Goal: Task Accomplishment & Management: Manage account settings

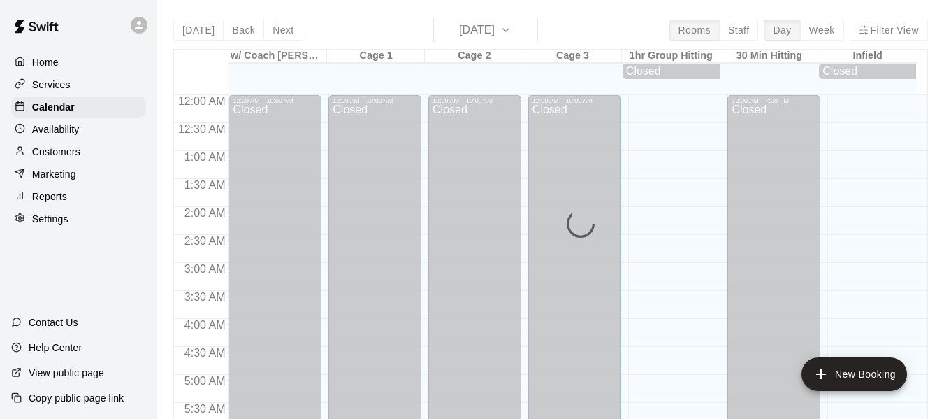
scroll to position [882, 0]
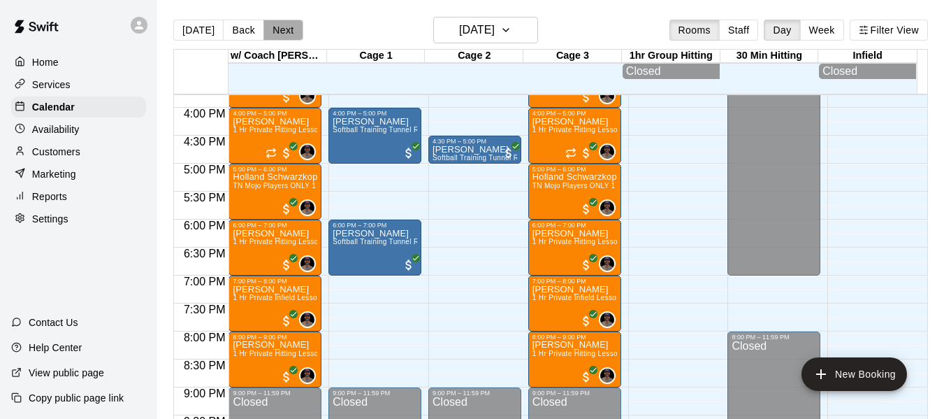
click at [279, 28] on button "Next" at bounding box center [282, 30] width 39 height 21
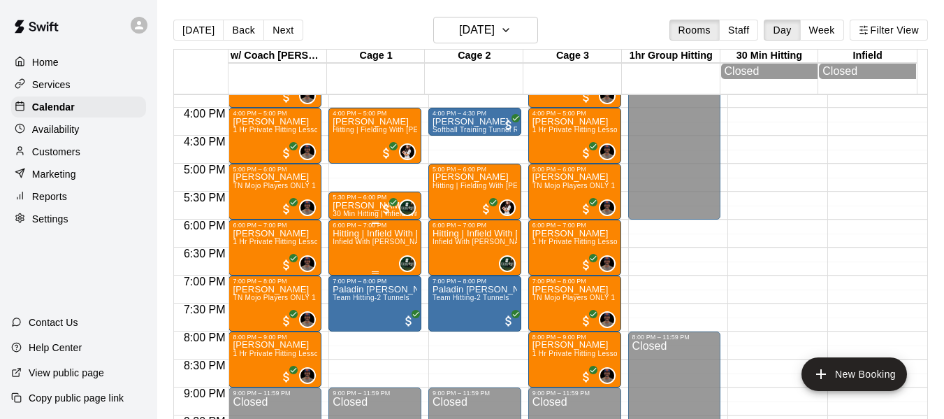
click at [377, 233] on p "Hitting | Infield With [PERSON_NAME] [PERSON_NAME] High School Senior (UNC Char…" at bounding box center [375, 233] width 85 height 0
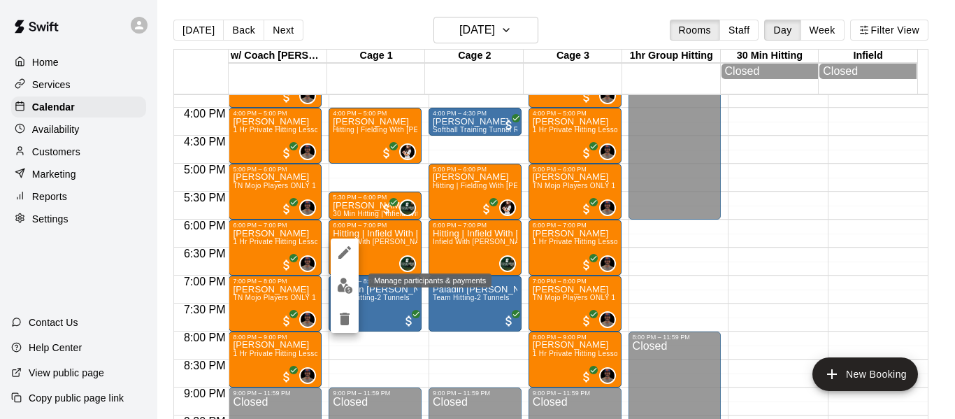
click at [341, 287] on img "edit" at bounding box center [345, 285] width 16 height 16
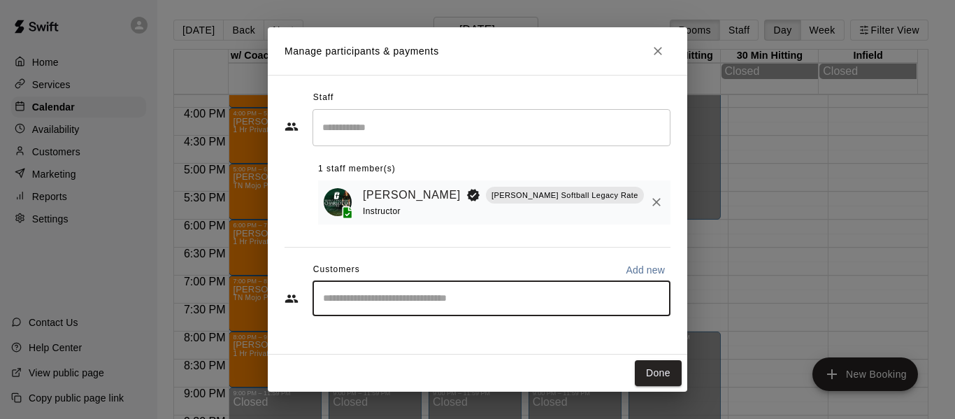
click at [430, 305] on input "Start typing to search customers..." at bounding box center [491, 298] width 345 height 14
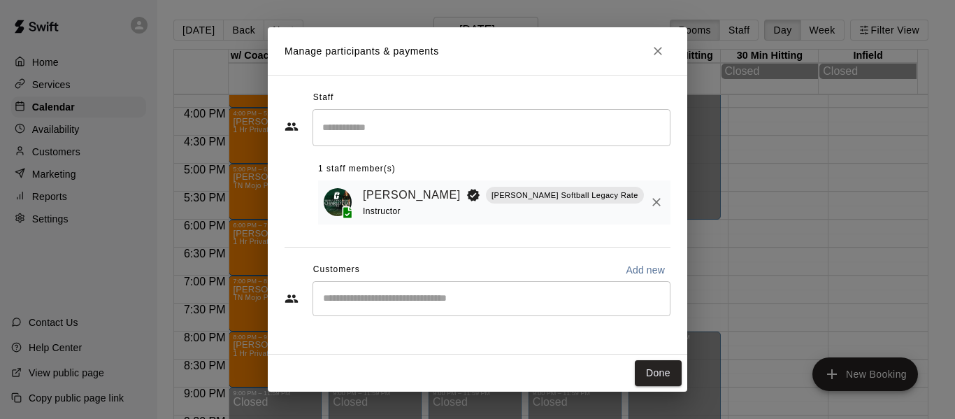
click at [465, 333] on div "Staff ​ 1 staff member(s) Makaila Quinney Quinney Softball Legacy Rate Instruct…" at bounding box center [477, 215] width 419 height 280
click at [424, 303] on input "Start typing to search customers..." at bounding box center [491, 298] width 345 height 14
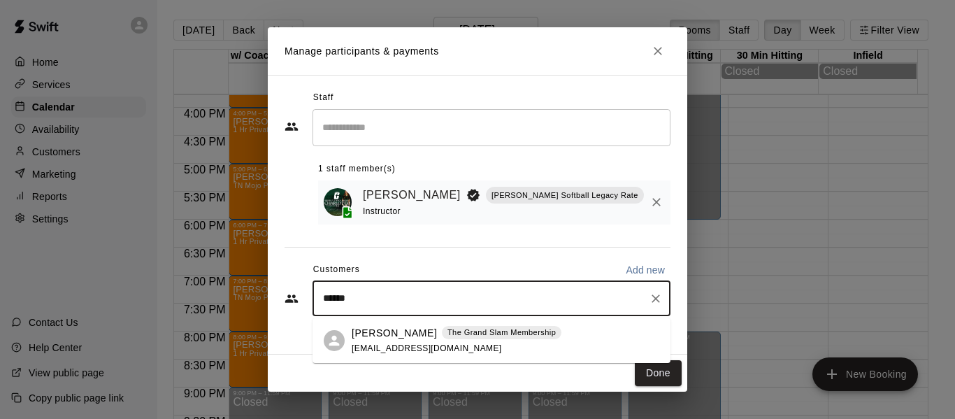
type input "******"
click at [384, 339] on p "Dustin Sandsness" at bounding box center [393, 333] width 85 height 15
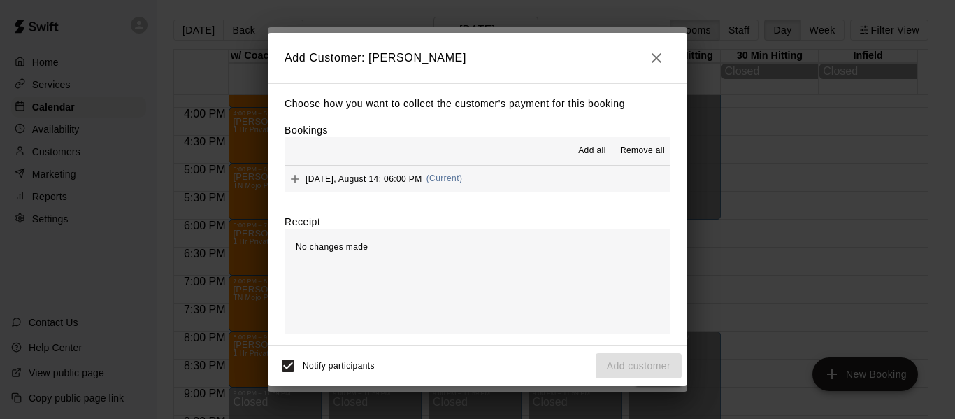
click at [592, 175] on button "Thursday, August 14: 06:00 PM (Current)" at bounding box center [477, 179] width 386 height 26
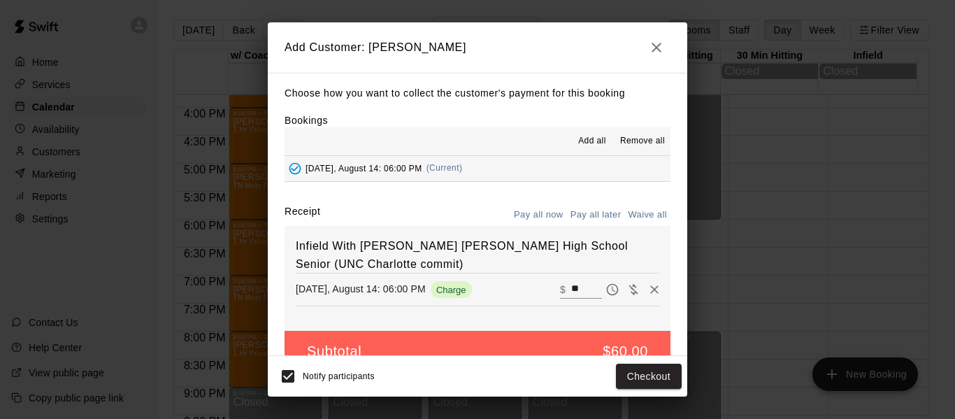
click at [587, 216] on button "Pay all later" at bounding box center [596, 215] width 58 height 22
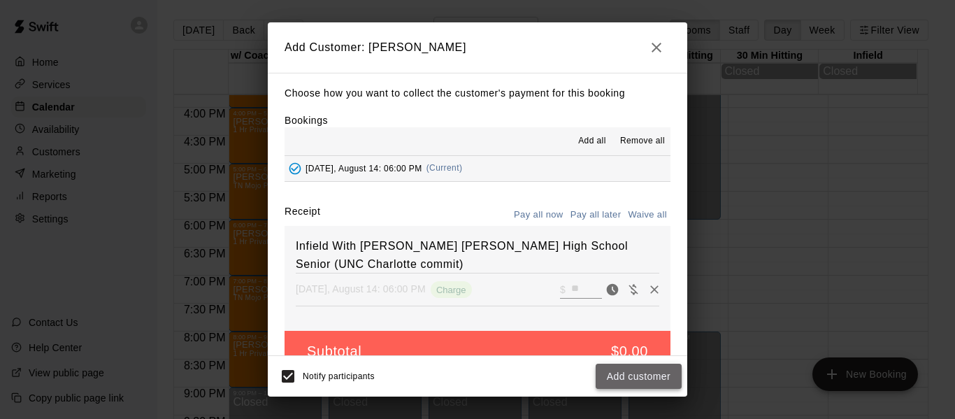
click at [635, 375] on button "Add customer" at bounding box center [638, 376] width 86 height 26
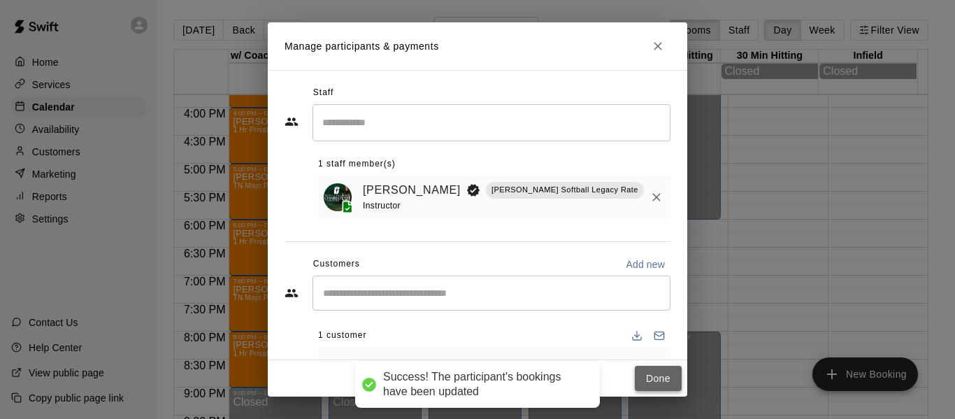
click at [658, 386] on button "Done" at bounding box center [658, 378] width 47 height 26
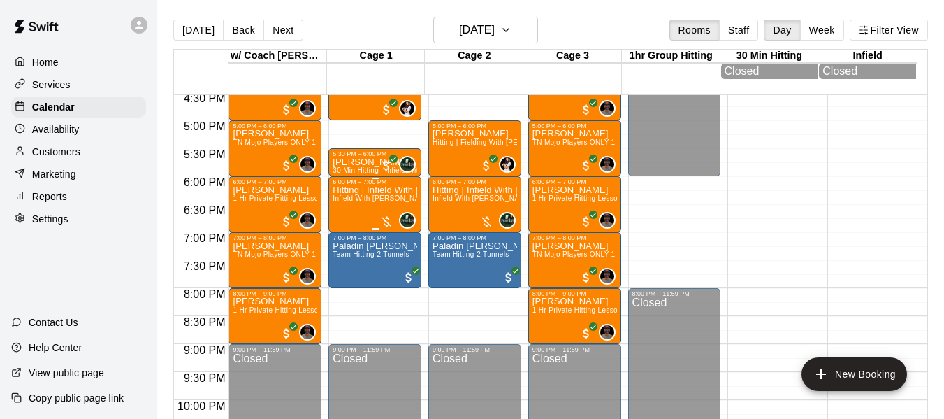
scroll to position [929, 0]
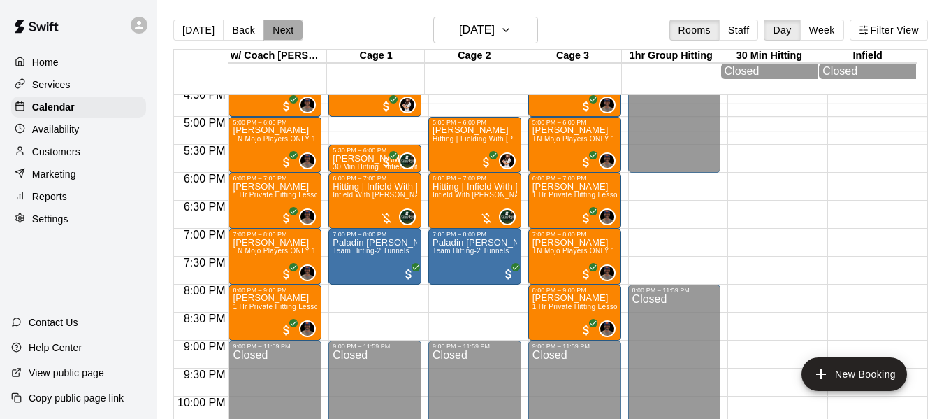
click at [280, 30] on button "Next" at bounding box center [282, 30] width 39 height 21
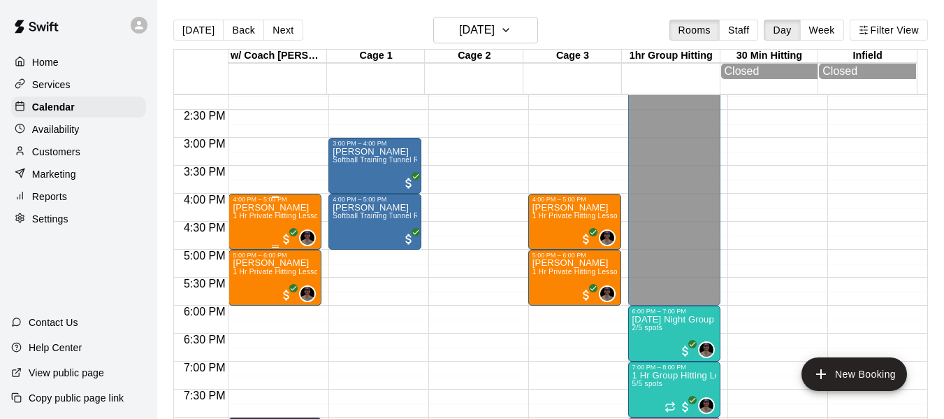
scroll to position [789, 0]
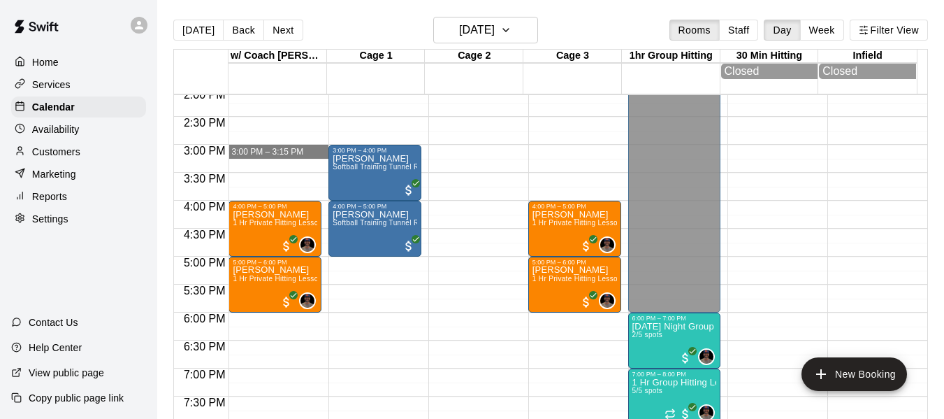
drag, startPoint x: 275, startPoint y: 149, endPoint x: 296, endPoint y: 148, distance: 21.0
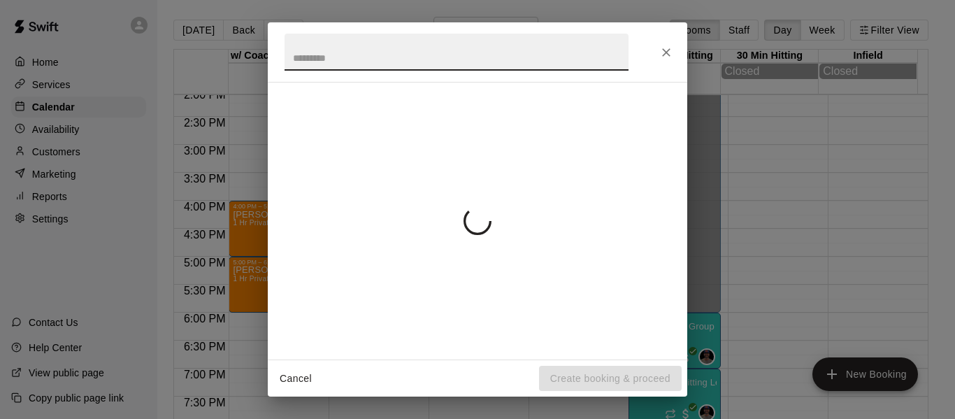
click at [296, 148] on div "Cancel Create booking & proceed" at bounding box center [477, 209] width 955 height 419
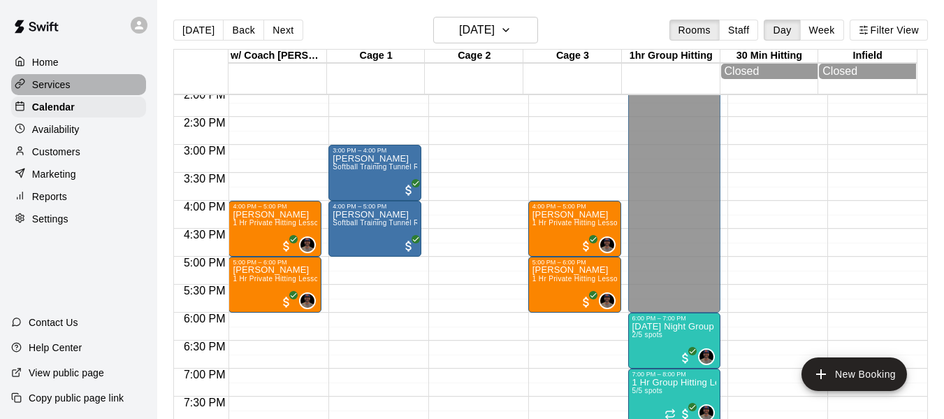
click at [62, 87] on p "Services" at bounding box center [51, 85] width 38 height 14
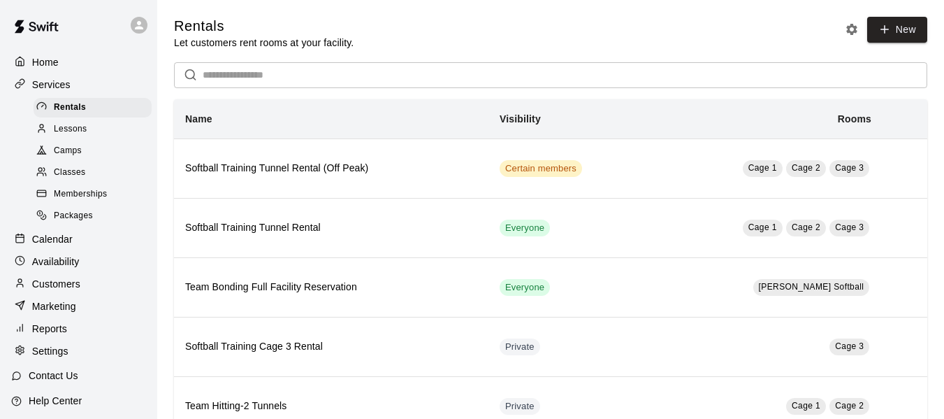
click at [89, 222] on span "Packages" at bounding box center [73, 216] width 39 height 14
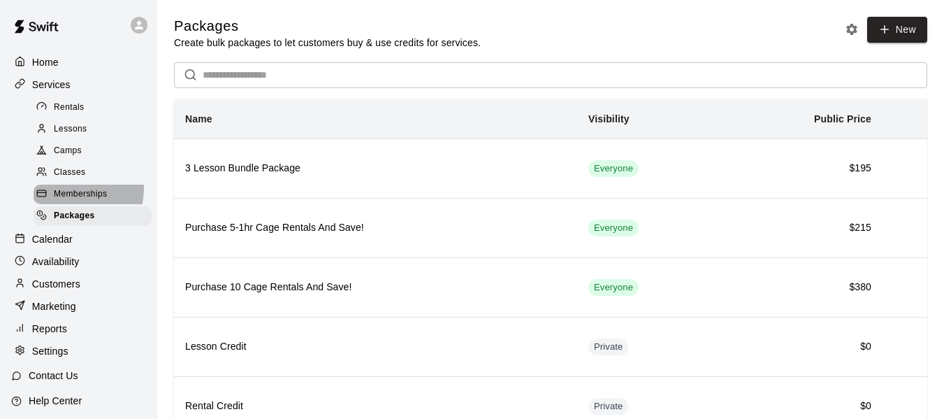
click at [66, 193] on span "Memberships" at bounding box center [80, 194] width 53 height 14
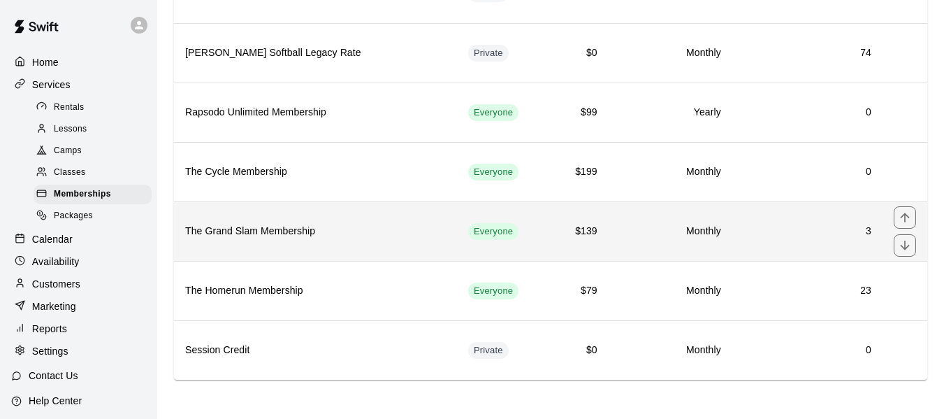
scroll to position [177, 0]
click at [350, 233] on h6 "The Grand Slam Membership" at bounding box center [315, 231] width 261 height 15
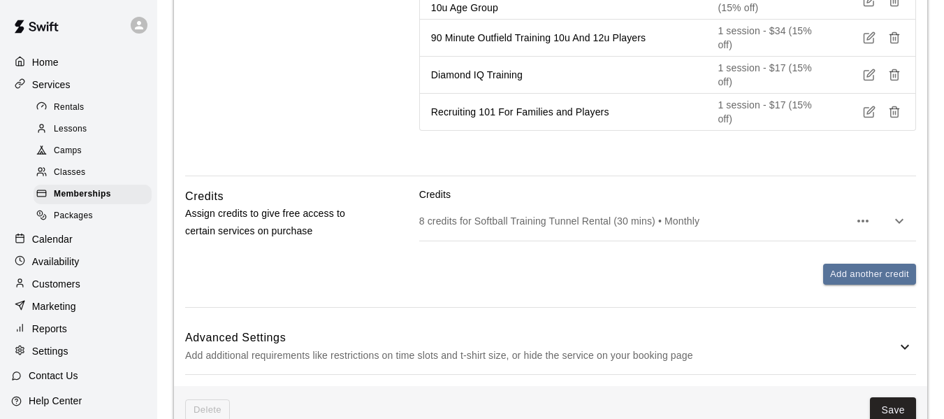
scroll to position [1215, 0]
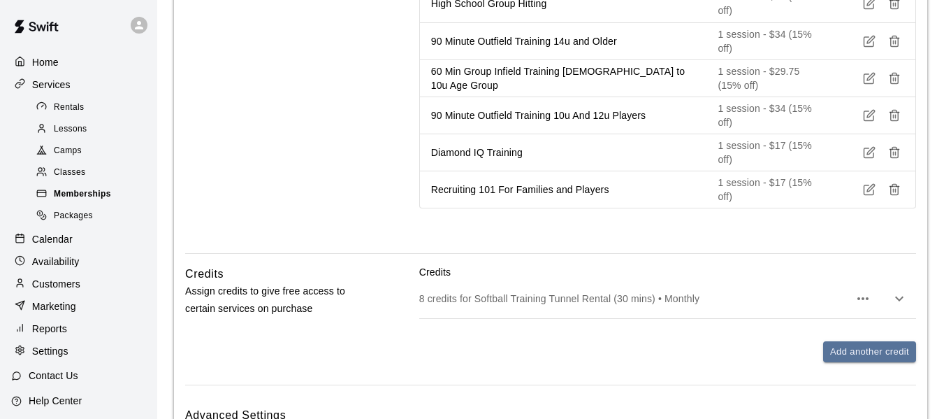
click at [84, 194] on span "Memberships" at bounding box center [82, 194] width 57 height 14
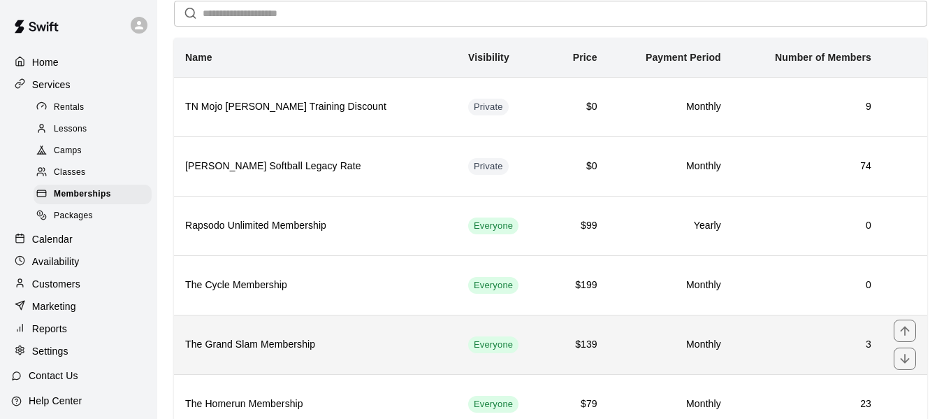
scroll to position [60, 0]
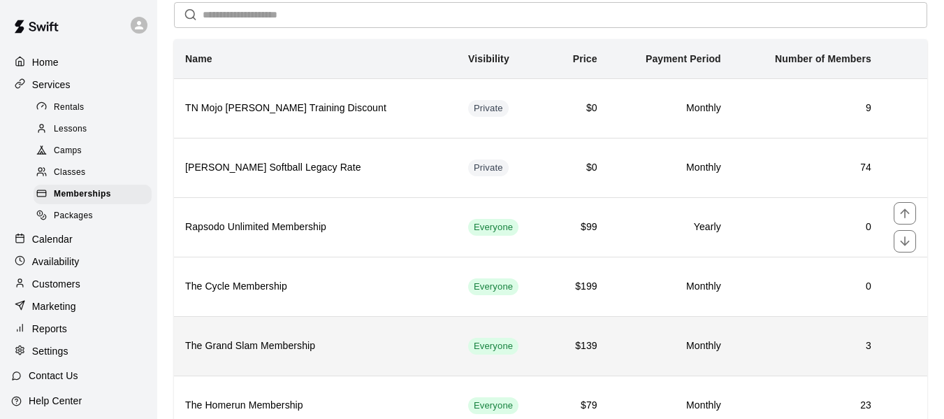
click at [457, 206] on td "Everyone" at bounding box center [503, 226] width 92 height 59
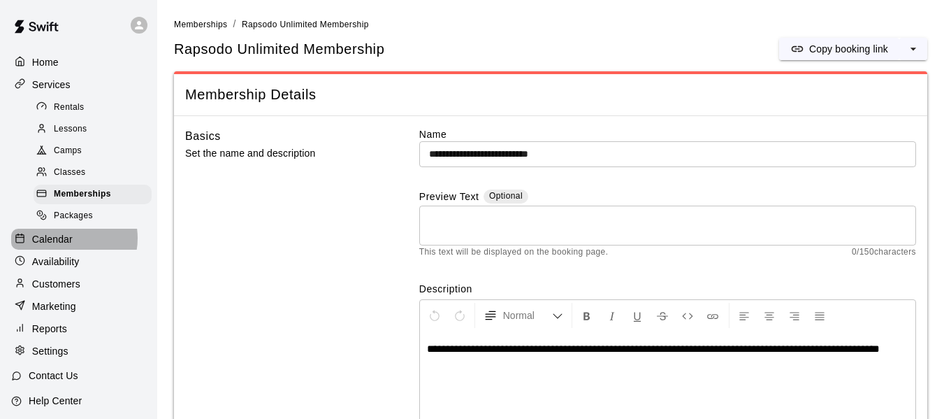
click at [64, 244] on p "Calendar" at bounding box center [52, 239] width 41 height 14
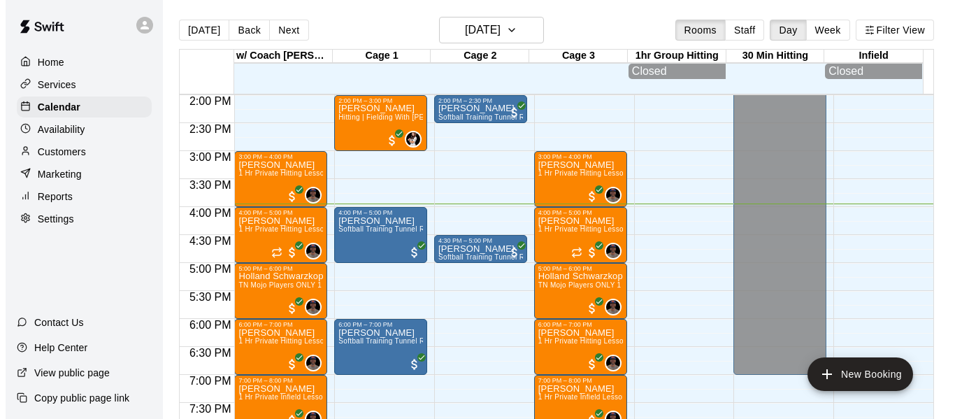
scroll to position [775, 0]
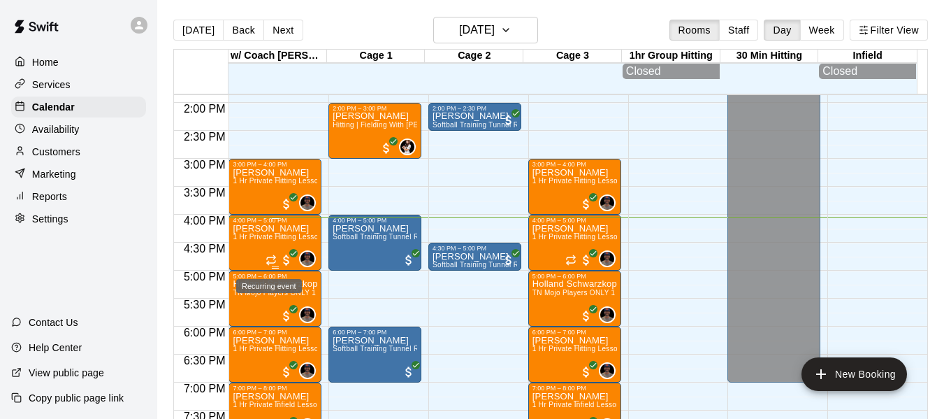
click at [273, 258] on icon "Recurring event" at bounding box center [271, 259] width 11 height 11
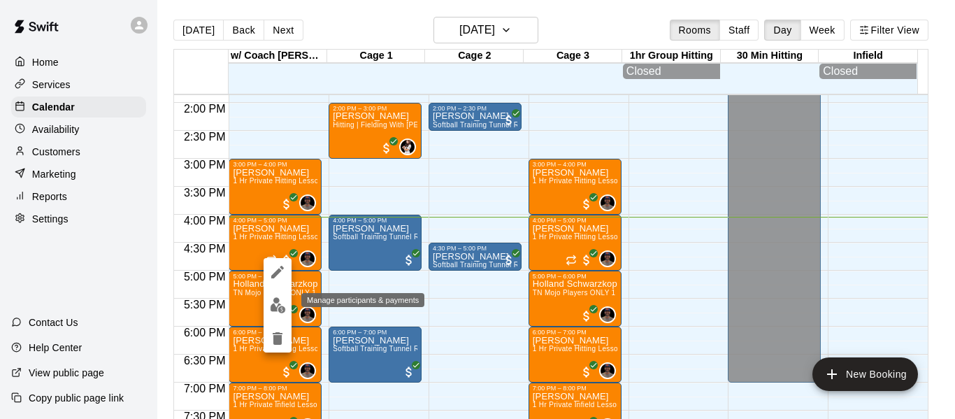
click at [283, 300] on img "edit" at bounding box center [278, 305] width 16 height 16
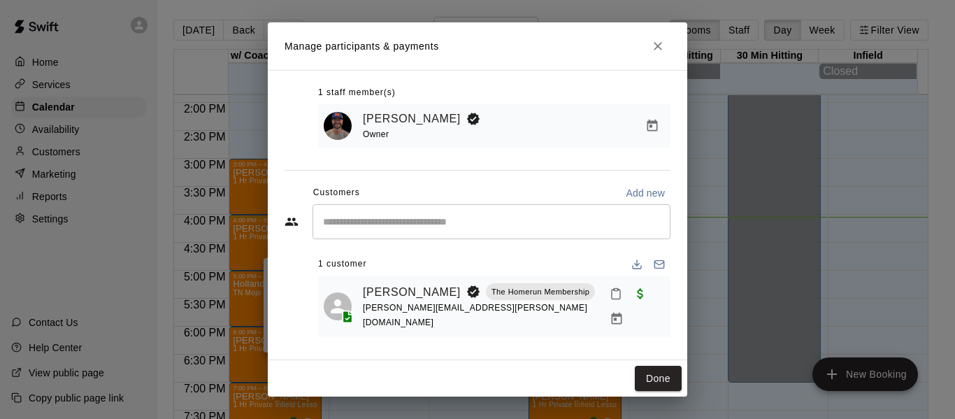
scroll to position [75, 0]
click at [656, 44] on icon "Close" at bounding box center [657, 46] width 8 height 8
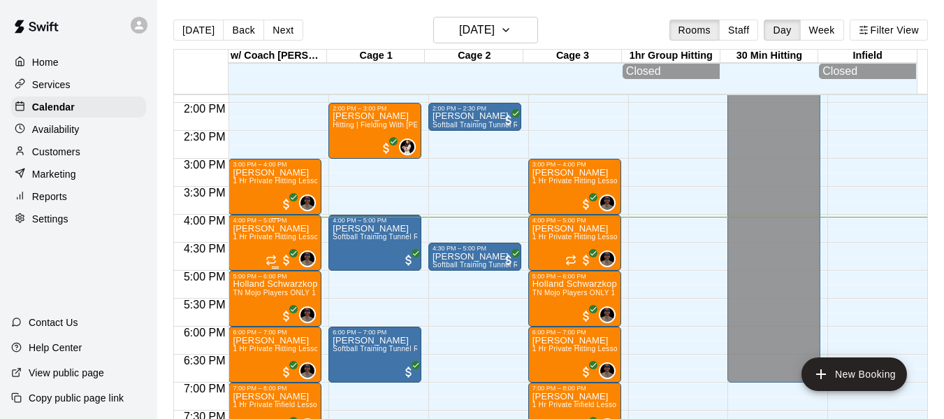
click at [265, 229] on p "[PERSON_NAME]" at bounding box center [275, 229] width 85 height 0
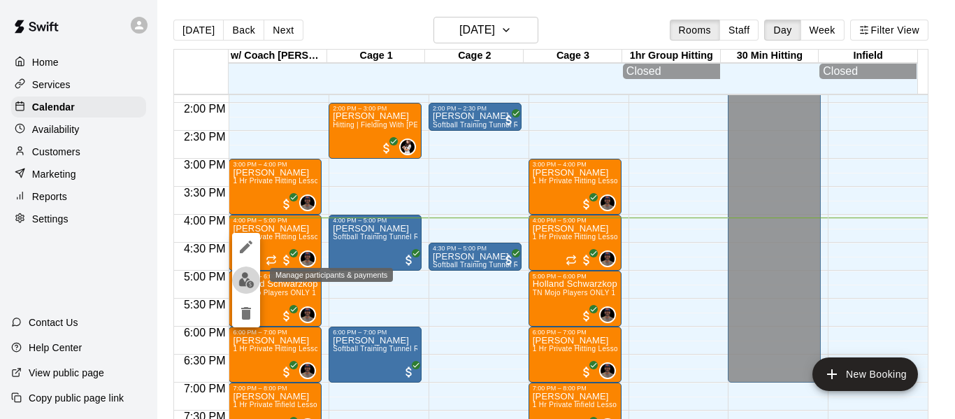
click at [247, 284] on img "edit" at bounding box center [246, 280] width 16 height 16
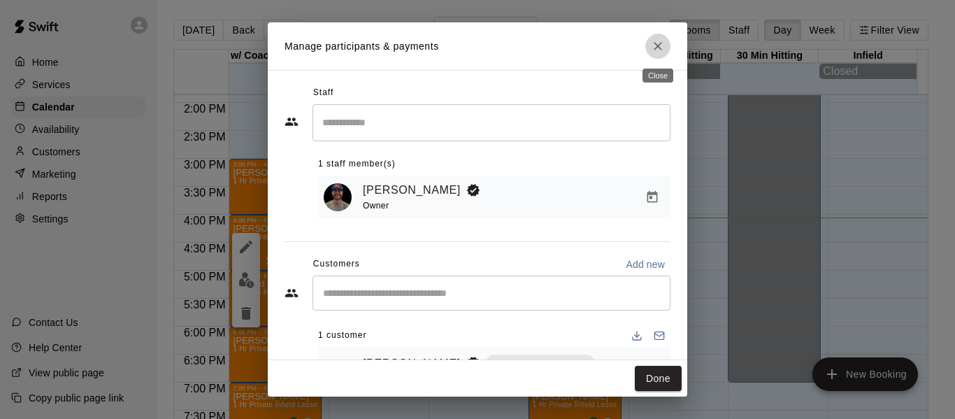
click at [657, 47] on icon "Close" at bounding box center [657, 46] width 8 height 8
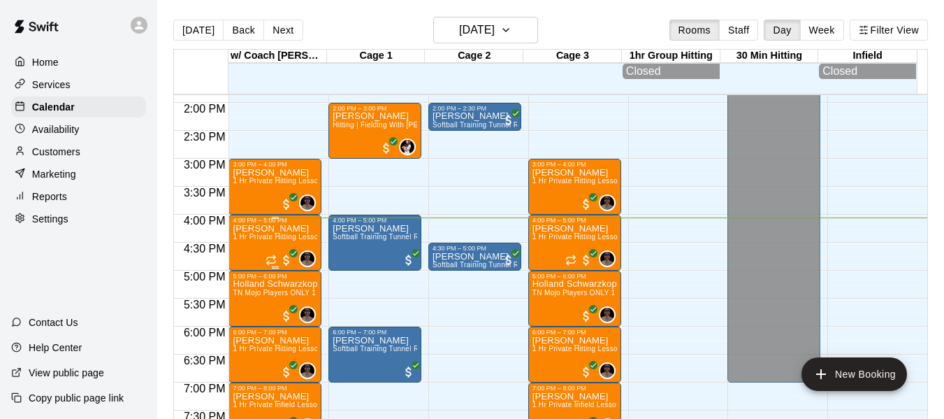
click at [280, 229] on p "[PERSON_NAME]" at bounding box center [275, 229] width 85 height 0
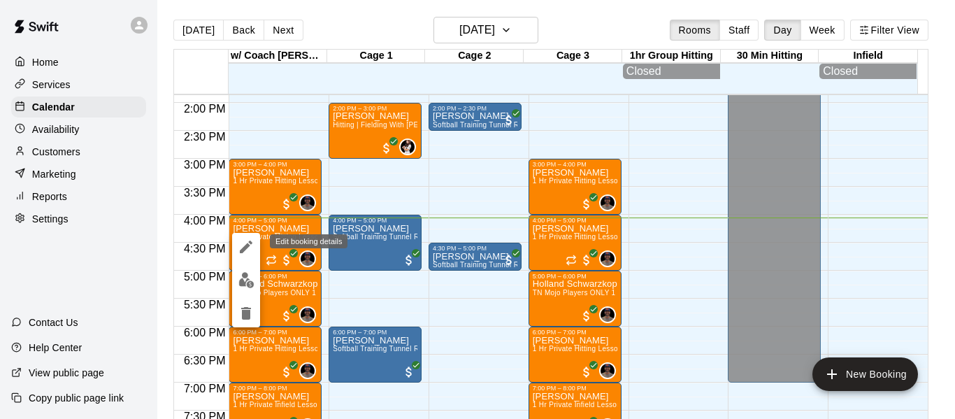
click at [243, 247] on icon "edit" at bounding box center [246, 246] width 13 height 13
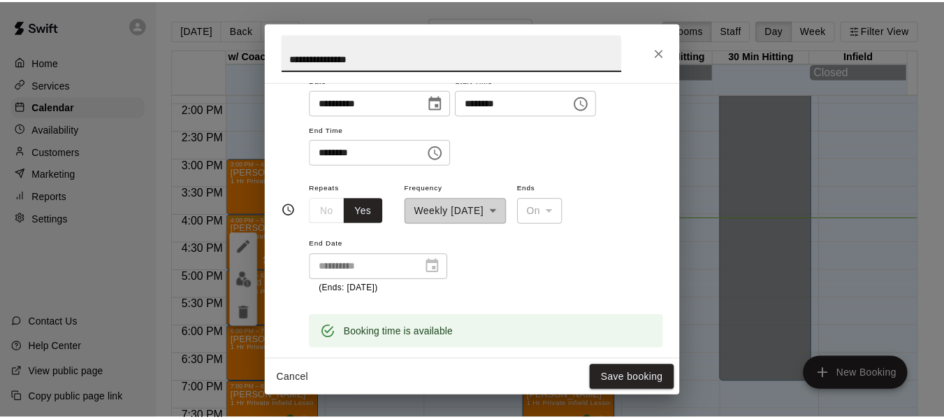
scroll to position [140, 0]
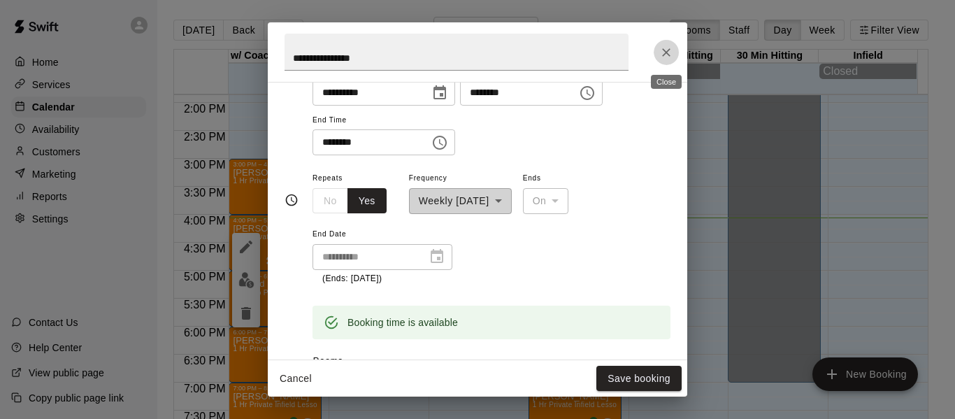
click at [667, 53] on icon "Close" at bounding box center [666, 52] width 8 height 8
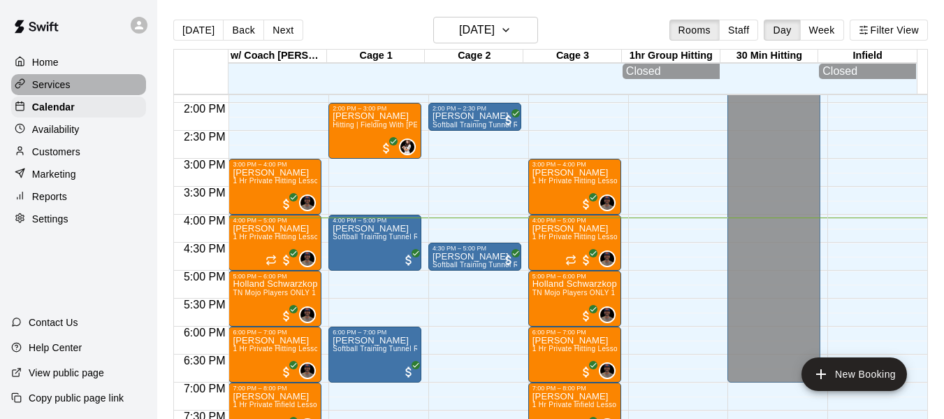
click at [68, 84] on p "Services" at bounding box center [51, 85] width 38 height 14
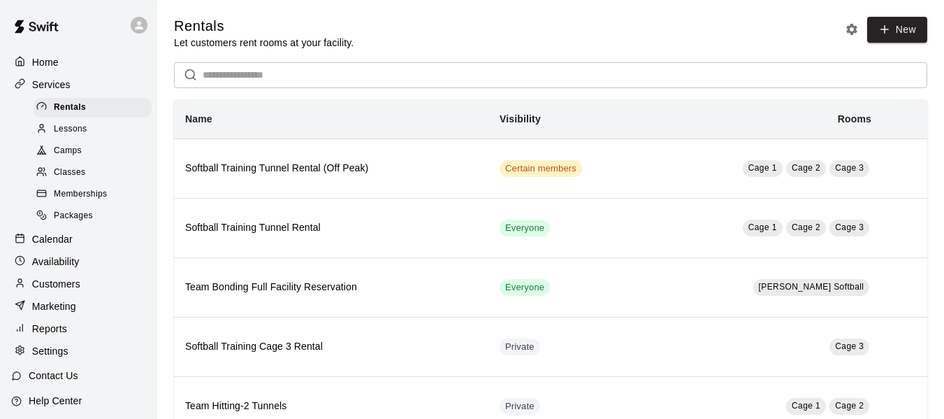
click at [76, 222] on span "Packages" at bounding box center [73, 216] width 39 height 14
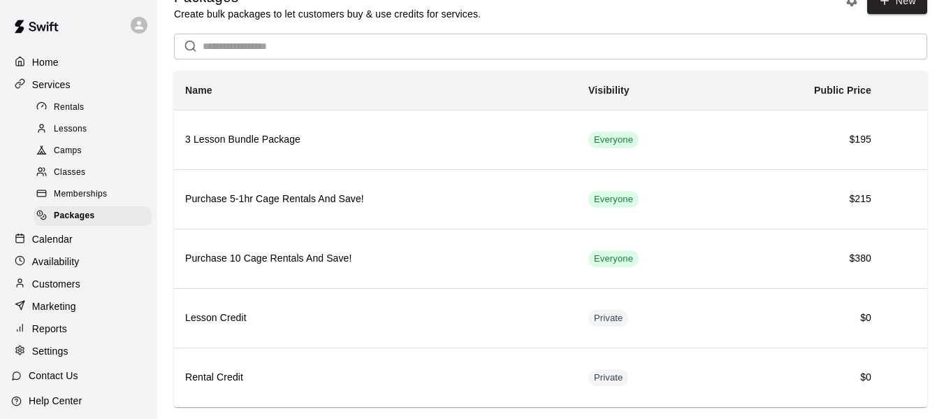
scroll to position [58, 0]
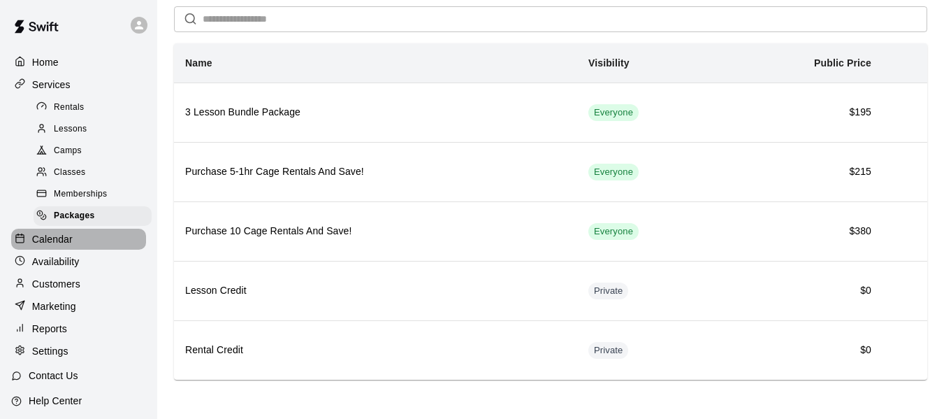
click at [80, 246] on div "Calendar" at bounding box center [78, 239] width 135 height 21
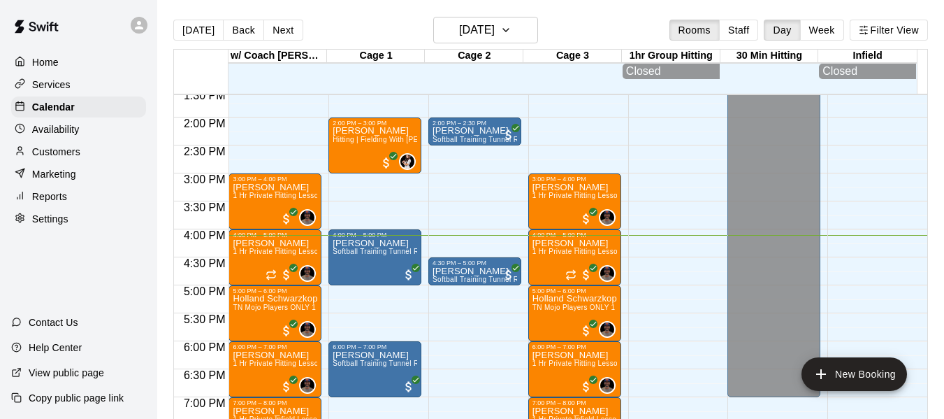
scroll to position [737, 0]
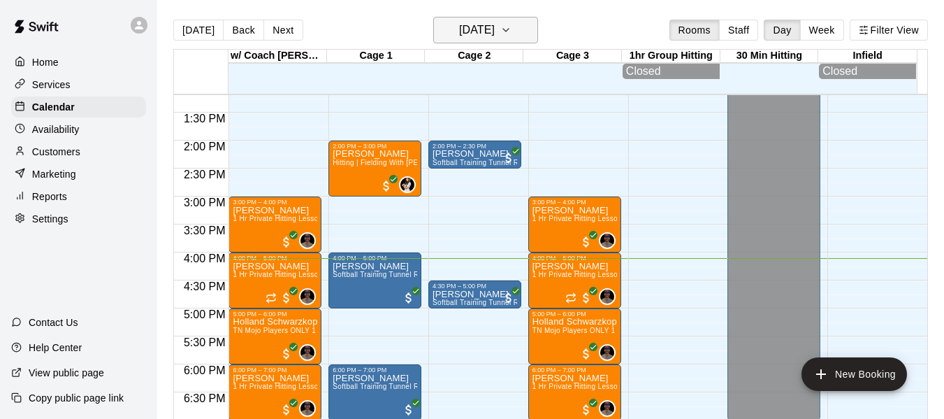
click at [512, 25] on icon "button" at bounding box center [505, 30] width 11 height 17
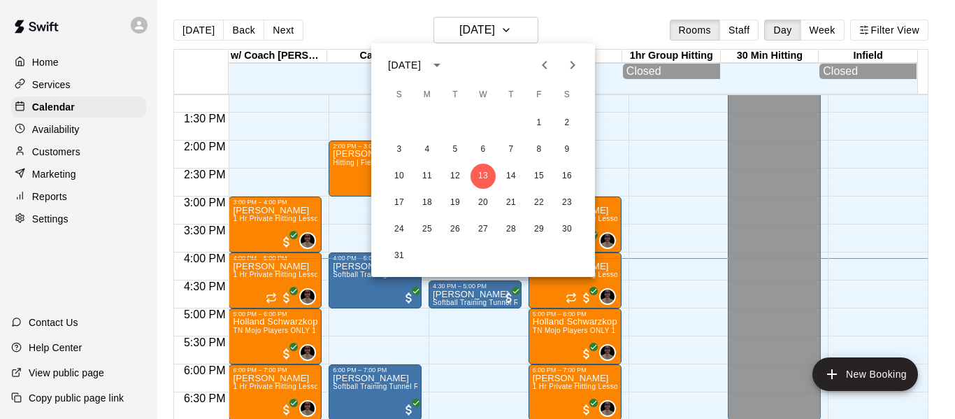
click at [604, 10] on div at bounding box center [477, 209] width 955 height 419
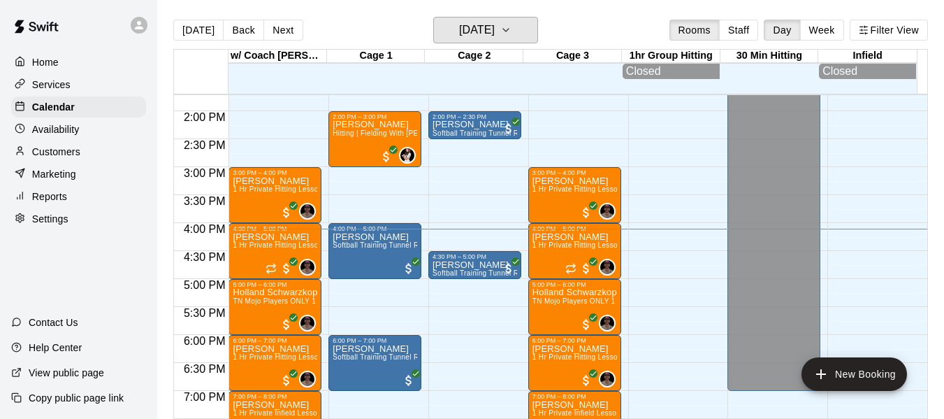
scroll to position [760, 0]
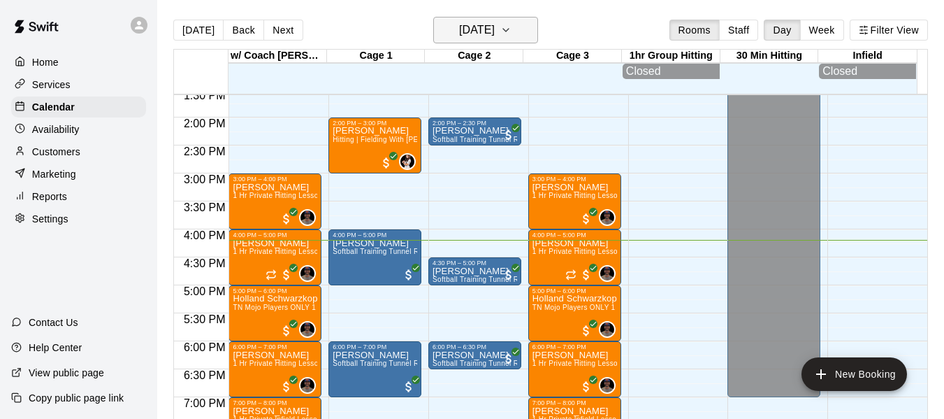
click at [433, 17] on button "[DATE]" at bounding box center [485, 30] width 105 height 27
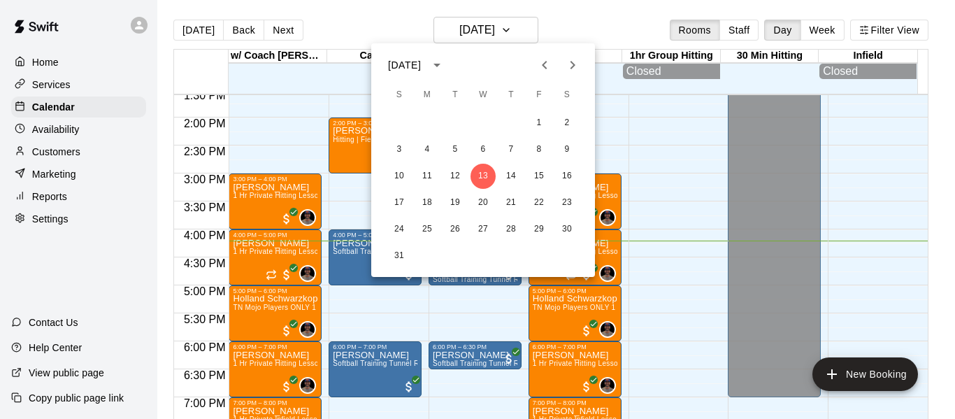
click at [348, 200] on div at bounding box center [477, 209] width 955 height 419
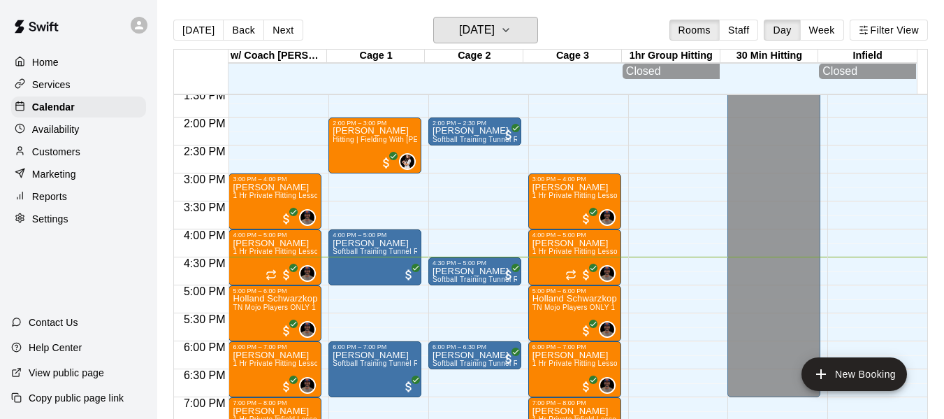
click at [433, 17] on button "[DATE]" at bounding box center [485, 30] width 105 height 27
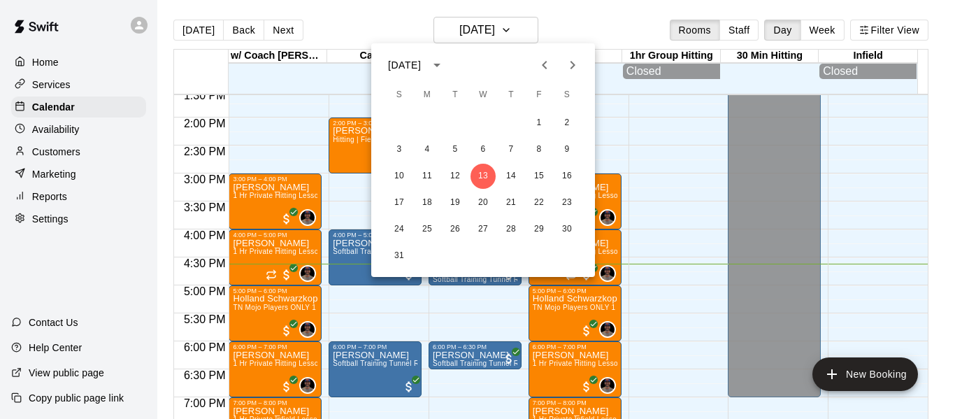
click at [333, 22] on div at bounding box center [477, 209] width 955 height 419
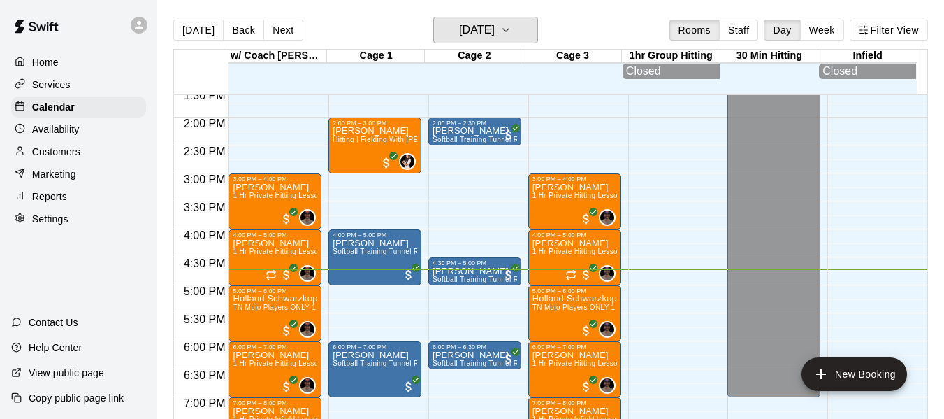
click at [433, 17] on button "[DATE]" at bounding box center [485, 30] width 105 height 27
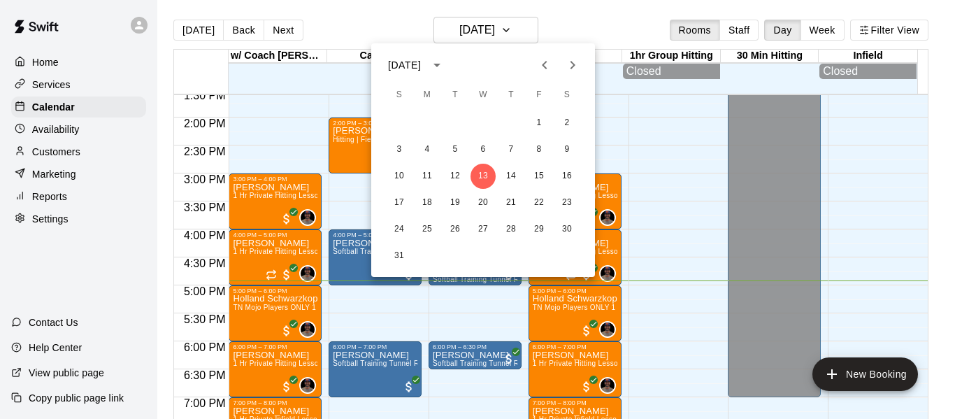
click at [595, 25] on div at bounding box center [477, 209] width 955 height 419
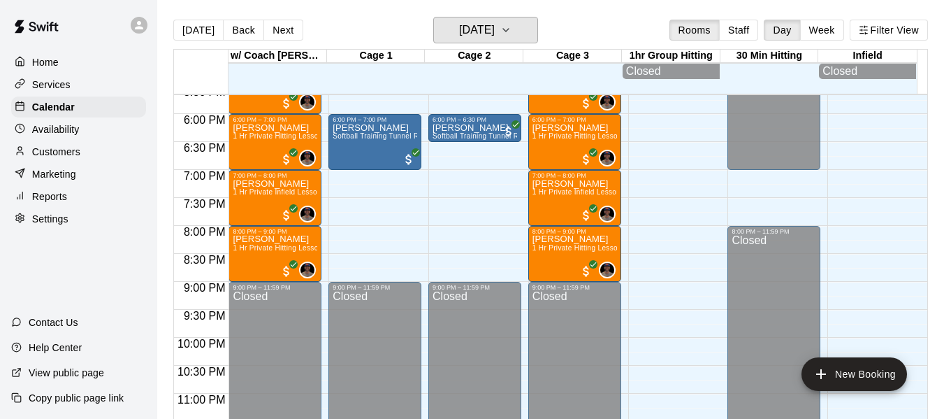
scroll to position [983, 0]
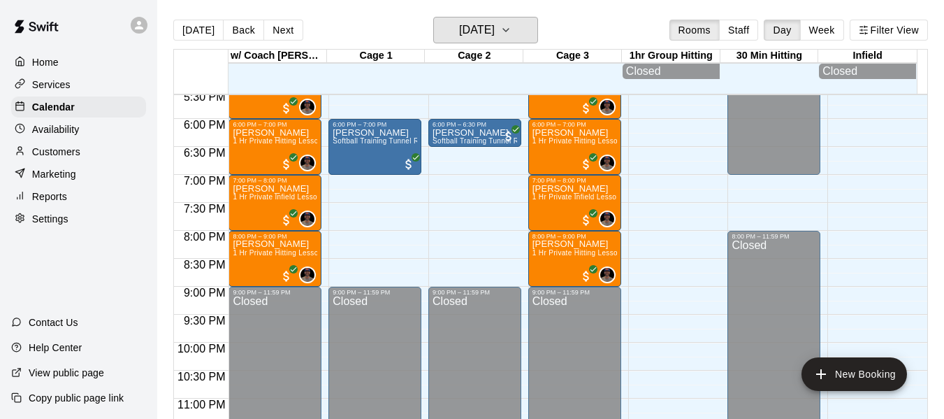
click at [433, 17] on button "[DATE]" at bounding box center [485, 30] width 105 height 27
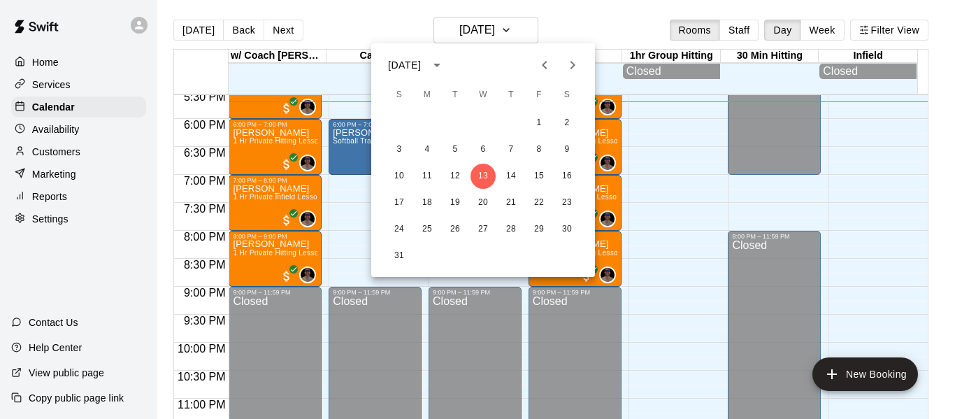
click at [614, 23] on div at bounding box center [477, 209] width 955 height 419
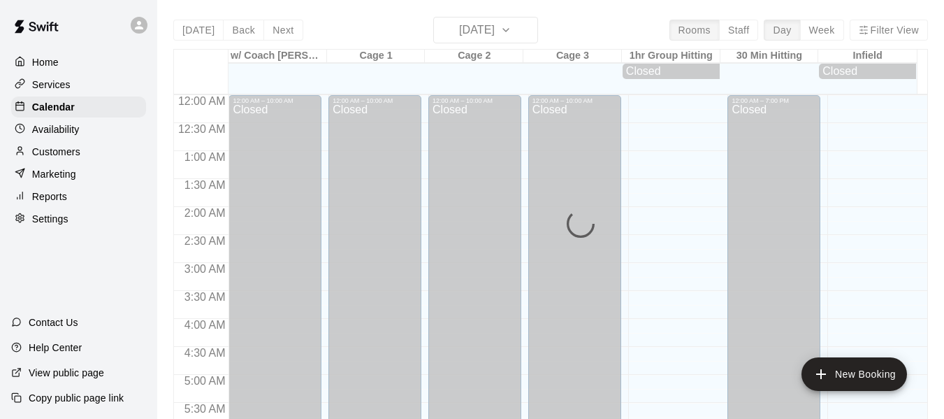
scroll to position [958, 0]
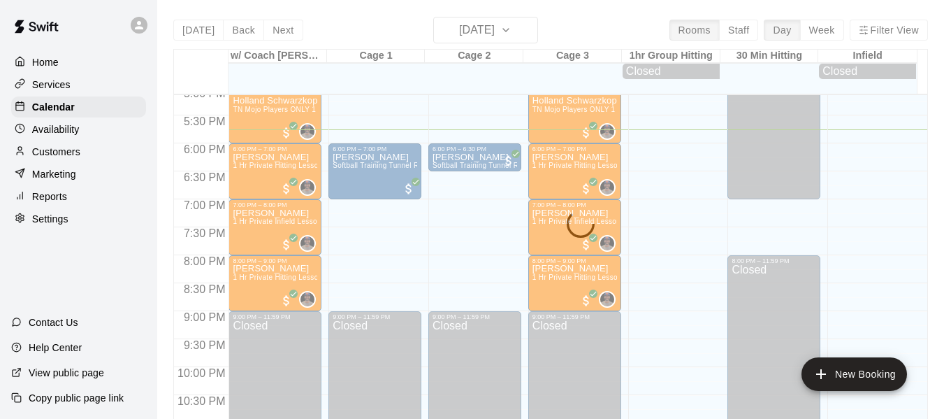
click at [67, 85] on p "Services" at bounding box center [51, 85] width 38 height 14
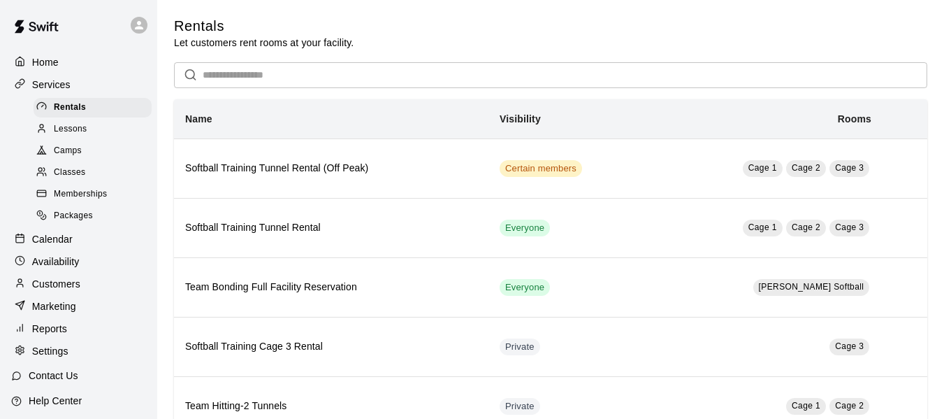
click at [64, 198] on span "Memberships" at bounding box center [80, 194] width 53 height 14
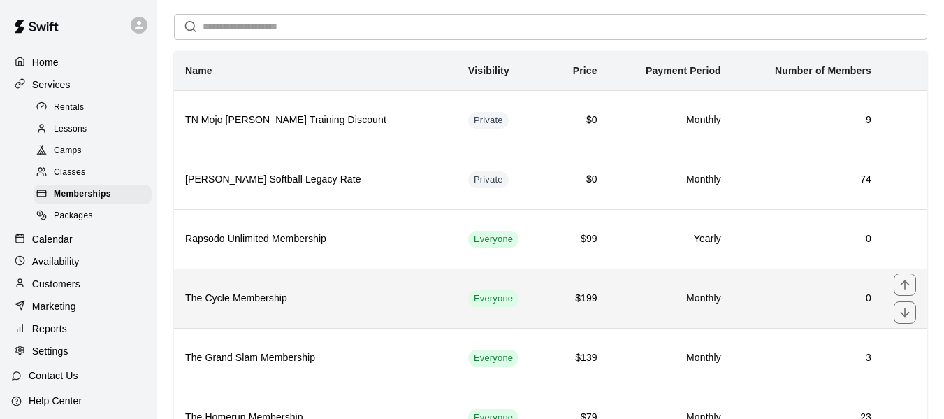
scroll to position [163, 0]
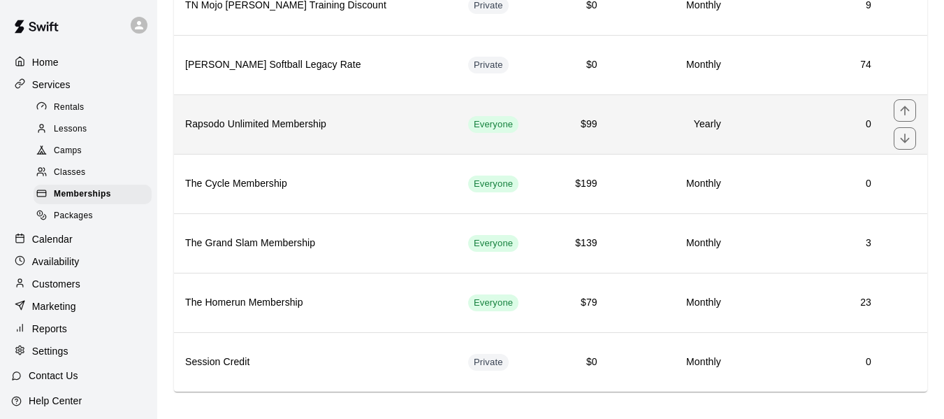
click at [254, 128] on h6 "Rapsodo Unlimited Membership" at bounding box center [315, 124] width 261 height 15
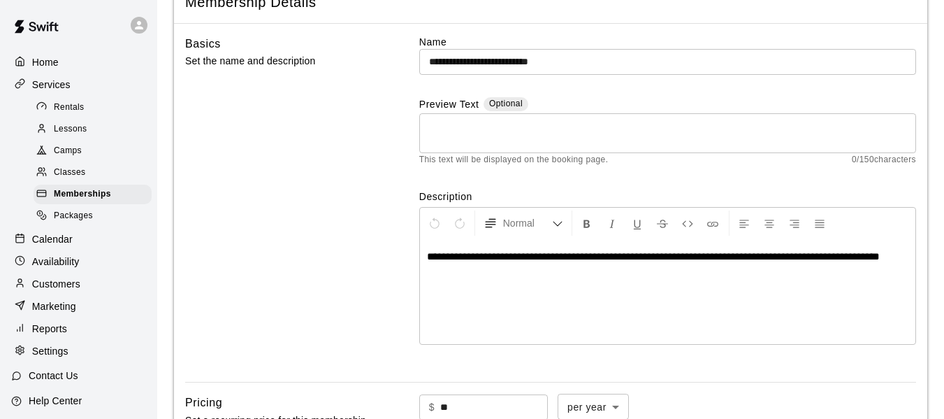
scroll to position [94, 0]
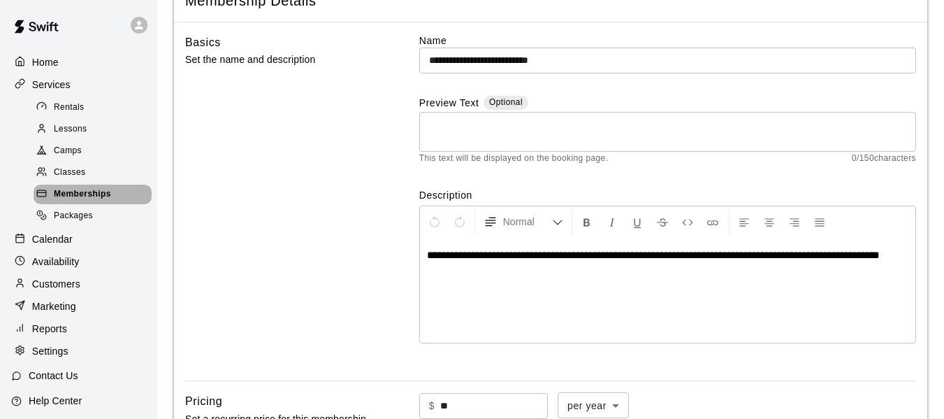
click at [99, 196] on span "Memberships" at bounding box center [82, 194] width 57 height 14
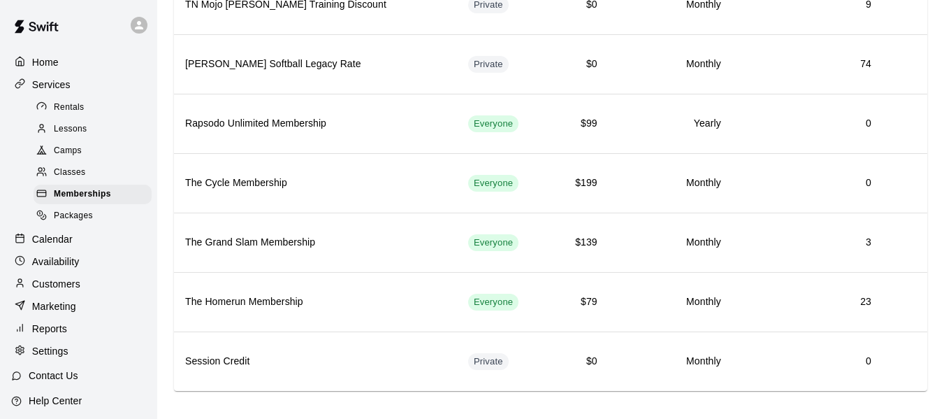
scroll to position [177, 0]
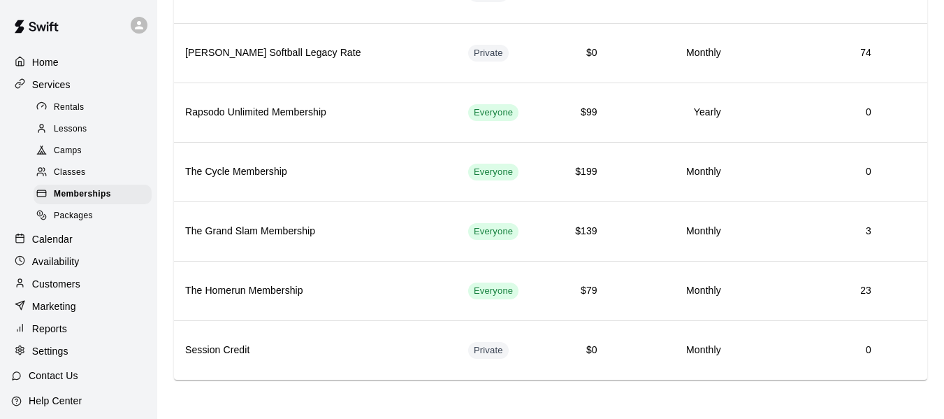
click at [75, 294] on div "Customers" at bounding box center [78, 283] width 135 height 21
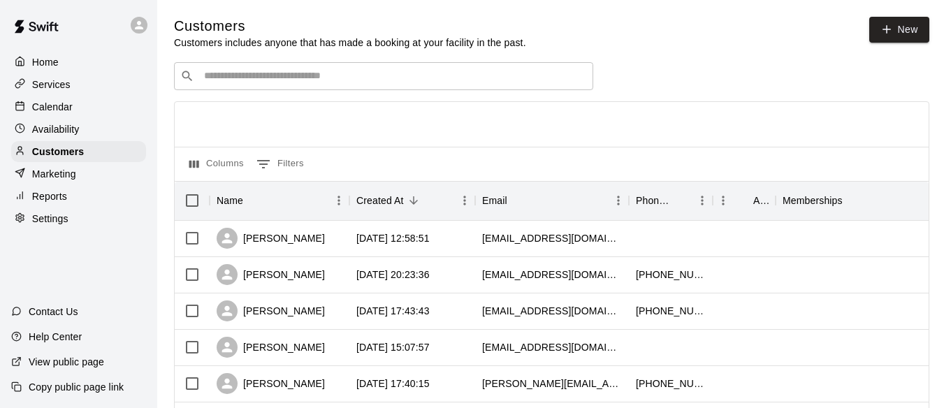
click at [276, 86] on div "​ ​" at bounding box center [383, 76] width 419 height 28
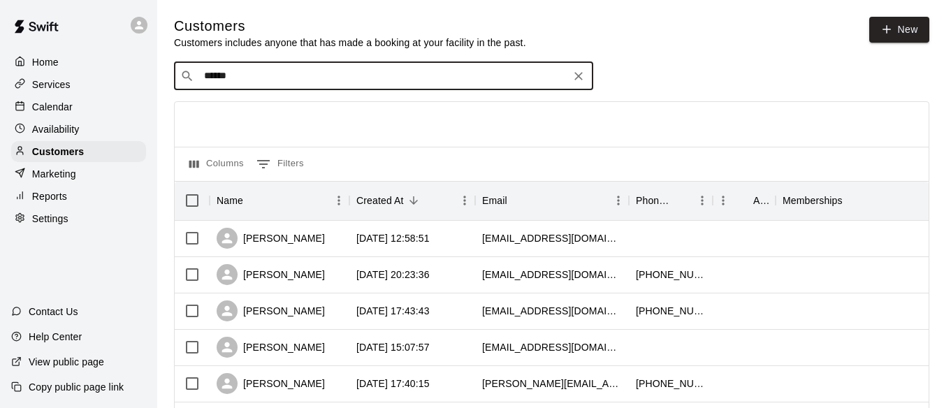
type input "*******"
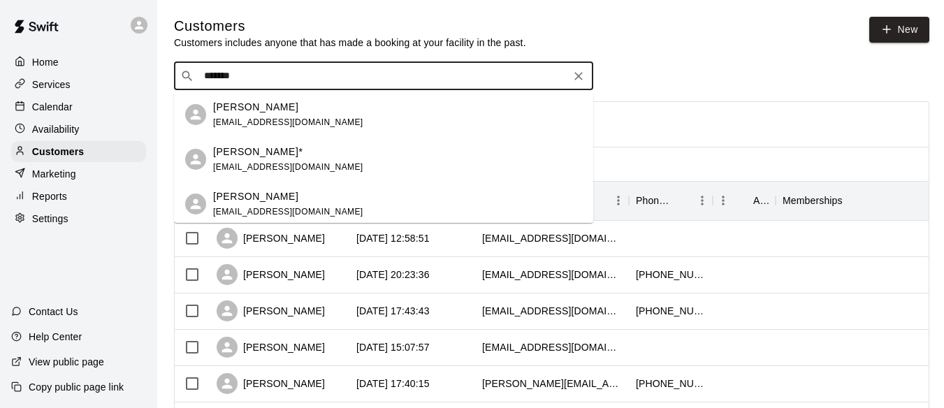
click at [271, 150] on p "Chris Dempsey*" at bounding box center [257, 152] width 89 height 15
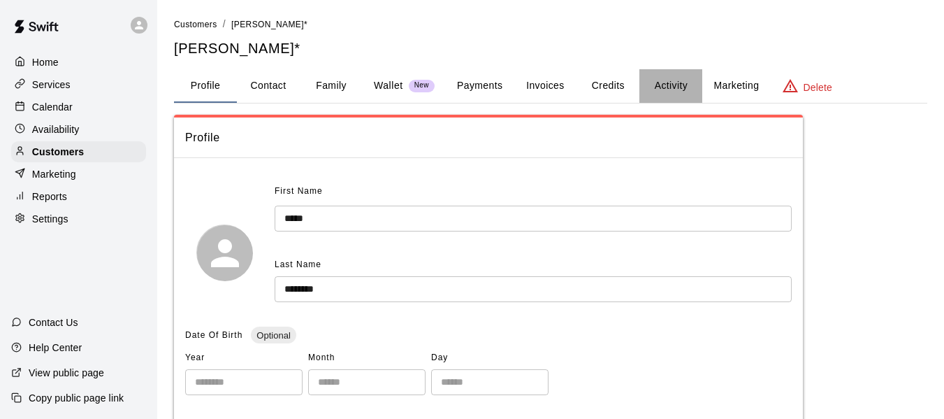
click at [678, 85] on button "Activity" at bounding box center [670, 86] width 63 height 34
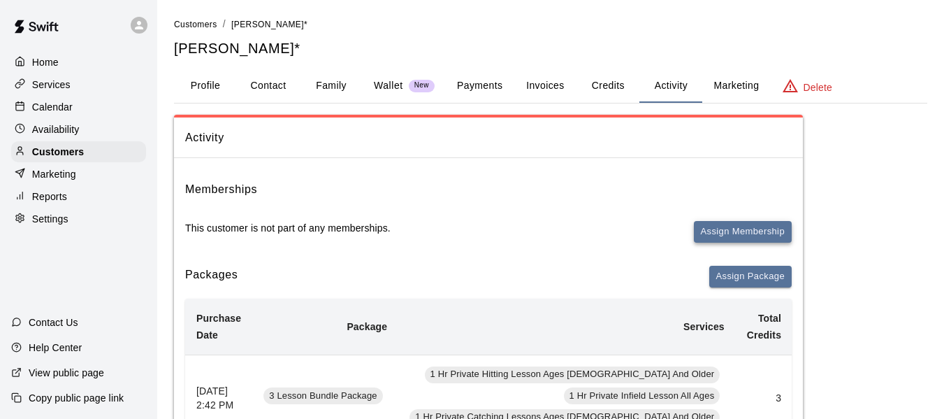
click at [748, 238] on button "Assign Membership" at bounding box center [743, 232] width 98 height 22
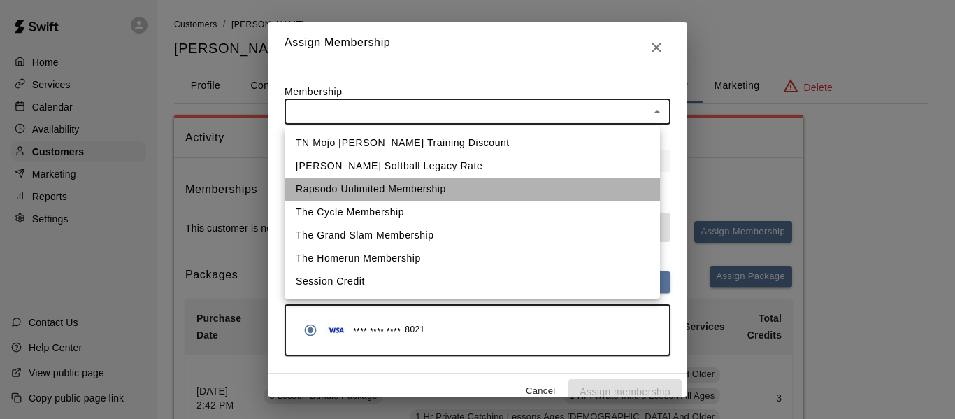
click at [405, 188] on li "Rapsodo Unlimited Membership" at bounding box center [471, 188] width 375 height 23
type input "**********"
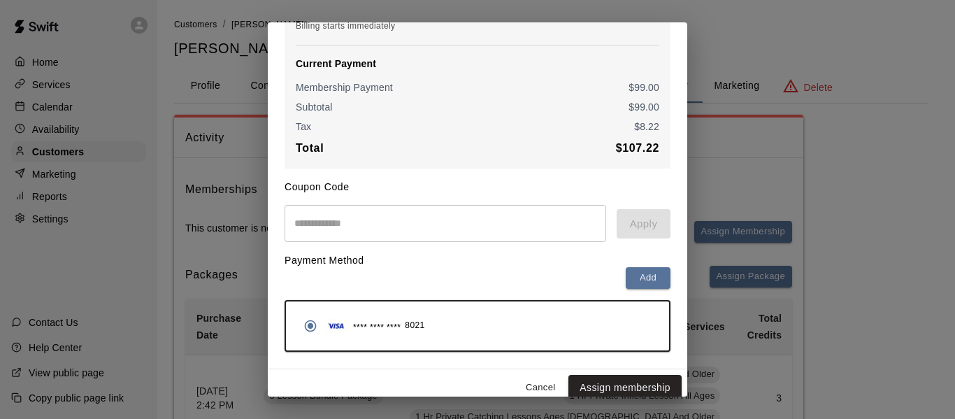
scroll to position [197, 0]
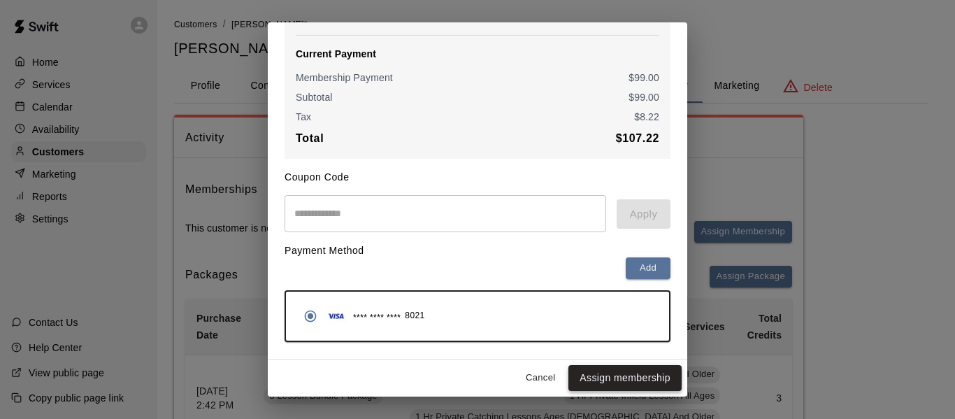
click at [616, 377] on button "Assign membership" at bounding box center [624, 378] width 113 height 26
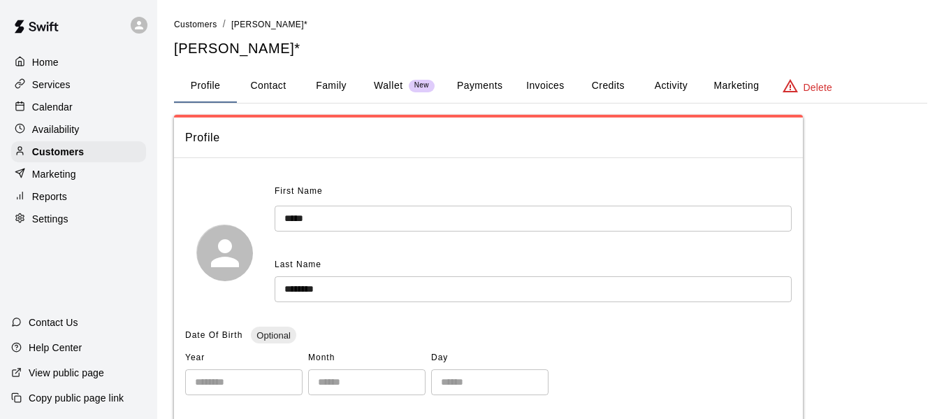
click at [684, 85] on button "Activity" at bounding box center [670, 86] width 63 height 34
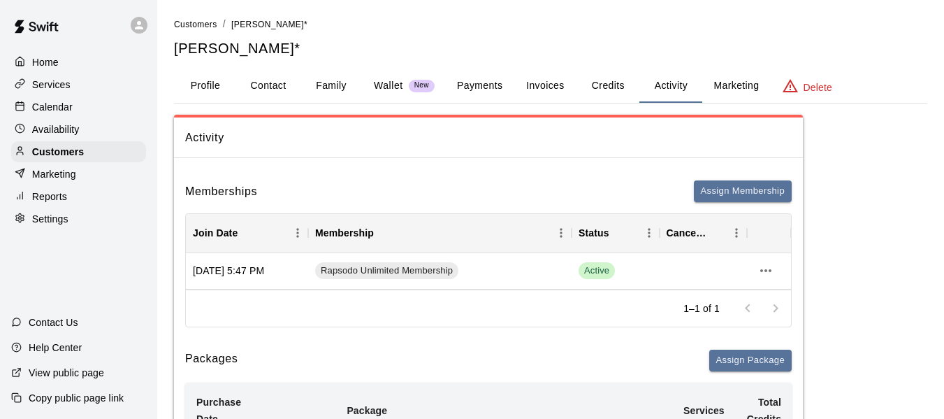
click at [64, 128] on p "Availability" at bounding box center [56, 129] width 48 height 14
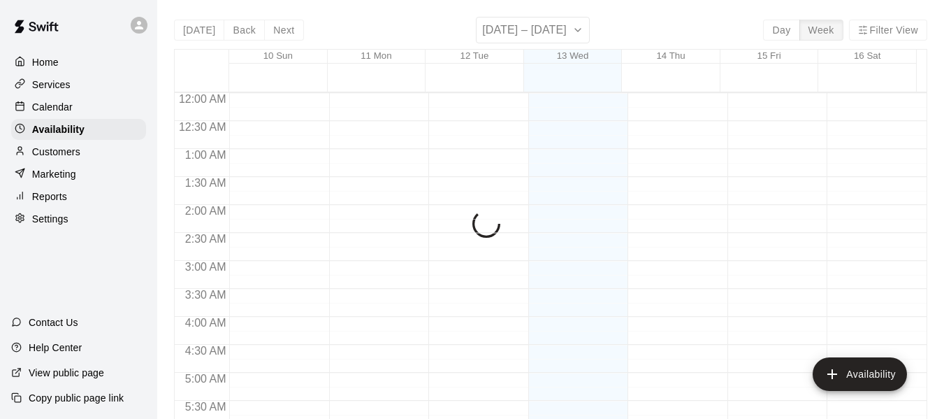
scroll to position [995, 0]
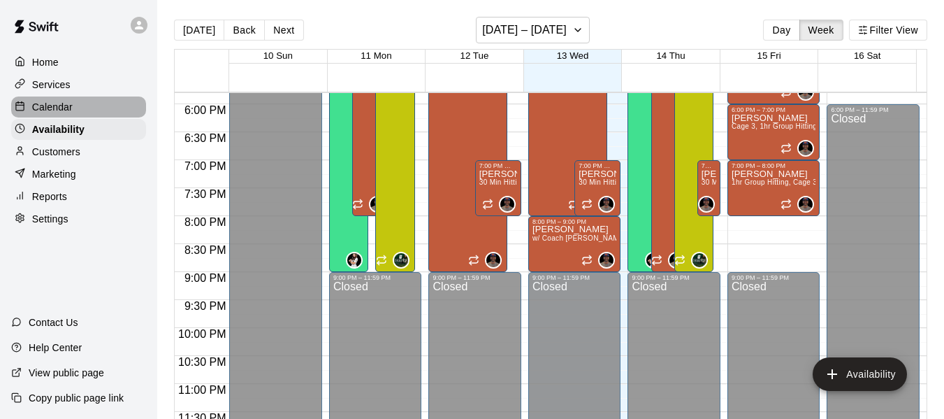
click at [64, 114] on p "Calendar" at bounding box center [52, 107] width 41 height 14
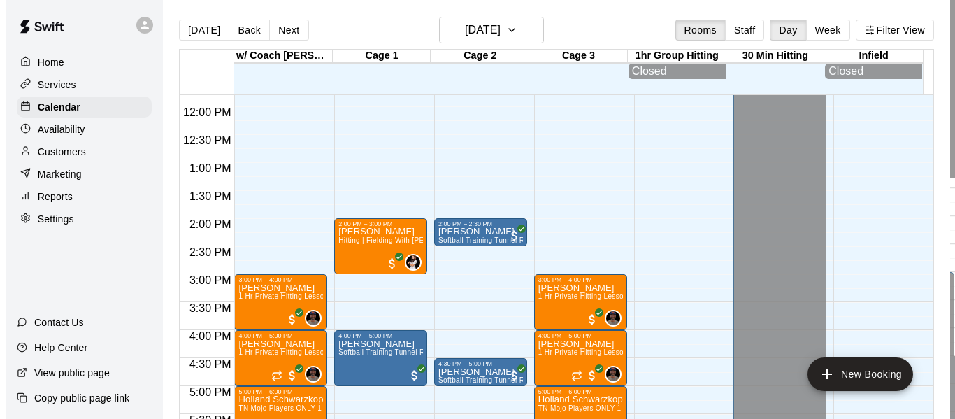
scroll to position [655, 0]
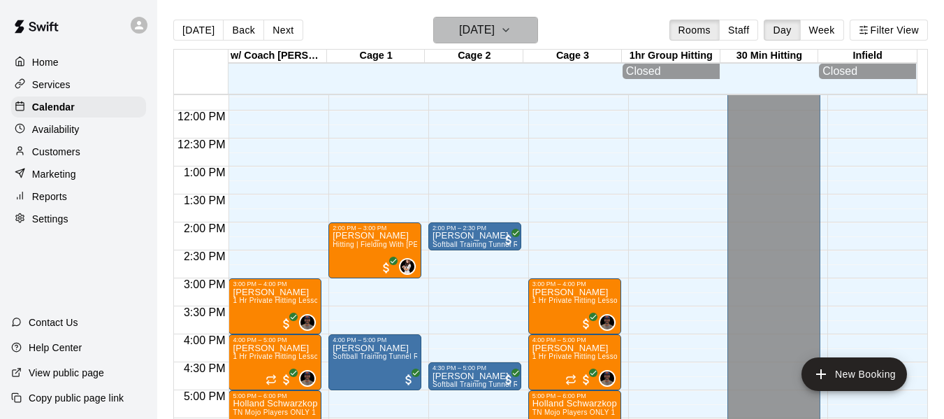
click at [535, 40] on button "[DATE]" at bounding box center [485, 30] width 105 height 27
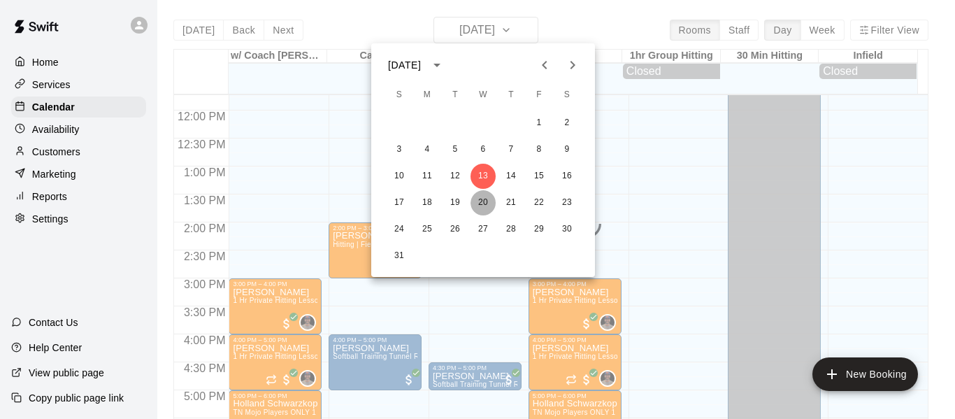
click at [484, 200] on button "20" at bounding box center [482, 202] width 25 height 25
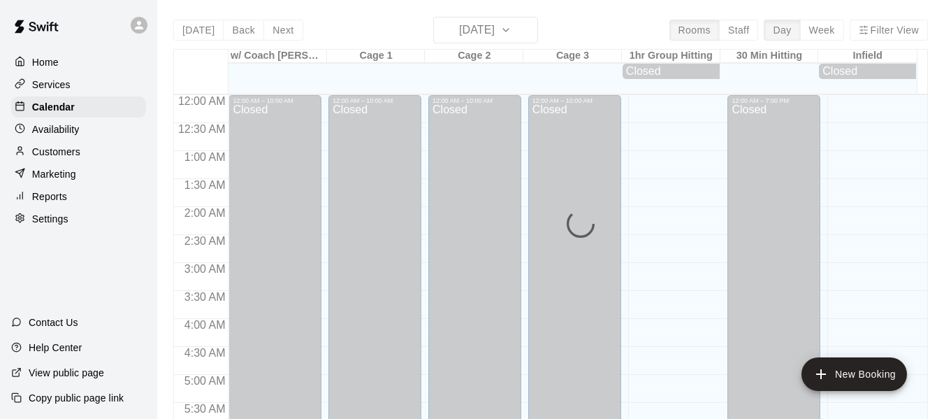
scroll to position [958, 0]
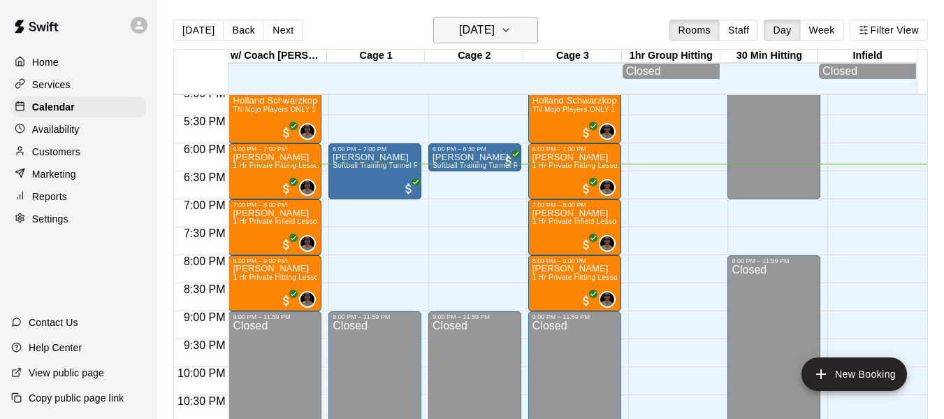
click at [538, 27] on button "[DATE]" at bounding box center [485, 30] width 105 height 27
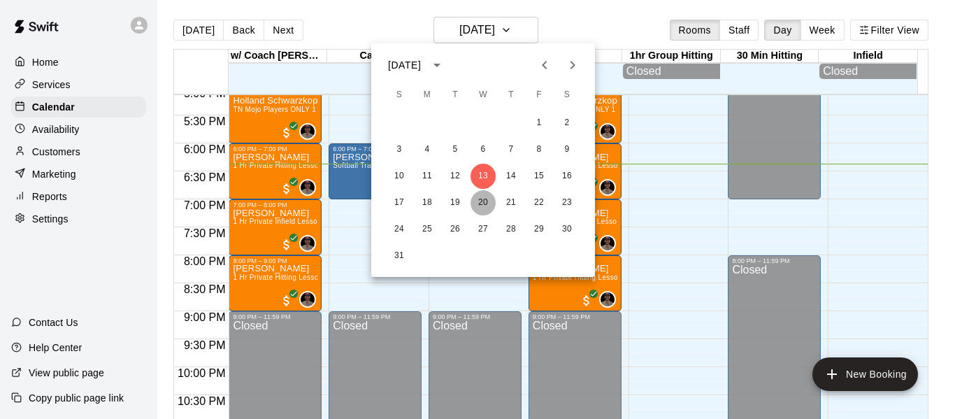
click at [474, 199] on button "20" at bounding box center [482, 202] width 25 height 25
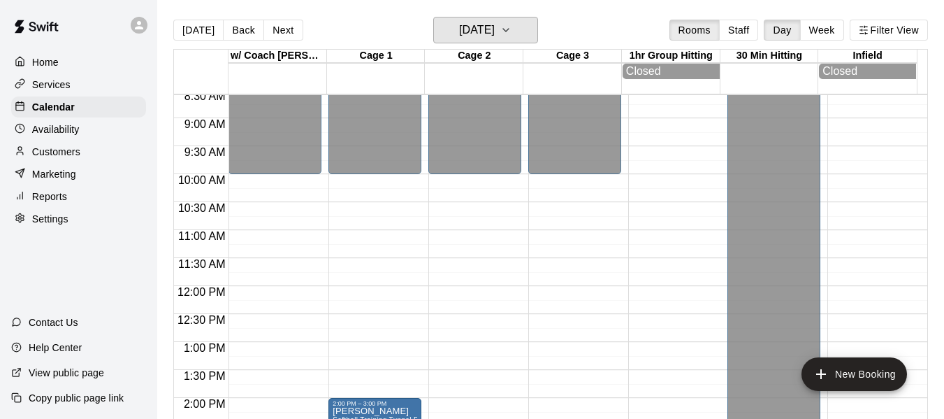
scroll to position [469, 0]
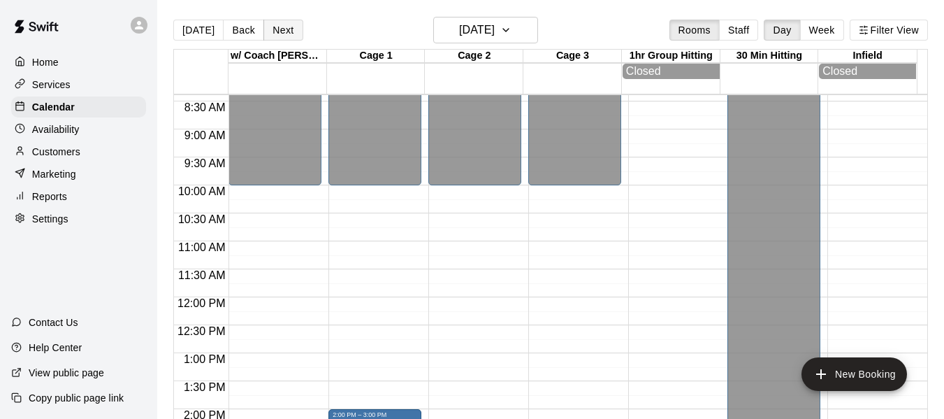
click at [284, 38] on button "Next" at bounding box center [282, 30] width 39 height 21
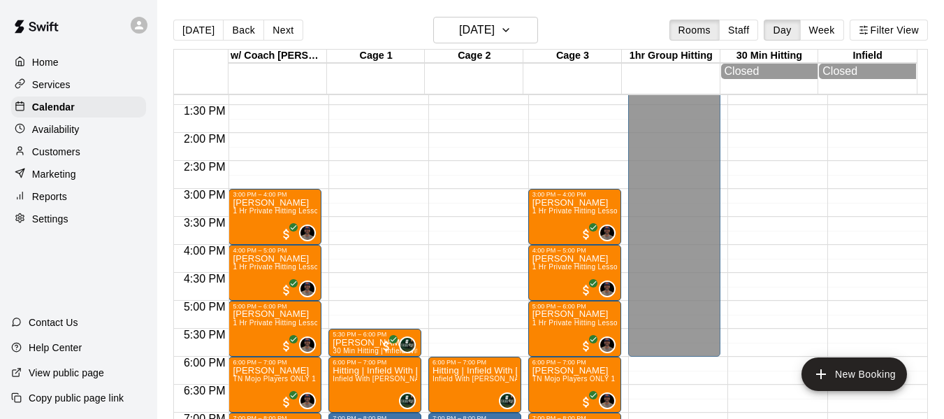
scroll to position [818, 0]
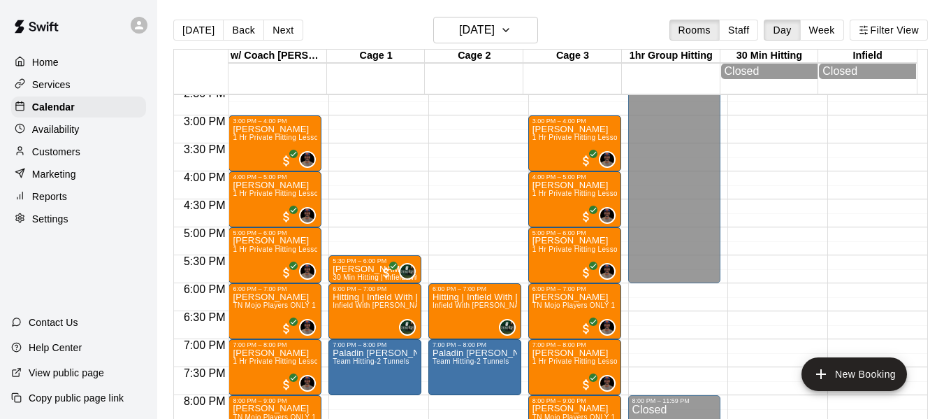
click at [263, 20] on button "Next" at bounding box center [282, 30] width 39 height 21
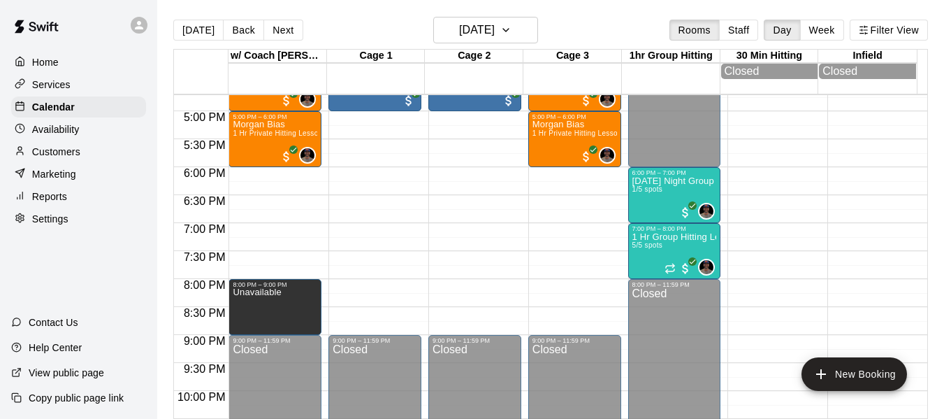
scroll to position [958, 0]
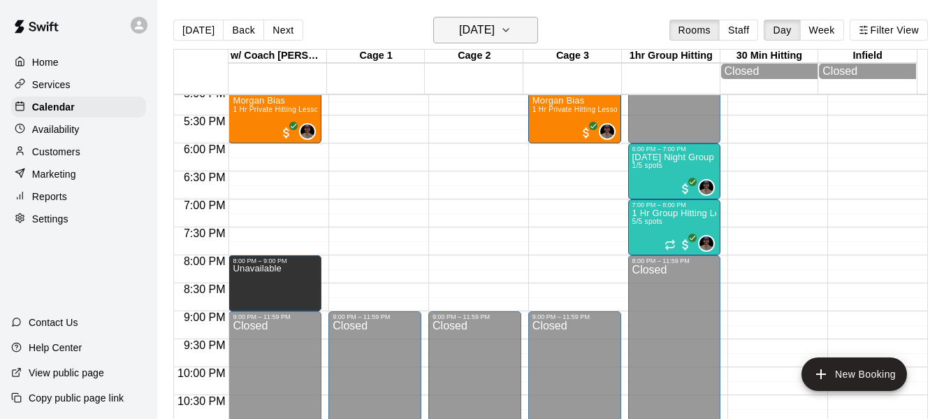
click at [512, 27] on icon "button" at bounding box center [505, 30] width 11 height 17
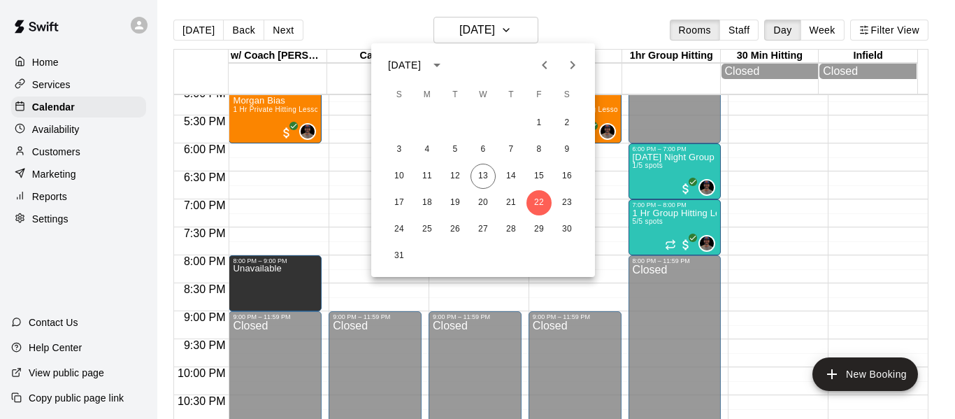
click at [565, 66] on icon "Next month" at bounding box center [572, 65] width 17 height 17
click at [541, 147] on button "12" at bounding box center [538, 149] width 25 height 25
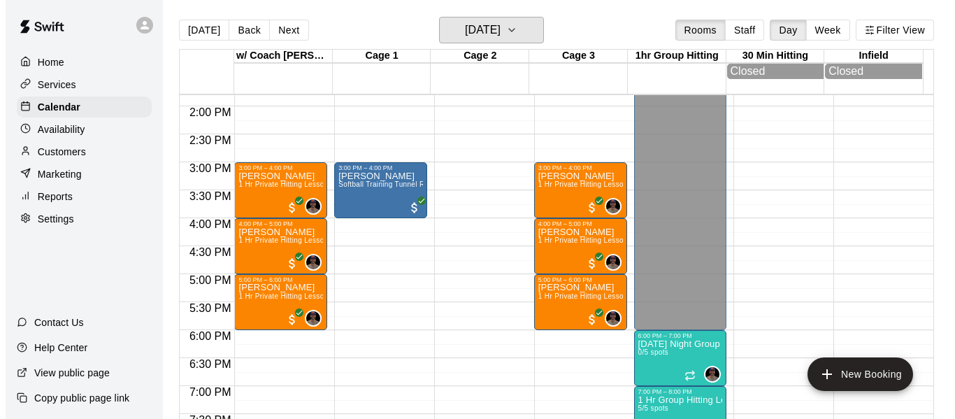
scroll to position [22, 0]
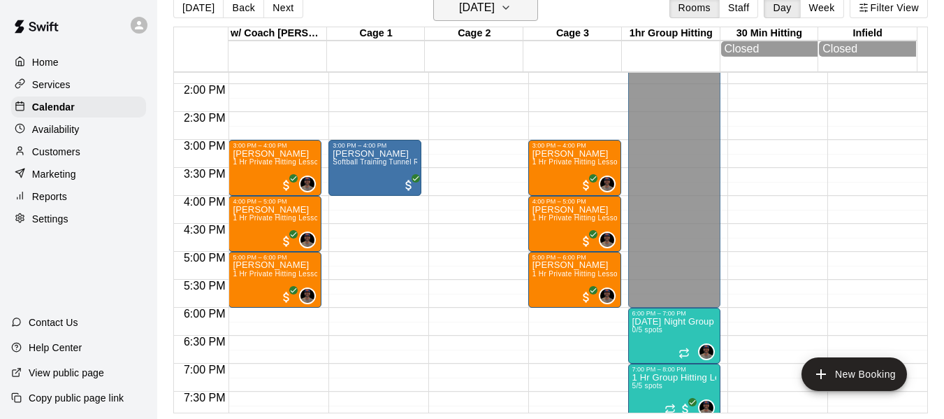
click at [512, 8] on icon "button" at bounding box center [505, 7] width 11 height 17
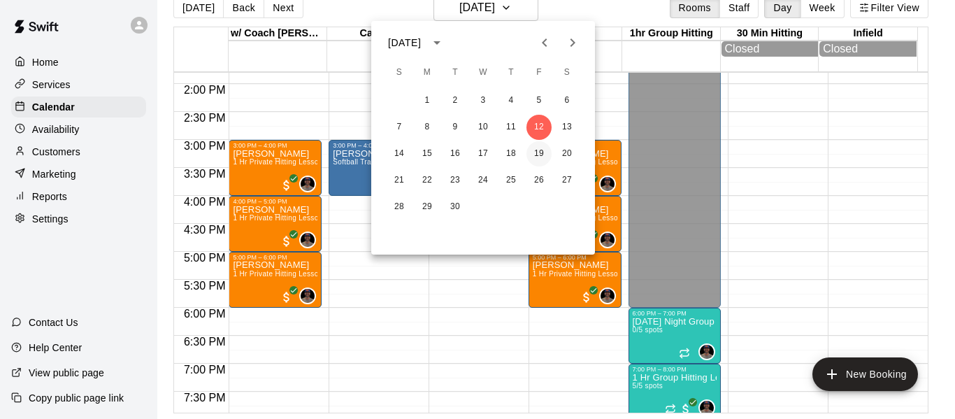
click at [537, 154] on button "19" at bounding box center [538, 153] width 25 height 25
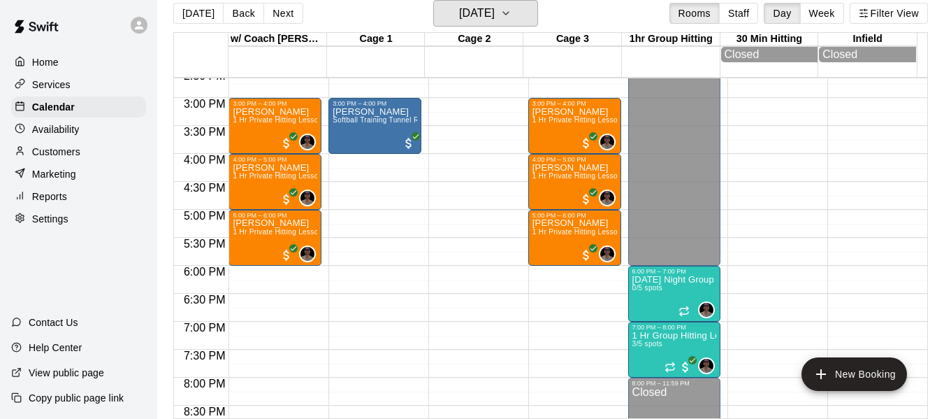
scroll to position [818, 0]
click at [509, 12] on icon "button" at bounding box center [506, 13] width 6 height 3
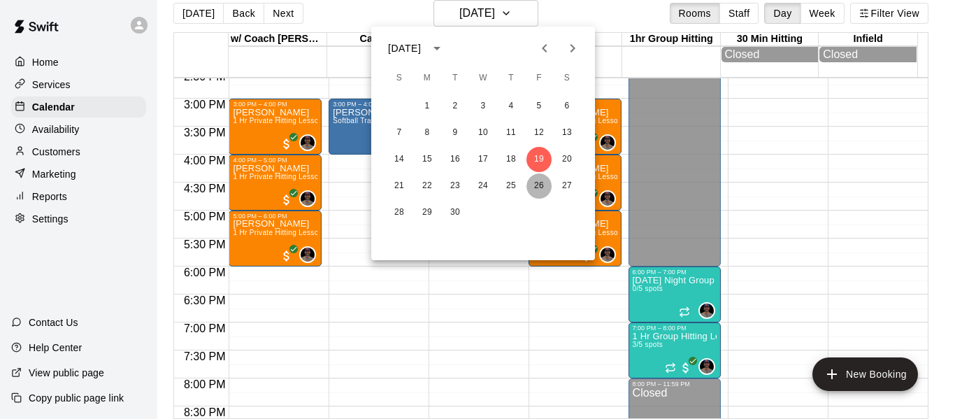
click at [537, 187] on button "26" at bounding box center [538, 185] width 25 height 25
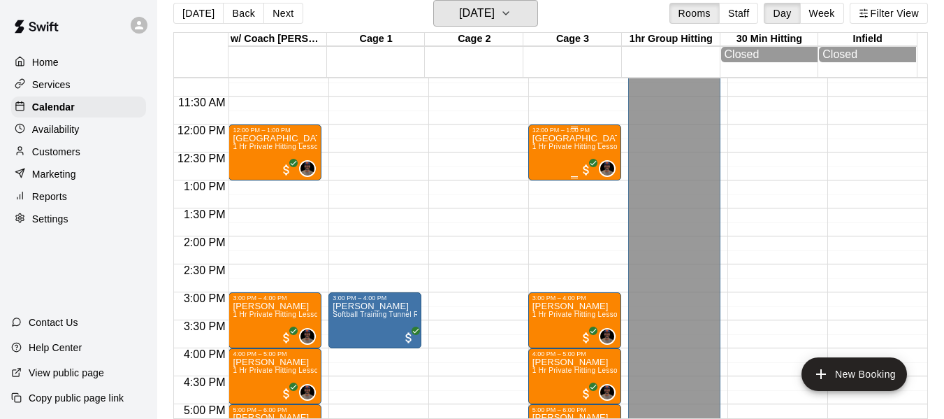
scroll to position [586, 0]
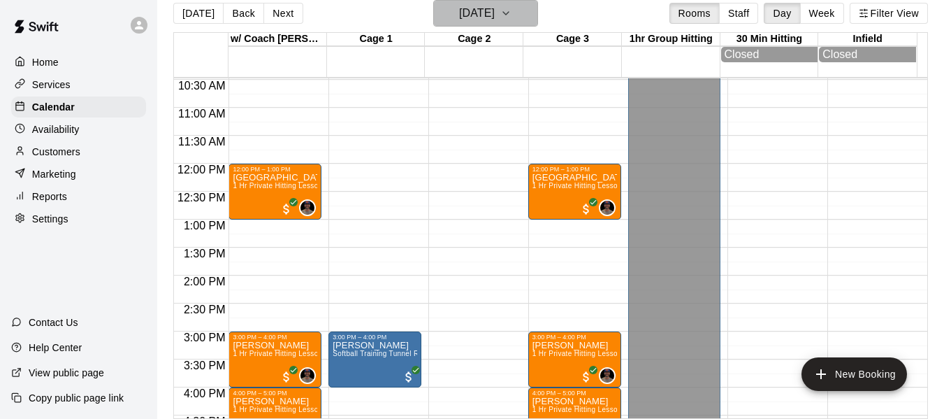
click at [512, 13] on icon "button" at bounding box center [505, 13] width 11 height 17
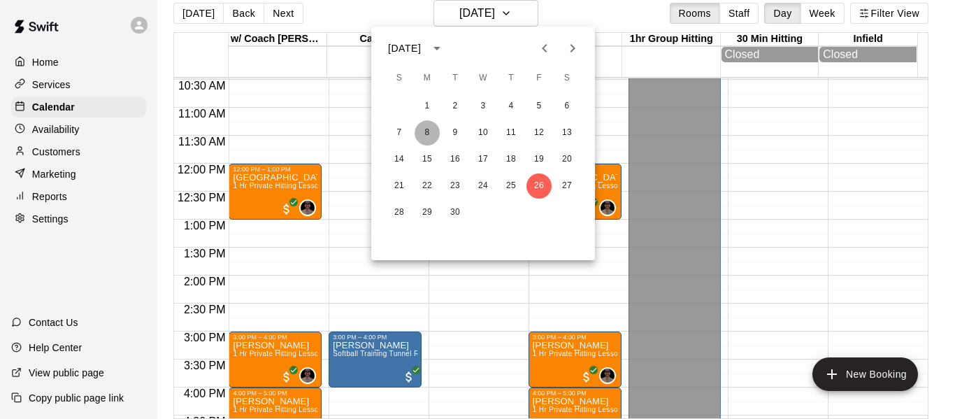
click at [429, 130] on button "8" at bounding box center [426, 132] width 25 height 25
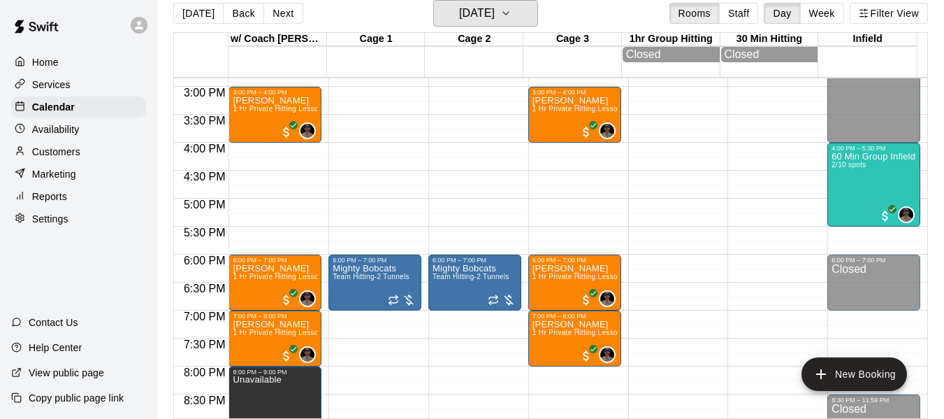
scroll to position [865, 0]
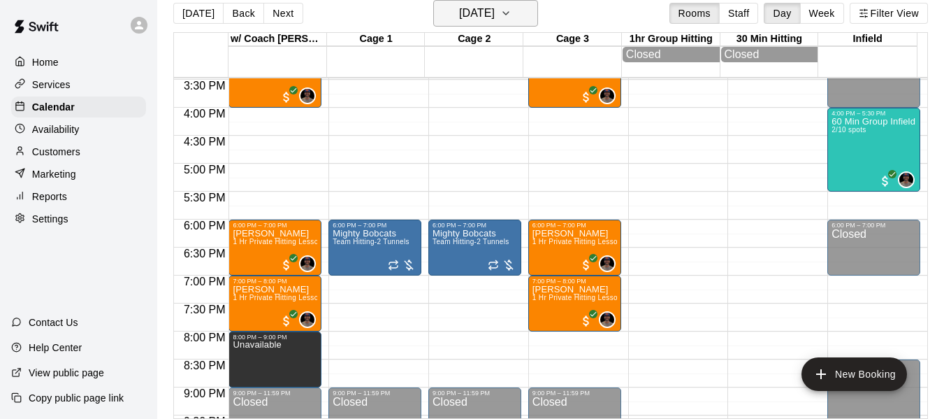
click at [512, 12] on icon "button" at bounding box center [505, 13] width 11 height 17
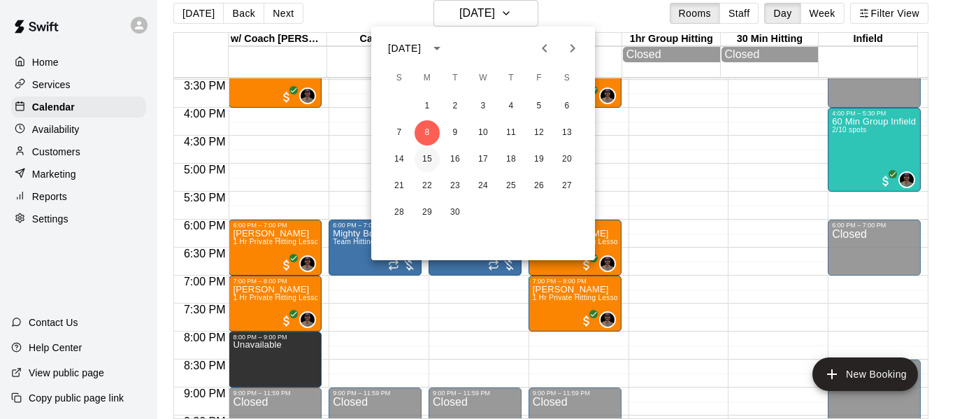
click at [425, 158] on button "15" at bounding box center [426, 159] width 25 height 25
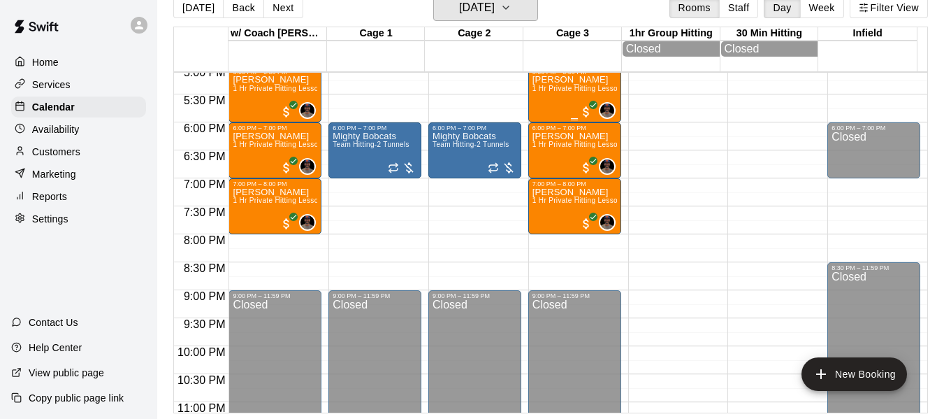
scroll to position [958, 0]
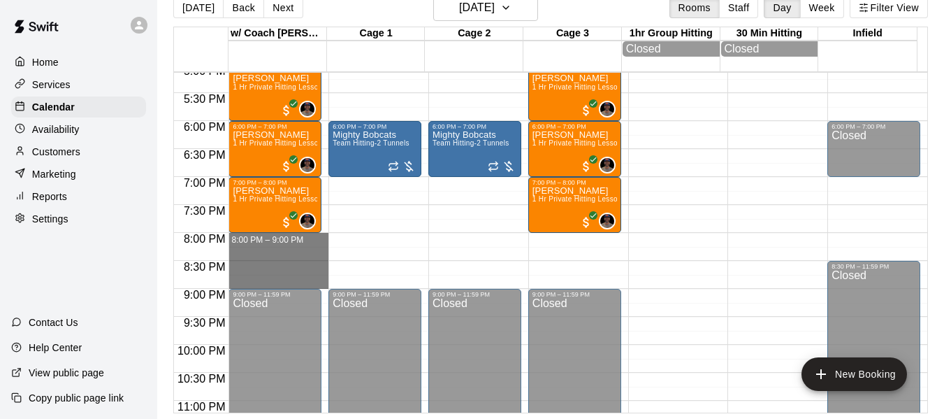
drag, startPoint x: 274, startPoint y: 243, endPoint x: 274, endPoint y: 286, distance: 42.6
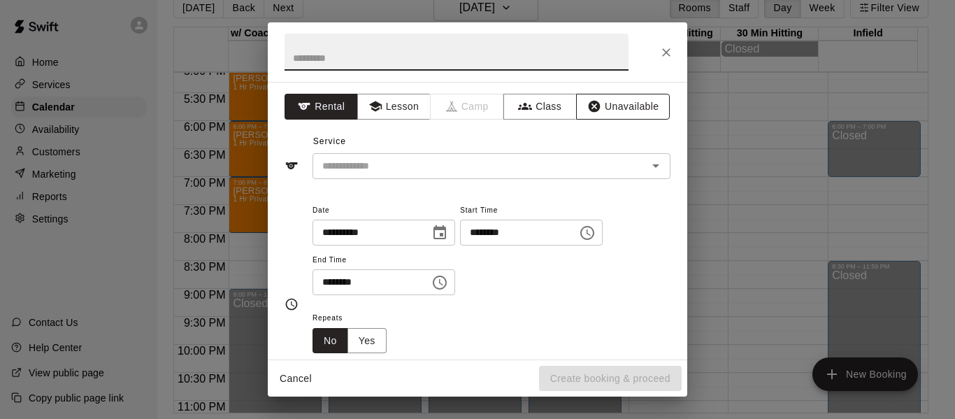
click at [633, 110] on button "Unavailable" at bounding box center [623, 107] width 94 height 26
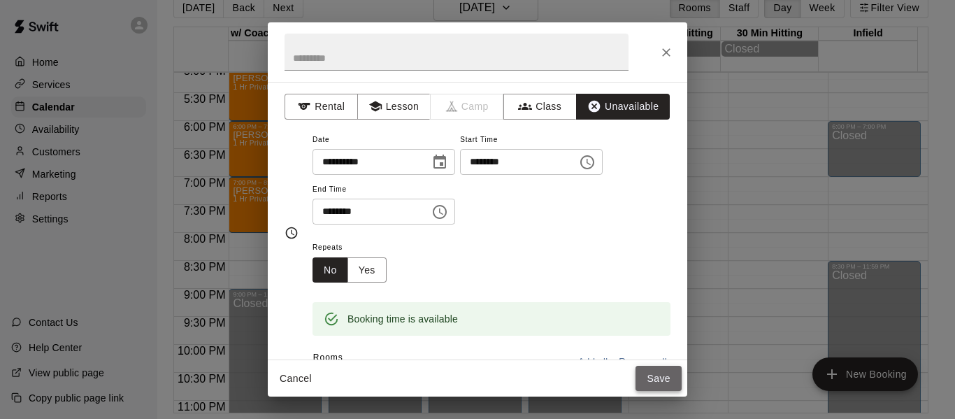
click at [655, 377] on button "Save" at bounding box center [658, 378] width 46 height 26
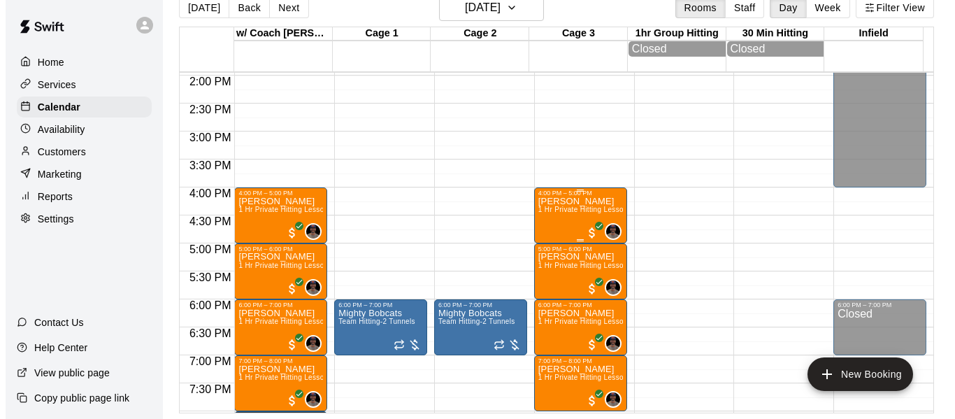
scroll to position [771, 0]
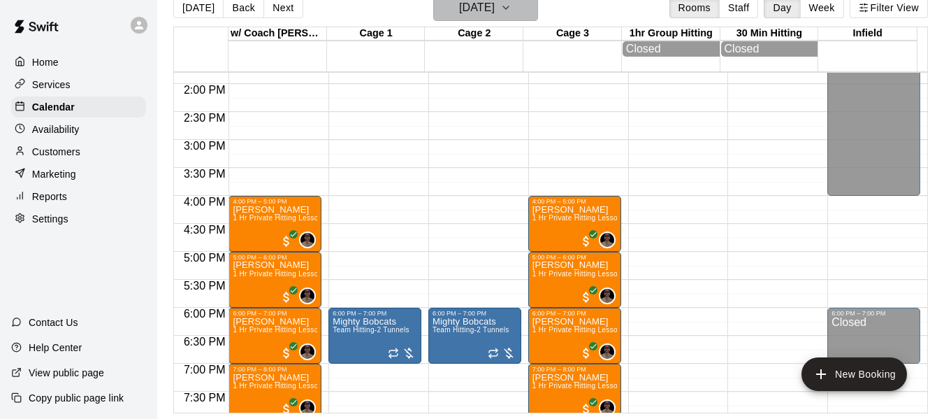
click at [512, 4] on icon "button" at bounding box center [505, 7] width 11 height 17
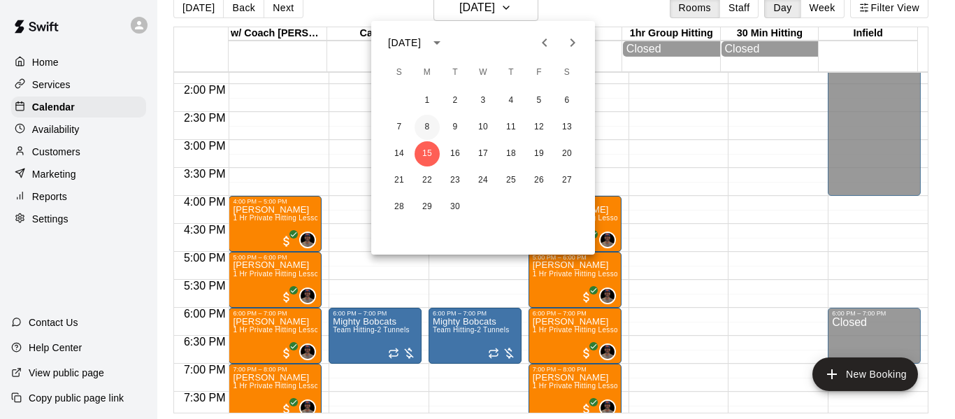
click at [426, 122] on button "8" at bounding box center [426, 127] width 25 height 25
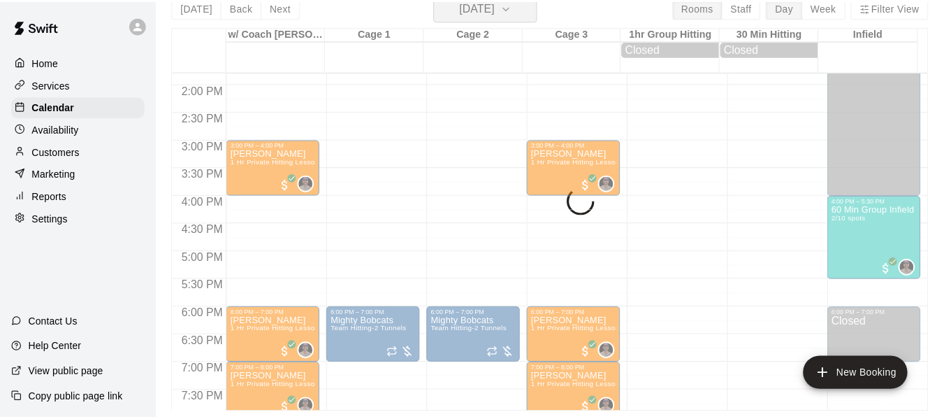
scroll to position [17, 0]
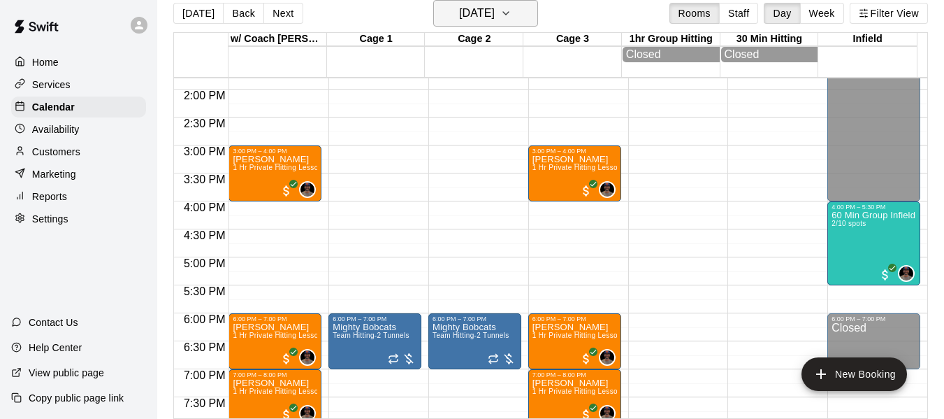
click at [512, 13] on icon "button" at bounding box center [505, 13] width 11 height 17
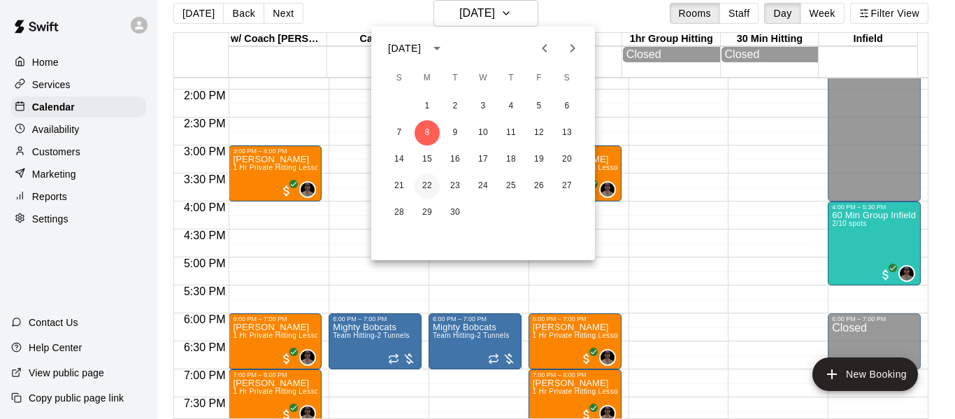
click at [419, 185] on button "22" at bounding box center [426, 185] width 25 height 25
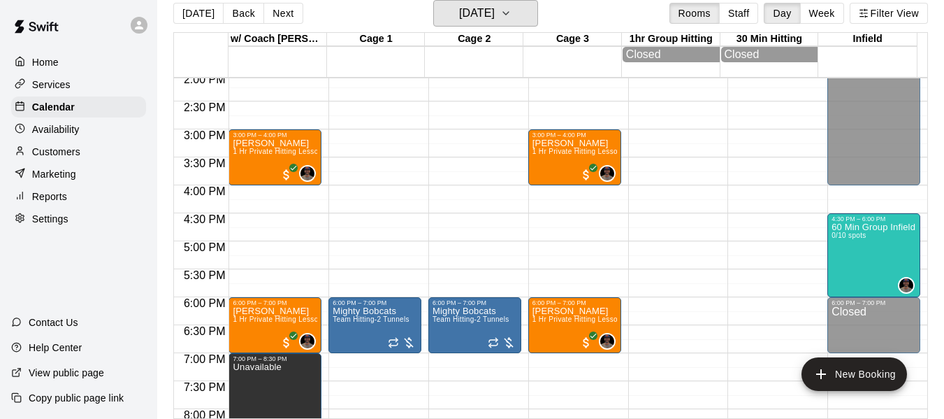
scroll to position [795, 0]
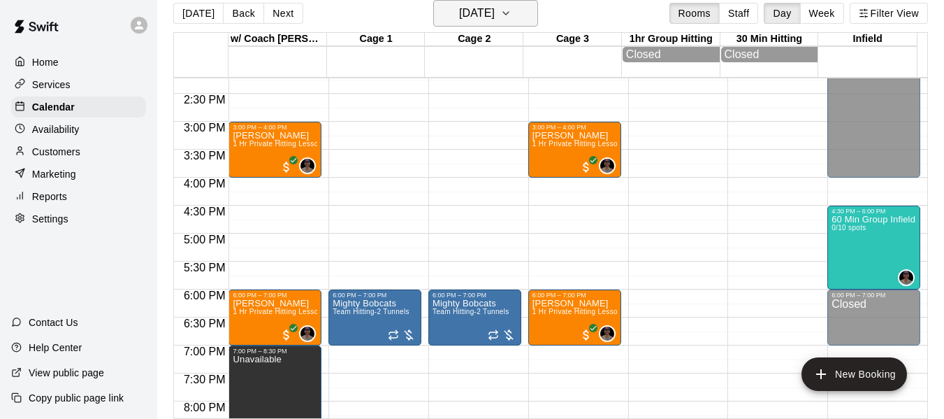
click at [512, 13] on icon "button" at bounding box center [505, 13] width 11 height 17
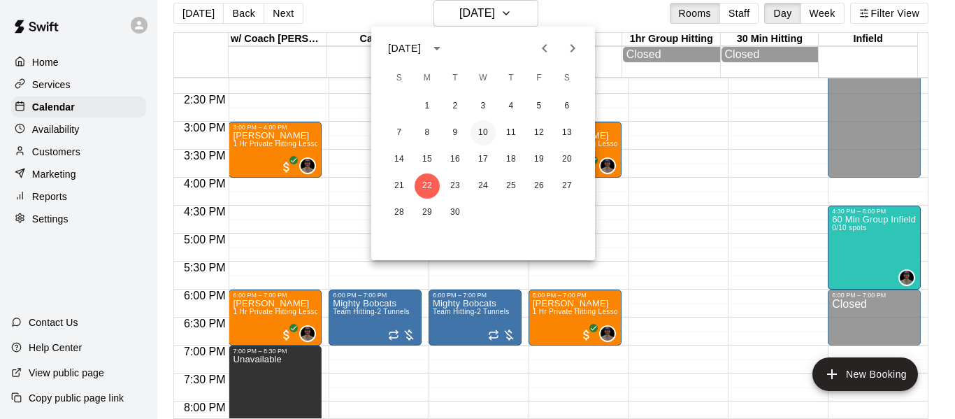
click at [477, 136] on button "10" at bounding box center [482, 132] width 25 height 25
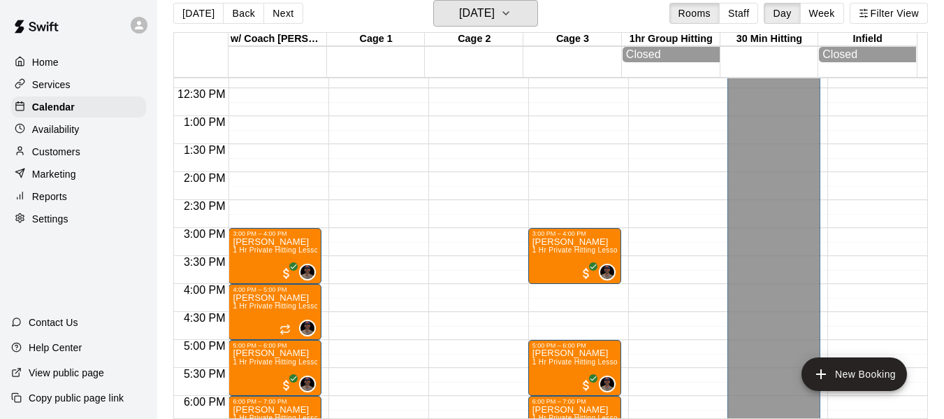
scroll to position [679, 0]
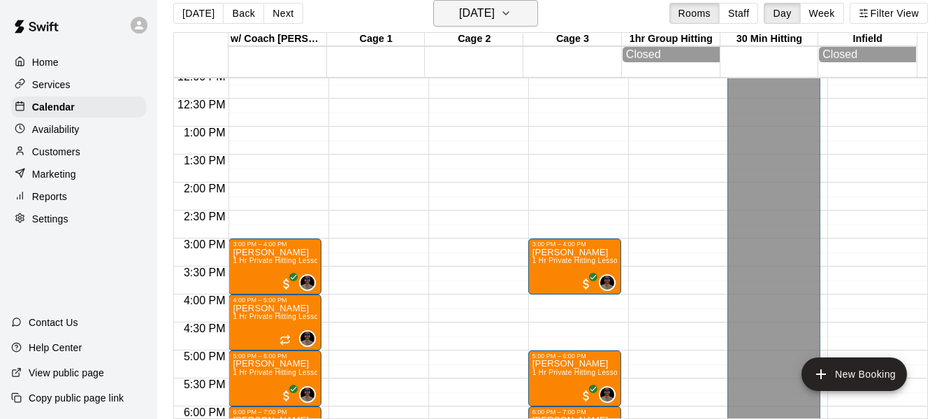
click at [512, 7] on icon "button" at bounding box center [505, 13] width 11 height 17
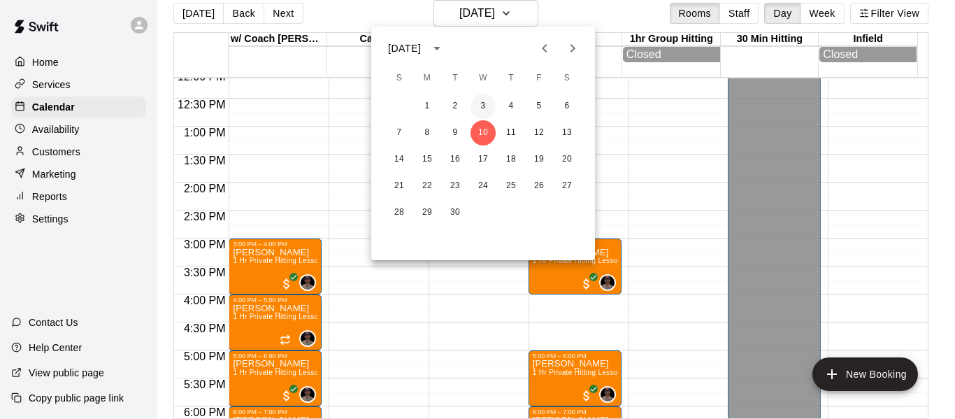
click at [470, 106] on button "3" at bounding box center [482, 106] width 25 height 25
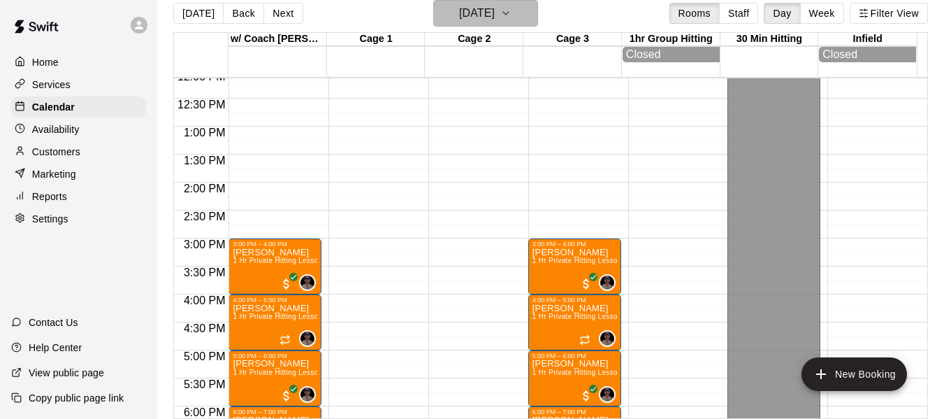
click at [538, 9] on button "Wednesday Sep 03" at bounding box center [485, 13] width 105 height 27
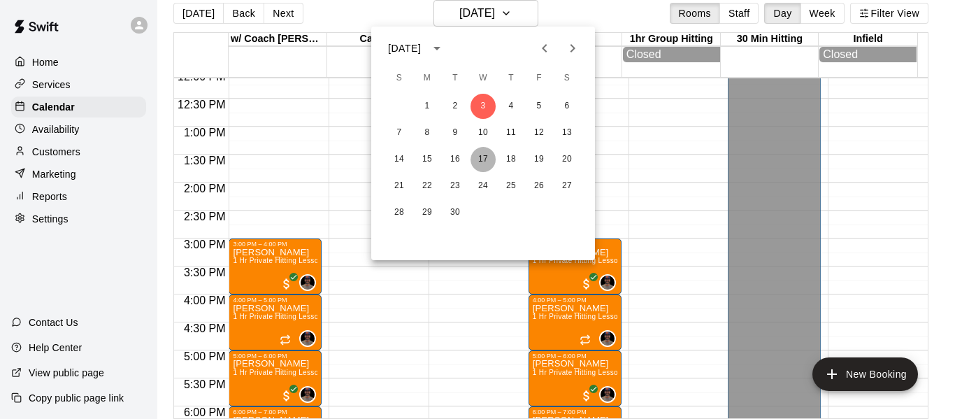
click at [481, 156] on button "17" at bounding box center [482, 159] width 25 height 25
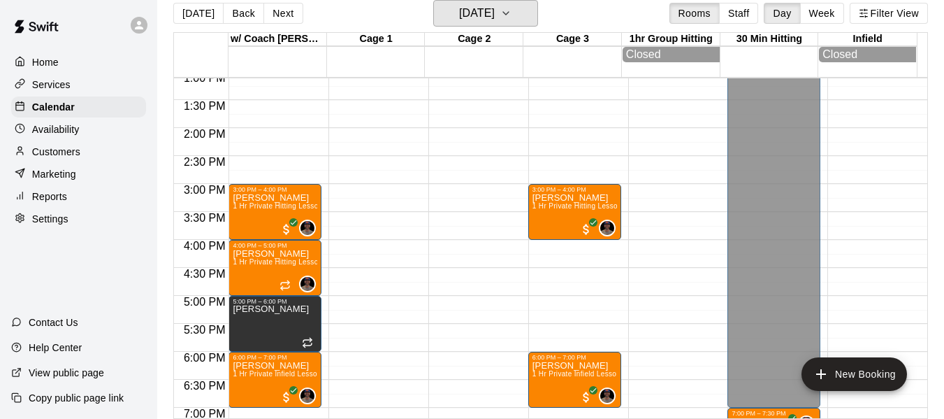
scroll to position [748, 0]
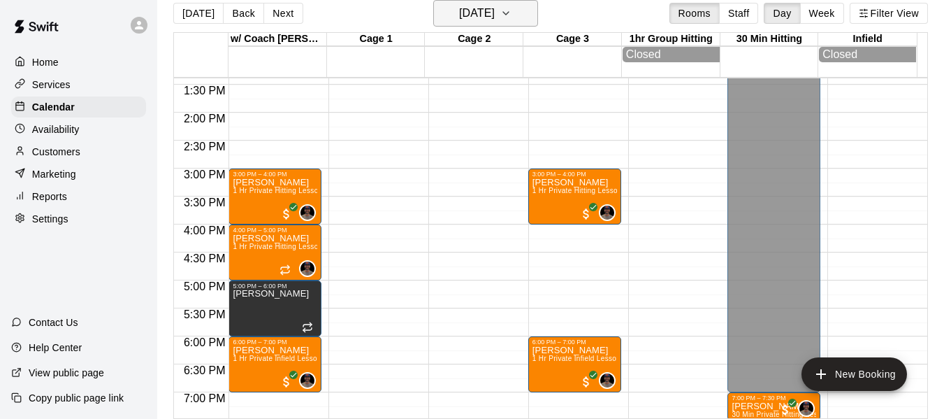
click at [512, 9] on icon "button" at bounding box center [505, 13] width 11 height 17
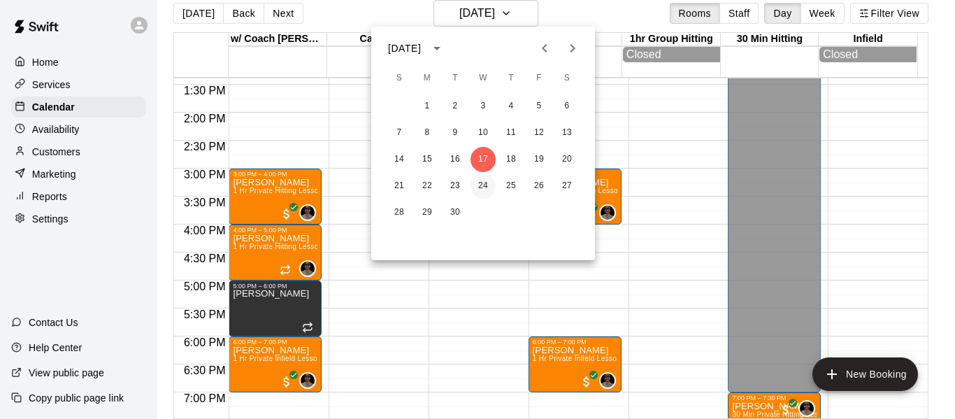
click at [483, 189] on button "24" at bounding box center [482, 185] width 25 height 25
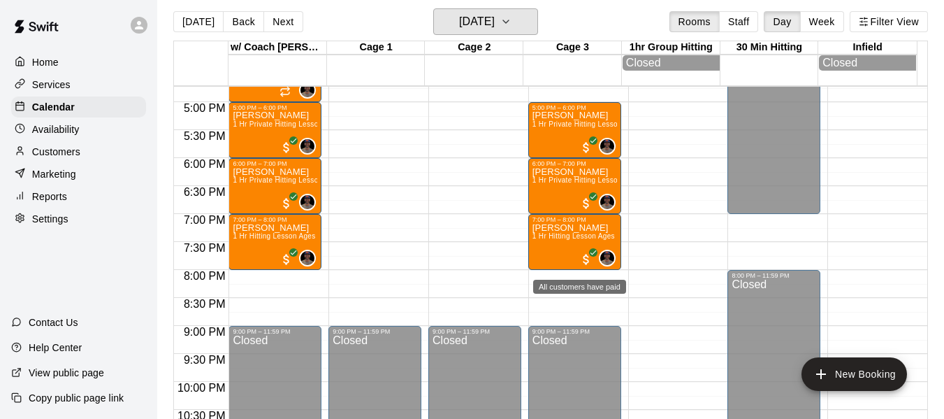
scroll to position [0, 0]
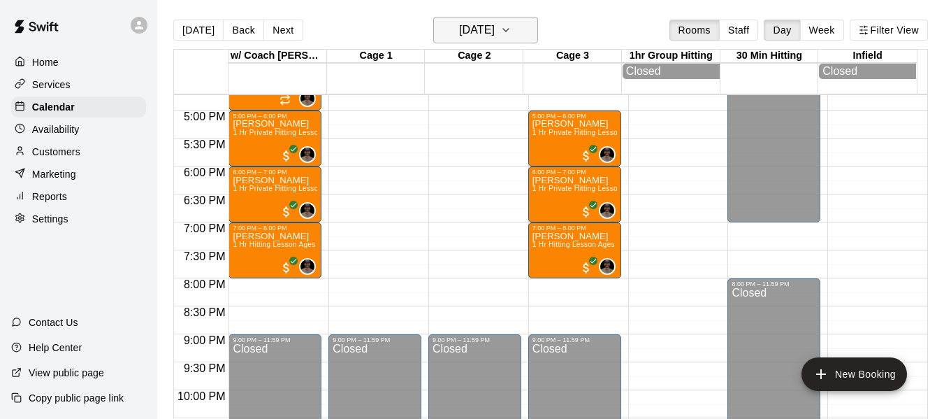
click at [538, 29] on button "Wednesday Sep 24" at bounding box center [485, 30] width 105 height 27
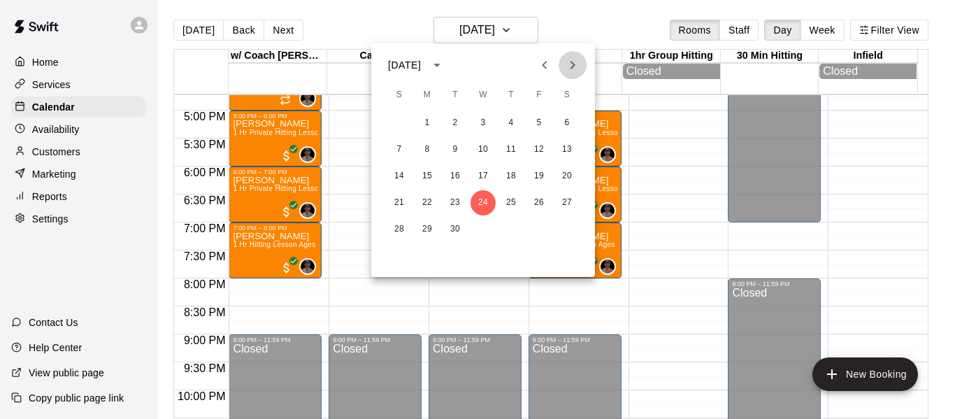
click at [572, 66] on icon "Next month" at bounding box center [572, 65] width 5 height 8
click at [483, 116] on button "1" at bounding box center [482, 122] width 25 height 25
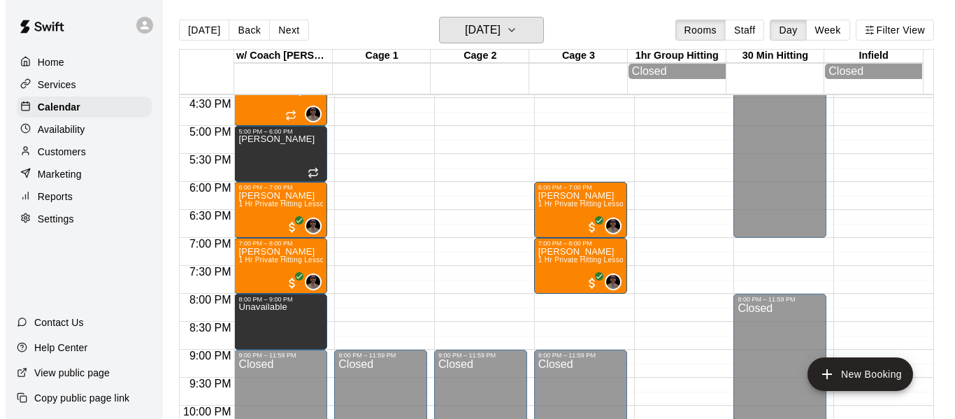
scroll to position [911, 0]
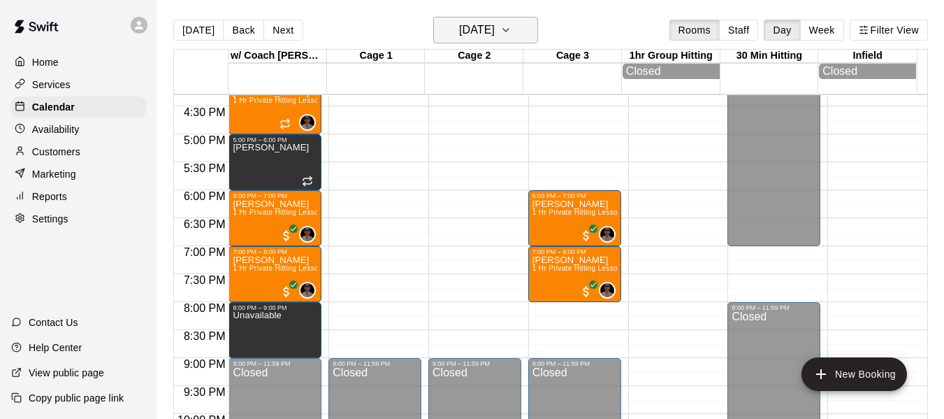
click at [512, 31] on icon "button" at bounding box center [505, 30] width 11 height 17
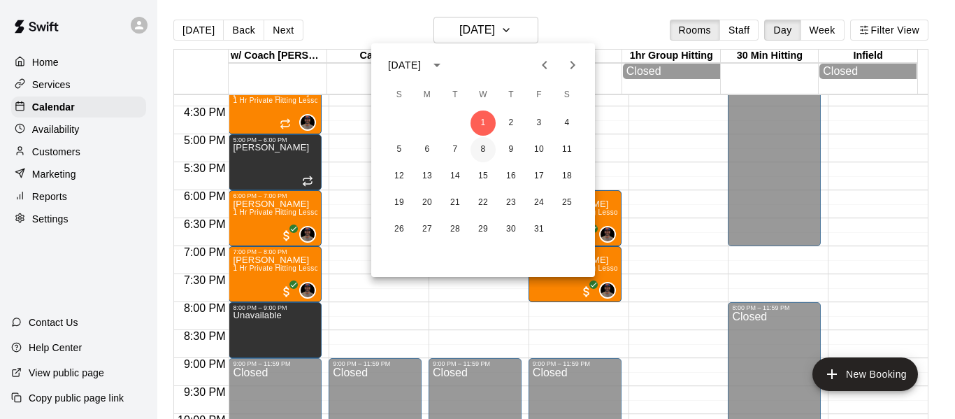
click at [481, 147] on button "8" at bounding box center [482, 149] width 25 height 25
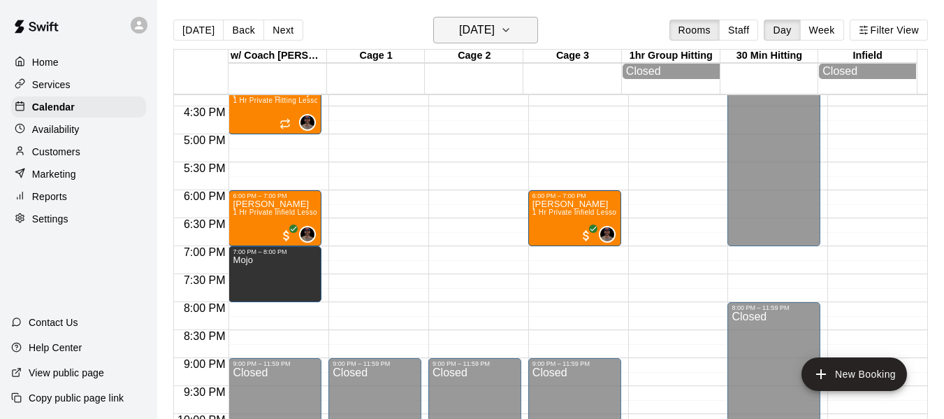
click at [509, 30] on icon "button" at bounding box center [506, 30] width 6 height 3
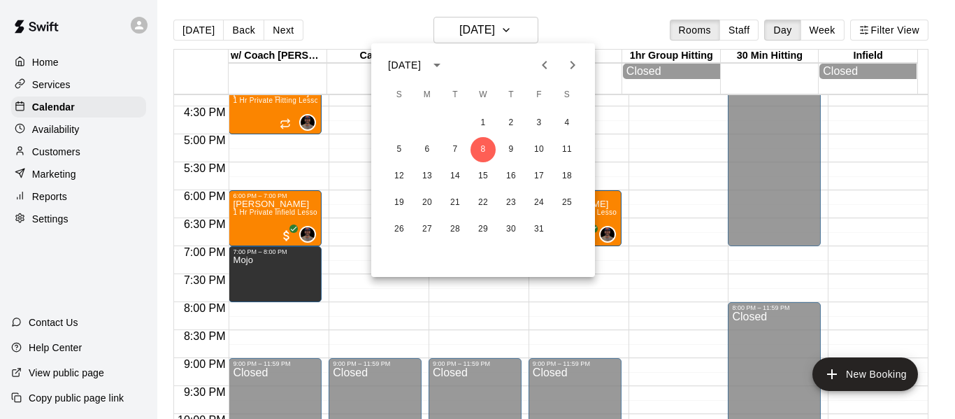
click at [586, 20] on div at bounding box center [477, 209] width 955 height 419
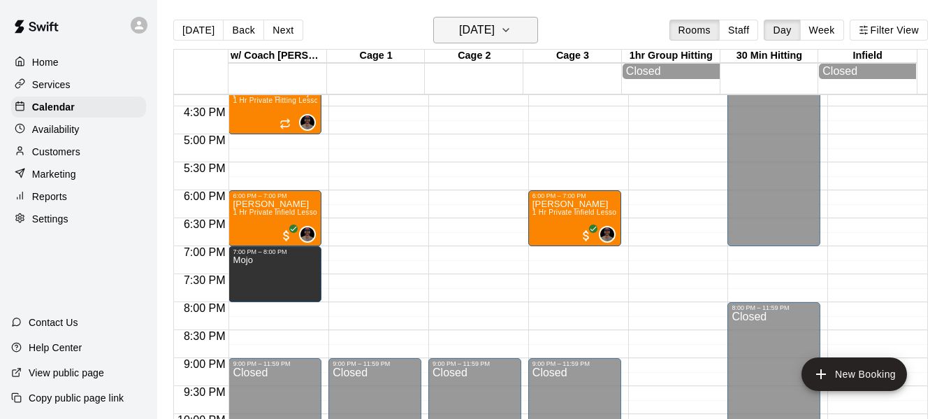
click at [512, 29] on icon "button" at bounding box center [505, 30] width 11 height 17
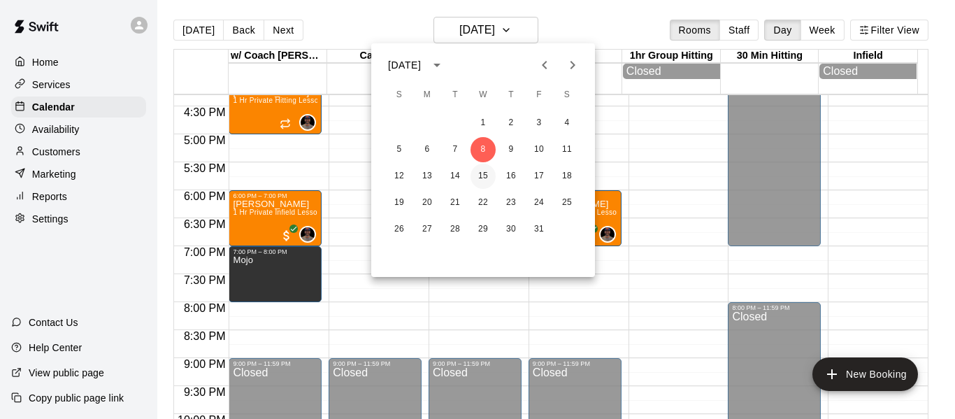
click at [483, 175] on button "15" at bounding box center [482, 176] width 25 height 25
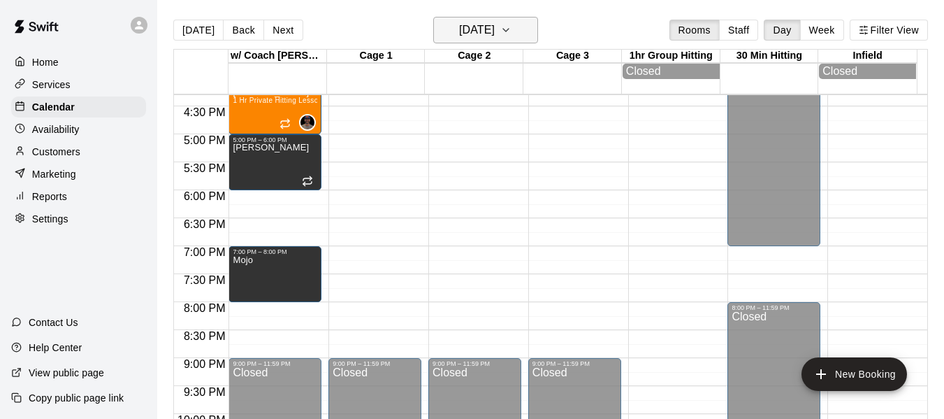
click at [512, 30] on icon "button" at bounding box center [505, 30] width 11 height 17
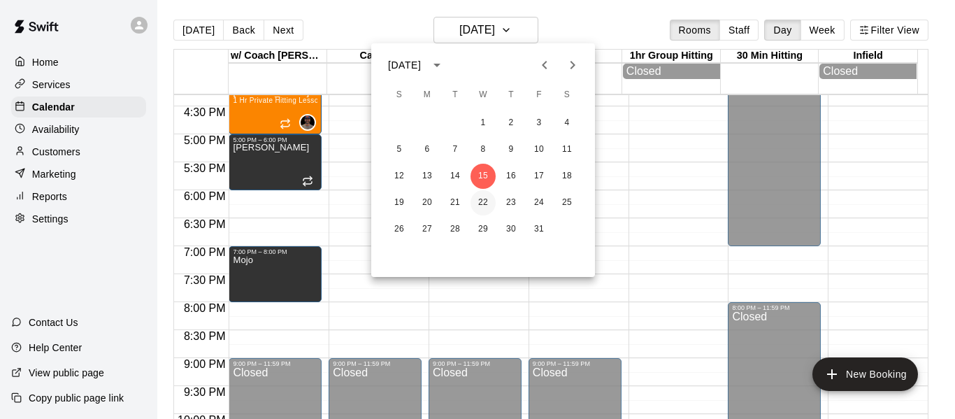
click at [486, 202] on button "22" at bounding box center [482, 202] width 25 height 25
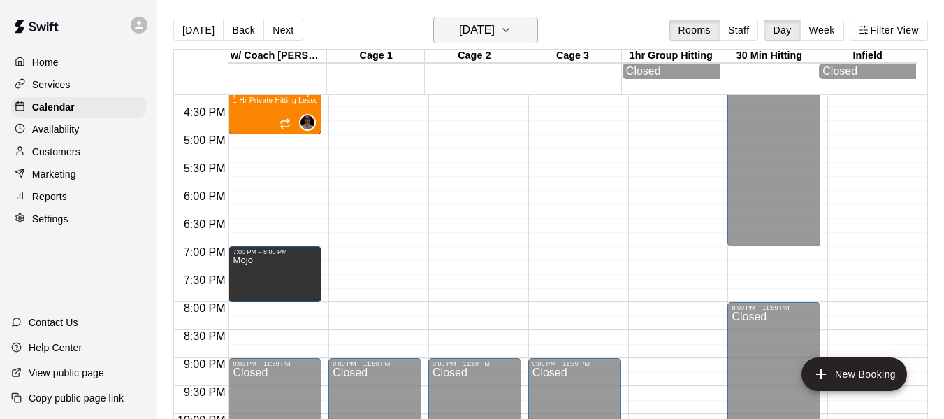
click at [495, 22] on h6 "Wednesday Oct 22" at bounding box center [477, 30] width 36 height 20
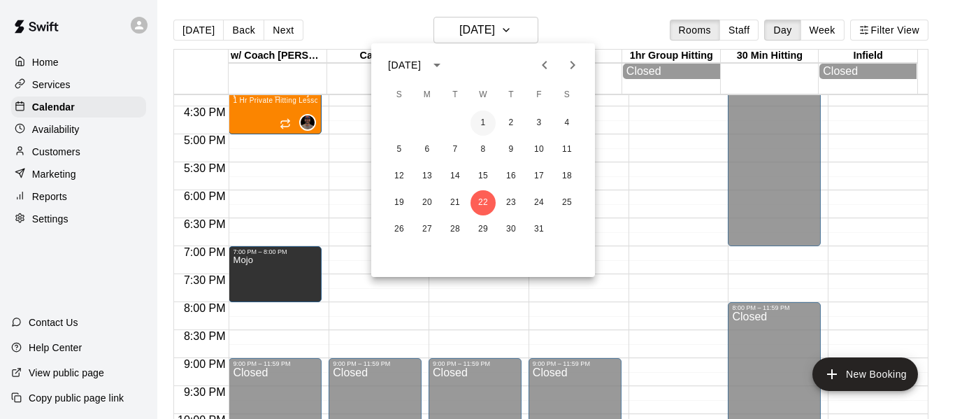
click at [484, 117] on button "1" at bounding box center [482, 122] width 25 height 25
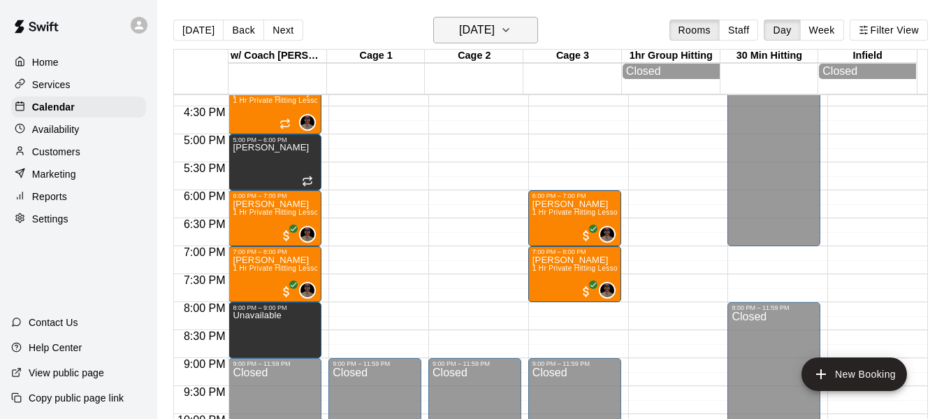
click at [512, 32] on icon "button" at bounding box center [505, 30] width 11 height 17
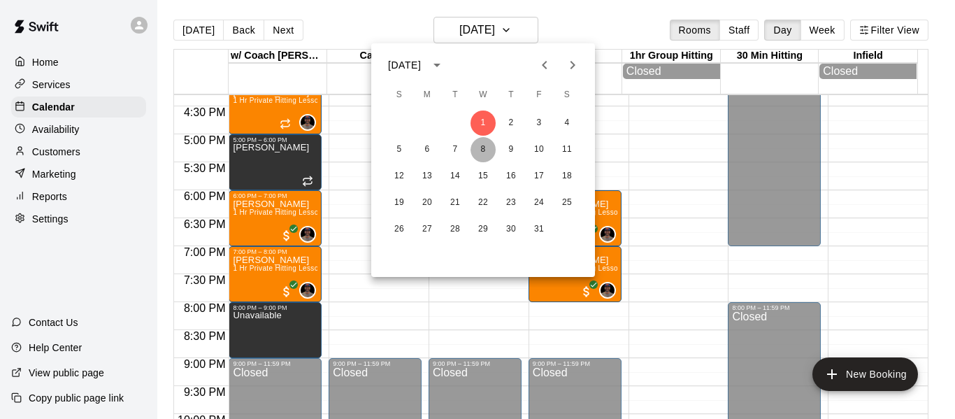
click at [472, 151] on button "8" at bounding box center [482, 149] width 25 height 25
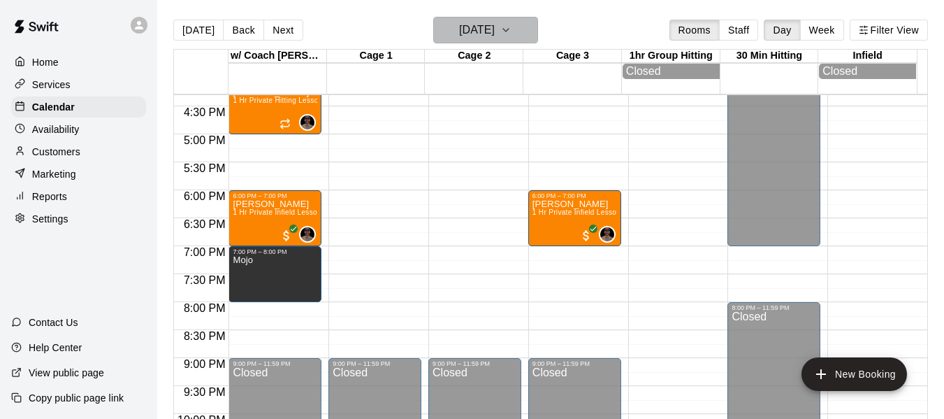
click at [512, 32] on icon "button" at bounding box center [505, 30] width 11 height 17
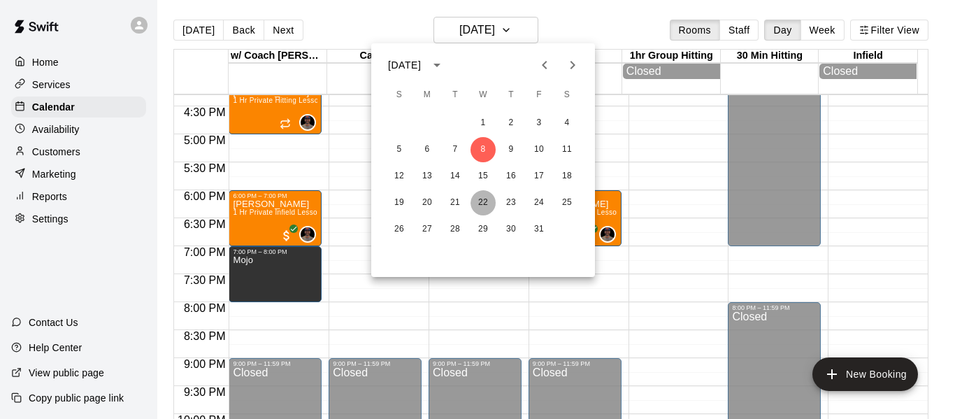
click at [486, 208] on button "22" at bounding box center [482, 202] width 25 height 25
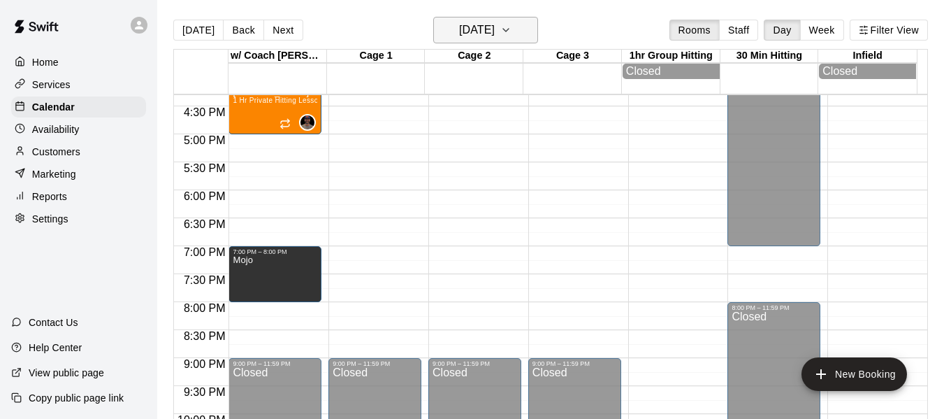
click at [512, 35] on icon "button" at bounding box center [505, 30] width 11 height 17
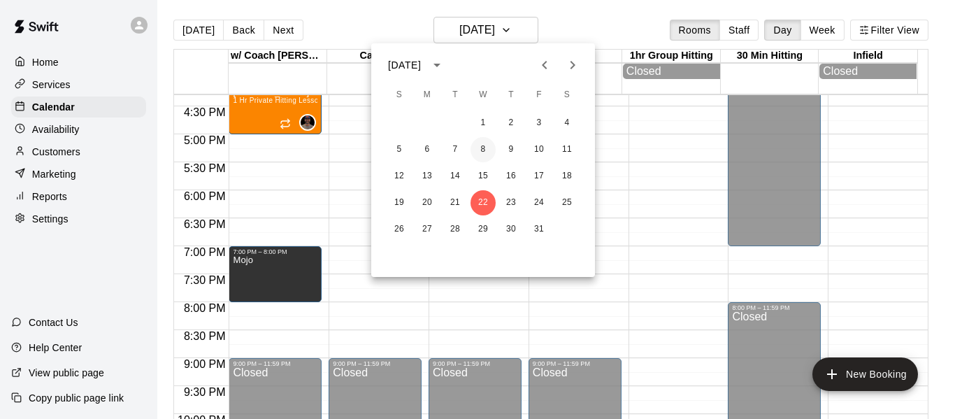
click at [487, 149] on button "8" at bounding box center [482, 149] width 25 height 25
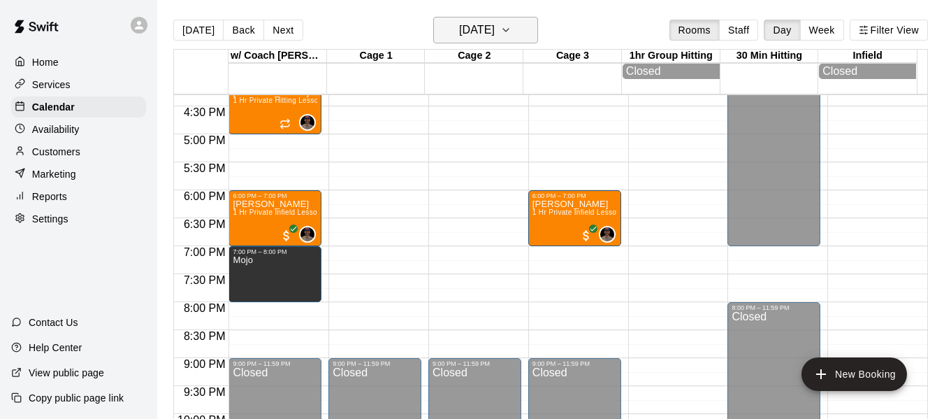
click at [512, 31] on icon "button" at bounding box center [505, 30] width 11 height 17
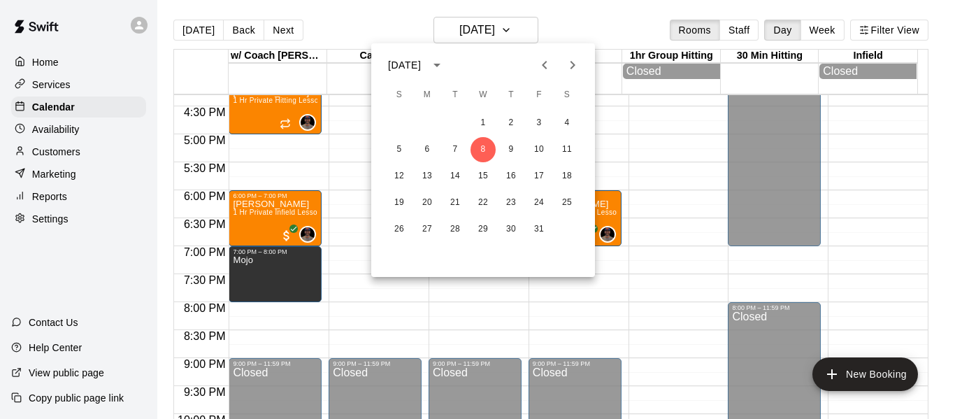
click at [273, 140] on div at bounding box center [477, 209] width 955 height 419
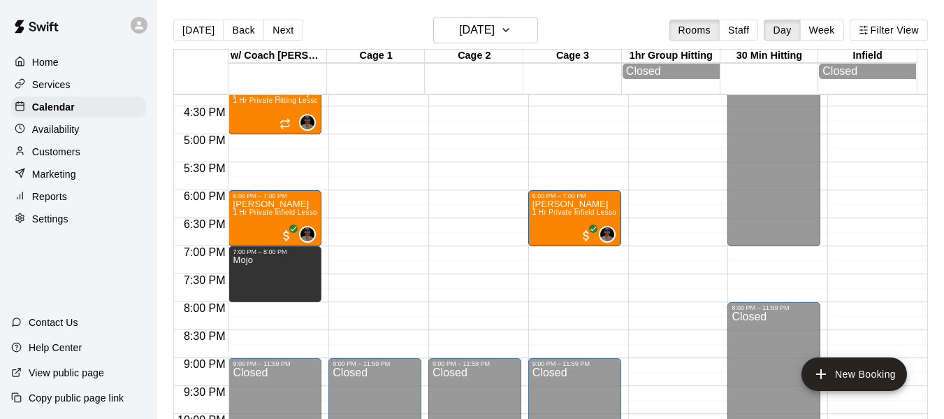
drag, startPoint x: 273, startPoint y: 140, endPoint x: 273, endPoint y: 175, distance: 34.9
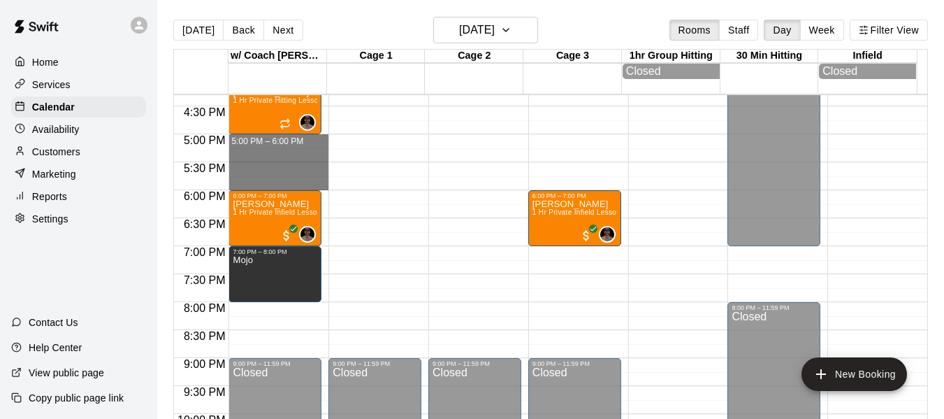
drag, startPoint x: 273, startPoint y: 140, endPoint x: 273, endPoint y: 184, distance: 44.0
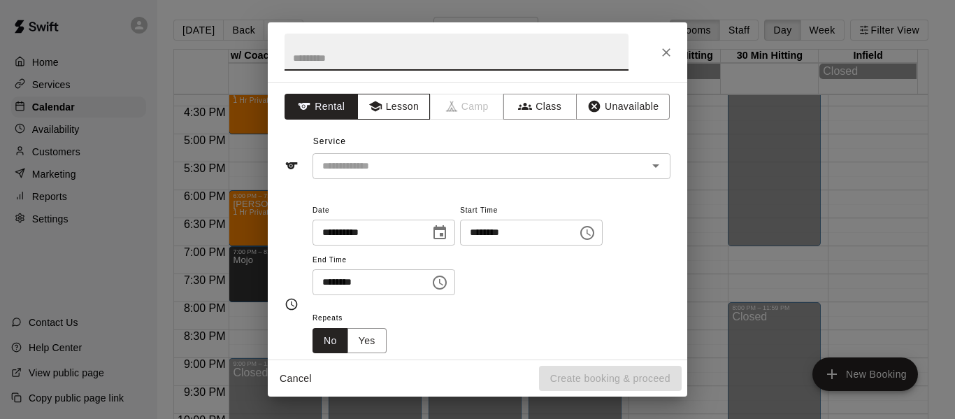
click at [404, 105] on button "Lesson" at bounding box center [393, 107] width 73 height 26
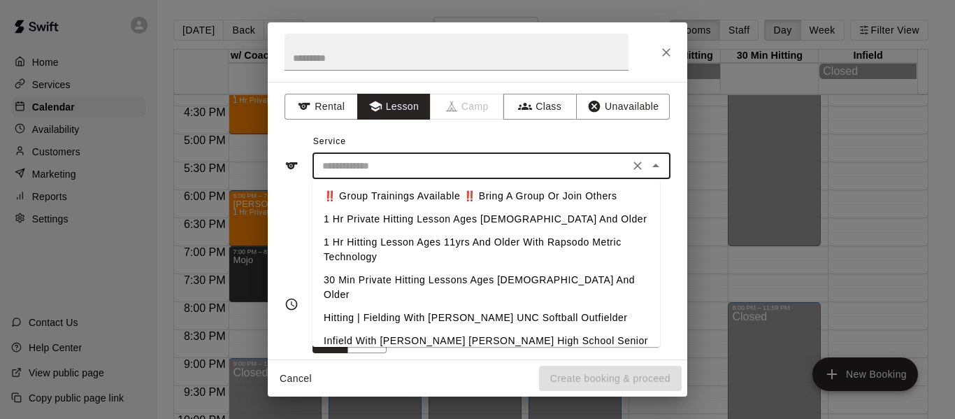
click at [372, 173] on input "text" at bounding box center [471, 165] width 308 height 17
click at [382, 212] on li "1 Hr Private Hitting Lesson Ages [DEMOGRAPHIC_DATA] And Older" at bounding box center [485, 219] width 347 height 23
type input "**********"
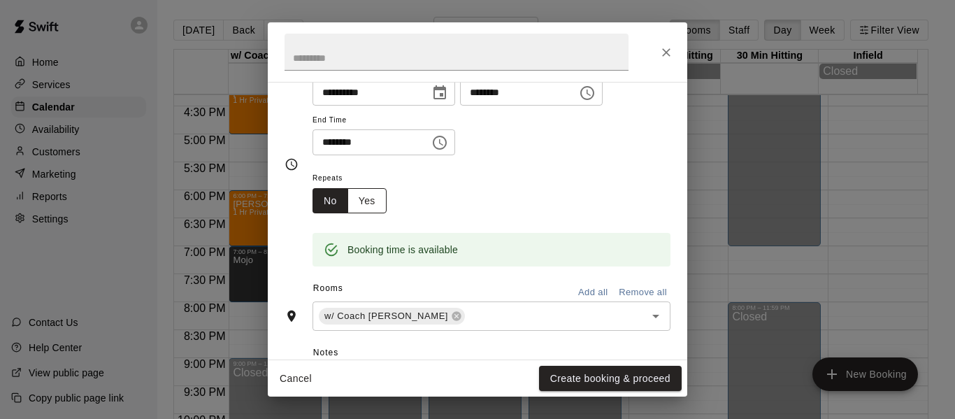
click at [380, 205] on button "Yes" at bounding box center [366, 201] width 39 height 26
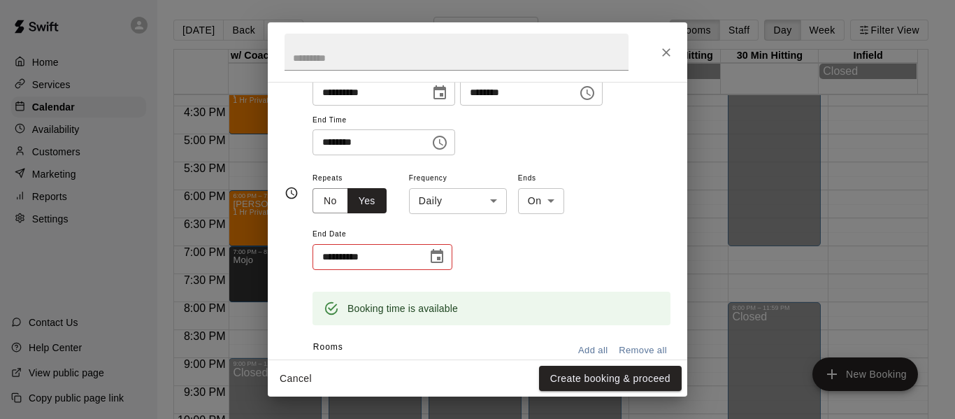
scroll to position [143, 0]
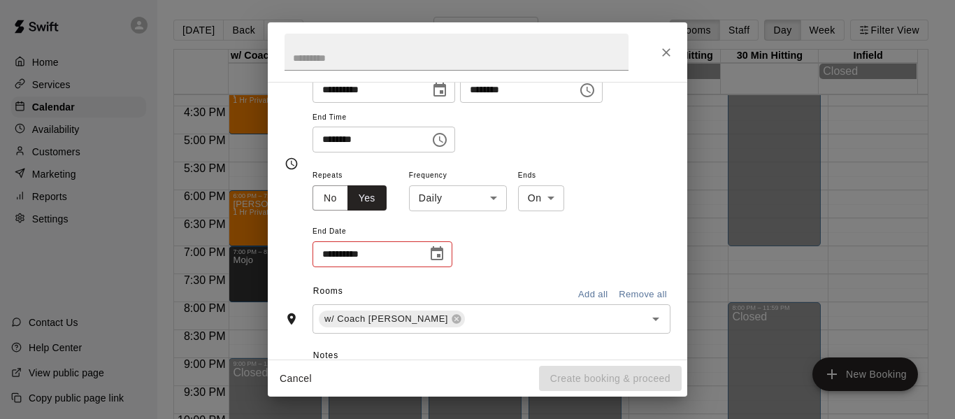
click at [492, 199] on body "Home Services Calendar Availability Customers Marketing Reports Settings Contac…" at bounding box center [477, 220] width 955 height 441
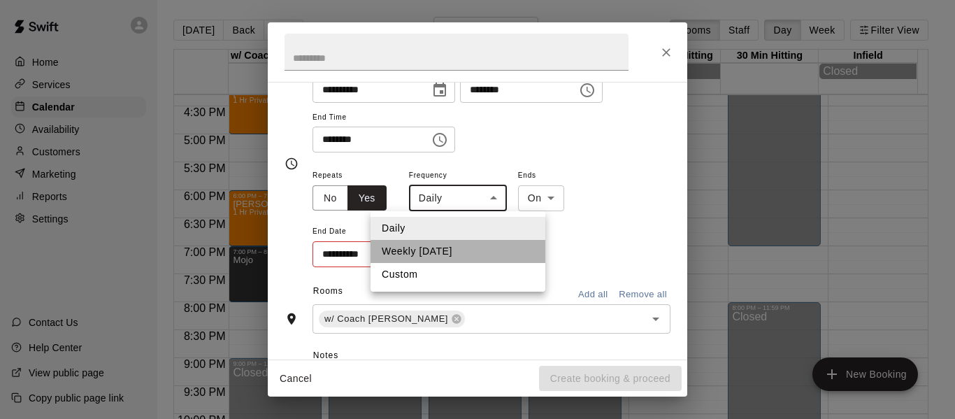
click at [470, 247] on li "Weekly on Wednesday" at bounding box center [457, 251] width 175 height 23
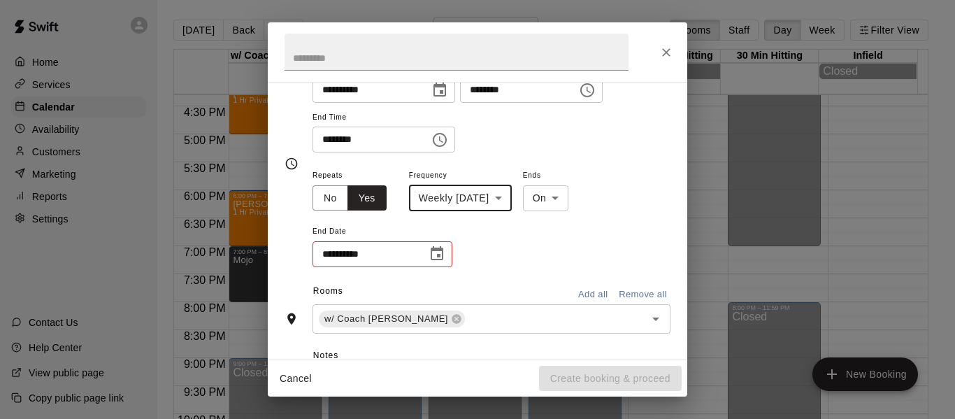
click at [537, 199] on body "Home Services Calendar Availability Customers Marketing Reports Settings Contac…" at bounding box center [477, 220] width 955 height 441
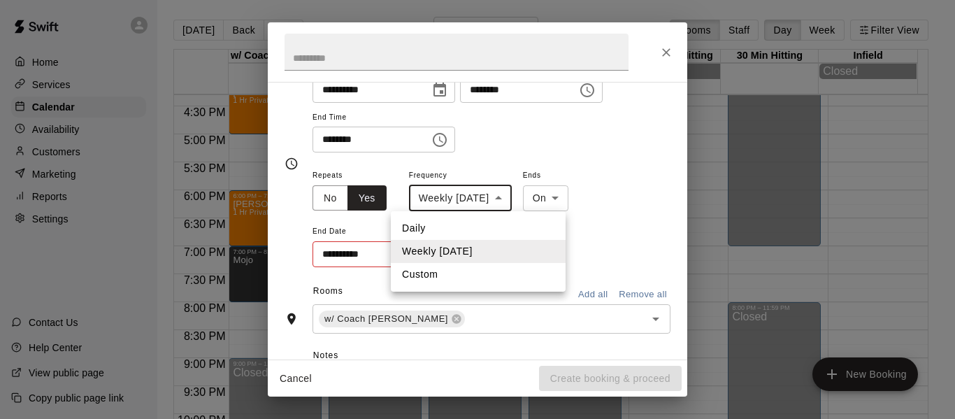
click at [450, 273] on li "Custom" at bounding box center [478, 274] width 175 height 23
type input "******"
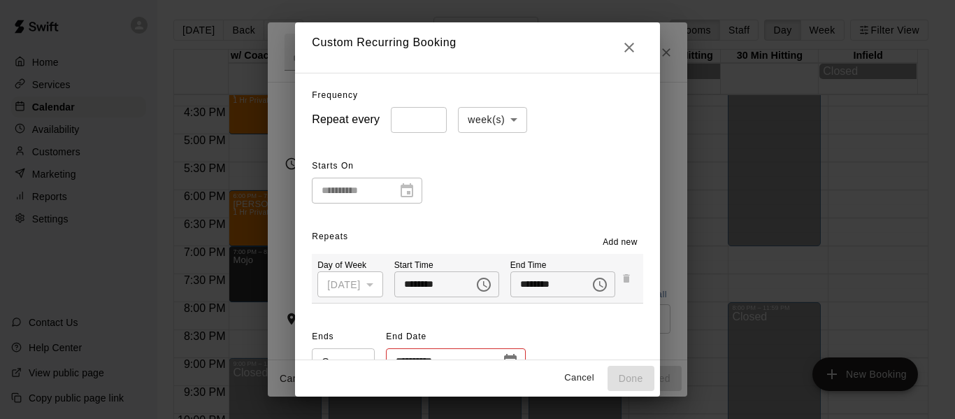
click at [394, 119] on input "*" at bounding box center [419, 120] width 56 height 26
type input "*"
click at [408, 116] on input "*" at bounding box center [419, 120] width 56 height 26
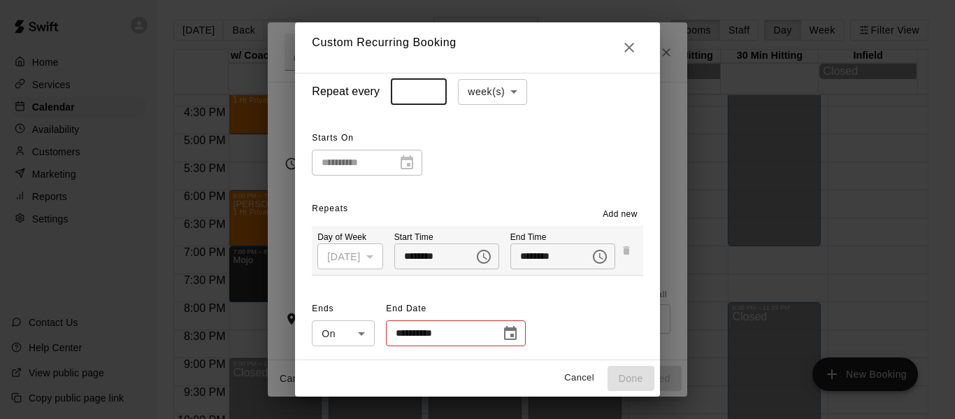
click at [509, 333] on div "**********" at bounding box center [477, 323] width 331 height 50
click at [502, 334] on icon "Choose date" at bounding box center [510, 333] width 17 height 17
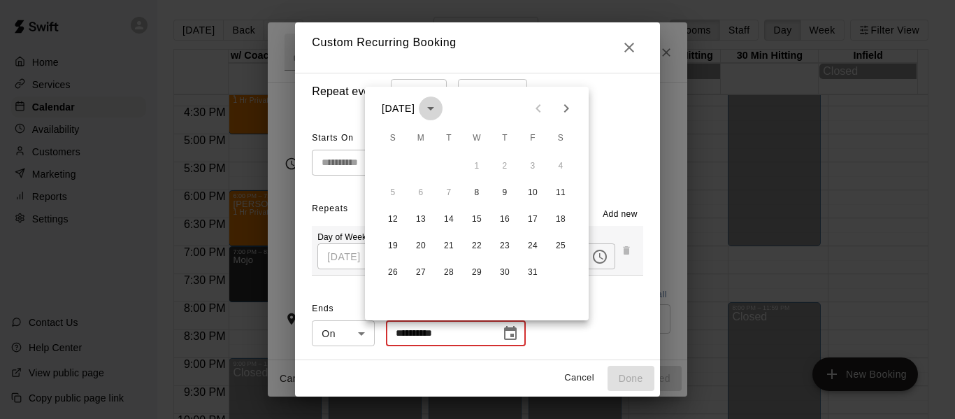
click at [434, 107] on icon "calendar view is open, switch to year view" at bounding box center [430, 108] width 7 height 3
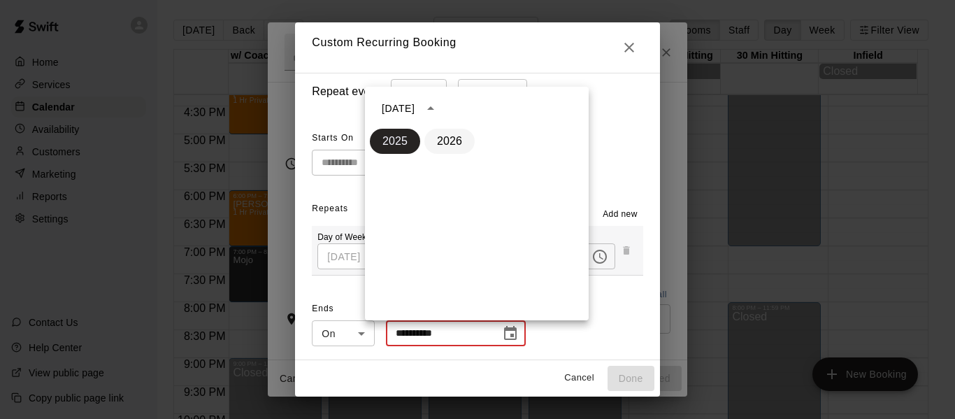
click at [449, 144] on button "2026" at bounding box center [449, 141] width 50 height 25
type input "**********"
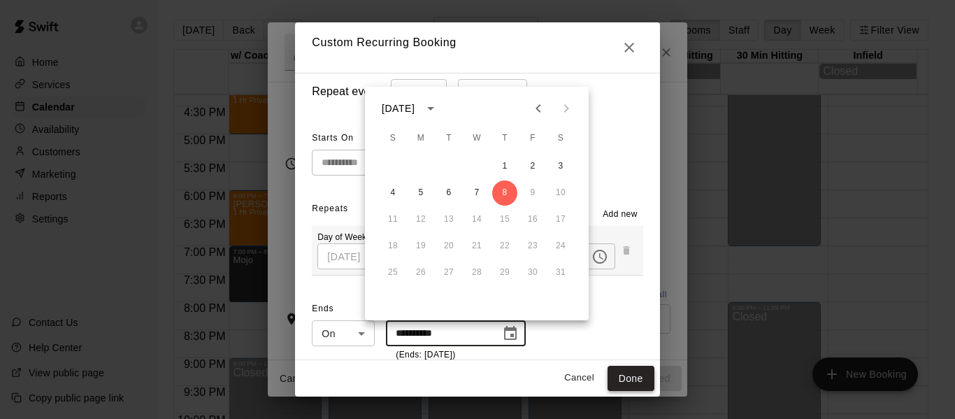
click at [651, 376] on button "Done" at bounding box center [630, 378] width 47 height 26
type input "**********"
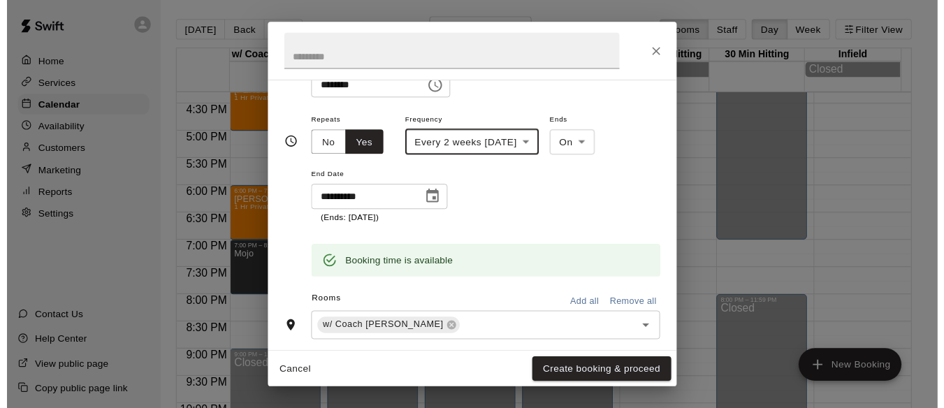
scroll to position [199, 0]
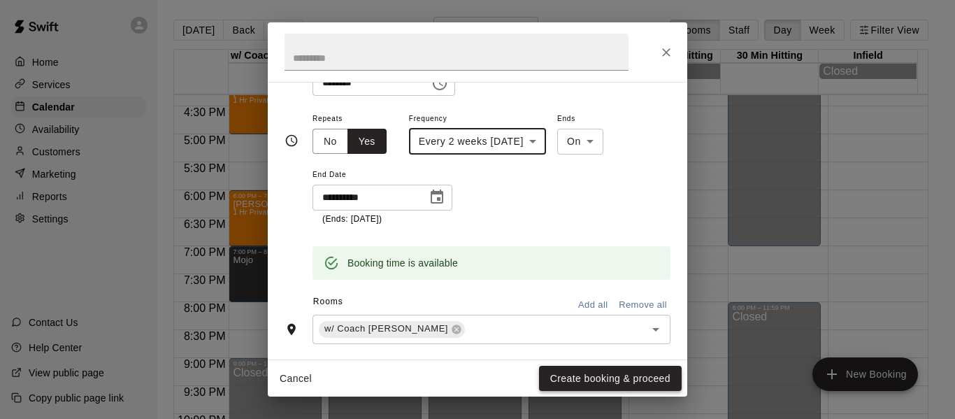
click at [609, 382] on button "Create booking & proceed" at bounding box center [610, 378] width 143 height 26
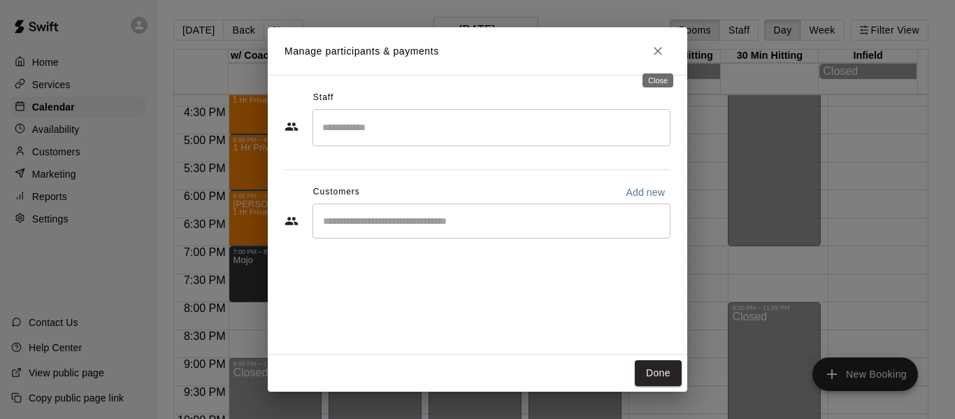
click at [661, 50] on icon "Close" at bounding box center [658, 51] width 14 height 14
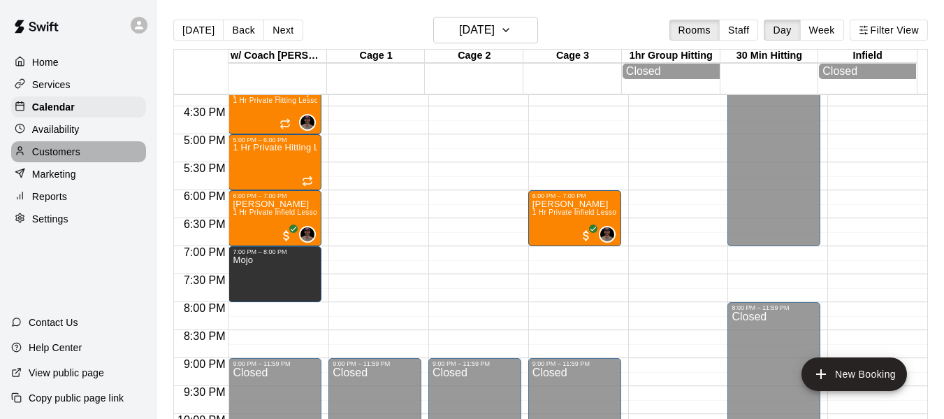
click at [83, 155] on div "Customers" at bounding box center [78, 151] width 135 height 21
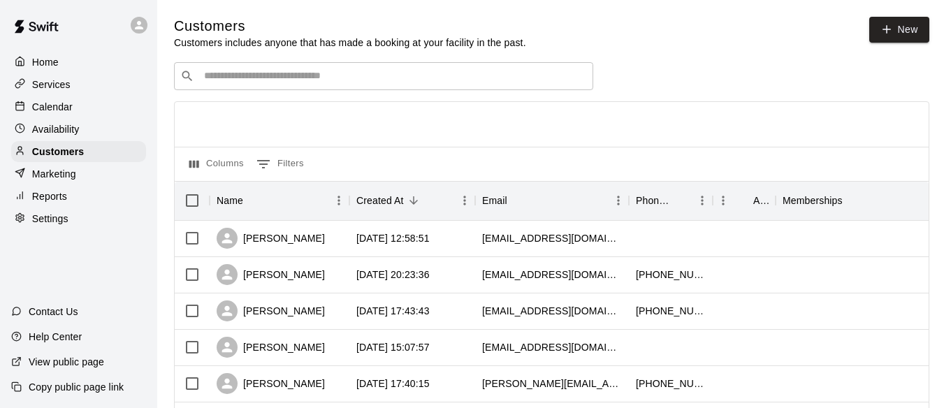
click at [266, 76] on input "Search customers by name or email" at bounding box center [393, 76] width 387 height 14
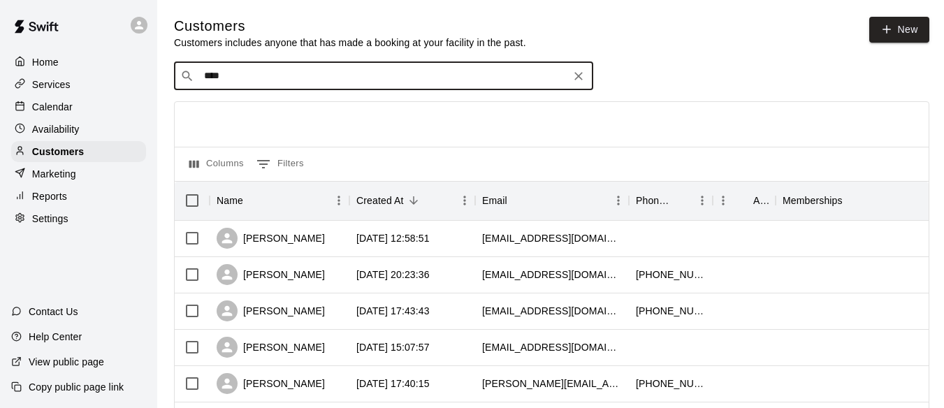
type input "****"
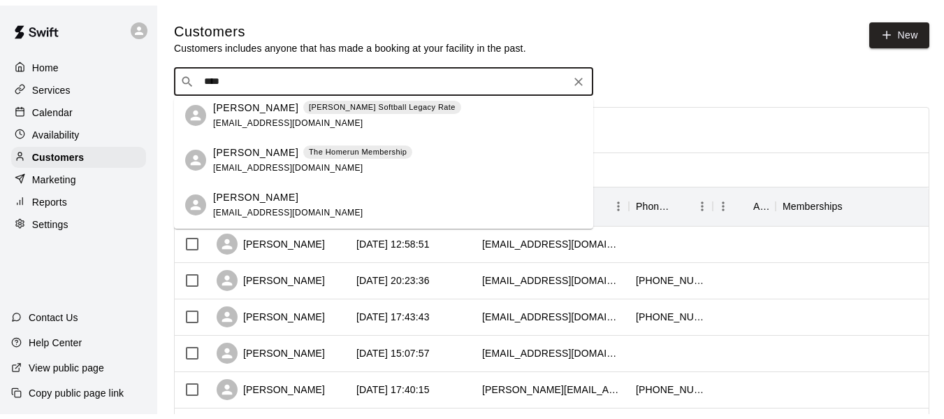
scroll to position [210, 0]
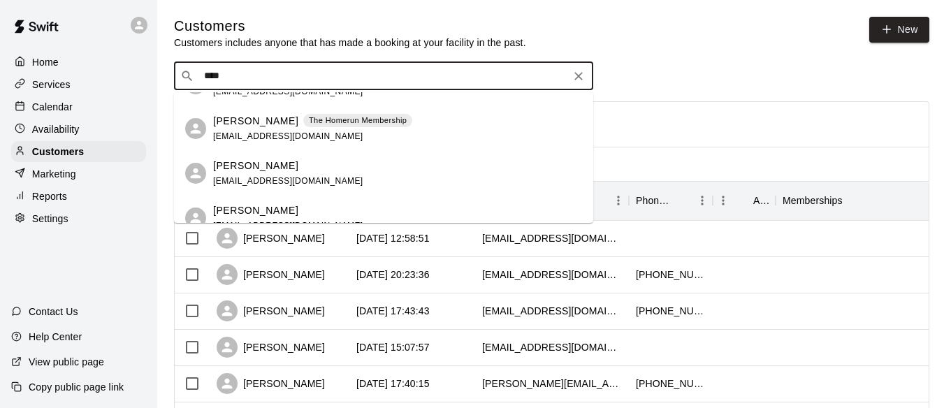
click at [273, 122] on p "[PERSON_NAME]" at bounding box center [255, 121] width 85 height 15
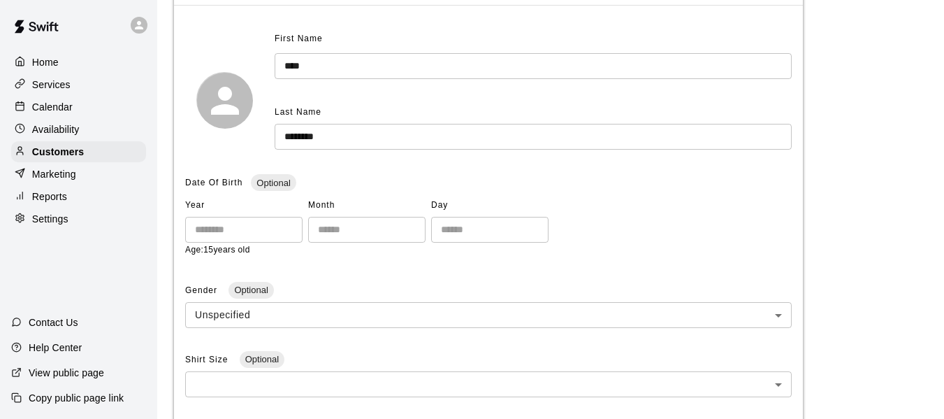
scroll to position [47, 0]
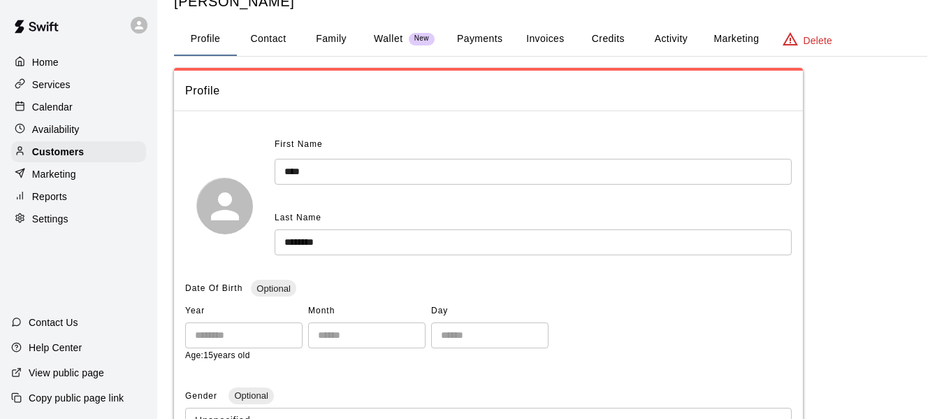
click at [317, 39] on button "Family" at bounding box center [331, 39] width 63 height 34
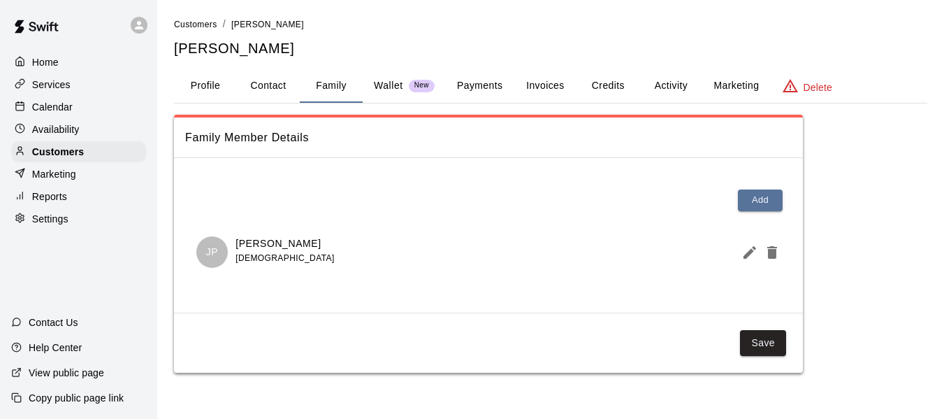
scroll to position [0, 0]
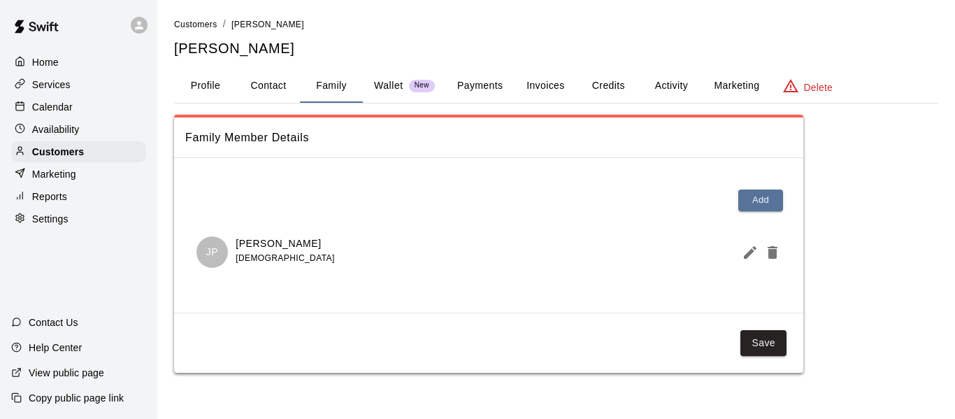
click at [393, 38] on div "Customers / Cole Peterson Cole Peterson" at bounding box center [556, 37] width 764 height 41
click at [389, 80] on p "Wallet" at bounding box center [388, 85] width 29 height 15
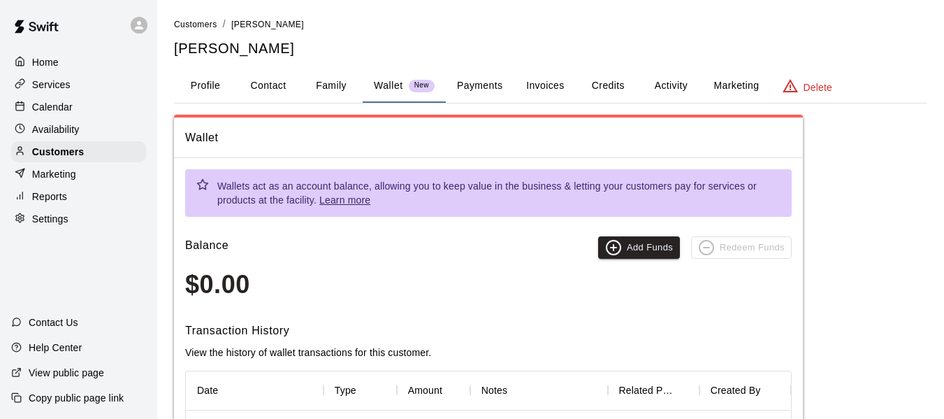
click at [479, 85] on button "Payments" at bounding box center [480, 86] width 68 height 34
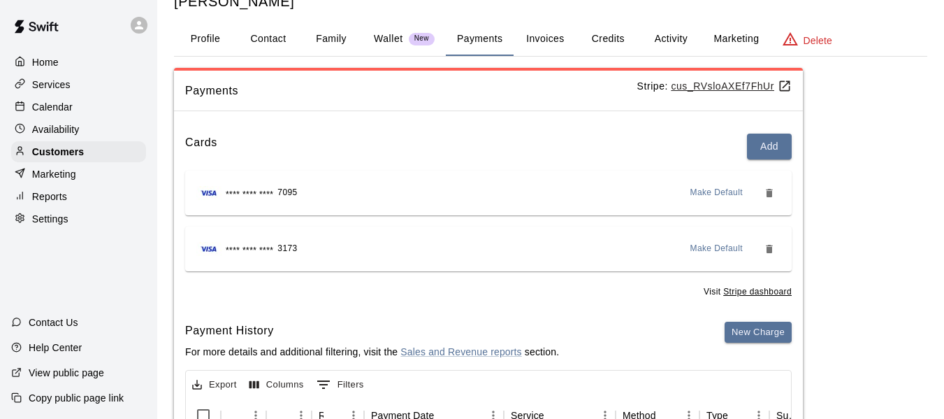
scroll to position [70, 0]
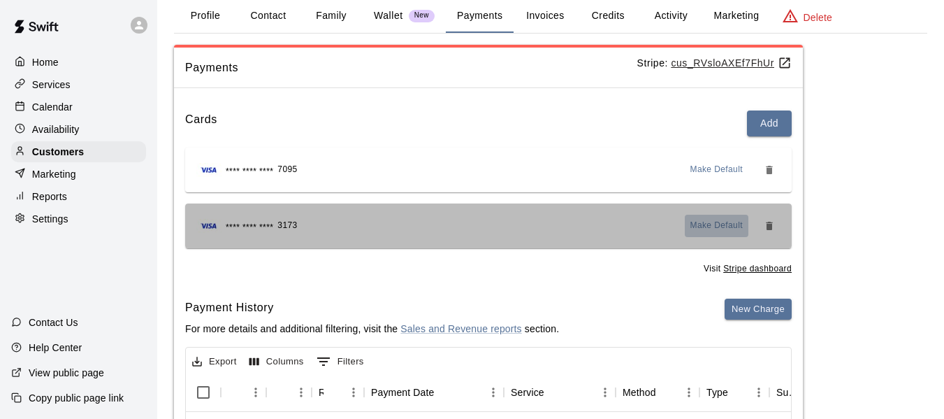
click at [733, 224] on span "Make Default" at bounding box center [716, 226] width 53 height 14
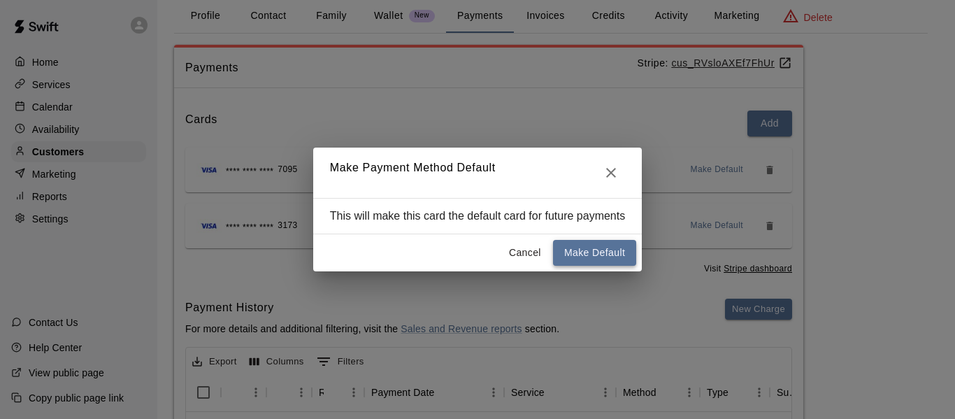
click at [607, 258] on button "Make Default" at bounding box center [594, 253] width 83 height 26
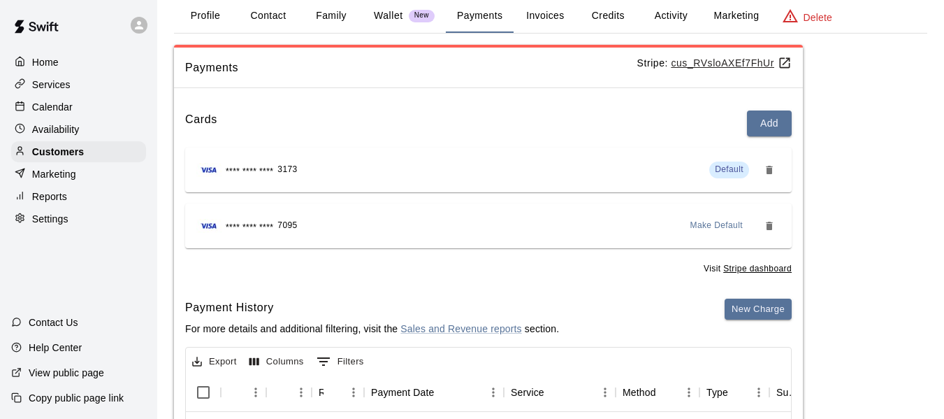
click at [82, 107] on div "Calendar" at bounding box center [78, 106] width 135 height 21
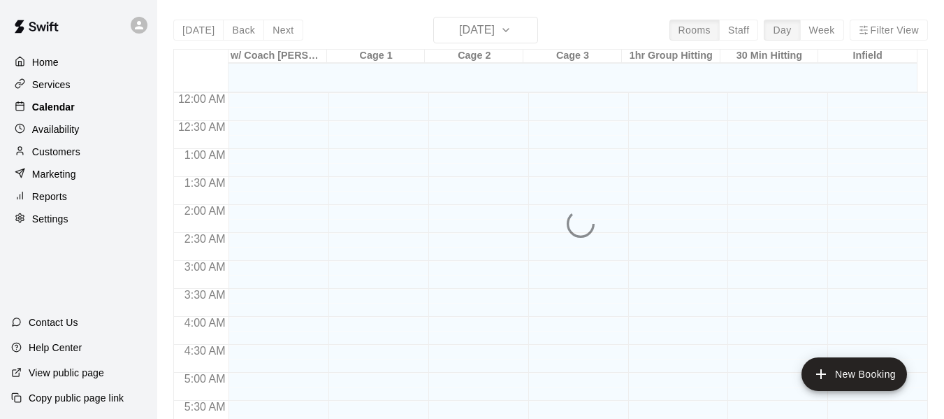
scroll to position [958, 0]
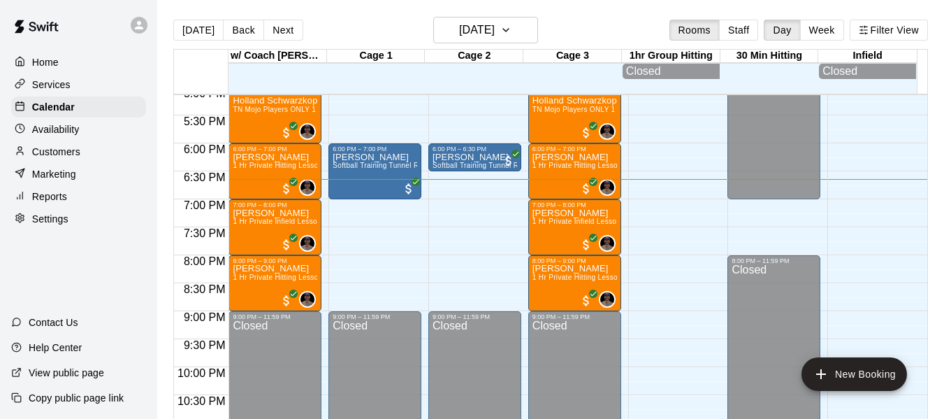
click at [529, 16] on main "Today Back Next Wednesday Aug 13 Rooms Staff Day Week Filter View w/ Coach Quin…" at bounding box center [550, 220] width 787 height 441
click at [534, 20] on button "[DATE]" at bounding box center [485, 30] width 105 height 27
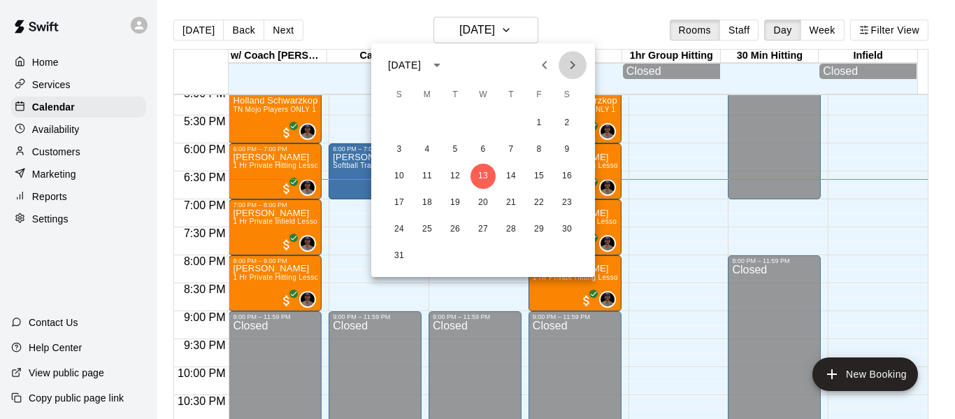
click at [569, 66] on icon "Next month" at bounding box center [572, 65] width 17 height 17
click at [461, 121] on button "2" at bounding box center [454, 122] width 25 height 25
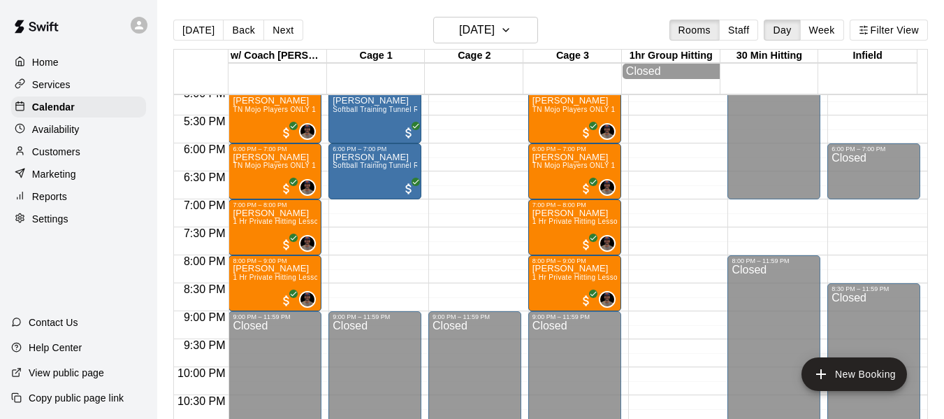
click at [540, 27] on div "Today Back Next Tuesday Sep 02 Rooms Staff Day Week Filter View" at bounding box center [550, 33] width 755 height 32
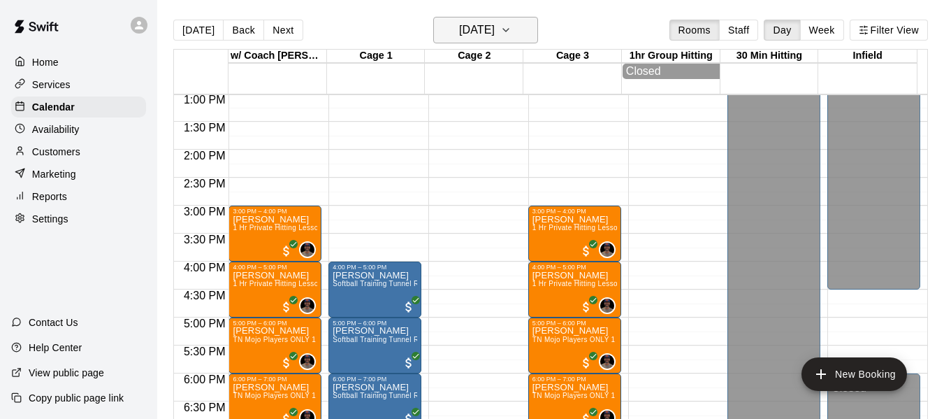
scroll to position [702, 0]
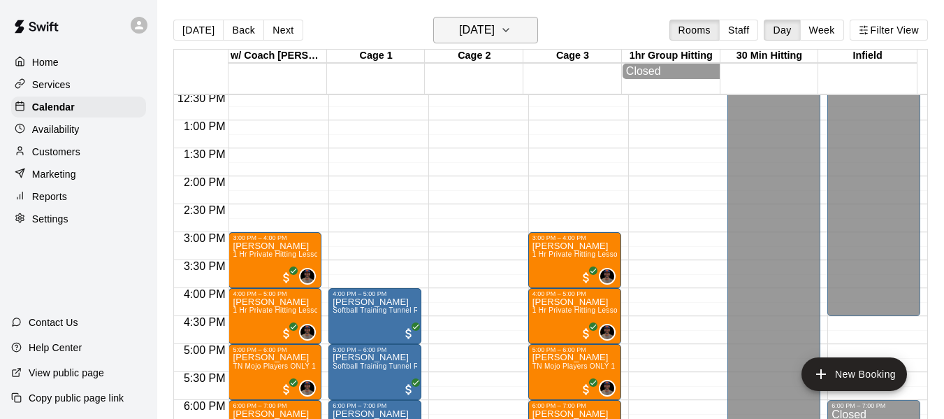
click at [518, 26] on button "Tuesday Sep 02" at bounding box center [485, 30] width 105 height 27
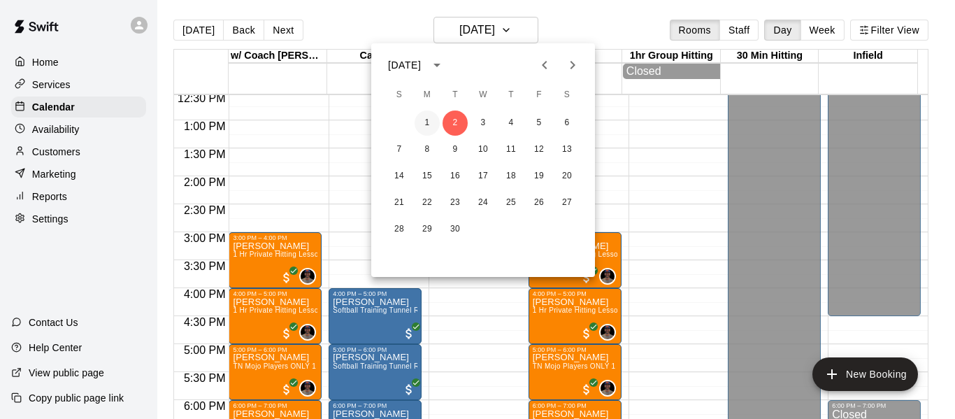
click at [415, 123] on button "1" at bounding box center [426, 122] width 25 height 25
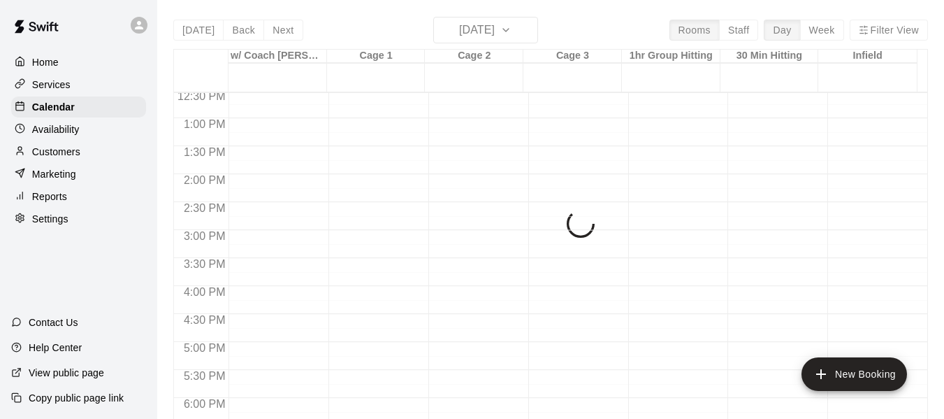
click at [421, 122] on div "1 2 3 4 5 6 7 8 9 10 11 12 13 14 15 16 17 18 19 20 21 22 23 24 25 26 27 28 29 30" at bounding box center [483, 117] width 168 height 75
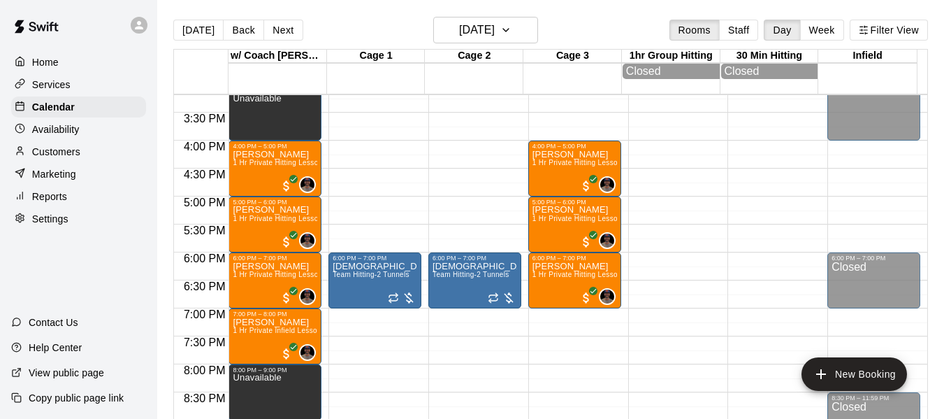
scroll to position [841, 0]
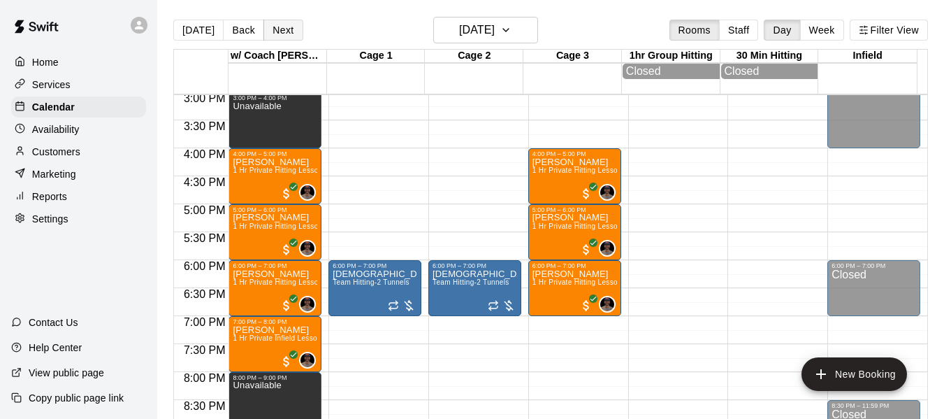
click at [294, 27] on button "Next" at bounding box center [282, 30] width 39 height 21
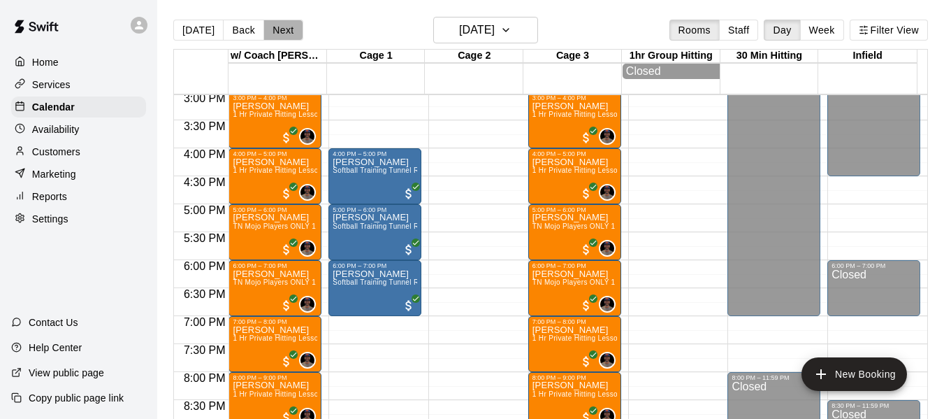
click at [291, 28] on button "Next" at bounding box center [282, 30] width 39 height 21
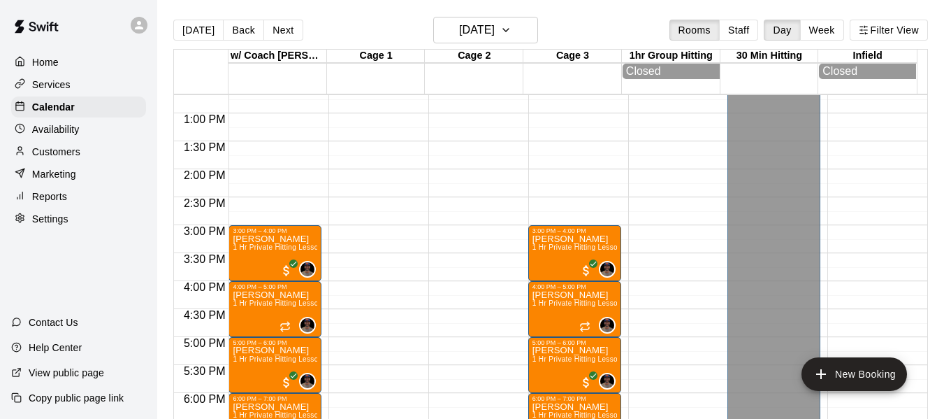
scroll to position [679, 0]
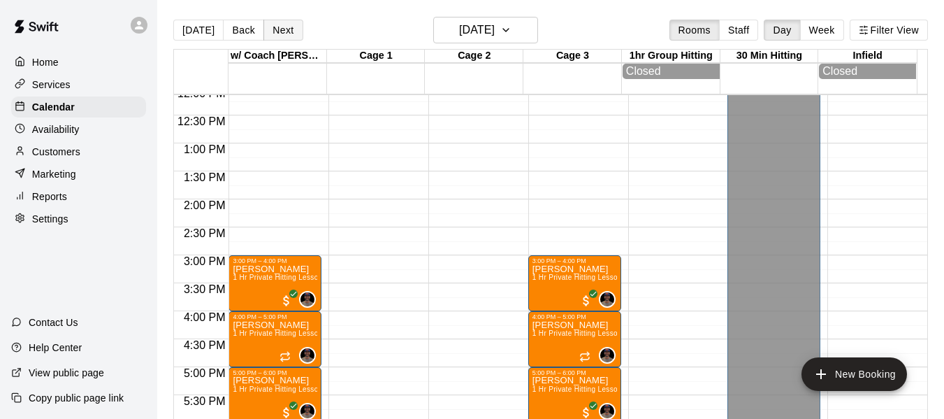
click at [280, 30] on button "Next" at bounding box center [282, 30] width 39 height 21
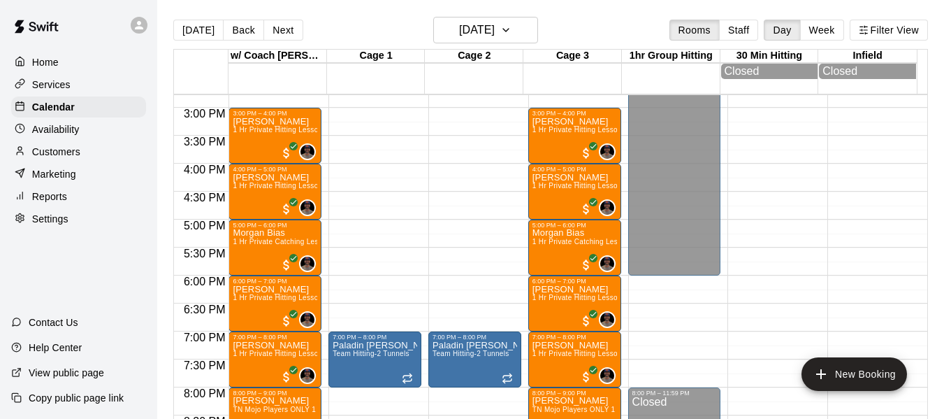
scroll to position [865, 0]
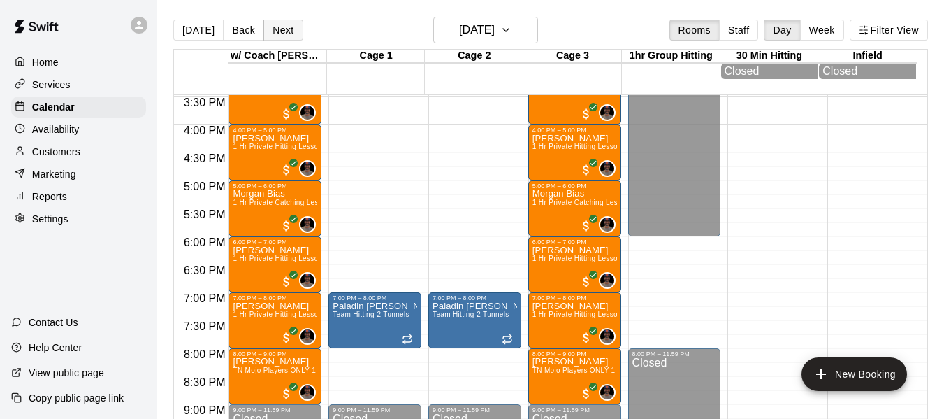
click at [293, 35] on button "Next" at bounding box center [282, 30] width 39 height 21
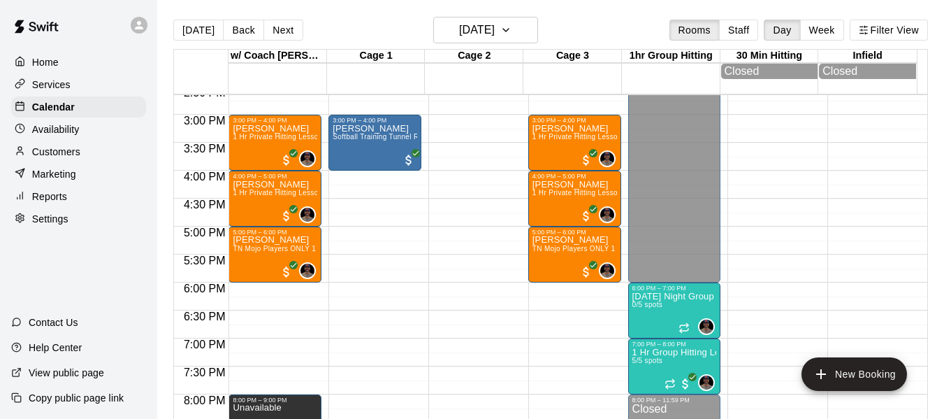
scroll to position [679, 0]
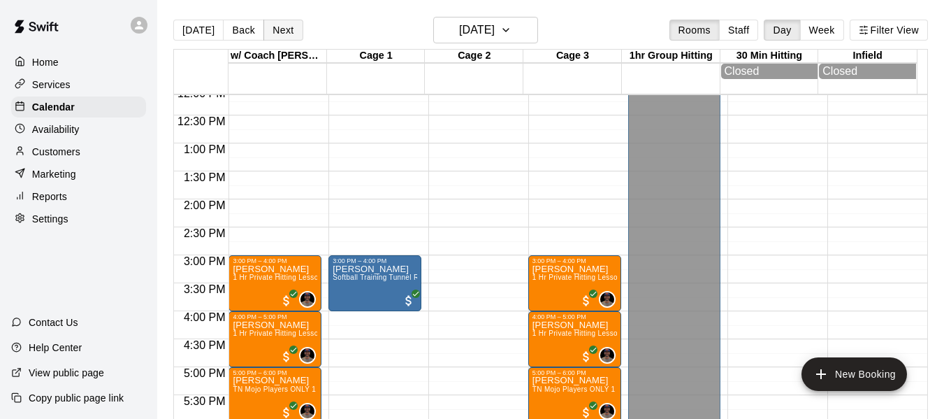
click at [287, 33] on button "Next" at bounding box center [282, 30] width 39 height 21
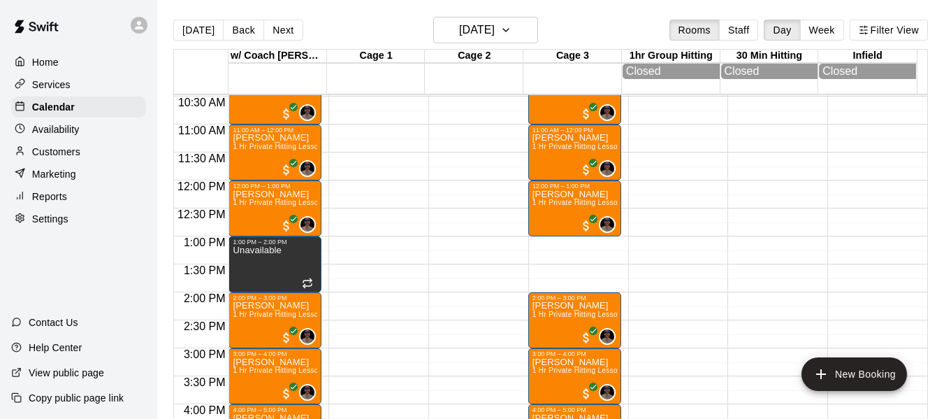
scroll to position [469, 0]
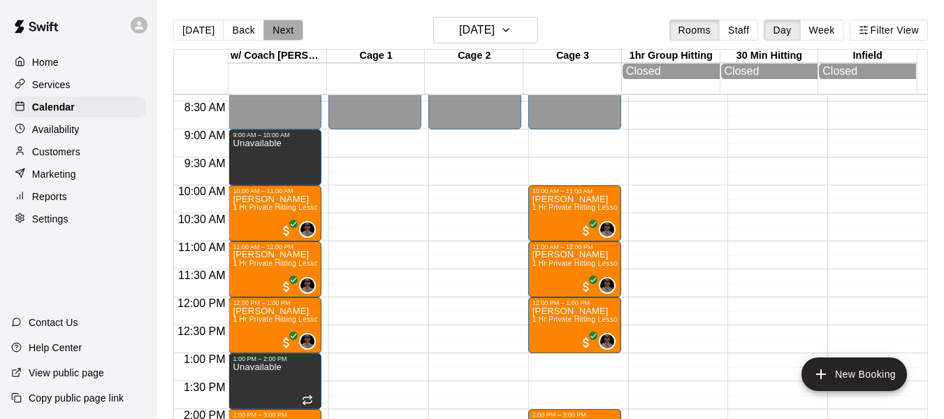
click at [276, 31] on button "Next" at bounding box center [282, 30] width 39 height 21
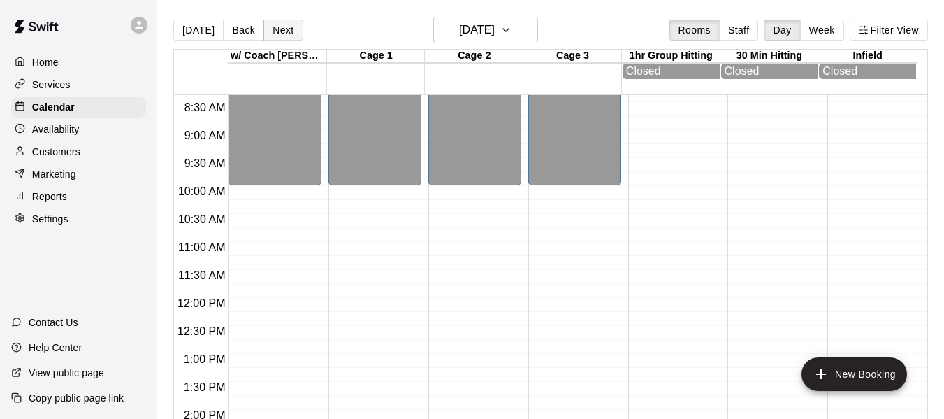
click at [276, 31] on button "Next" at bounding box center [282, 30] width 39 height 21
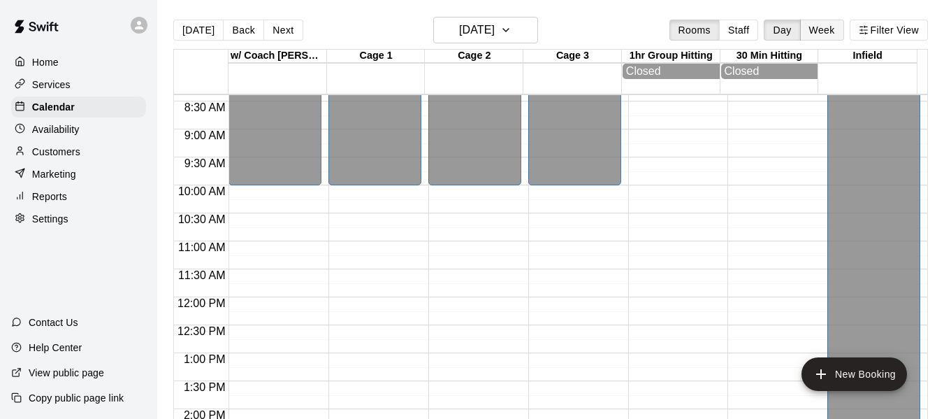
click at [832, 31] on button "Week" at bounding box center [822, 30] width 44 height 21
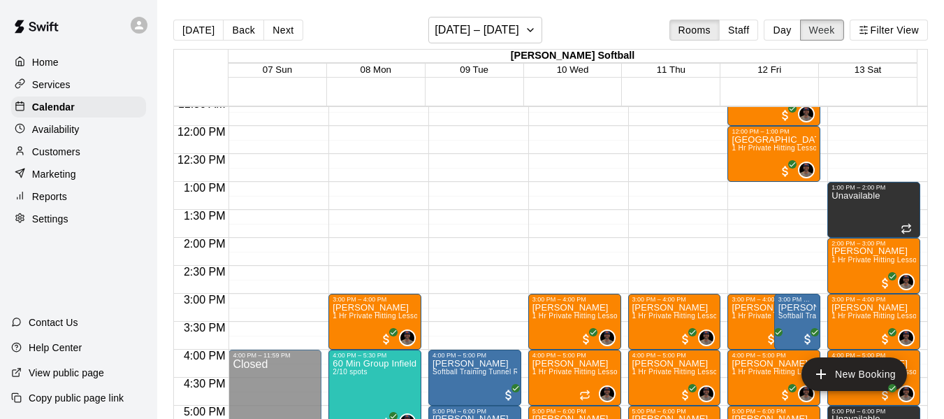
scroll to position [644, 0]
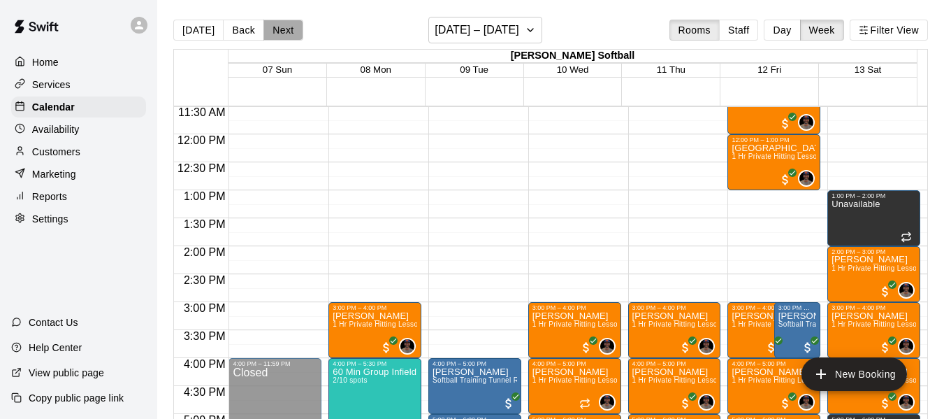
click at [275, 27] on button "Next" at bounding box center [282, 30] width 39 height 21
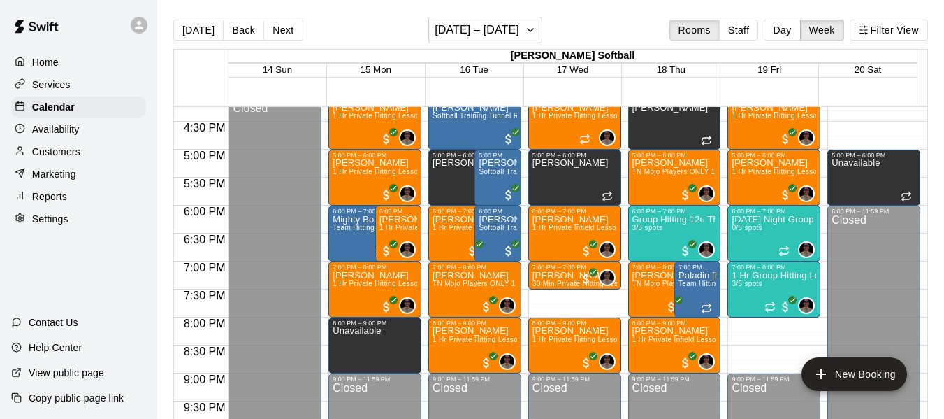
scroll to position [899, 0]
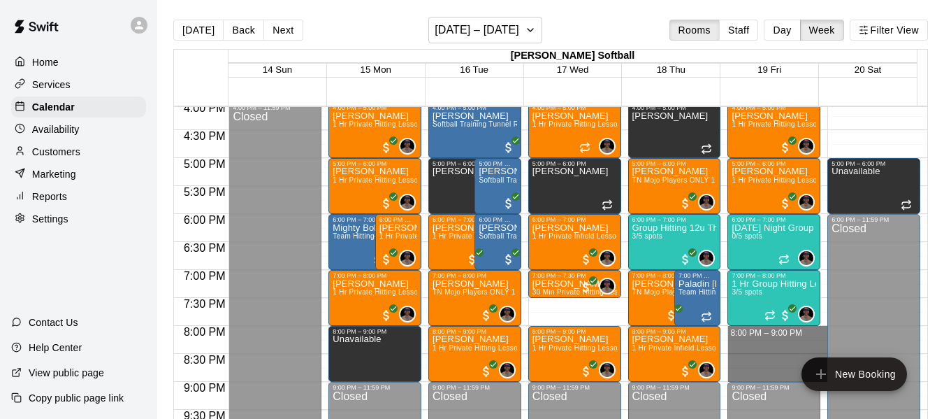
drag, startPoint x: 755, startPoint y: 331, endPoint x: 753, endPoint y: 376, distance: 44.8
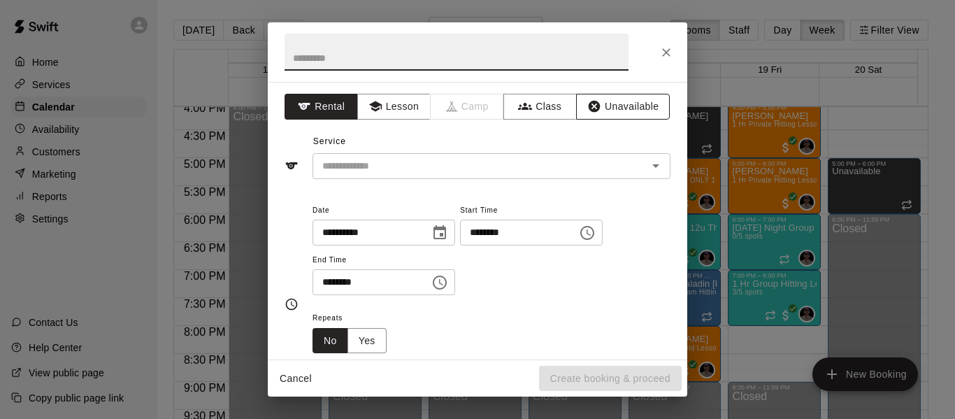
click at [607, 106] on button "Unavailable" at bounding box center [623, 107] width 94 height 26
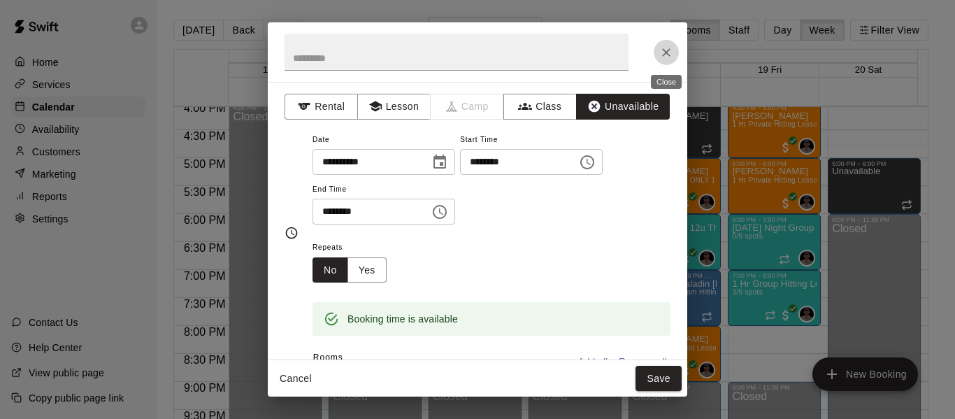
click at [664, 52] on icon "Close" at bounding box center [666, 52] width 14 height 14
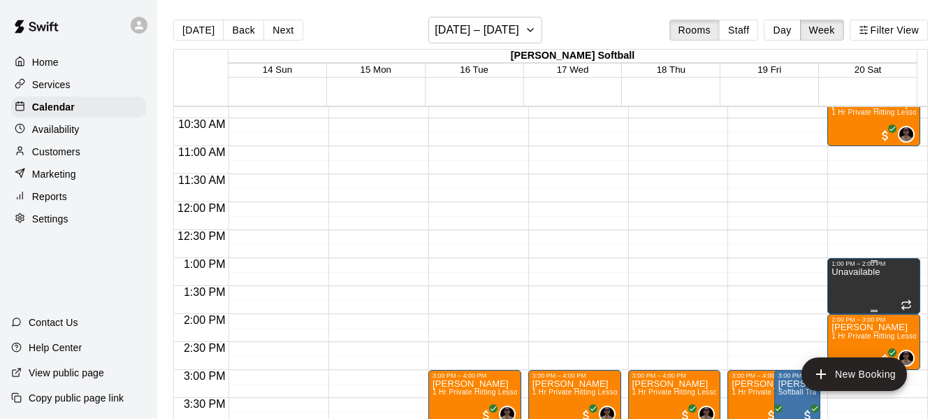
scroll to position [713, 0]
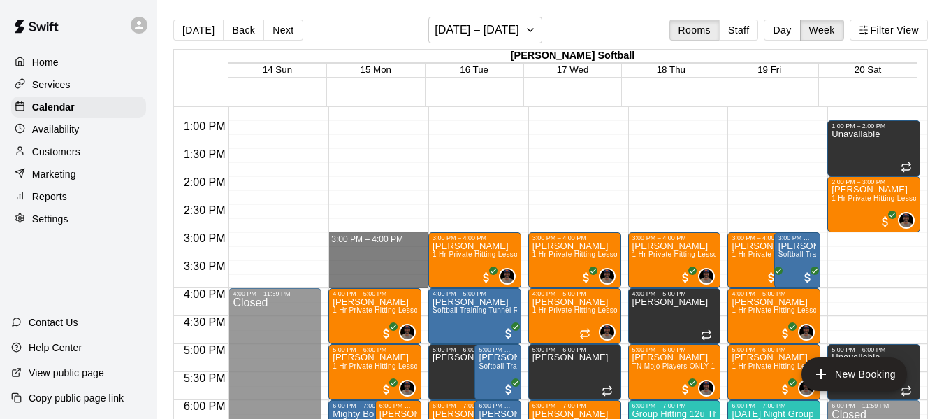
drag, startPoint x: 372, startPoint y: 237, endPoint x: 376, endPoint y: 285, distance: 48.3
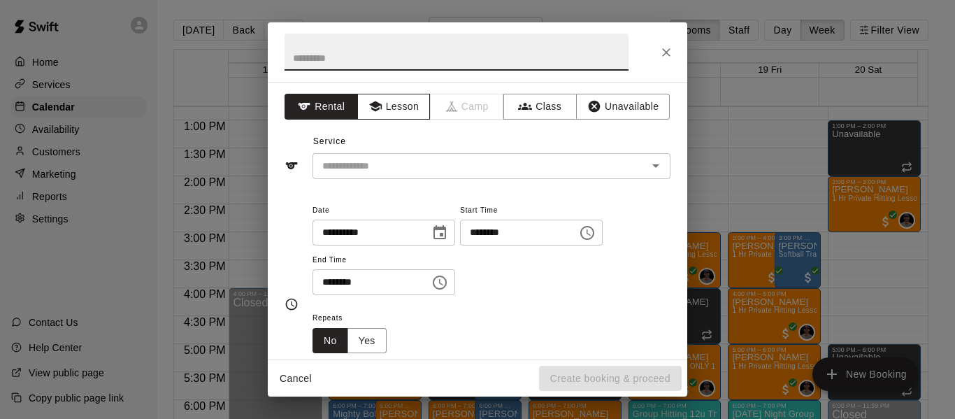
click at [400, 113] on button "Lesson" at bounding box center [393, 107] width 73 height 26
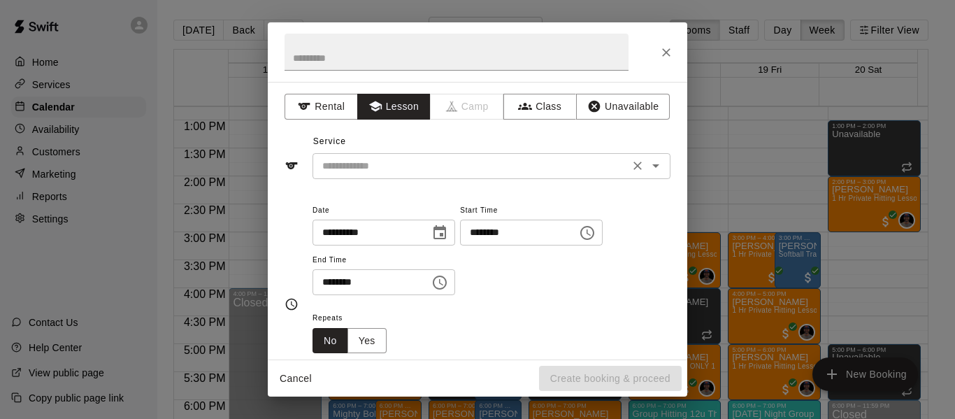
click at [407, 164] on input "text" at bounding box center [471, 165] width 308 height 17
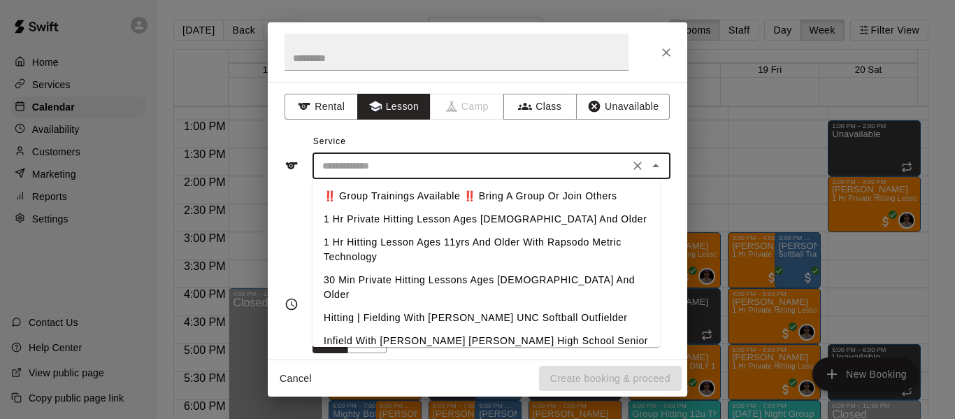
click at [412, 219] on li "1 Hr Private Hitting Lesson Ages [DEMOGRAPHIC_DATA] And Older" at bounding box center [485, 219] width 347 height 23
type input "**********"
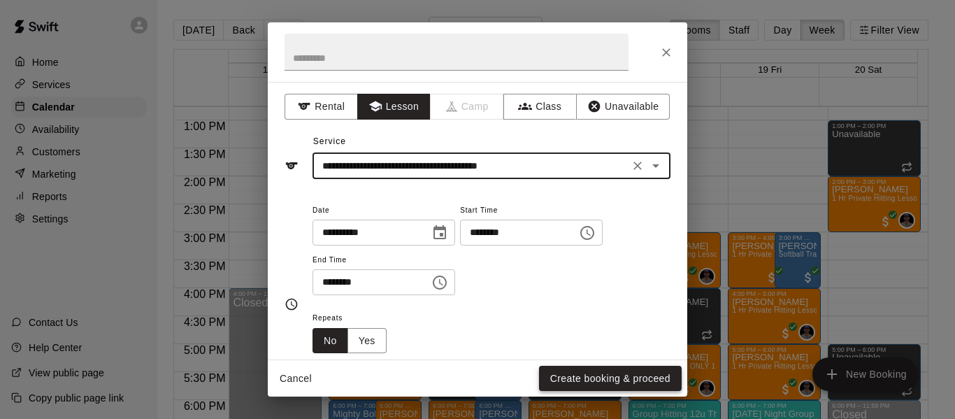
click at [613, 382] on button "Create booking & proceed" at bounding box center [610, 378] width 143 height 26
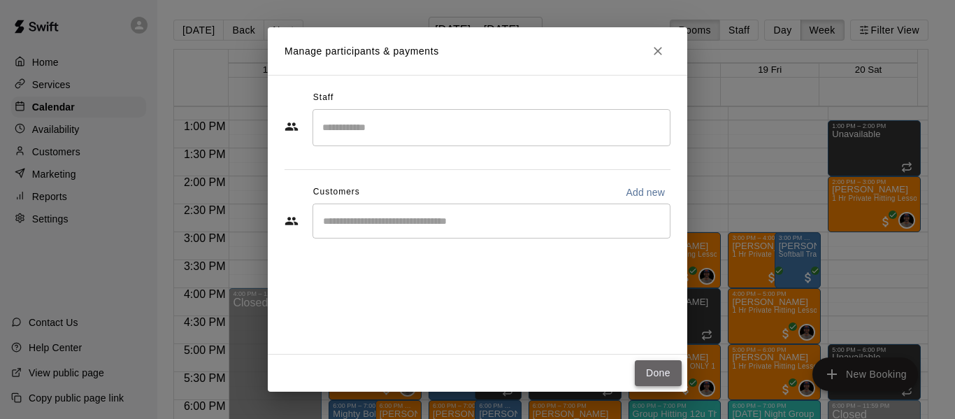
click at [657, 370] on button "Done" at bounding box center [658, 373] width 47 height 26
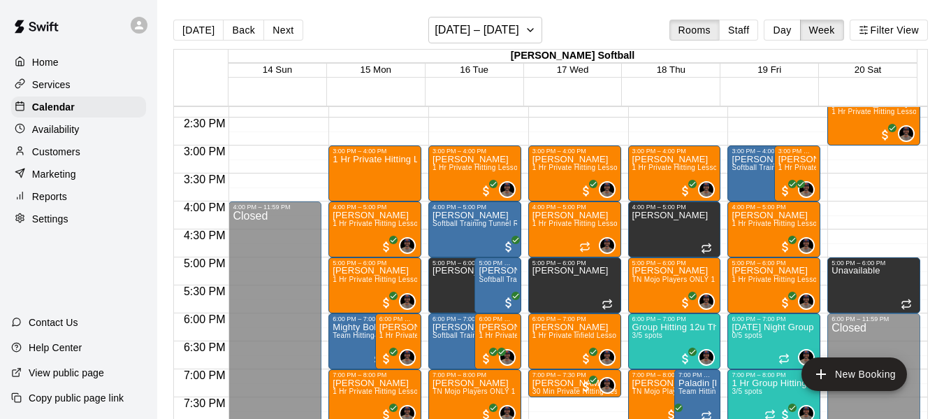
scroll to position [806, 0]
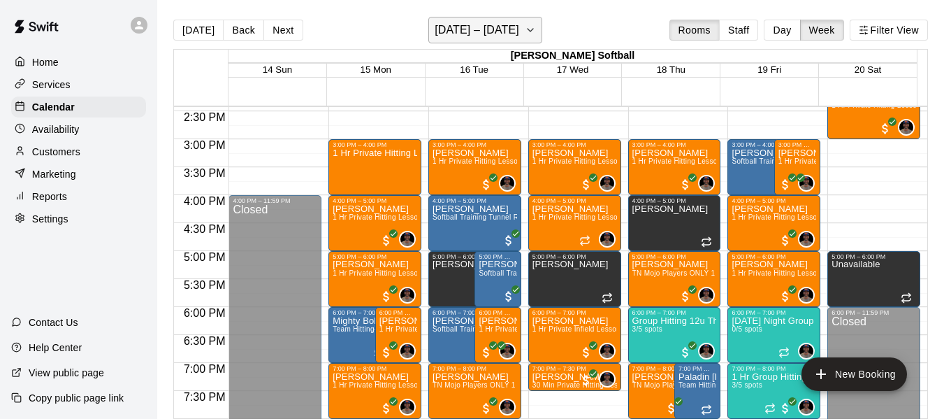
click at [536, 24] on icon "button" at bounding box center [530, 30] width 11 height 17
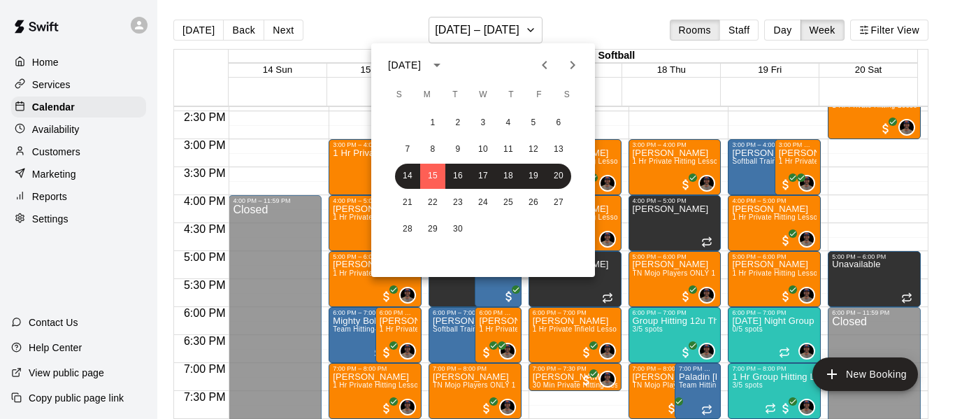
click at [629, 17] on div at bounding box center [477, 209] width 955 height 419
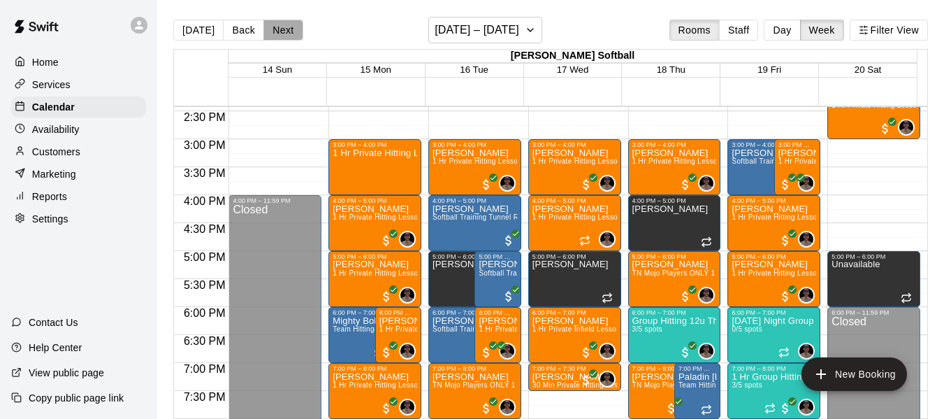
click at [280, 27] on button "Next" at bounding box center [282, 30] width 39 height 21
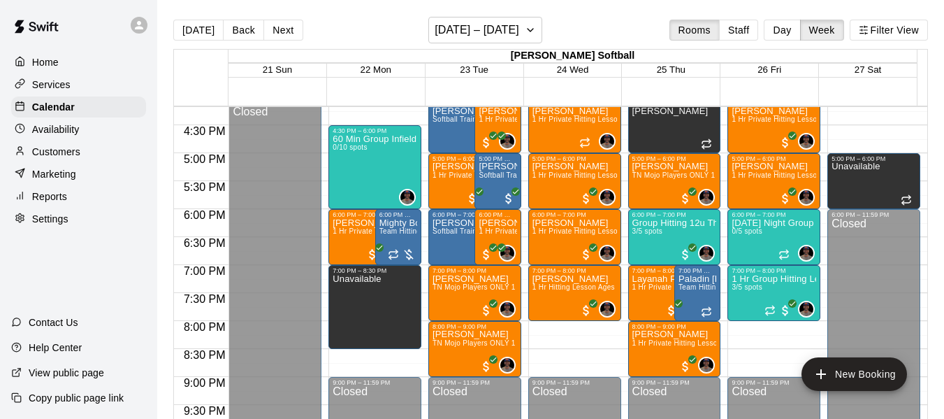
scroll to position [923, 0]
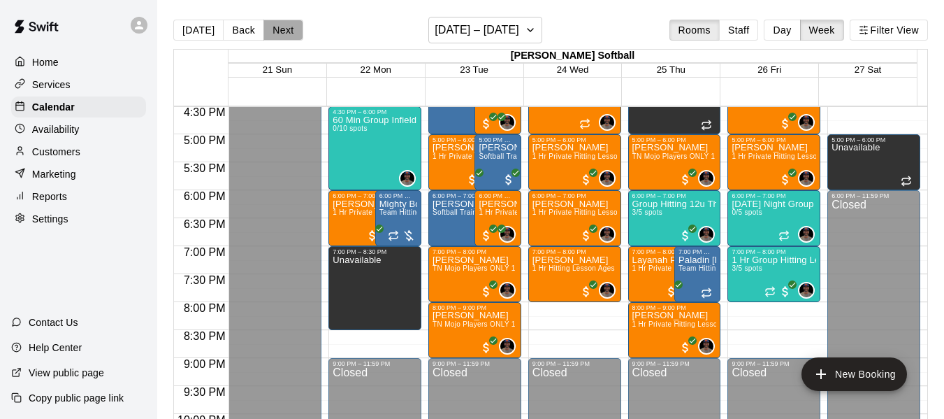
click at [279, 26] on button "Next" at bounding box center [282, 30] width 39 height 21
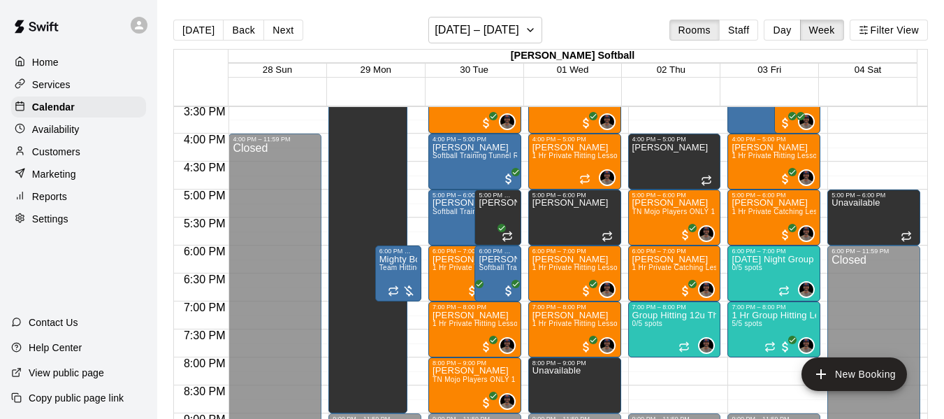
scroll to position [853, 0]
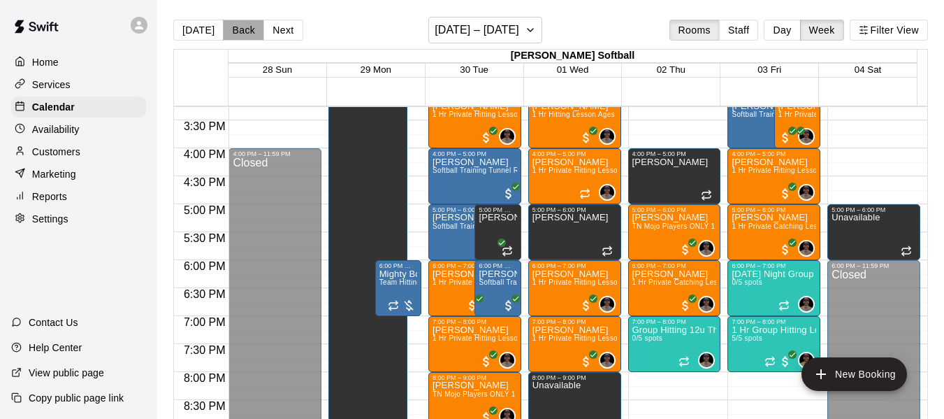
click at [236, 30] on button "Back" at bounding box center [243, 30] width 41 height 21
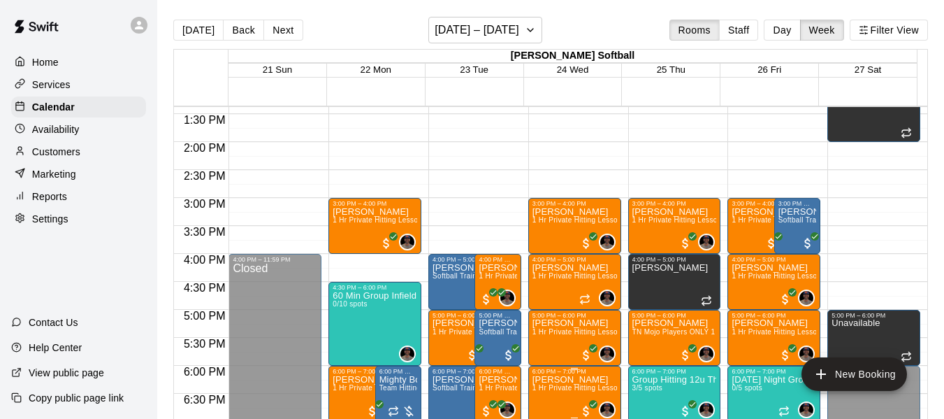
scroll to position [737, 0]
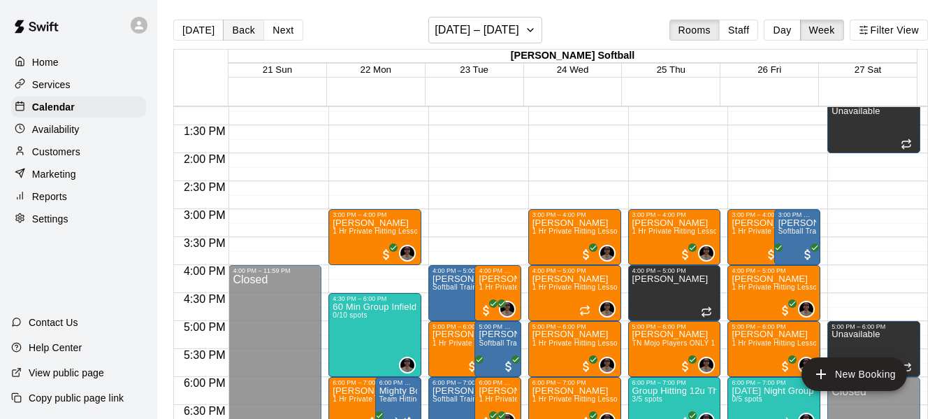
click at [229, 27] on button "Back" at bounding box center [243, 30] width 41 height 21
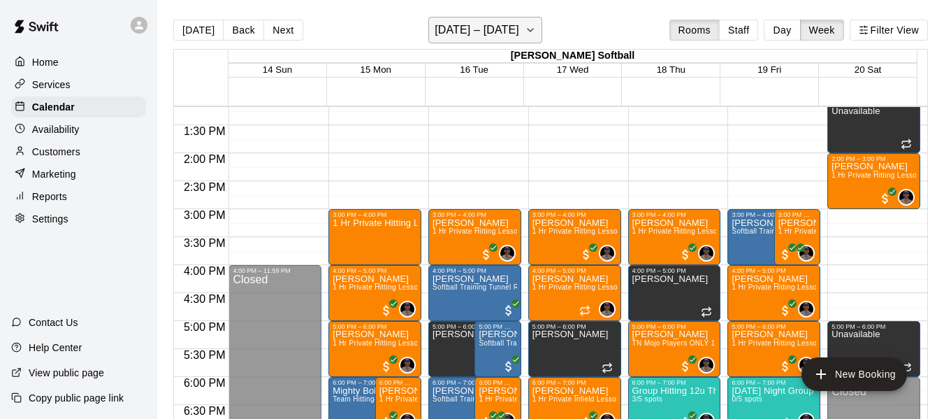
click at [534, 29] on icon "button" at bounding box center [530, 30] width 11 height 17
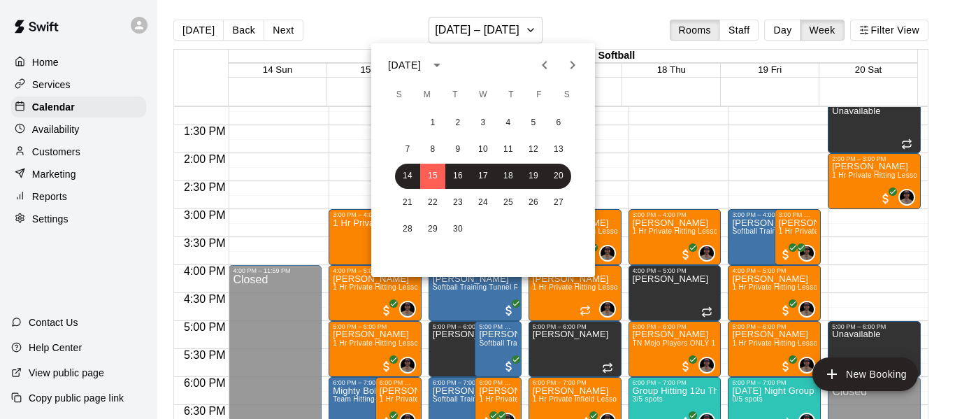
click at [277, 31] on div at bounding box center [477, 209] width 955 height 419
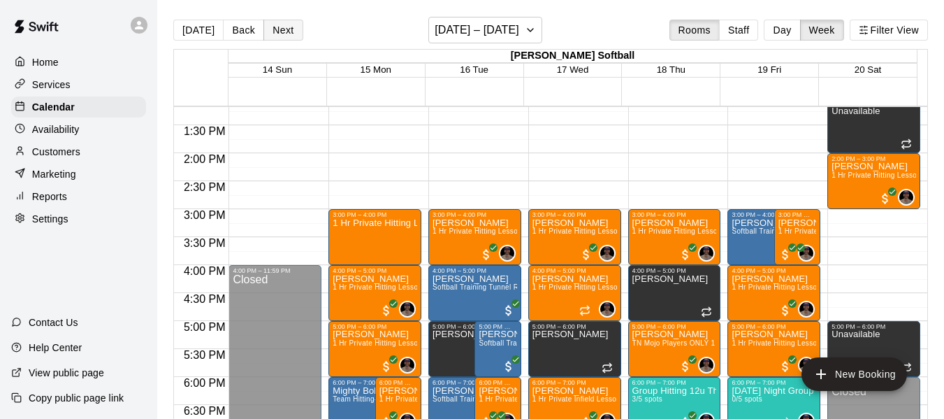
click at [284, 27] on button "Next" at bounding box center [282, 30] width 39 height 21
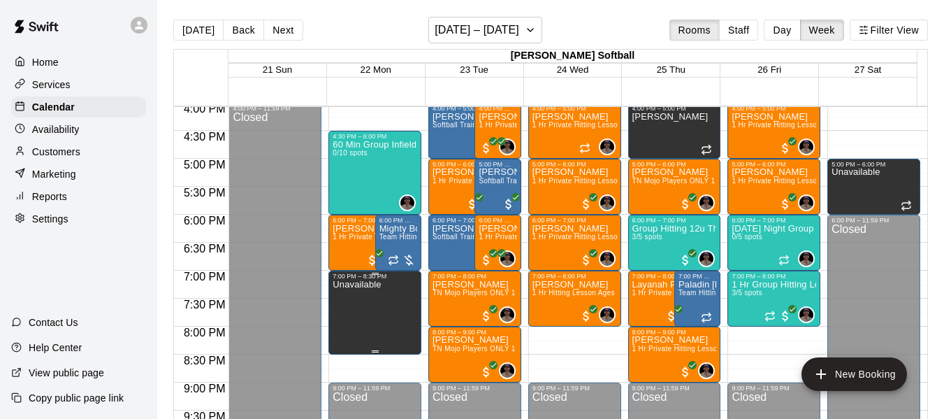
scroll to position [899, 0]
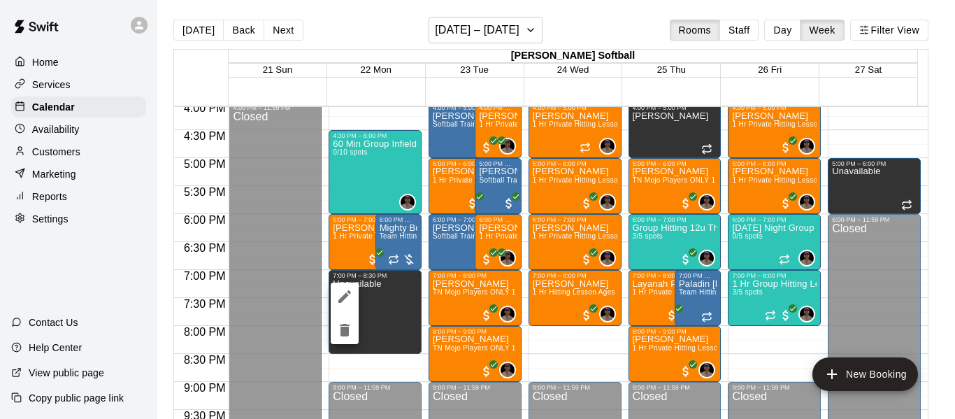
click at [289, 31] on div at bounding box center [477, 209] width 955 height 419
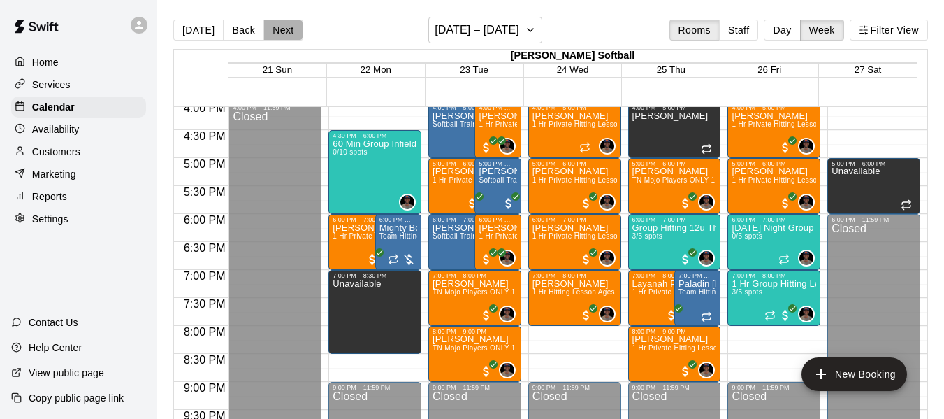
click at [289, 31] on button "Next" at bounding box center [282, 30] width 39 height 21
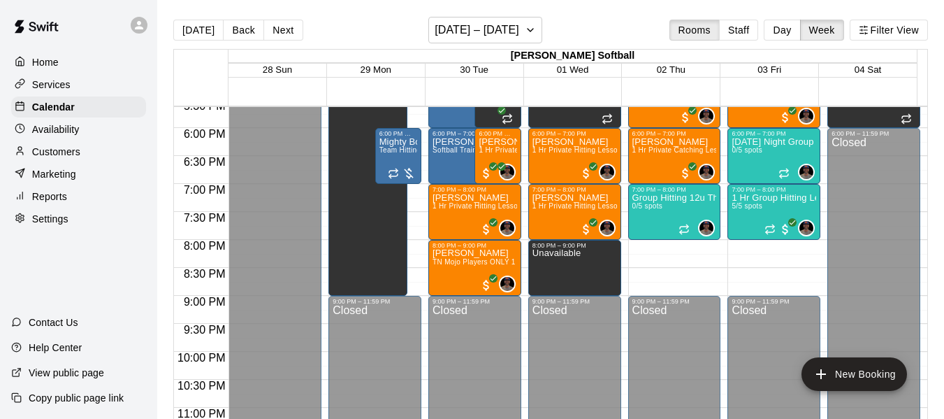
scroll to position [993, 0]
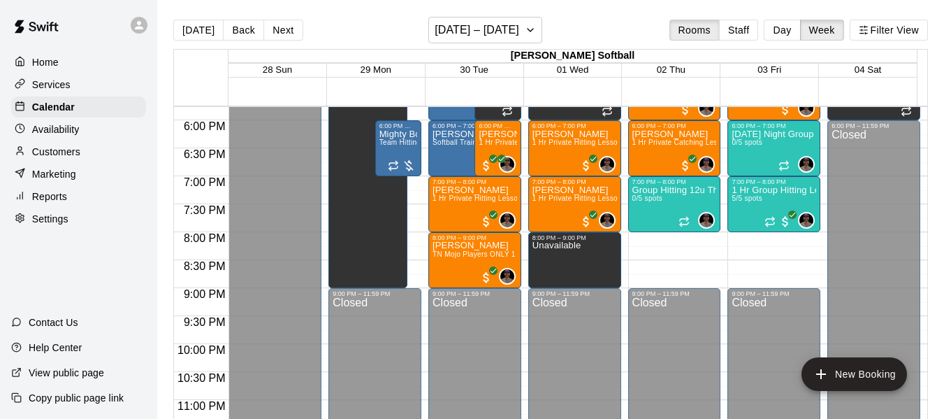
click at [74, 152] on p "Customers" at bounding box center [56, 152] width 48 height 14
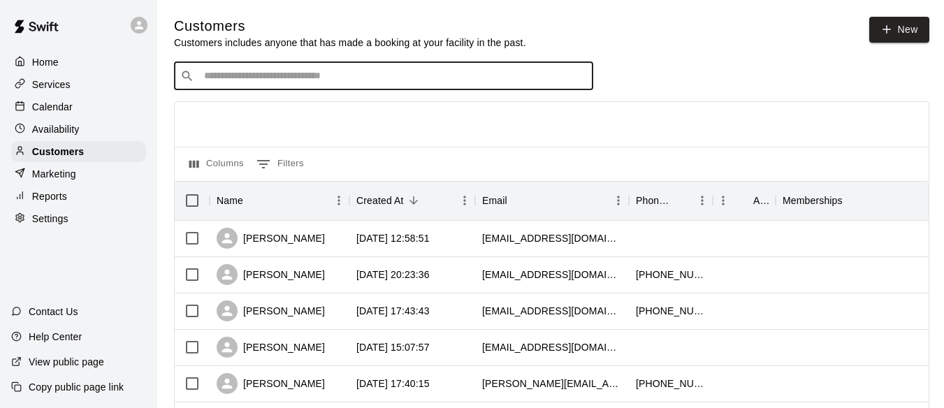
click at [344, 73] on input "Search customers by name or email" at bounding box center [393, 76] width 387 height 14
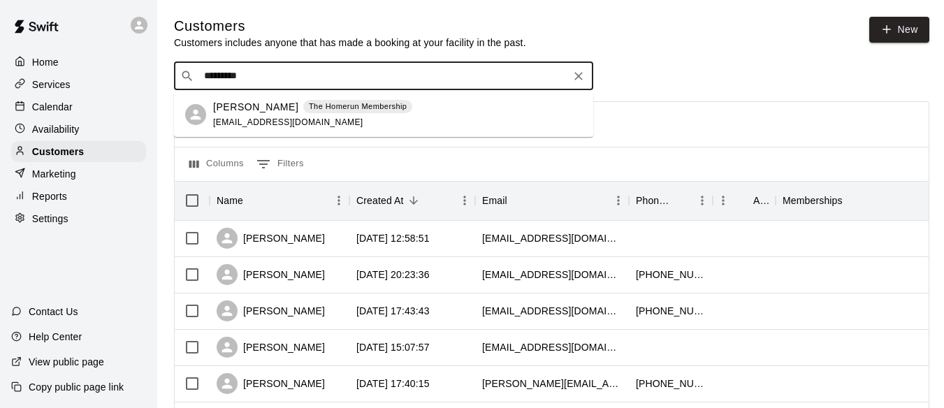
type input "**********"
click at [260, 108] on p "[PERSON_NAME]" at bounding box center [255, 107] width 85 height 15
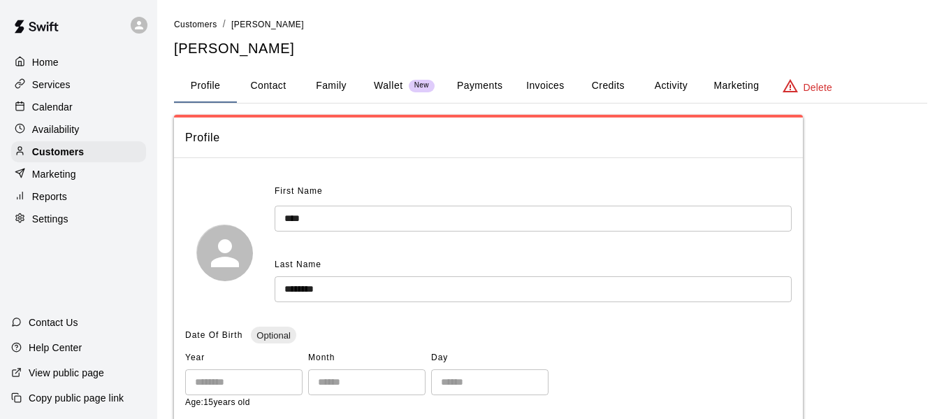
click at [447, 80] on button "Payments" at bounding box center [480, 86] width 68 height 34
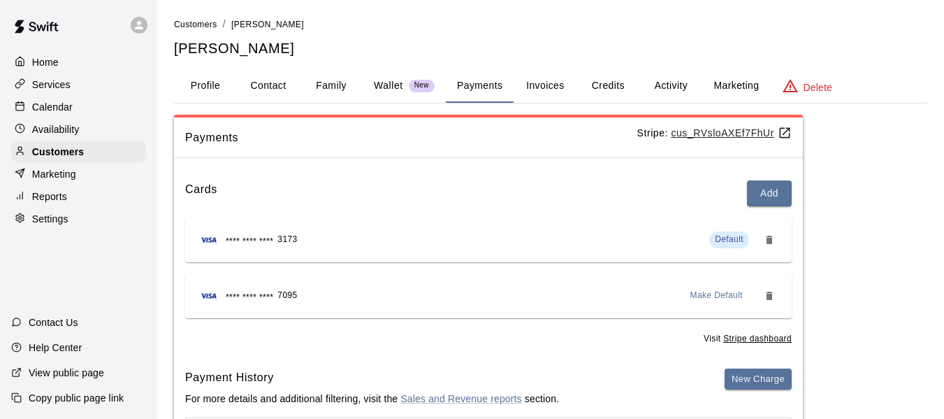
click at [609, 82] on button "Credits" at bounding box center [608, 86] width 63 height 34
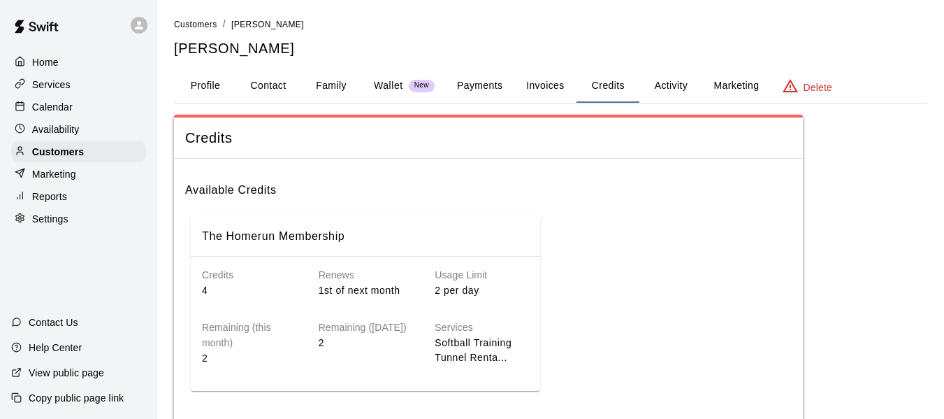
click at [667, 83] on button "Activity" at bounding box center [670, 86] width 63 height 34
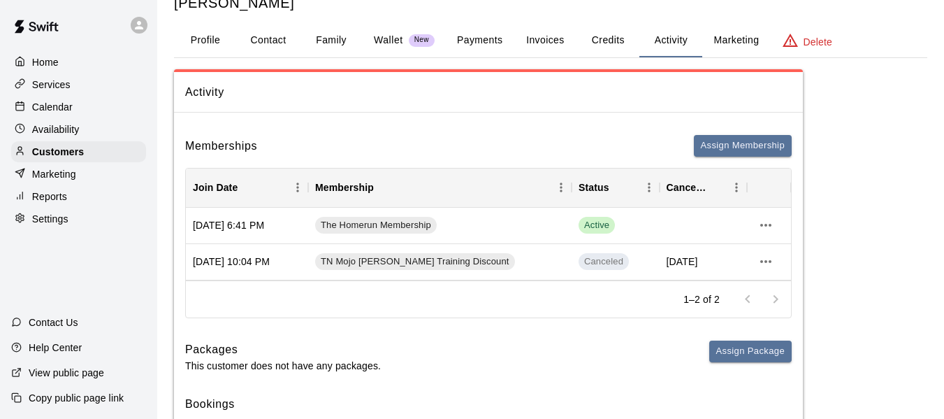
scroll to position [47, 0]
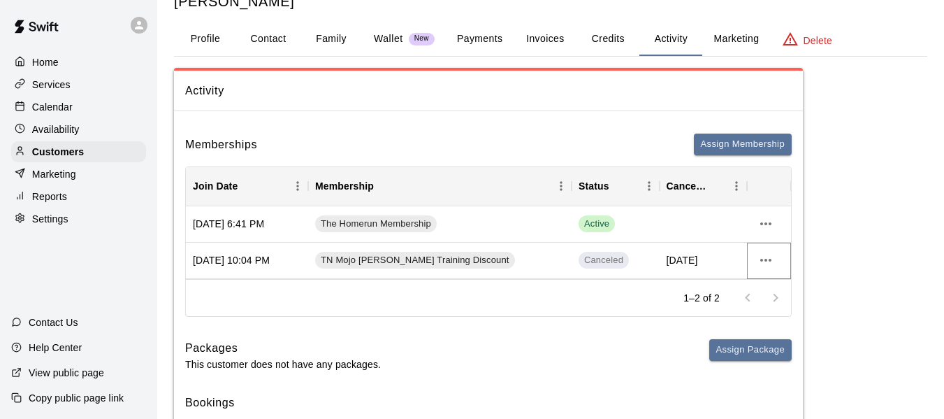
click at [765, 259] on icon "more actions" at bounding box center [765, 260] width 17 height 17
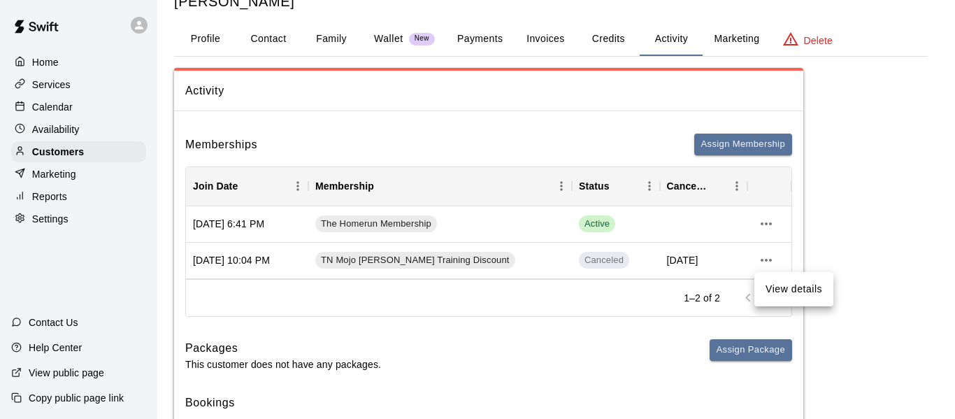
click at [837, 240] on div at bounding box center [477, 209] width 955 height 419
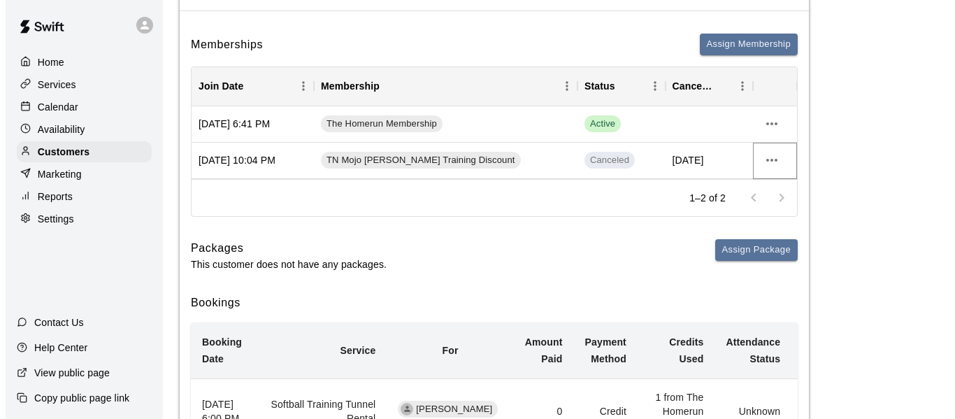
scroll to position [210, 0]
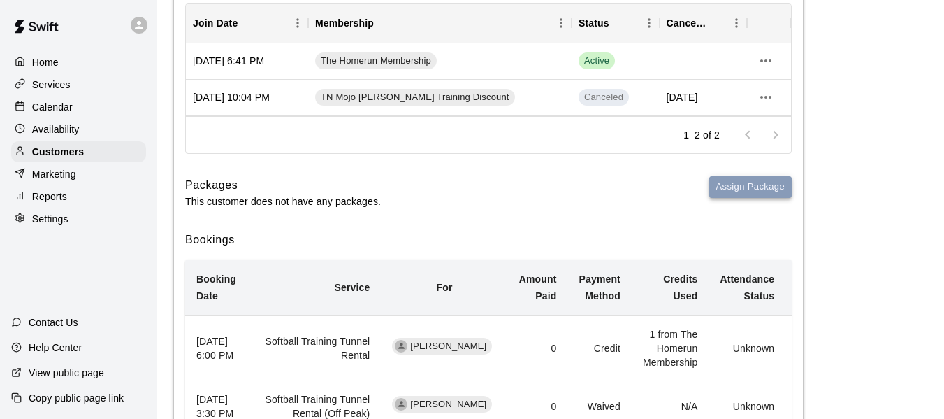
click at [763, 187] on button "Assign Package" at bounding box center [750, 187] width 82 height 22
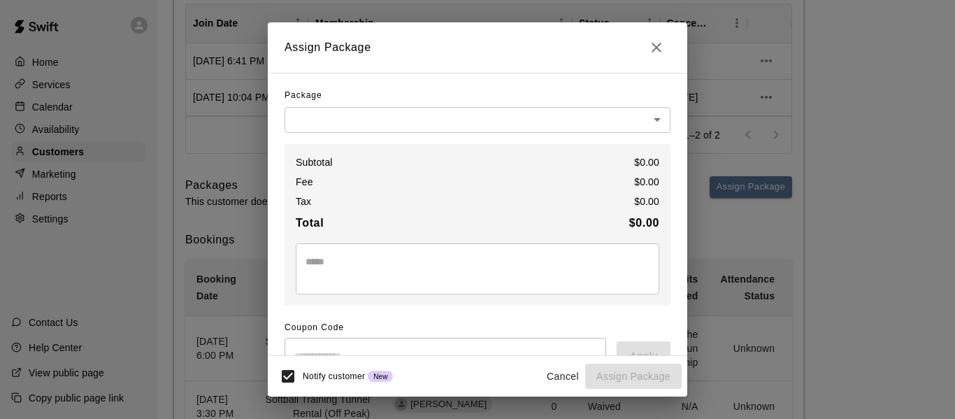
click at [379, 131] on body "Home Services Calendar Availability Customers Marketing Reports Settings Contac…" at bounding box center [477, 404] width 955 height 1228
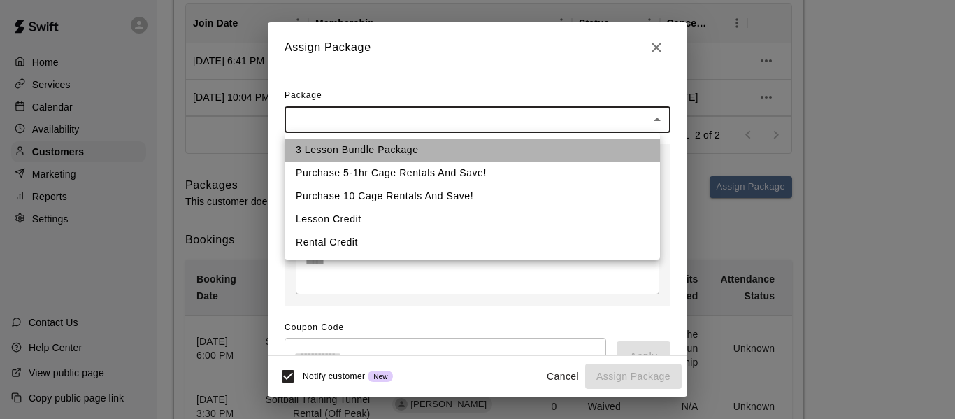
click at [372, 154] on li "3 Lesson Bundle Package" at bounding box center [471, 149] width 375 height 23
type input "**********"
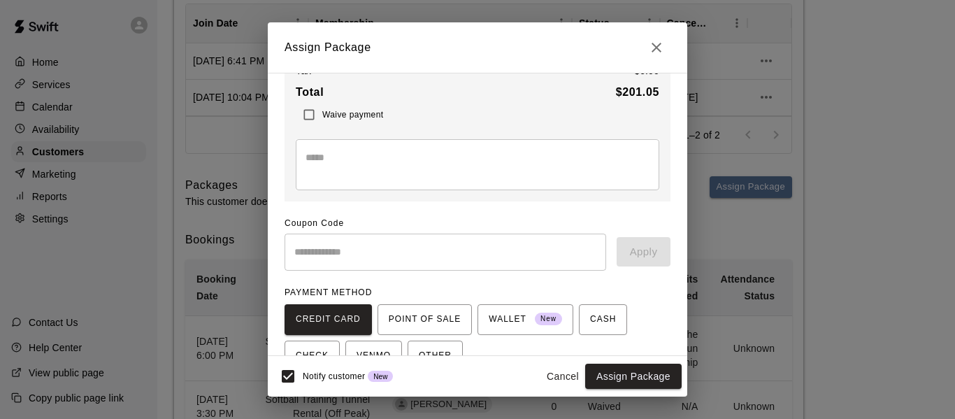
scroll to position [203, 0]
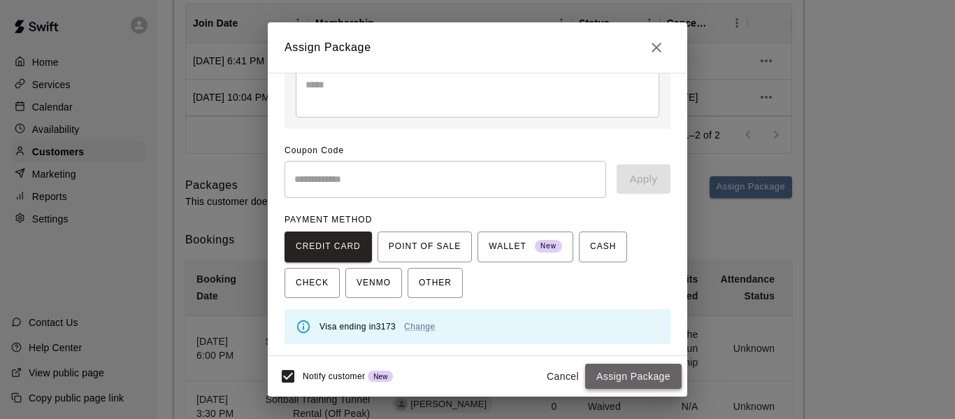
click at [610, 377] on button "Assign Package" at bounding box center [633, 376] width 96 height 26
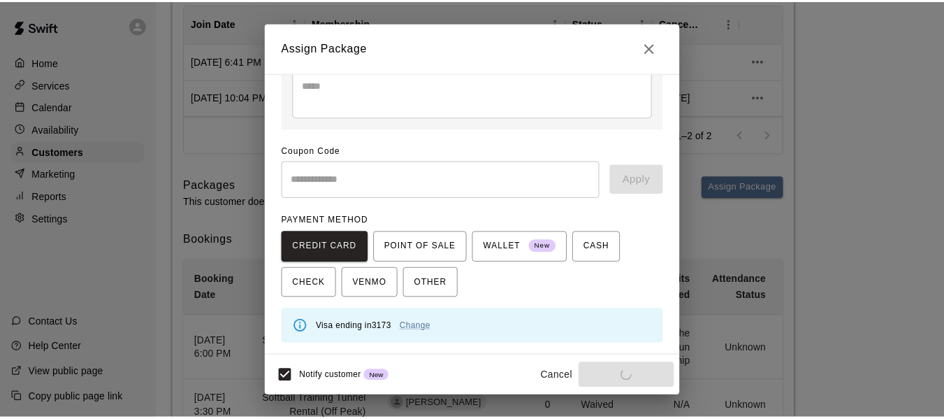
scroll to position [177, 0]
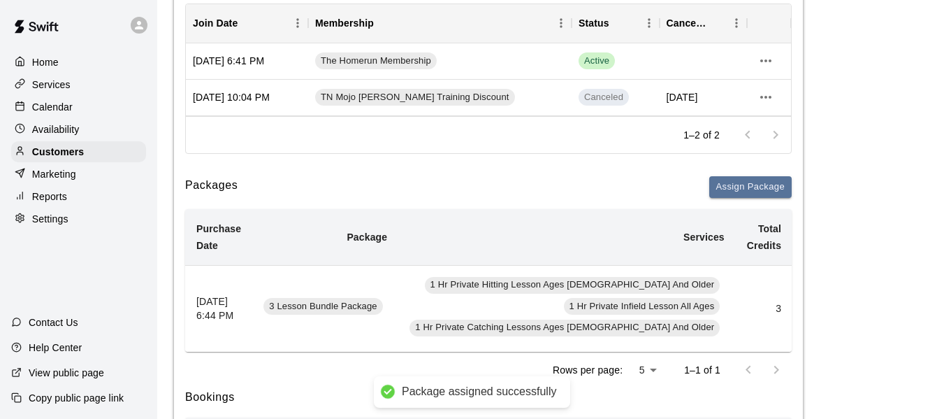
click at [31, 108] on div at bounding box center [23, 107] width 17 height 13
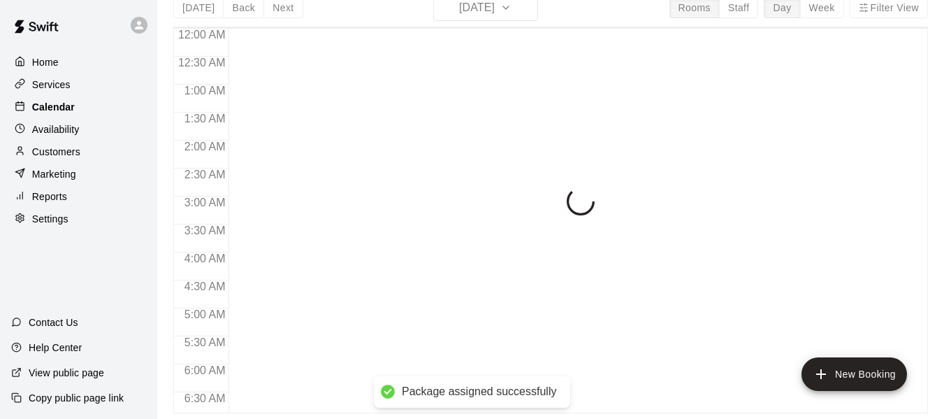
scroll to position [958, 0]
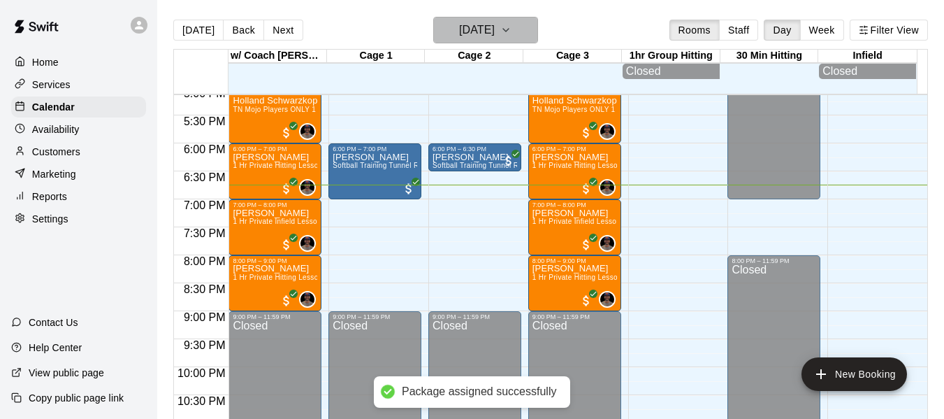
click at [538, 25] on button "[DATE]" at bounding box center [485, 30] width 105 height 27
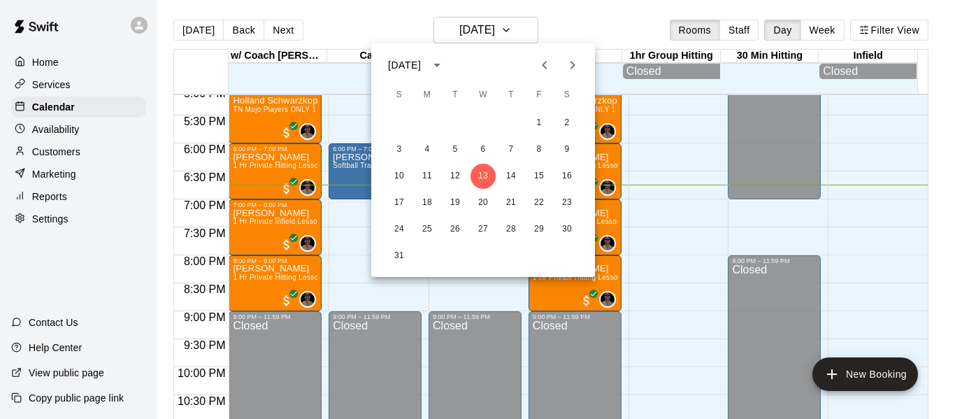
click at [570, 67] on icon "Next month" at bounding box center [572, 65] width 17 height 17
click at [427, 176] on button "15" at bounding box center [426, 176] width 25 height 25
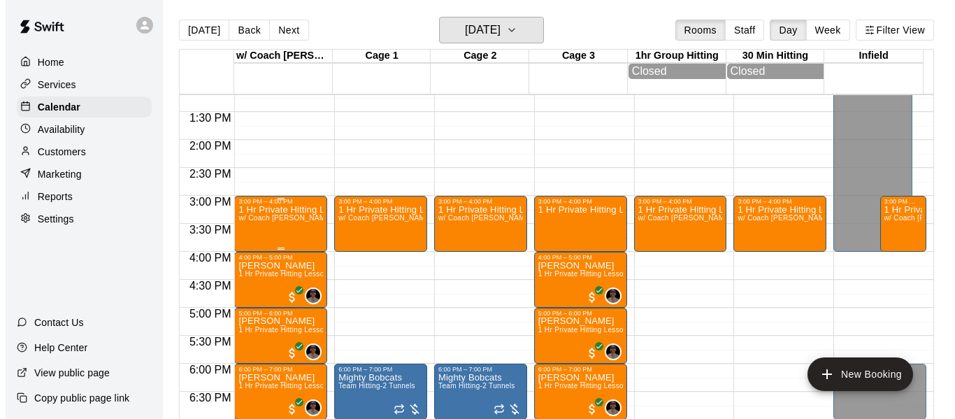
scroll to position [725, 0]
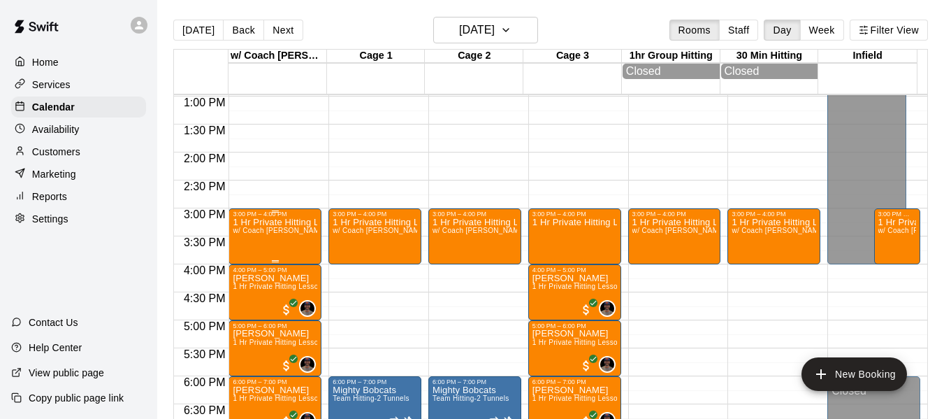
click at [267, 245] on div "1 Hr Private Hitting Lesson Ages 8 And Older w/ Coach Quinney, Outfield, Infiel…" at bounding box center [275, 426] width 85 height 419
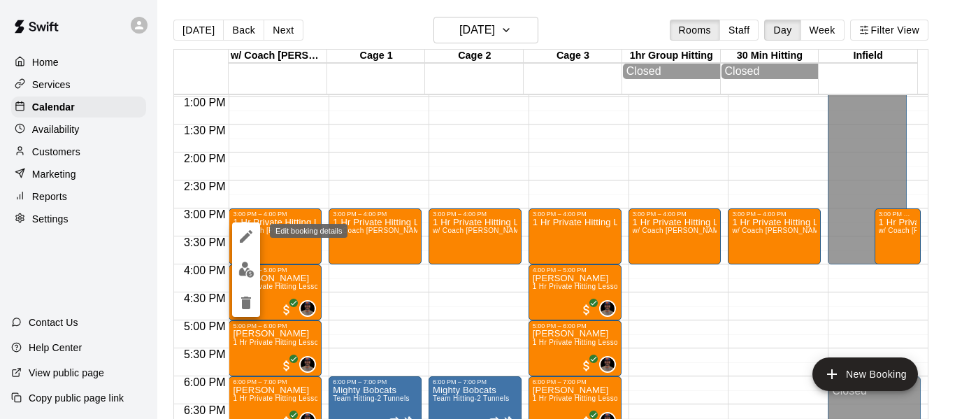
click at [249, 231] on icon "edit" at bounding box center [246, 236] width 17 height 17
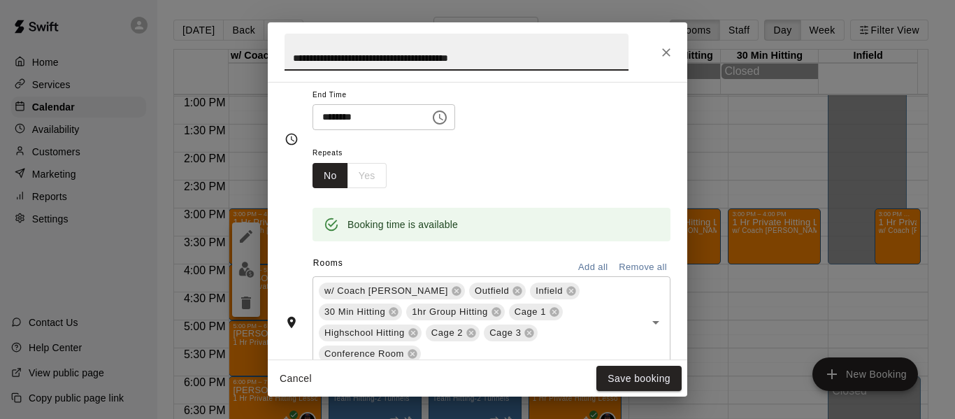
scroll to position [187, 0]
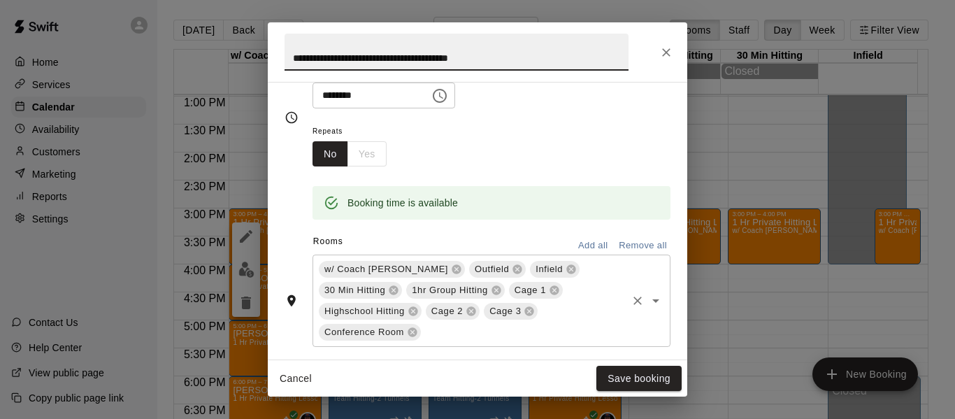
click at [623, 245] on button "Remove all" at bounding box center [642, 246] width 55 height 22
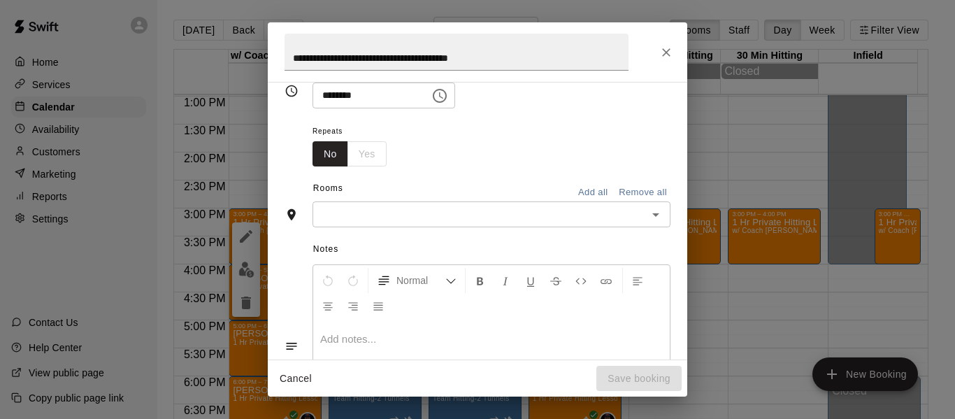
scroll to position [160, 0]
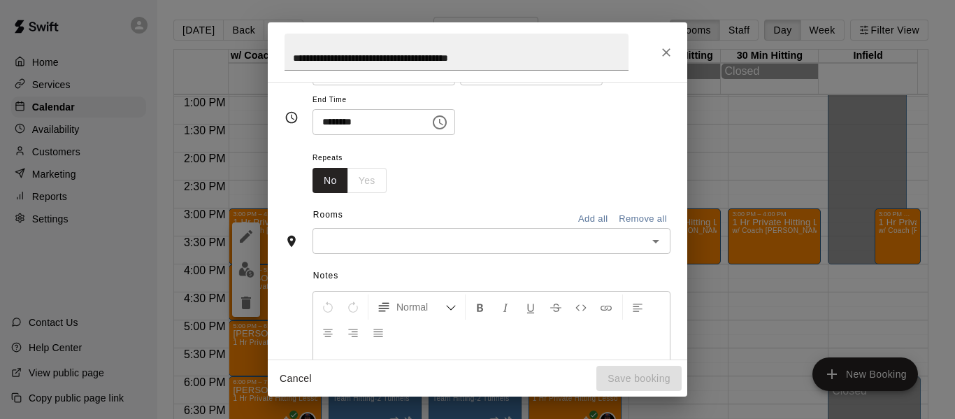
click at [562, 240] on input "text" at bounding box center [480, 240] width 326 height 17
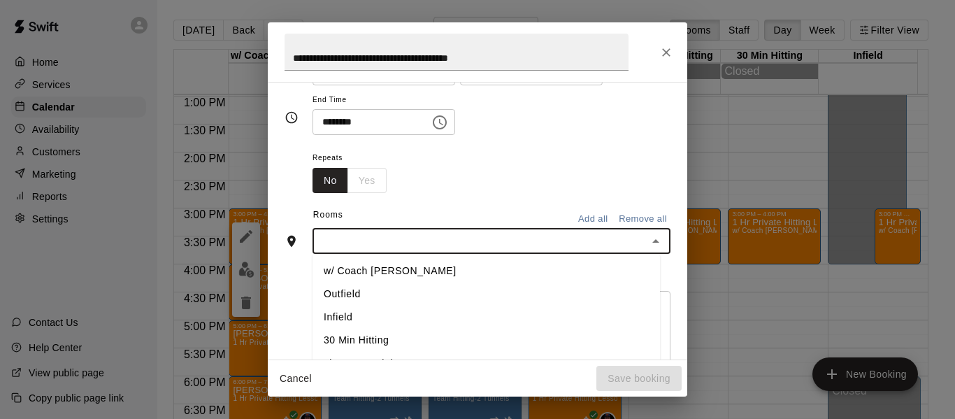
type input "*"
click at [405, 273] on li "w/ Coach [PERSON_NAME]" at bounding box center [485, 270] width 347 height 23
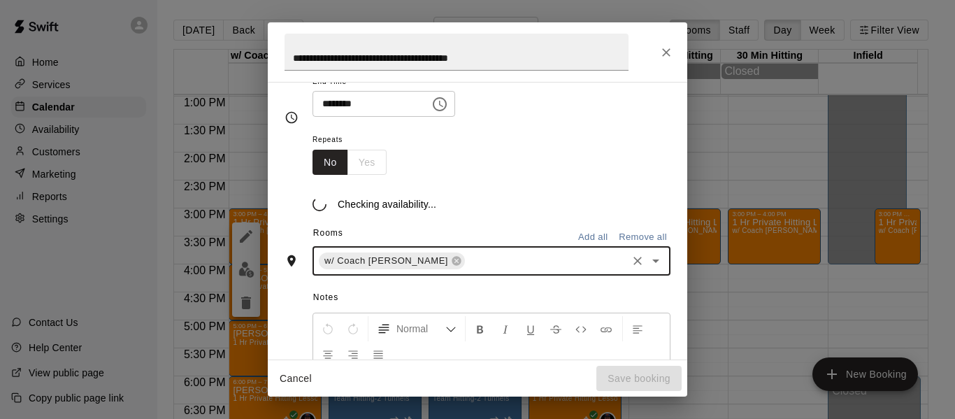
scroll to position [187, 0]
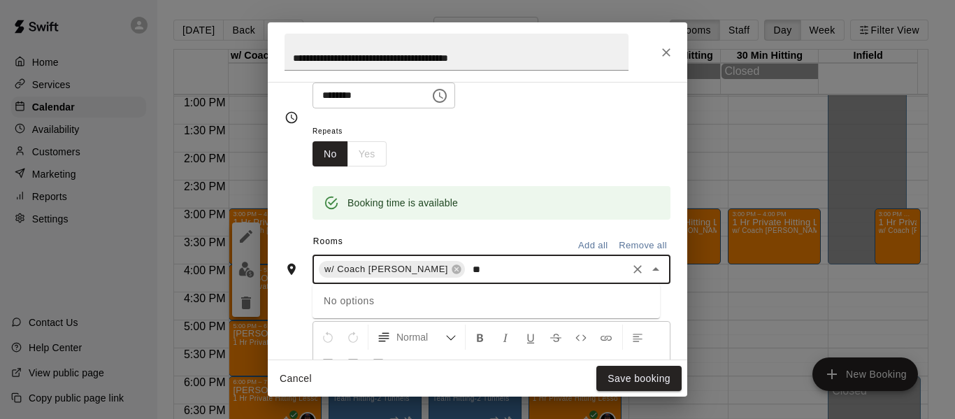
type input "*"
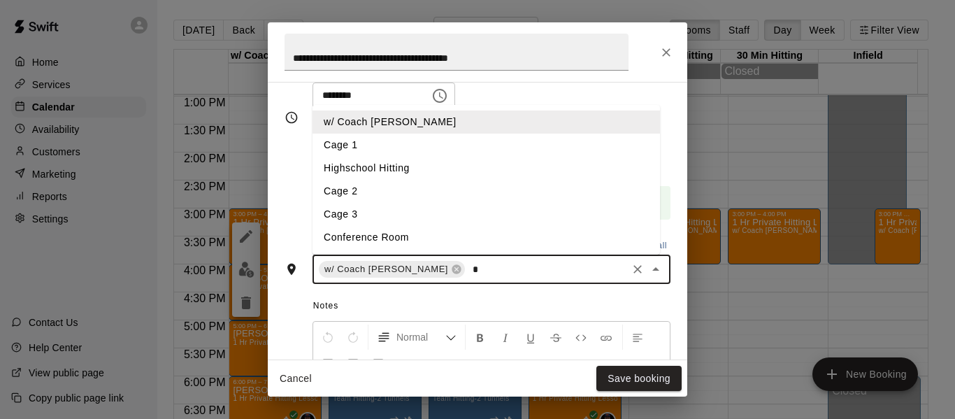
click at [351, 214] on li "Cage 3" at bounding box center [485, 214] width 347 height 23
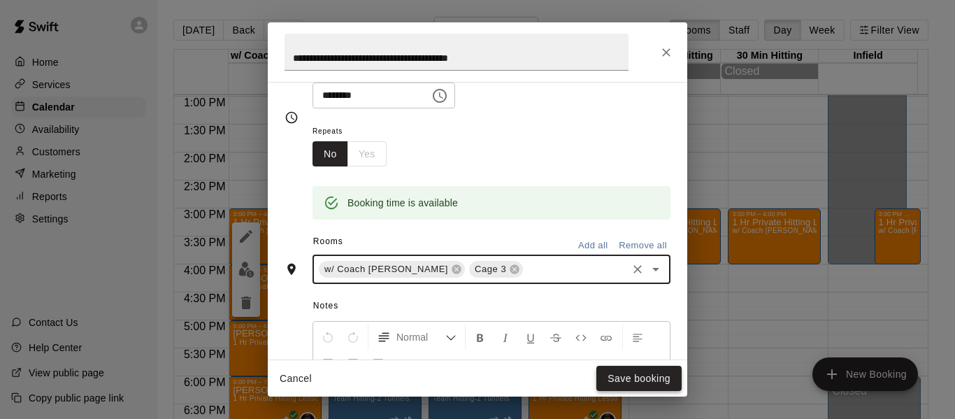
click at [634, 376] on button "Save booking" at bounding box center [638, 378] width 85 height 26
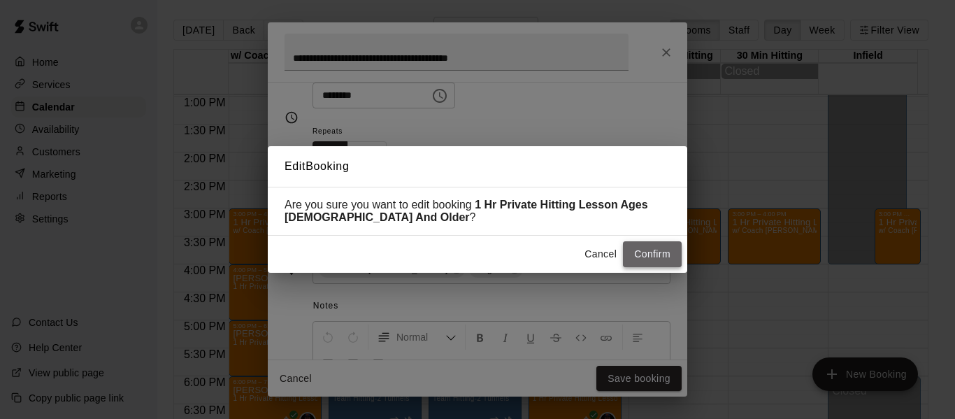
click at [656, 254] on button "Confirm" at bounding box center [652, 254] width 59 height 26
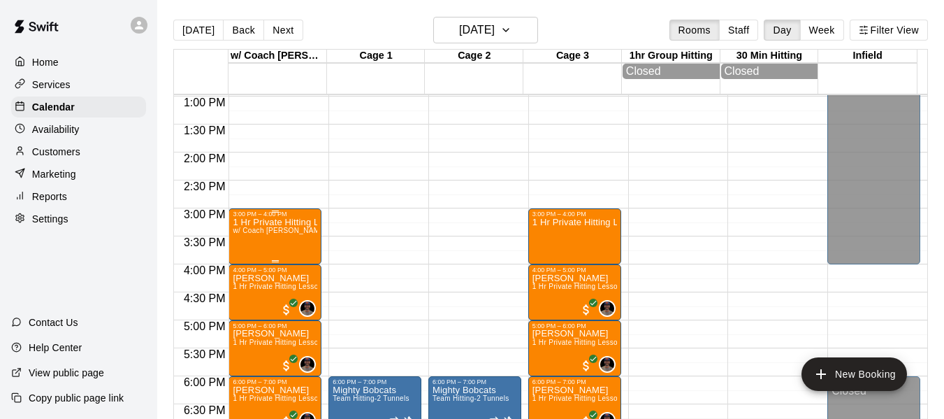
click at [280, 242] on div "1 Hr Private Hitting Lesson Ages 8 And Older w/ Coach Quinney, Cage 3" at bounding box center [275, 426] width 85 height 419
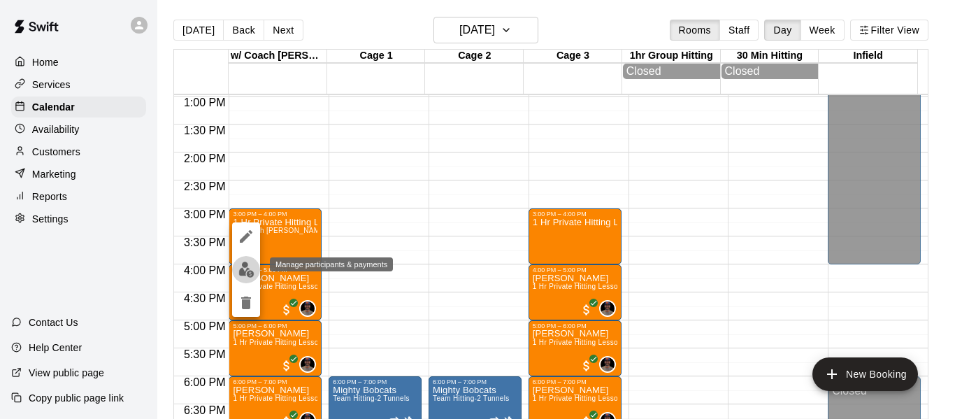
click at [242, 278] on button "edit" at bounding box center [246, 269] width 28 height 27
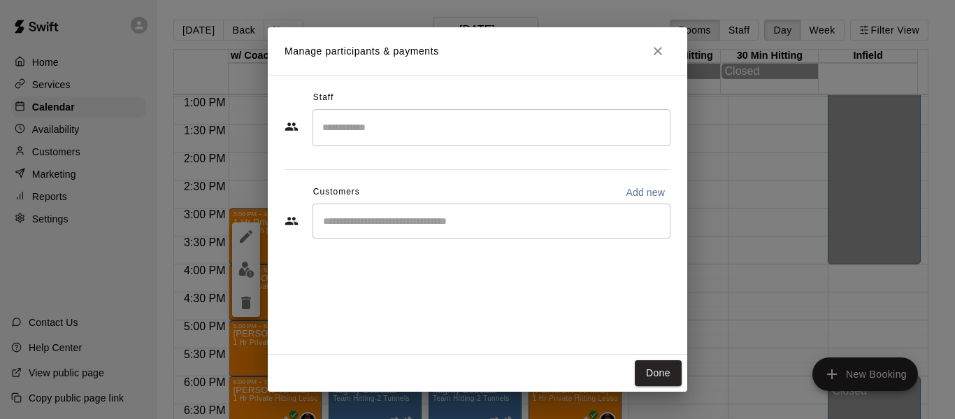
click at [405, 138] on input "Search staff" at bounding box center [491, 127] width 345 height 24
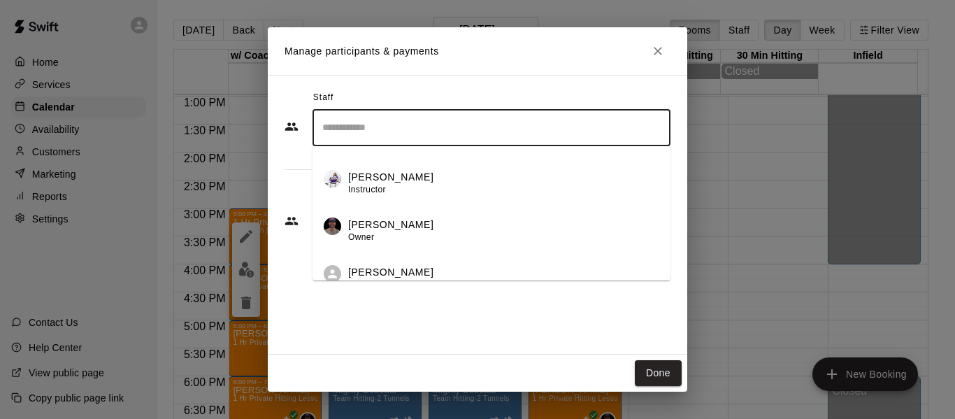
scroll to position [103, 0]
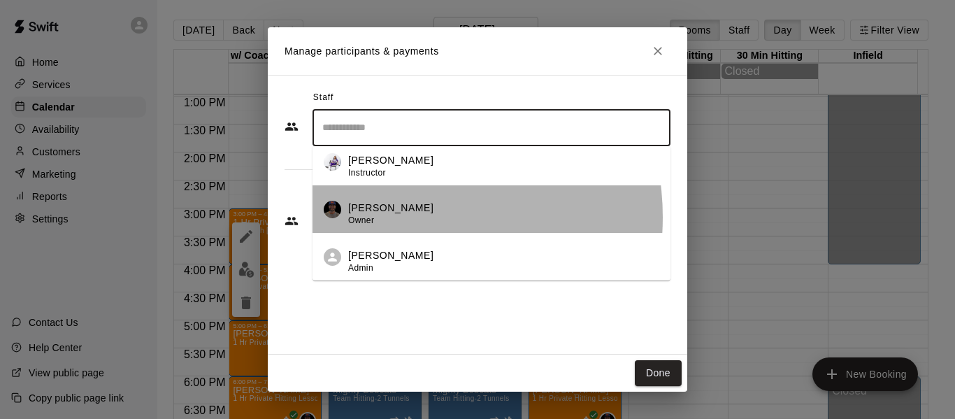
click at [391, 217] on div "Allen Quinney Owner" at bounding box center [390, 214] width 85 height 27
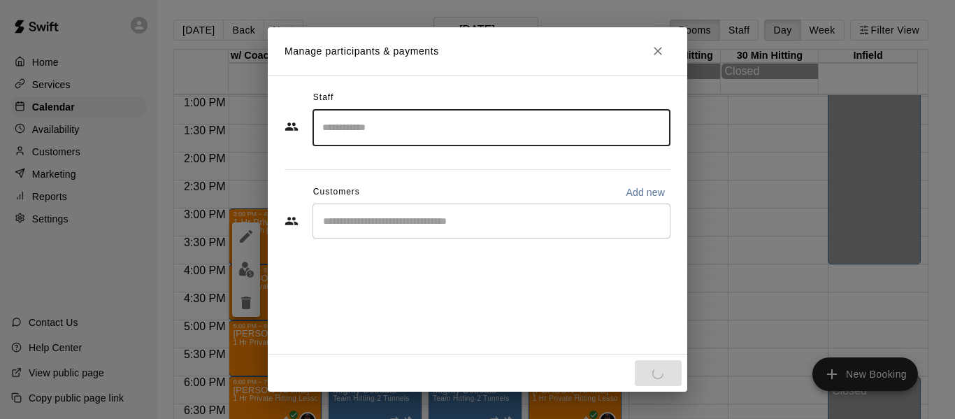
click at [390, 228] on input "Start typing to search customers..." at bounding box center [491, 221] width 345 height 14
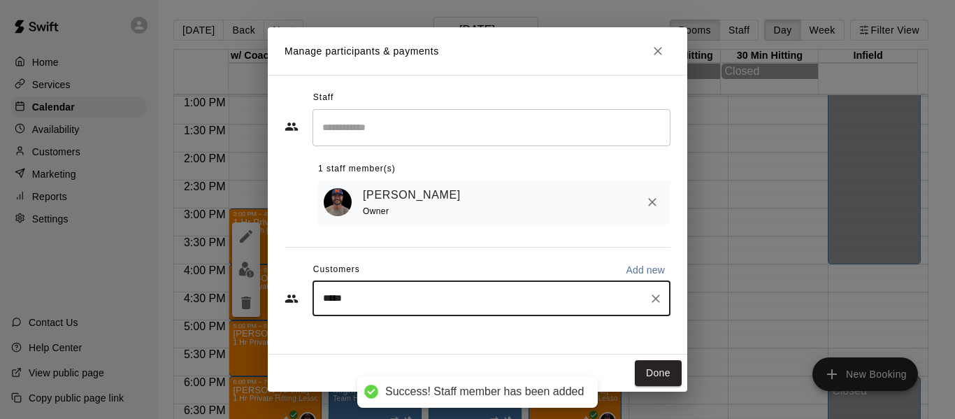
type input "******"
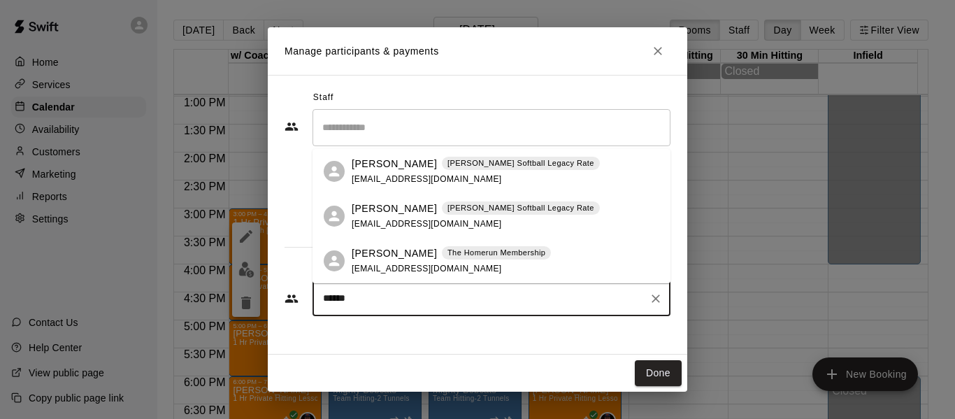
click at [402, 259] on p "Jordan Peterson" at bounding box center [393, 253] width 85 height 15
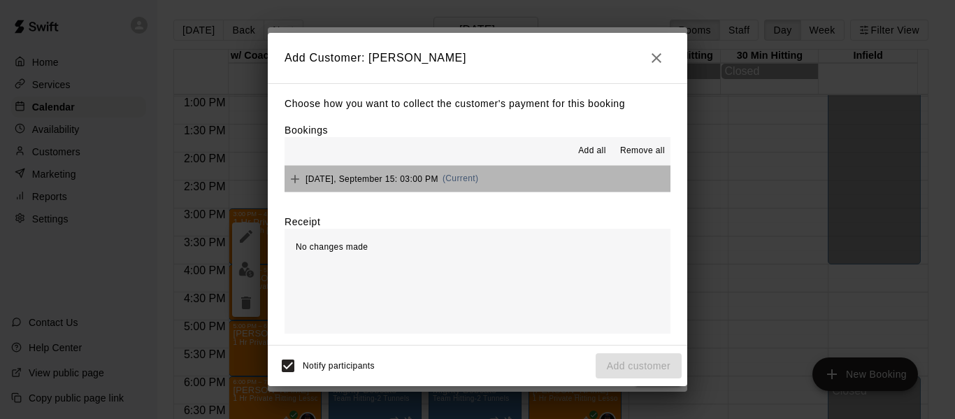
click at [565, 176] on button "Monday, September 15: 03:00 PM (Current)" at bounding box center [477, 179] width 386 height 26
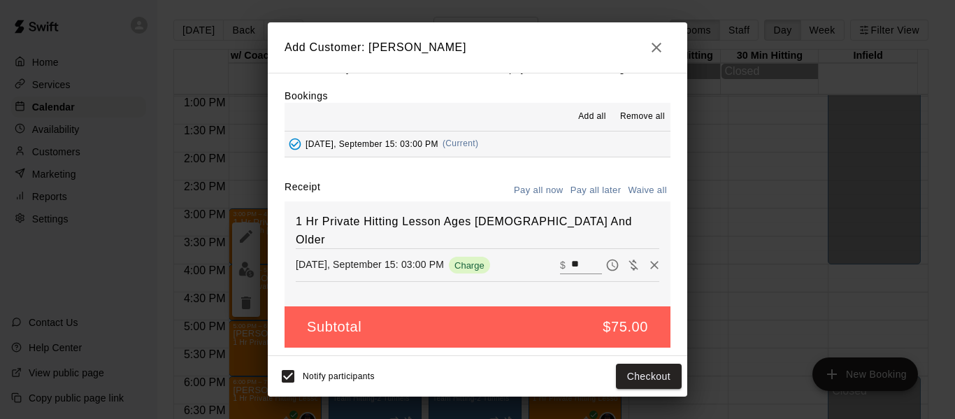
scroll to position [29, 0]
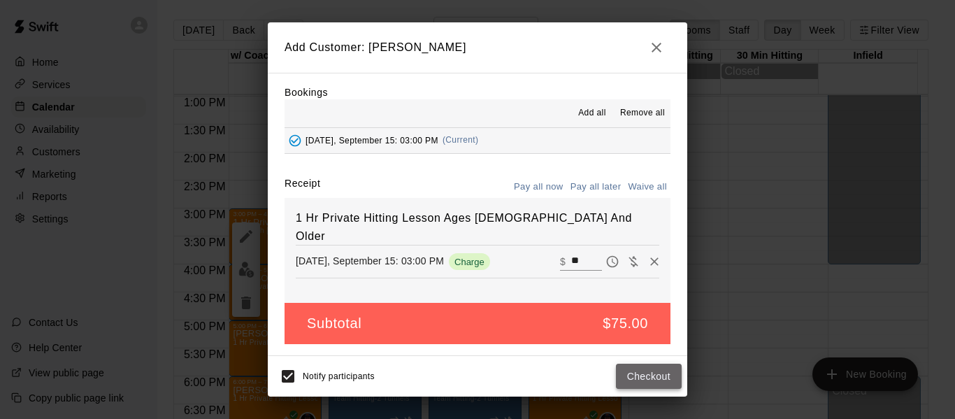
click at [648, 377] on button "Checkout" at bounding box center [649, 376] width 66 height 26
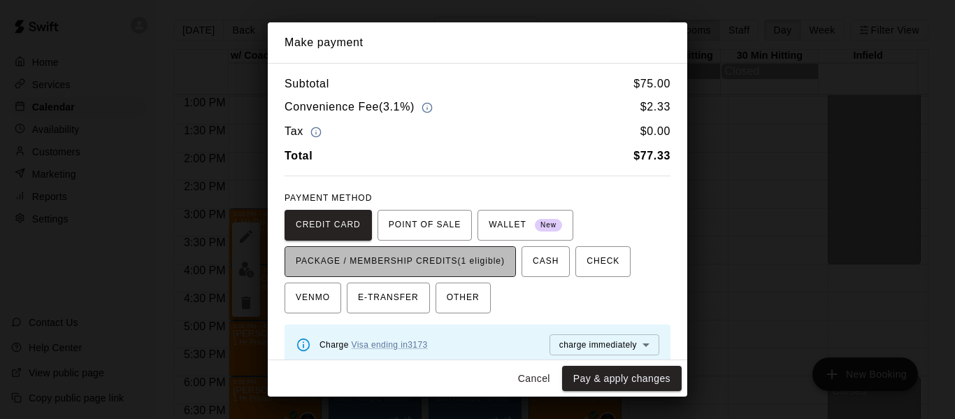
click at [427, 259] on span "PACKAGE / MEMBERSHIP CREDITS (1 eligible)" at bounding box center [400, 261] width 209 height 22
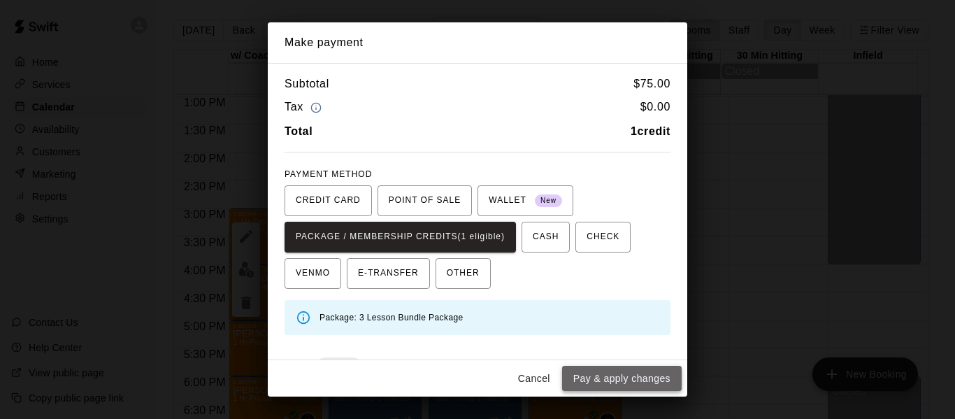
click at [607, 379] on button "Pay & apply changes" at bounding box center [621, 378] width 119 height 26
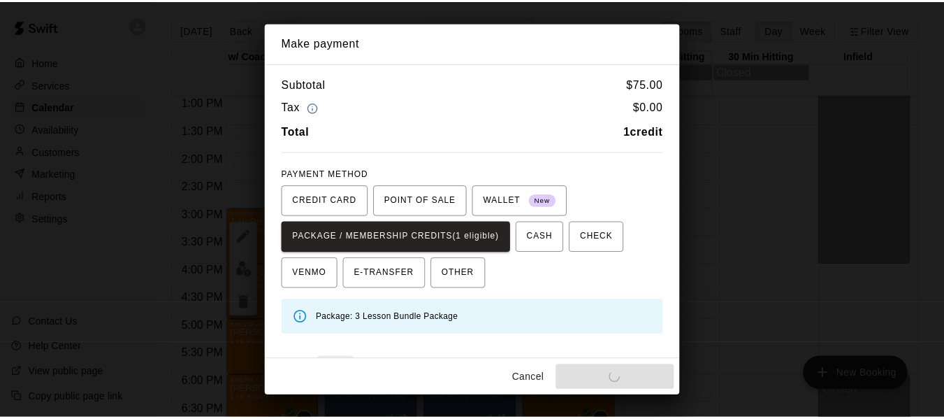
scroll to position [0, 0]
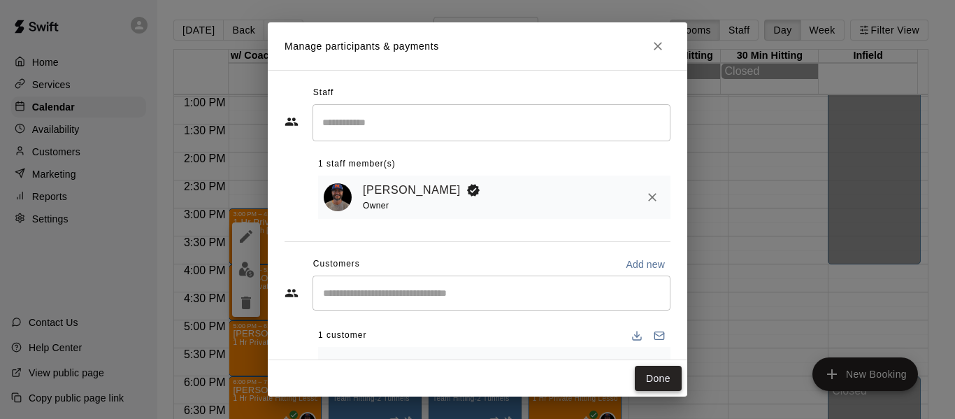
click at [660, 378] on button "Done" at bounding box center [658, 378] width 47 height 26
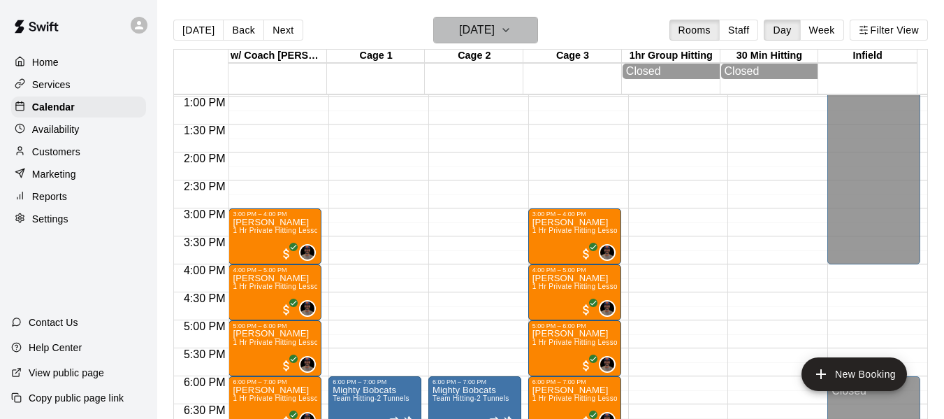
click at [512, 30] on icon "button" at bounding box center [505, 30] width 11 height 17
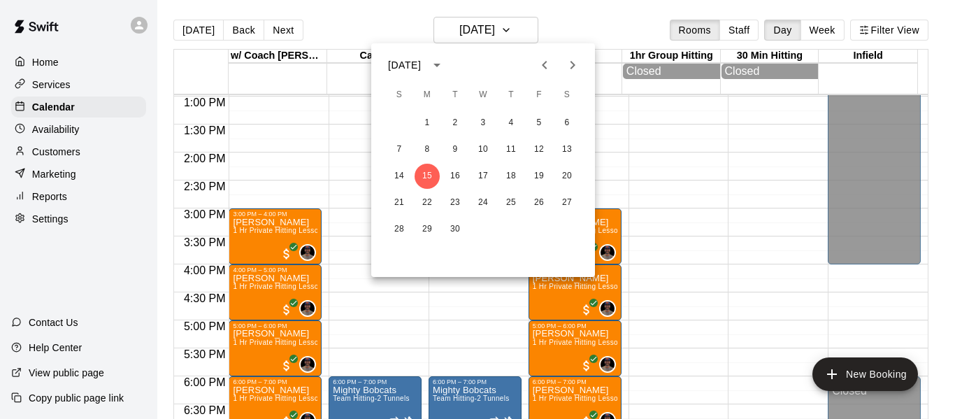
click at [575, 66] on icon "Next month" at bounding box center [572, 65] width 17 height 17
click at [482, 143] on button "8" at bounding box center [482, 149] width 25 height 25
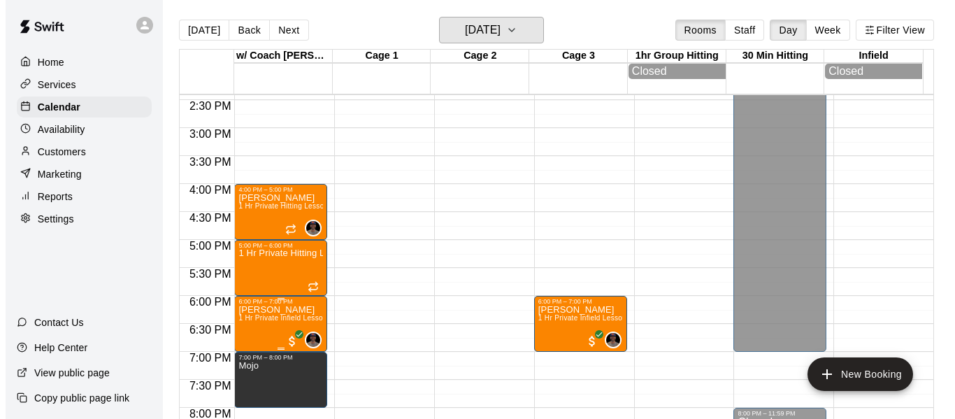
scroll to position [841, 0]
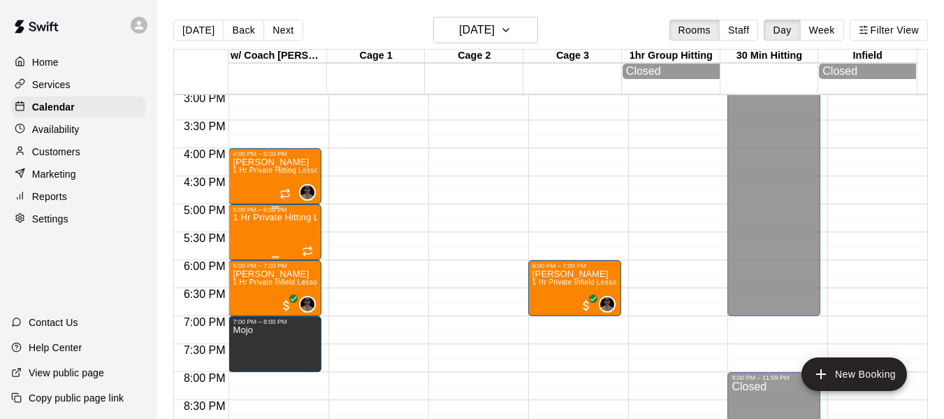
click at [246, 217] on p "1 Hr Private Hitting Lesson Ages [DEMOGRAPHIC_DATA] And Older" at bounding box center [275, 217] width 85 height 0
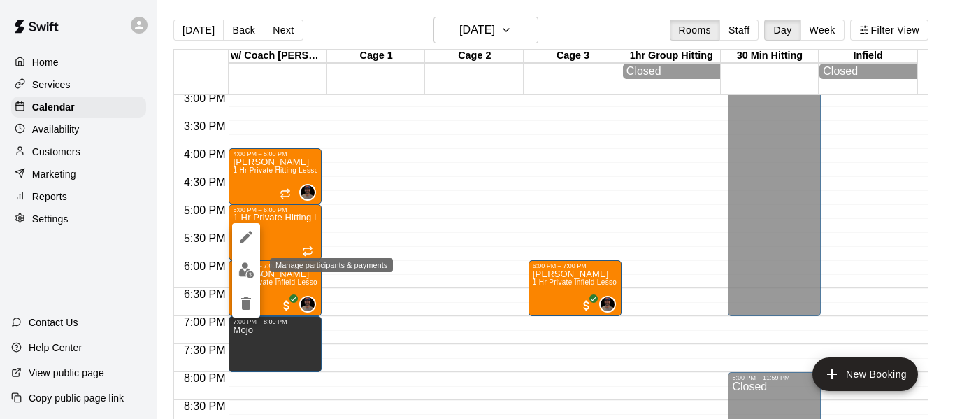
click at [245, 275] on img "edit" at bounding box center [246, 270] width 16 height 16
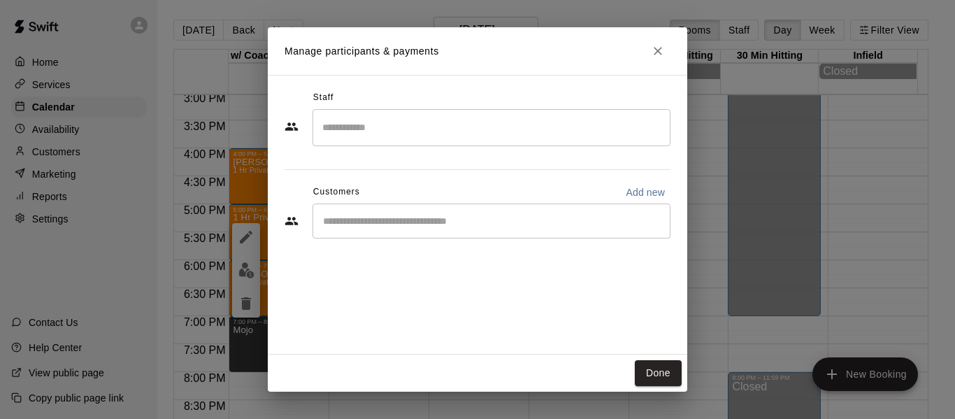
click at [381, 126] on input "Search staff" at bounding box center [491, 127] width 345 height 24
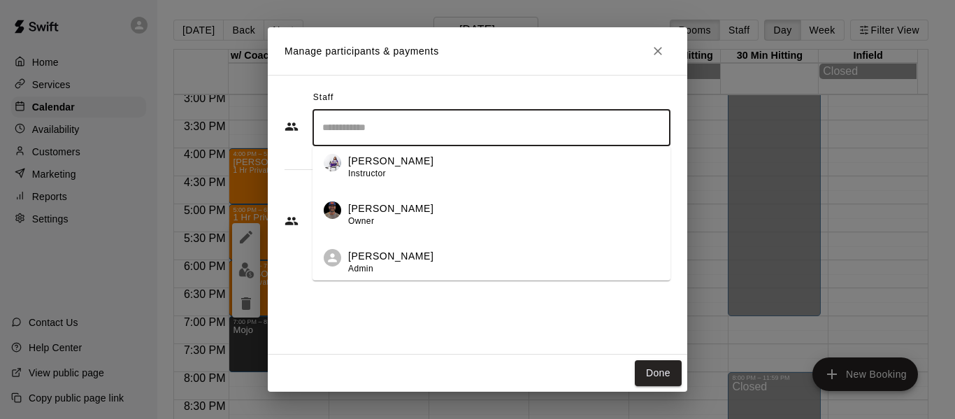
scroll to position [103, 0]
click at [403, 212] on p "Allen Quinney" at bounding box center [390, 208] width 85 height 15
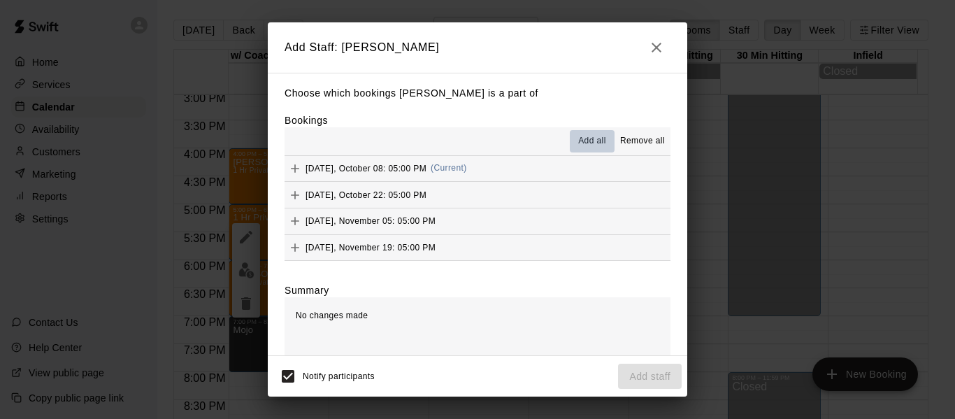
click at [591, 143] on span "Add all" at bounding box center [592, 141] width 28 height 14
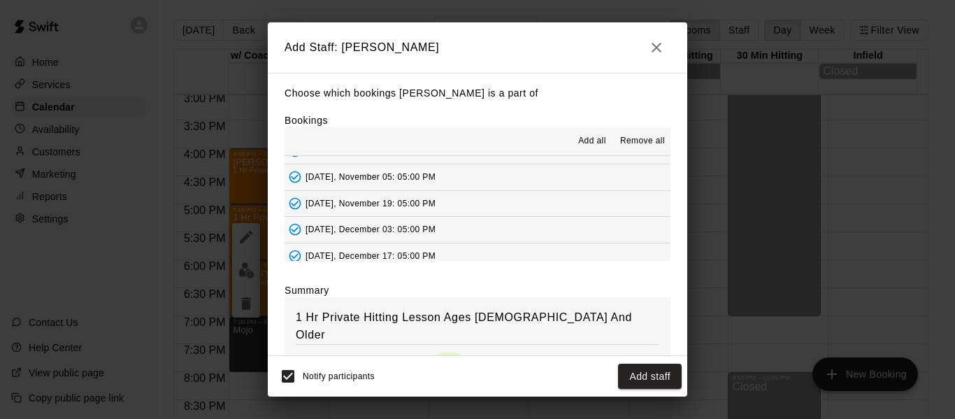
scroll to position [70, 0]
click at [653, 47] on icon "button" at bounding box center [656, 47] width 17 height 17
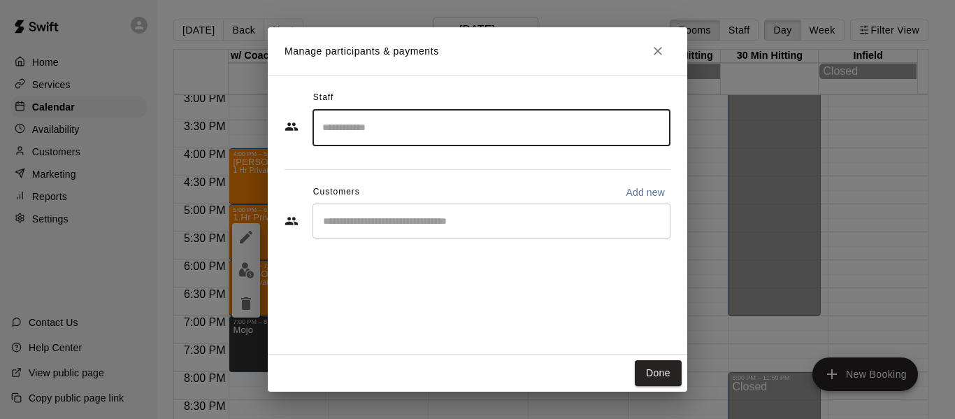
drag, startPoint x: 658, startPoint y: 370, endPoint x: 284, endPoint y: 242, distance: 395.1
click at [658, 369] on button "Done" at bounding box center [658, 373] width 47 height 26
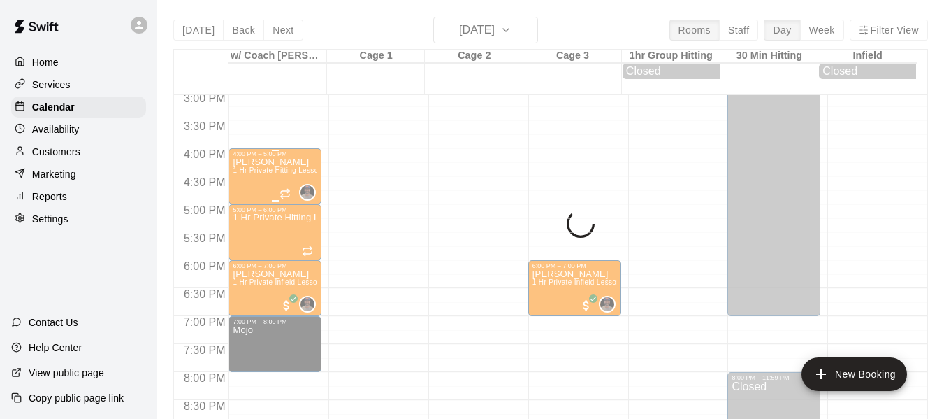
click at [259, 196] on div "Maggie Mullarkey 1 Hr Private Hitting Lesson Ages 8 And Older" at bounding box center [275, 366] width 85 height 419
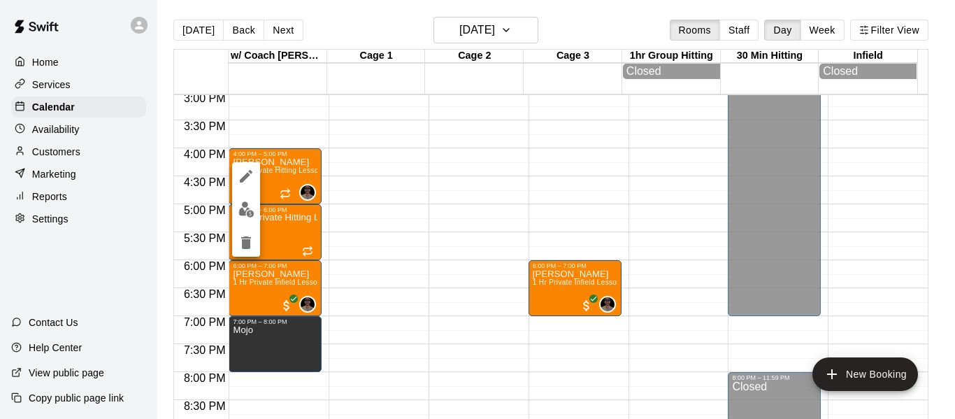
click at [277, 242] on div at bounding box center [477, 209] width 955 height 419
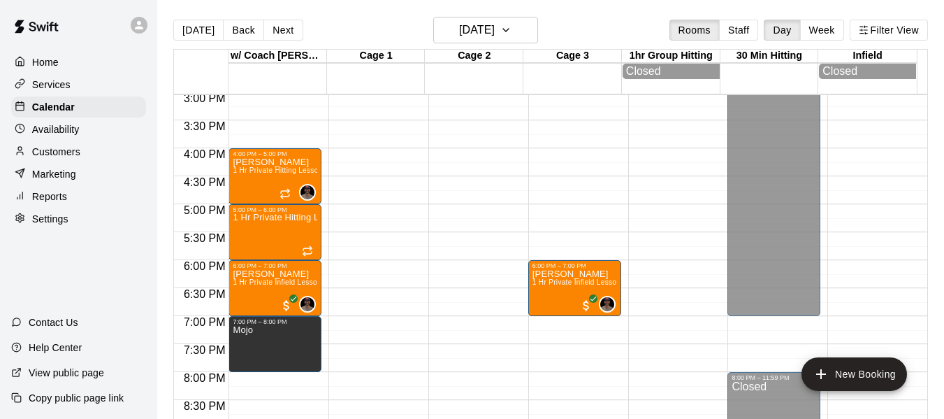
click at [277, 242] on div "1 Hr Private Hitting Lesson Ages [DEMOGRAPHIC_DATA] And Older" at bounding box center [275, 422] width 85 height 419
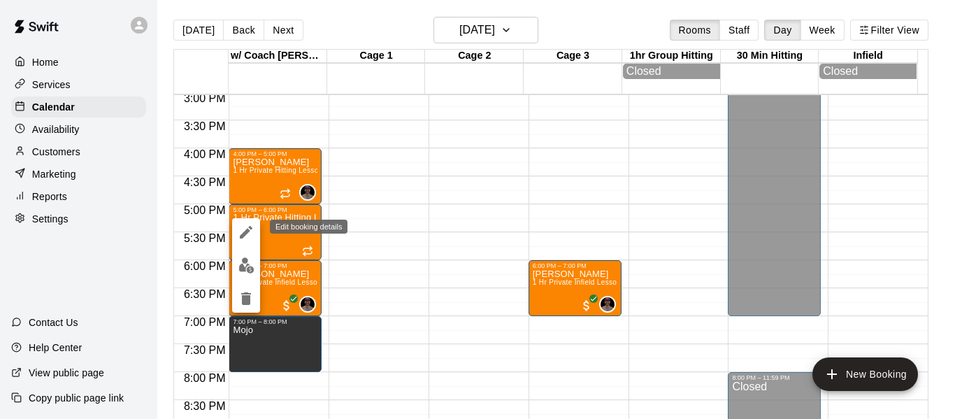
click at [249, 226] on icon "edit" at bounding box center [246, 232] width 17 height 17
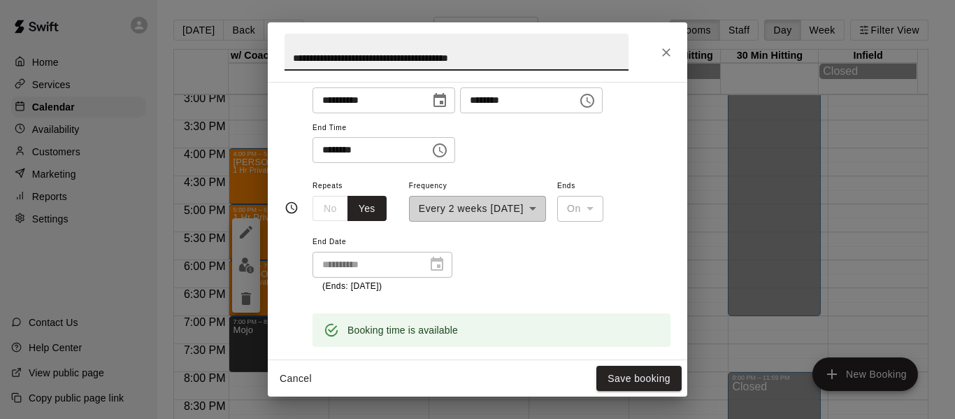
scroll to position [140, 0]
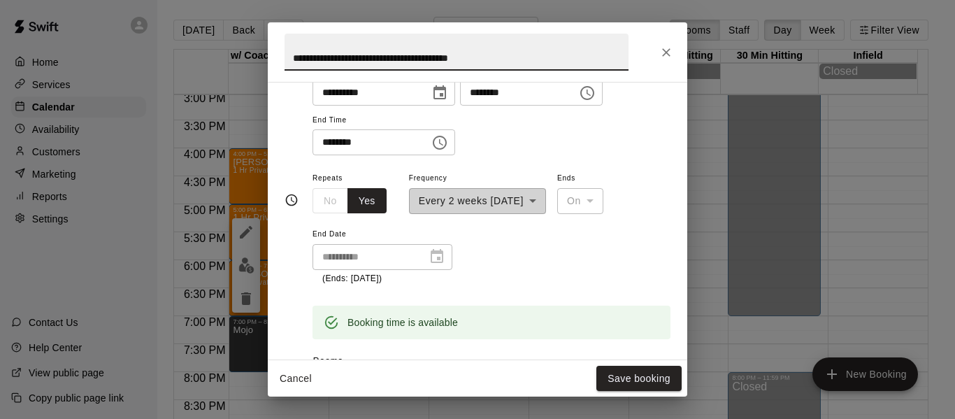
click at [438, 259] on div "**********" at bounding box center [382, 257] width 140 height 26
drag, startPoint x: 293, startPoint y: 377, endPoint x: 591, endPoint y: 309, distance: 305.5
click at [593, 310] on div "**********" at bounding box center [477, 209] width 419 height 374
click at [669, 49] on icon "Close" at bounding box center [666, 52] width 8 height 8
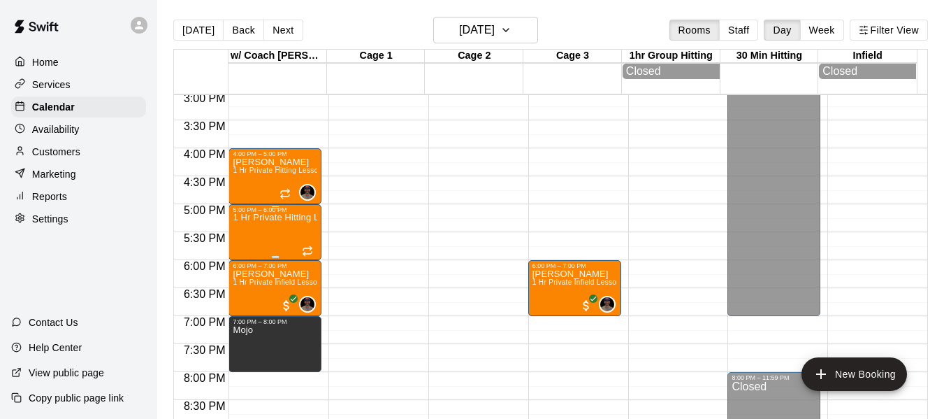
click at [269, 246] on div "1 Hr Private Hitting Lesson Ages [DEMOGRAPHIC_DATA] And Older" at bounding box center [275, 422] width 85 height 419
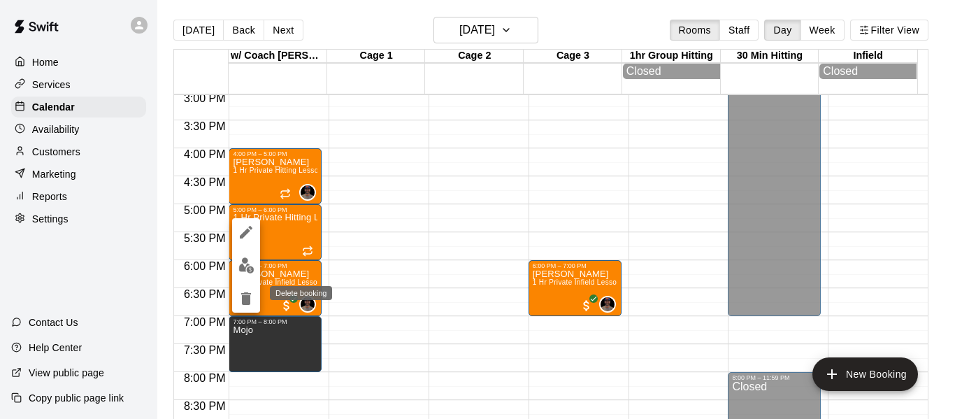
click at [244, 298] on icon "delete" at bounding box center [246, 298] width 10 height 13
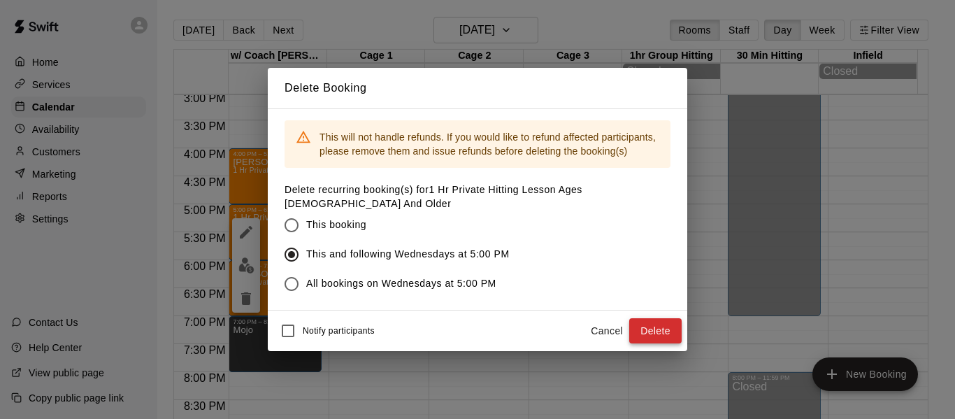
click at [633, 328] on button "Delete" at bounding box center [655, 331] width 52 height 26
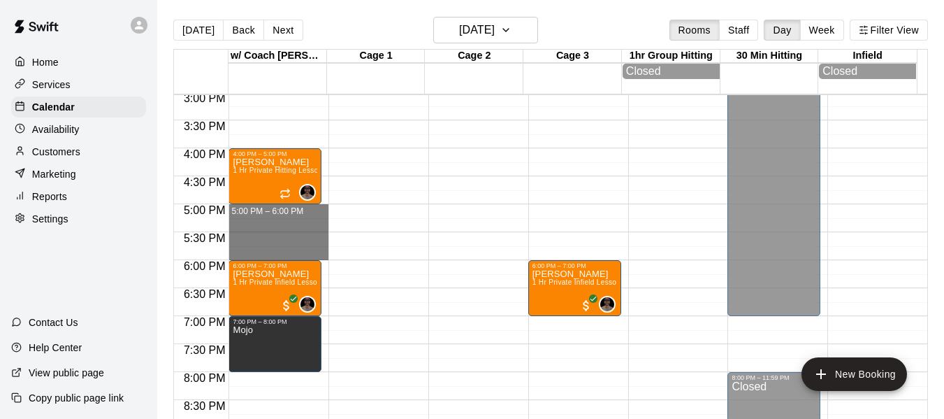
drag, startPoint x: 254, startPoint y: 214, endPoint x: 261, endPoint y: 252, distance: 39.1
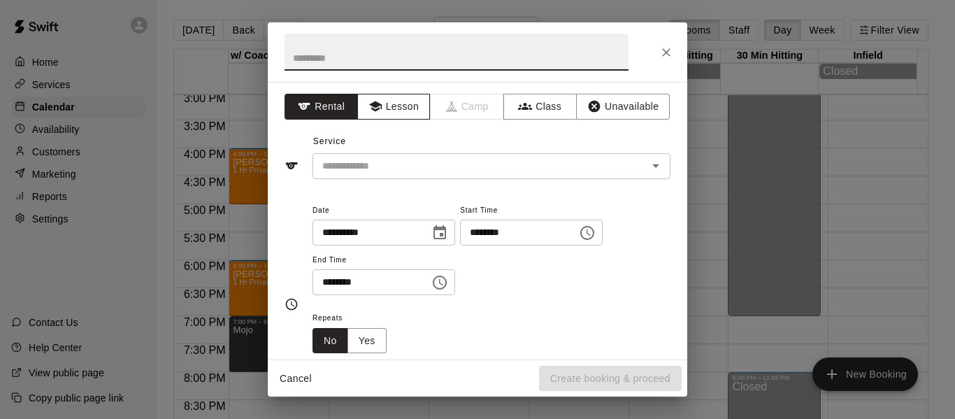
click at [403, 104] on button "Lesson" at bounding box center [393, 107] width 73 height 26
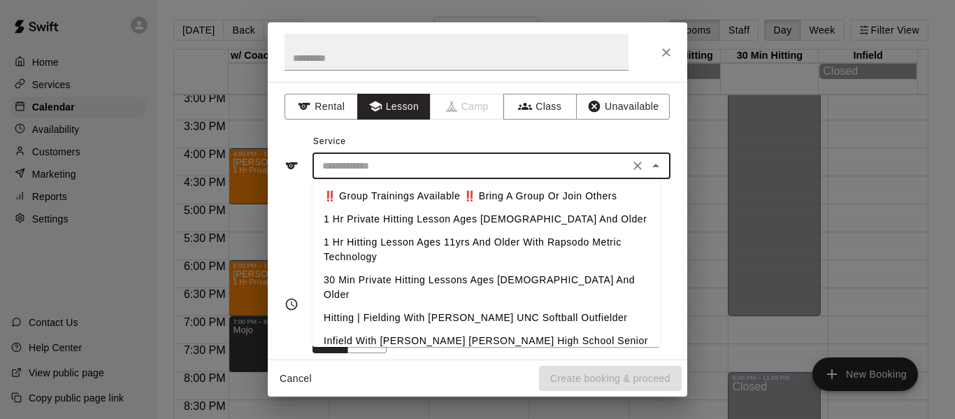
click at [390, 168] on input "text" at bounding box center [471, 165] width 308 height 17
click at [387, 212] on li "1 Hr Private Hitting Lesson Ages [DEMOGRAPHIC_DATA] And Older" at bounding box center [485, 219] width 347 height 23
type input "**********"
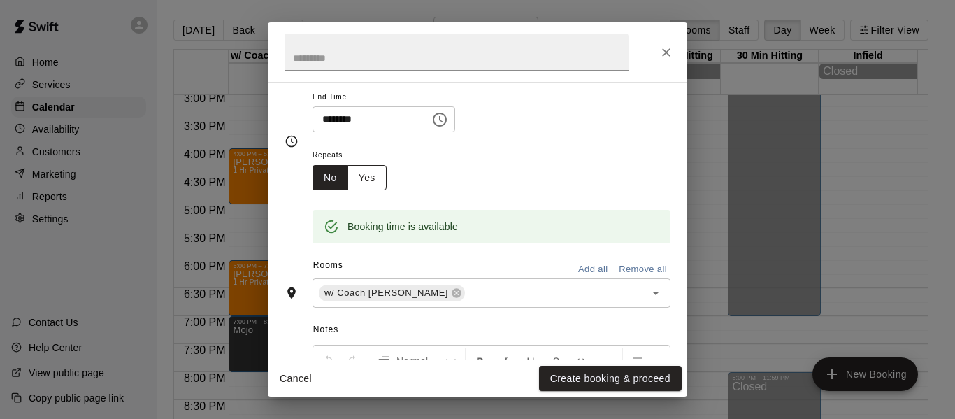
click at [370, 175] on button "Yes" at bounding box center [366, 178] width 39 height 26
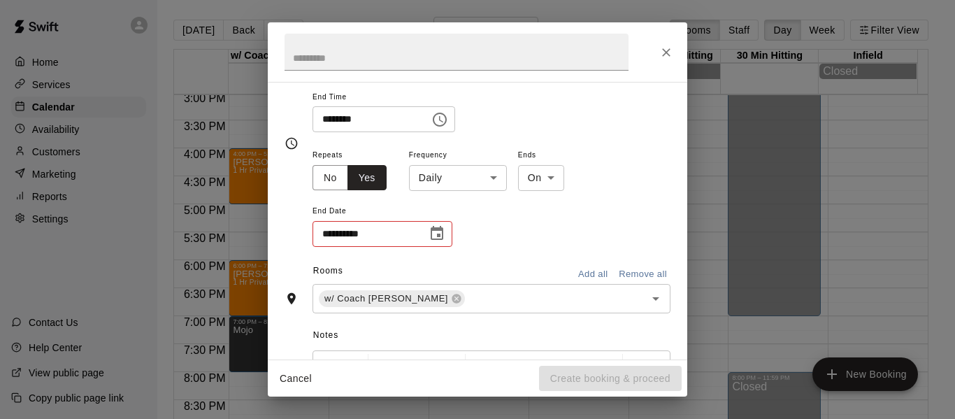
scroll to position [166, 0]
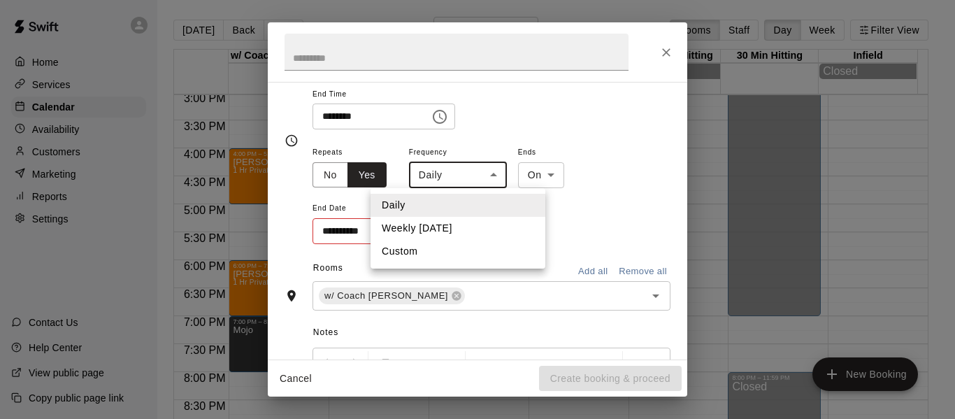
click at [495, 172] on body "Home Services Calendar Availability Customers Marketing Reports Settings Contac…" at bounding box center [477, 220] width 955 height 441
click at [431, 255] on li "Custom" at bounding box center [457, 251] width 175 height 23
type input "******"
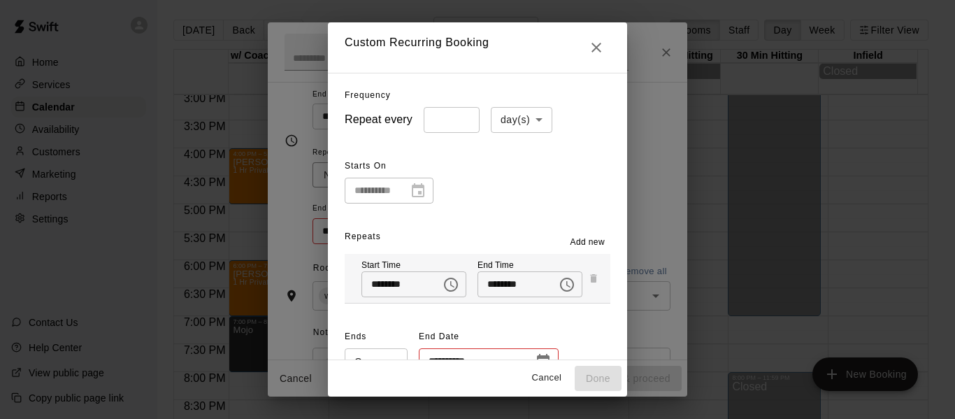
click at [530, 116] on body "Home Services Calendar Availability Customers Marketing Reports Settings Contac…" at bounding box center [477, 220] width 955 height 441
drag, startPoint x: 512, startPoint y: 173, endPoint x: 483, endPoint y: 133, distance: 49.1
click at [511, 171] on li "week(s)" at bounding box center [510, 172] width 61 height 23
type input "******"
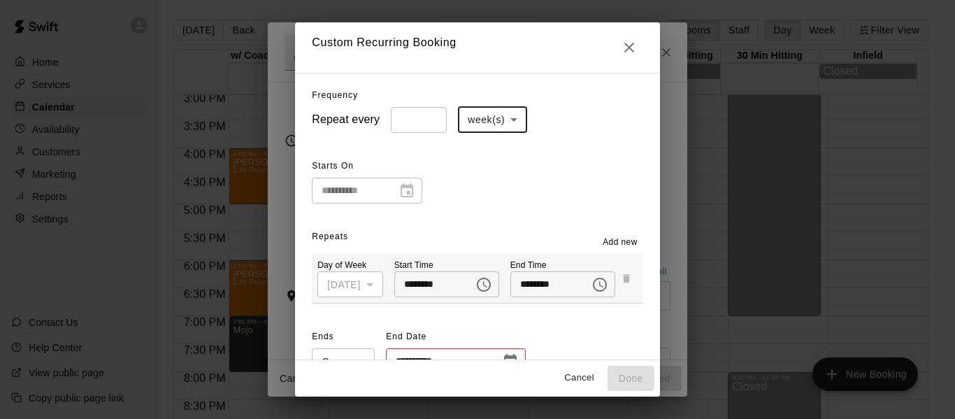
type input "*"
click at [414, 118] on input "*" at bounding box center [419, 120] width 56 height 26
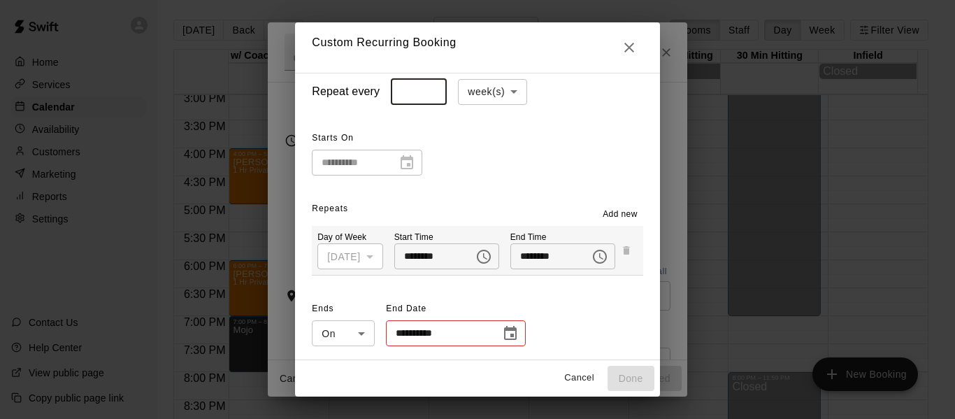
click at [502, 333] on icon "Choose date" at bounding box center [510, 333] width 17 height 17
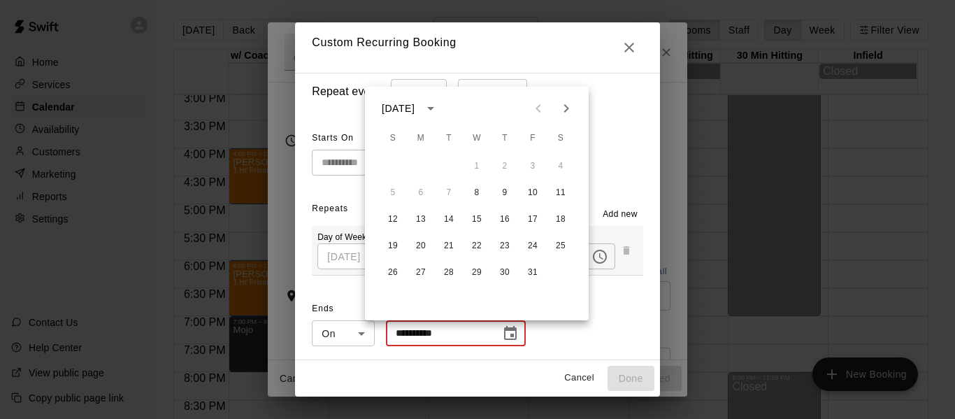
click at [572, 108] on icon "Next month" at bounding box center [566, 108] width 17 height 17
click at [572, 107] on icon "Next month" at bounding box center [566, 108] width 17 height 17
click at [563, 113] on icon "Next month" at bounding box center [566, 108] width 17 height 17
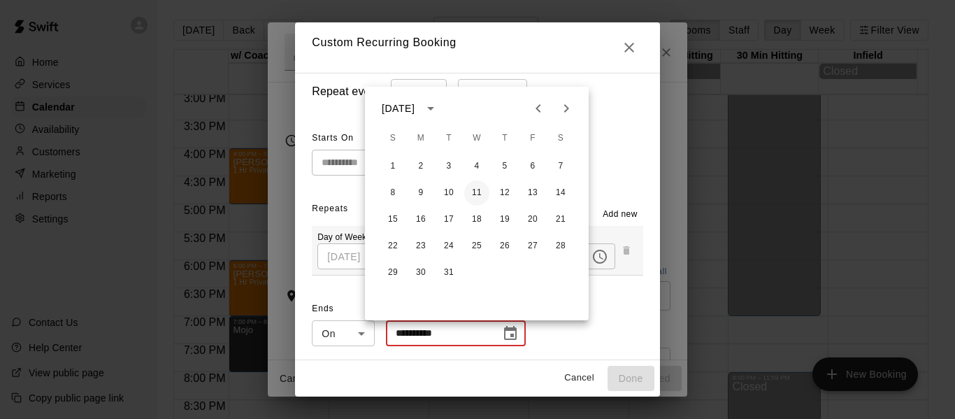
click at [479, 191] on button "11" at bounding box center [476, 192] width 25 height 25
type input "**********"
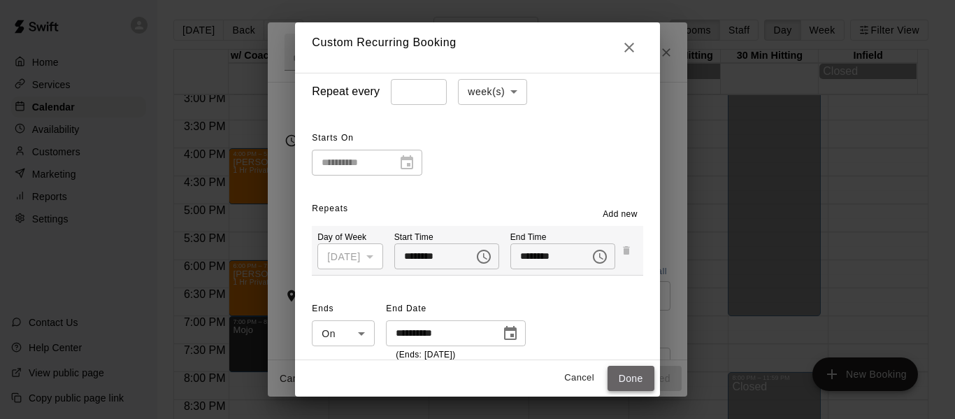
click at [653, 376] on button "Done" at bounding box center [630, 378] width 47 height 26
type input "**********"
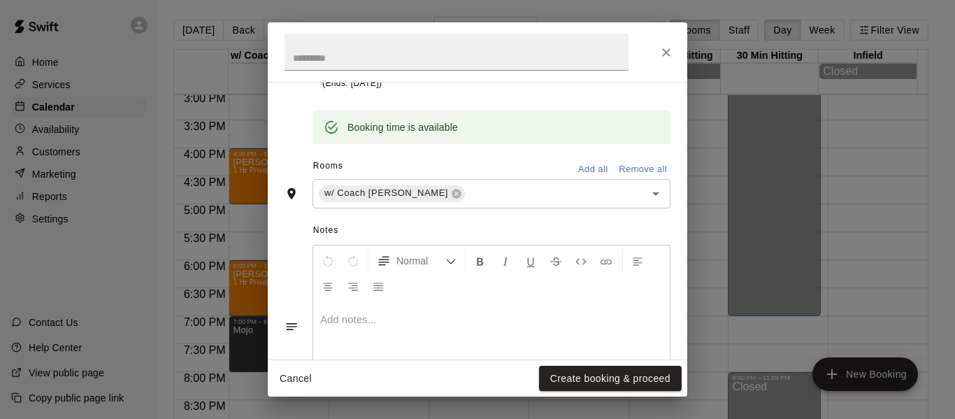
scroll to position [363, 0]
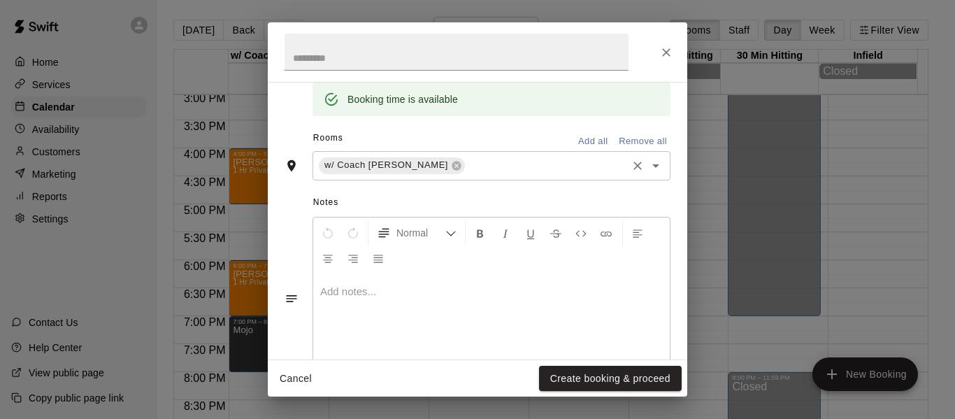
click at [476, 172] on input "text" at bounding box center [546, 165] width 158 height 17
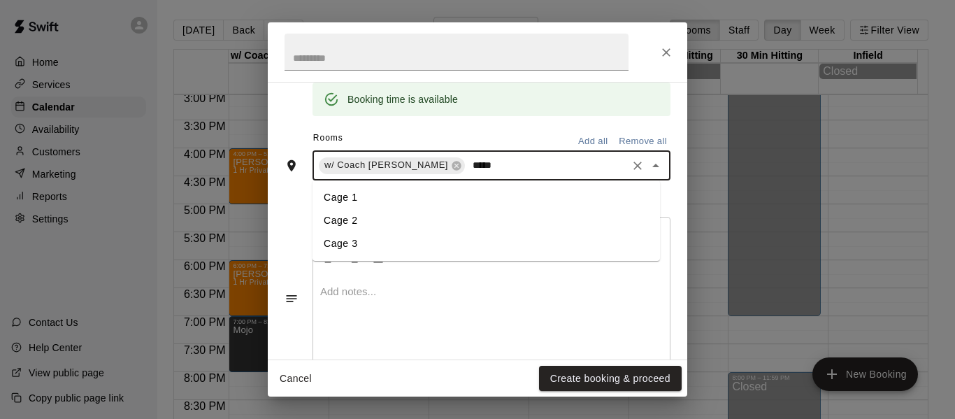
type input "******"
click at [408, 189] on li "Cage 3" at bounding box center [485, 197] width 347 height 23
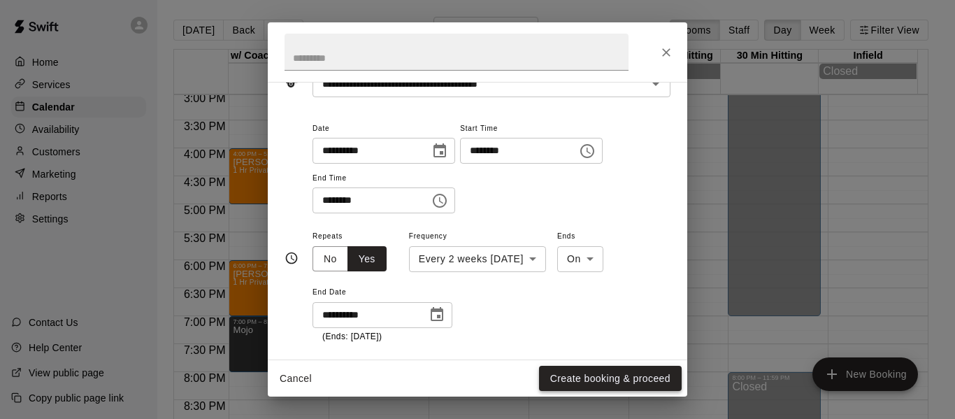
scroll to position [93, 0]
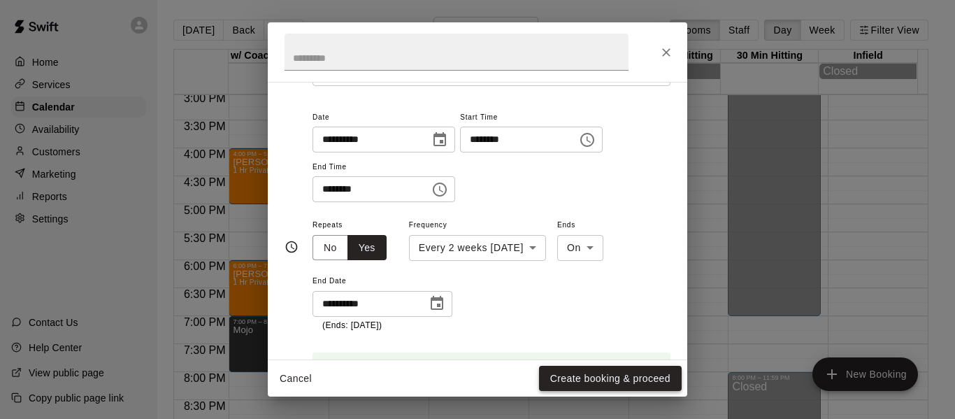
click at [611, 376] on button "Create booking & proceed" at bounding box center [610, 378] width 143 height 26
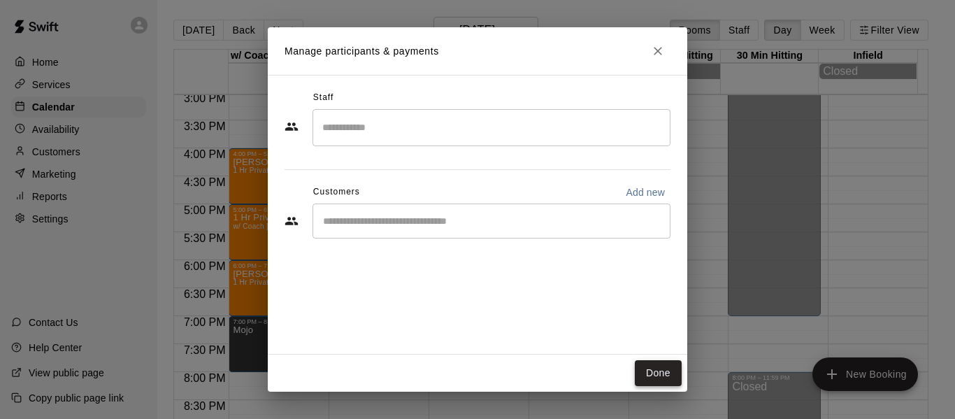
click at [657, 361] on button "Done" at bounding box center [658, 373] width 47 height 26
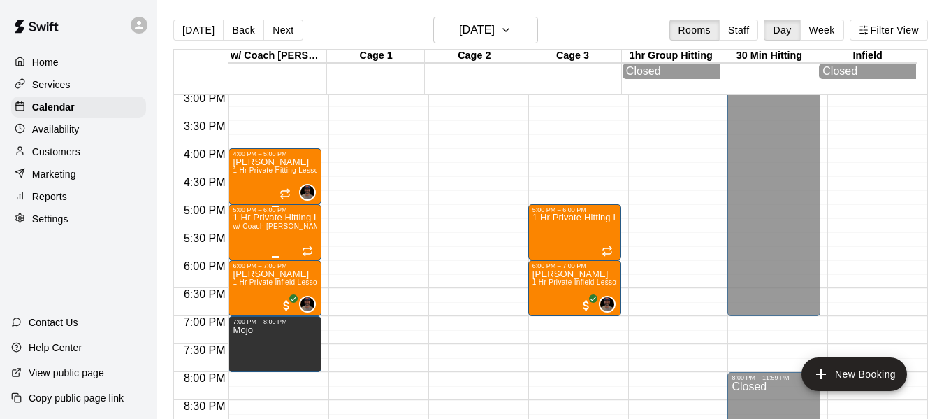
click at [275, 235] on div "1 Hr Private Hitting Lesson Ages 8 And Older w/ Coach Quinney, Cage 3" at bounding box center [275, 422] width 85 height 419
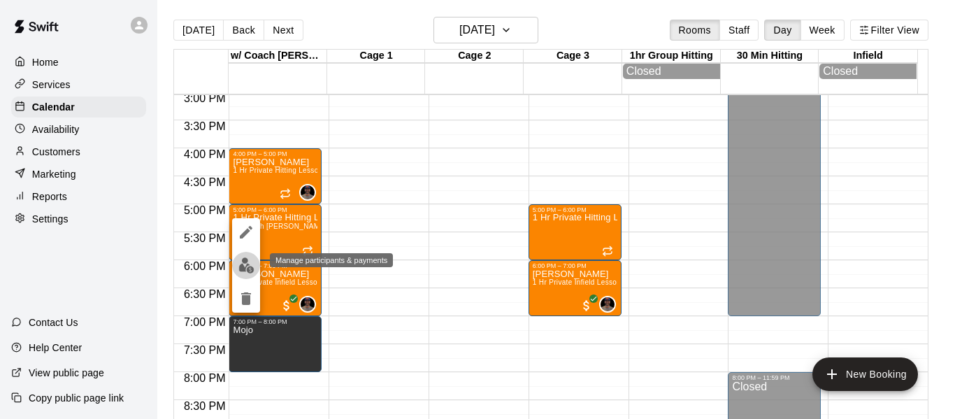
click at [246, 259] on img "edit" at bounding box center [246, 265] width 16 height 16
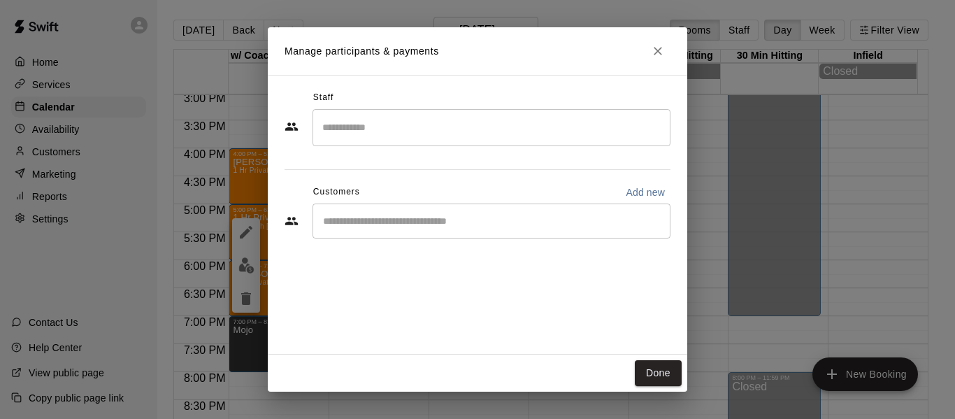
click at [347, 117] on input "Search staff" at bounding box center [491, 127] width 345 height 24
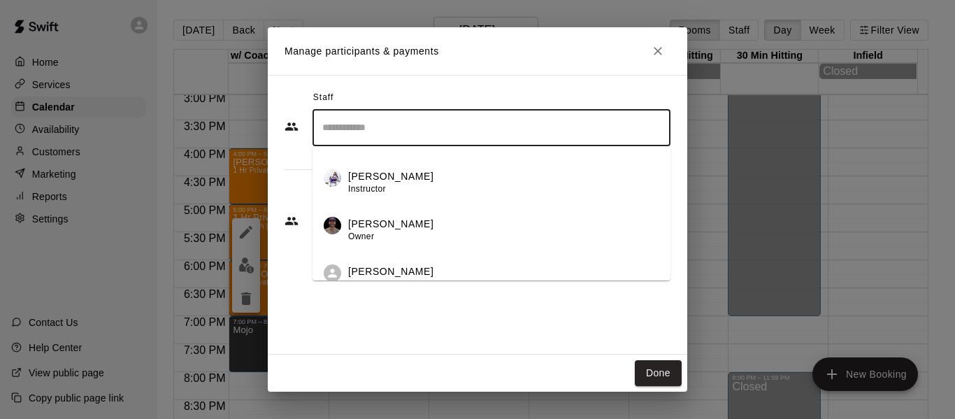
scroll to position [103, 0]
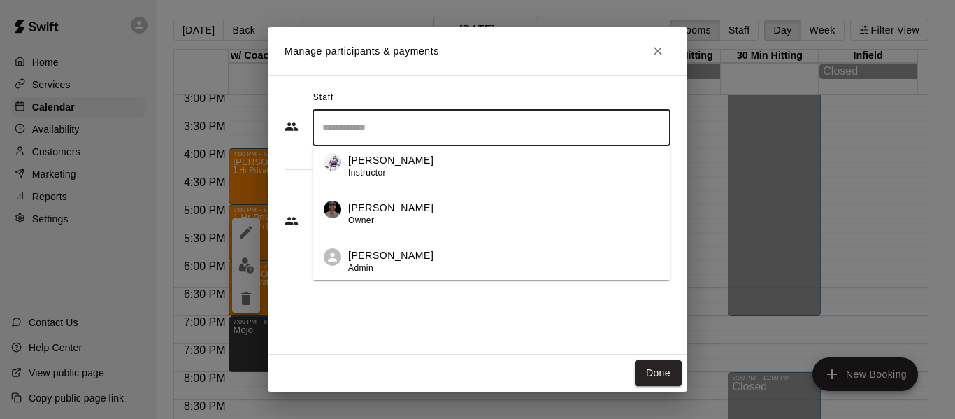
click at [378, 218] on div "Allen Quinney Owner" at bounding box center [390, 214] width 85 height 27
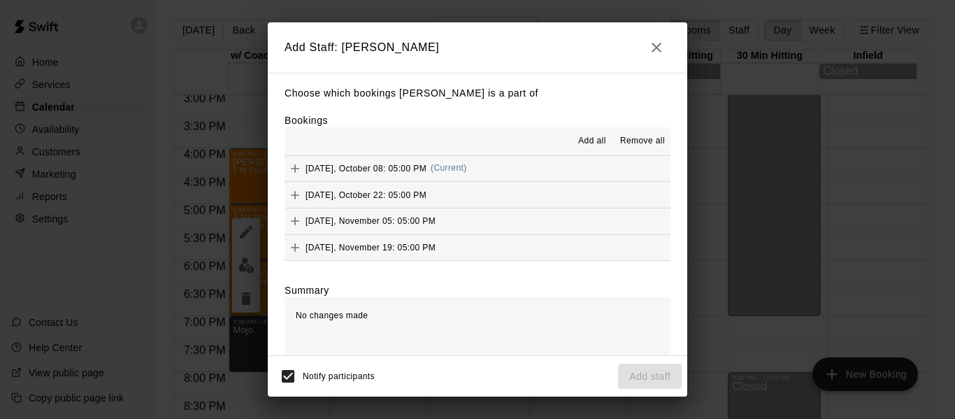
click at [578, 143] on span "Add all" at bounding box center [592, 141] width 28 height 14
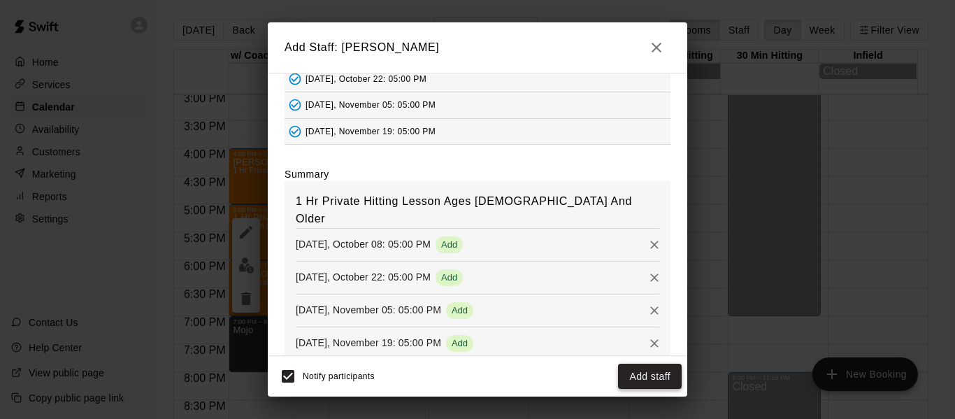
scroll to position [140, 0]
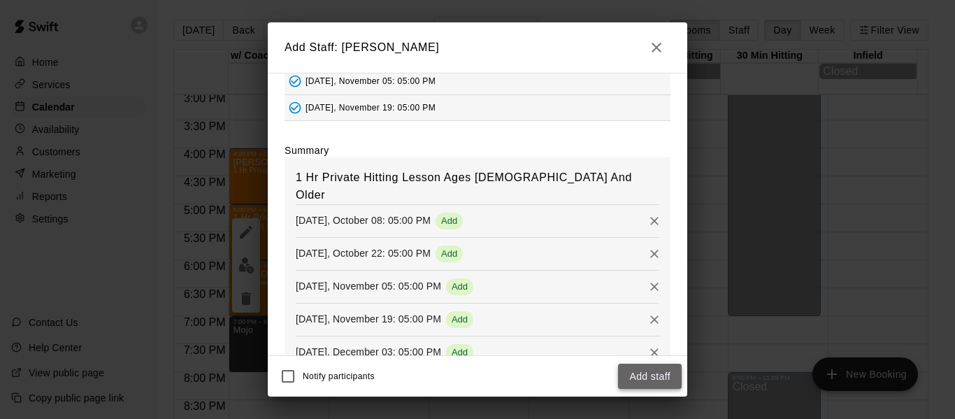
click at [645, 372] on button "Add staff" at bounding box center [650, 376] width 64 height 26
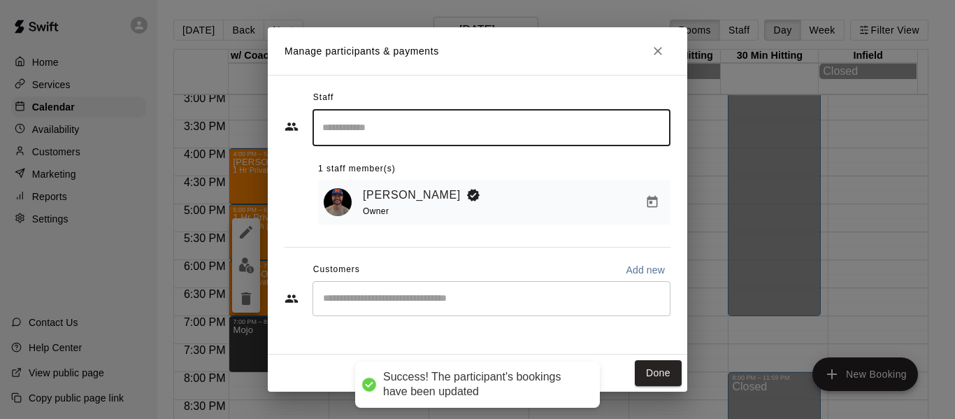
click at [386, 302] on input "Start typing to search customers..." at bounding box center [491, 298] width 345 height 14
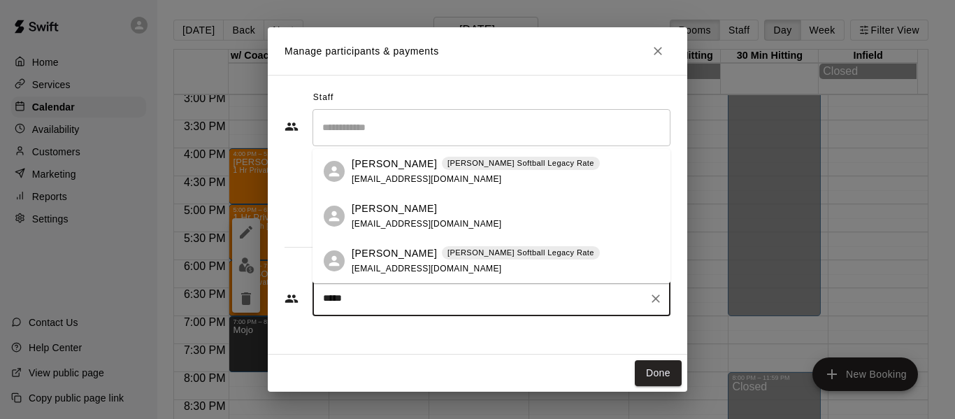
type input "******"
click at [387, 260] on p "Jordan Peterson" at bounding box center [393, 253] width 85 height 15
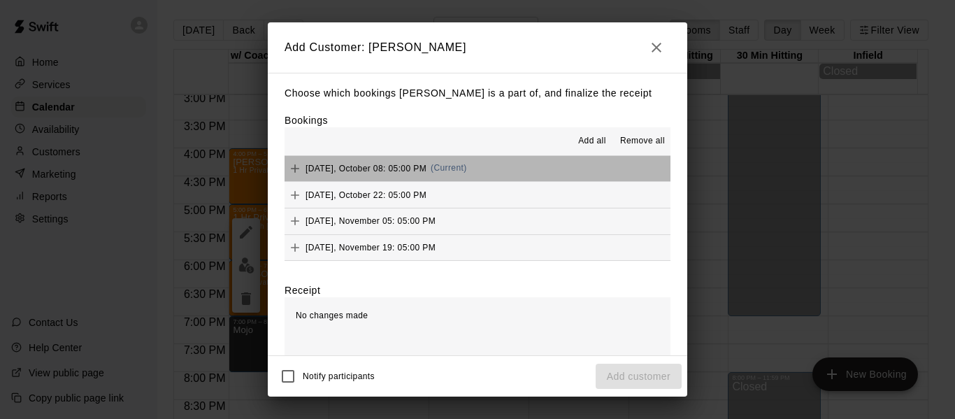
click at [539, 166] on button "Wednesday, October 08: 05:00 PM (Current)" at bounding box center [477, 169] width 386 height 26
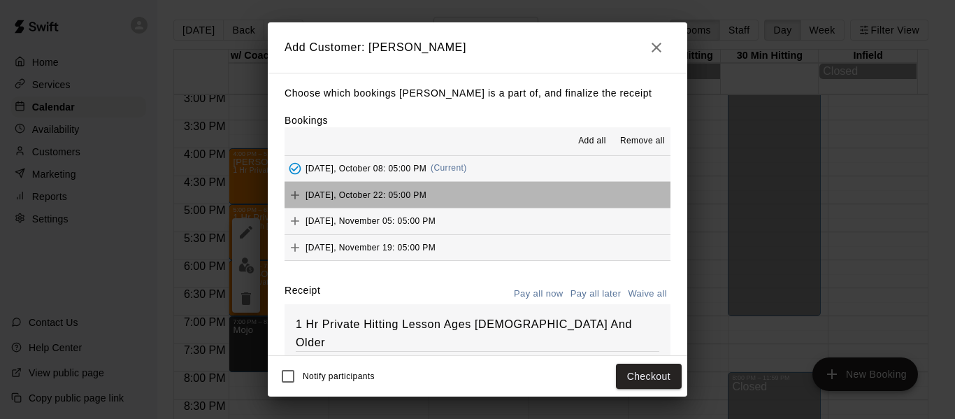
click at [533, 192] on button "Wednesday, October 22: 05:00 PM" at bounding box center [477, 195] width 386 height 26
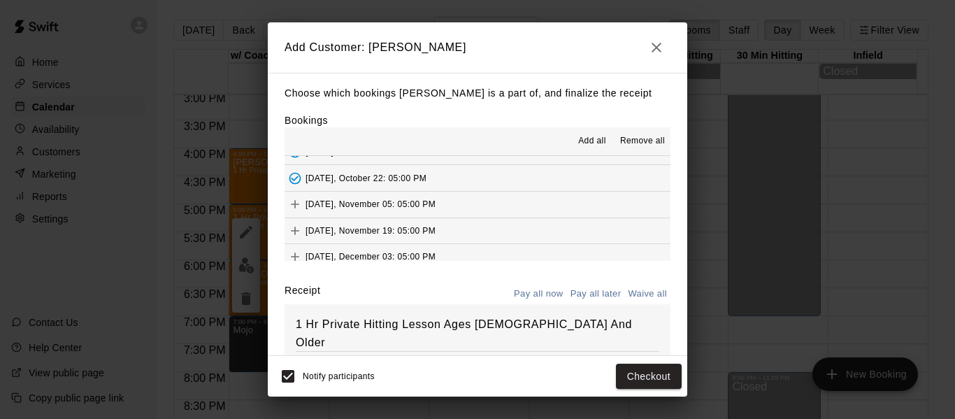
scroll to position [0, 0]
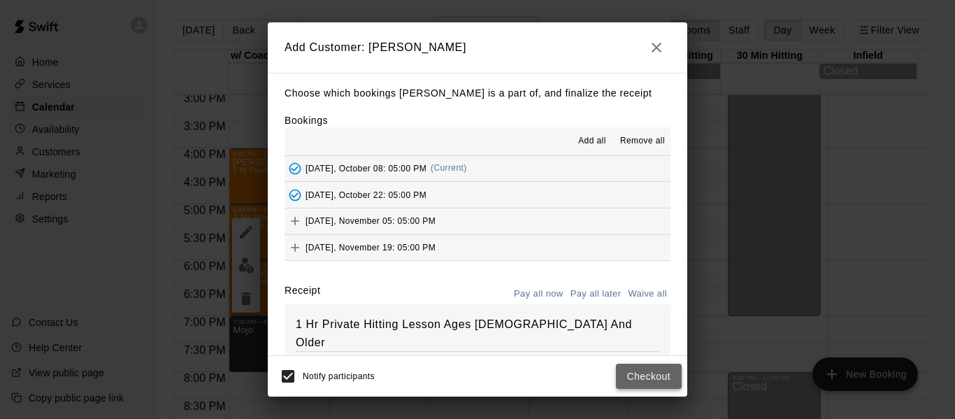
click at [658, 374] on button "Checkout" at bounding box center [649, 376] width 66 height 26
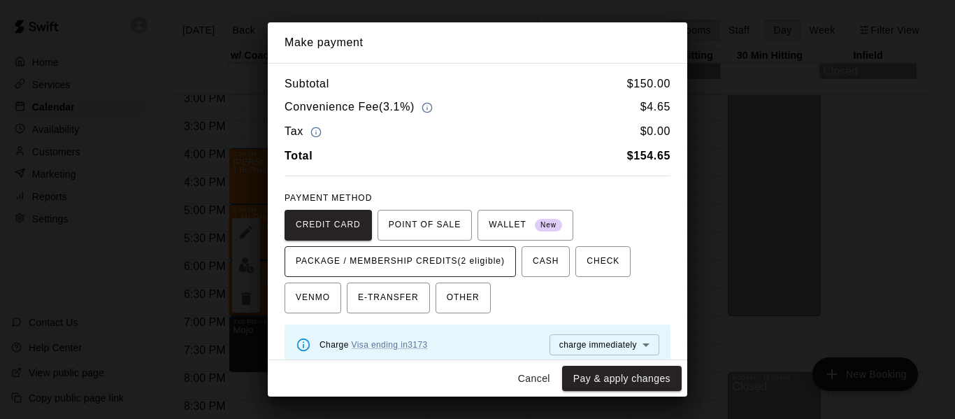
click at [451, 261] on span "PACKAGE / MEMBERSHIP CREDITS (2 eligible)" at bounding box center [400, 261] width 209 height 22
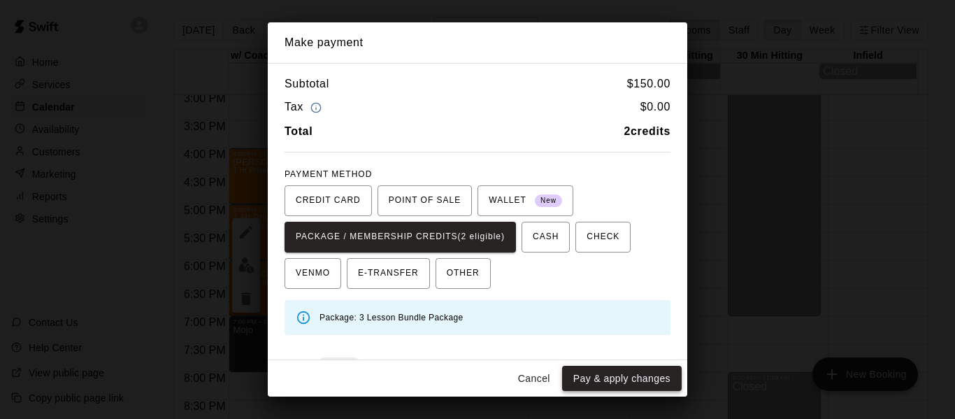
click at [639, 378] on button "Pay & apply changes" at bounding box center [621, 378] width 119 height 26
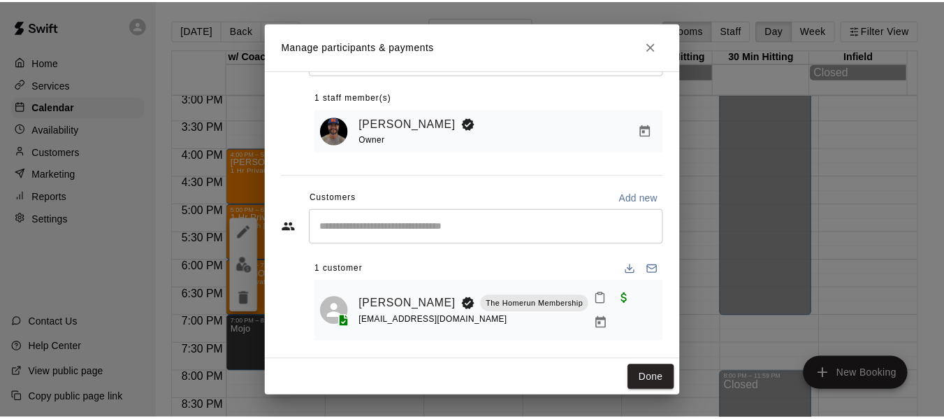
scroll to position [70, 0]
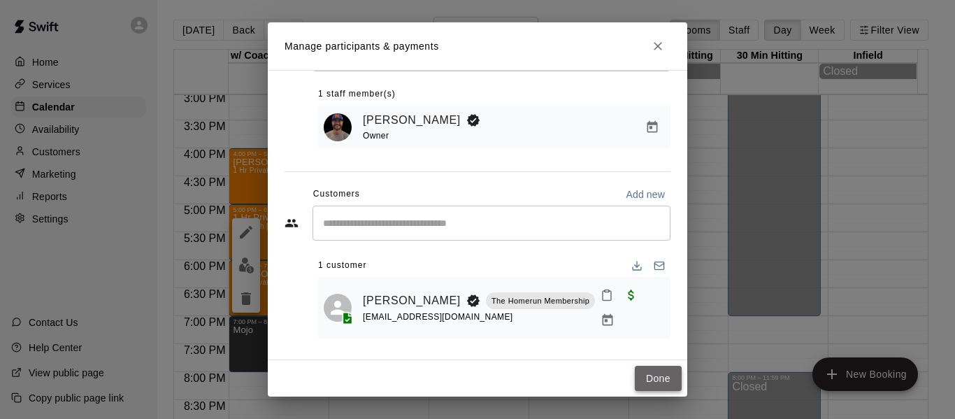
click at [651, 378] on button "Done" at bounding box center [658, 378] width 47 height 26
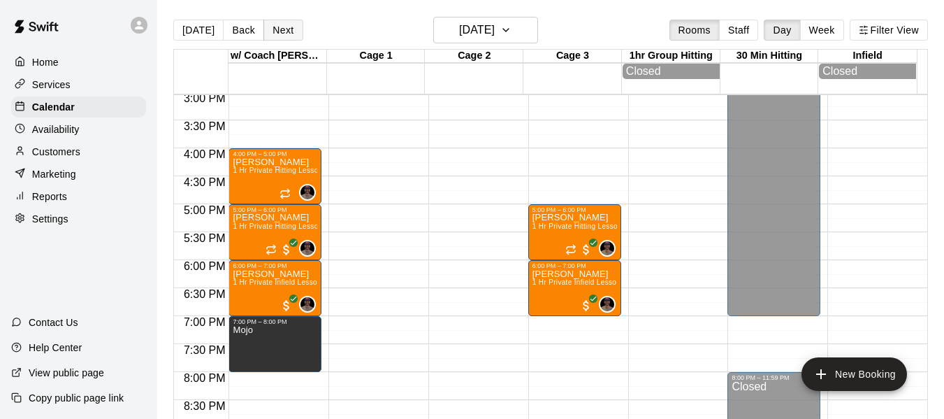
click at [284, 27] on button "Next" at bounding box center [282, 30] width 39 height 21
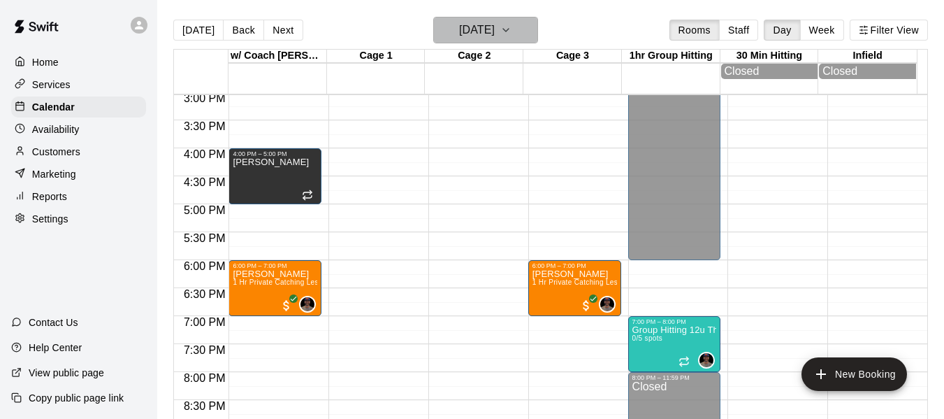
click at [520, 28] on button "Thursday Oct 09" at bounding box center [485, 30] width 105 height 27
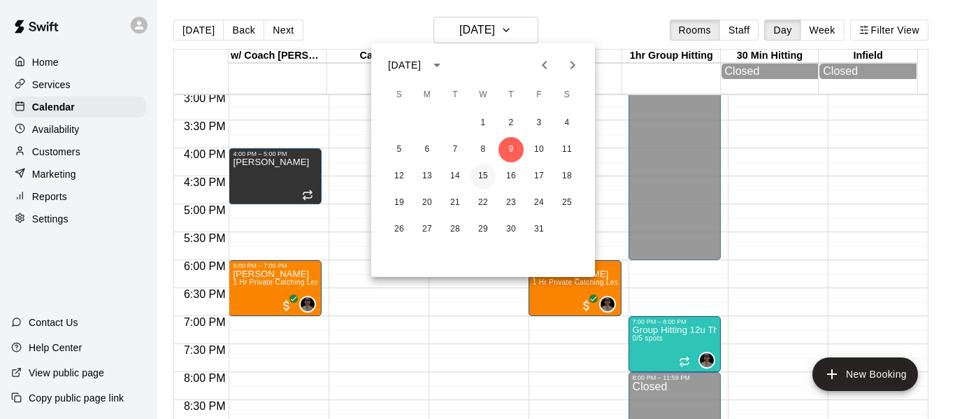
click at [485, 171] on button "15" at bounding box center [482, 176] width 25 height 25
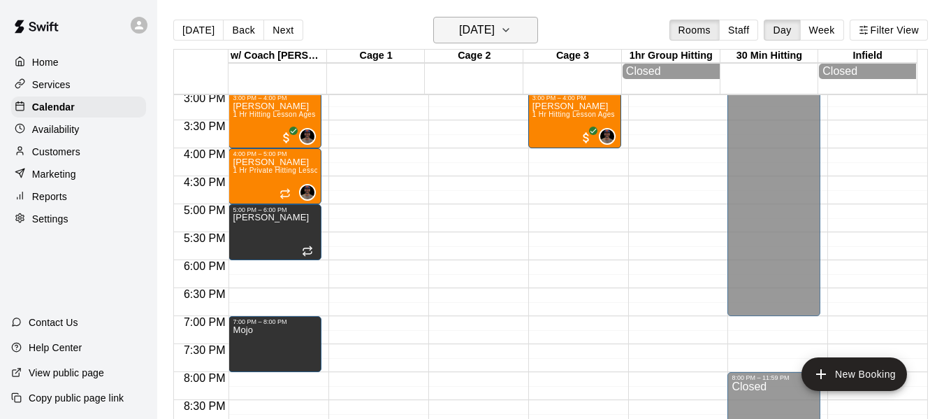
click at [512, 22] on icon "button" at bounding box center [505, 30] width 11 height 17
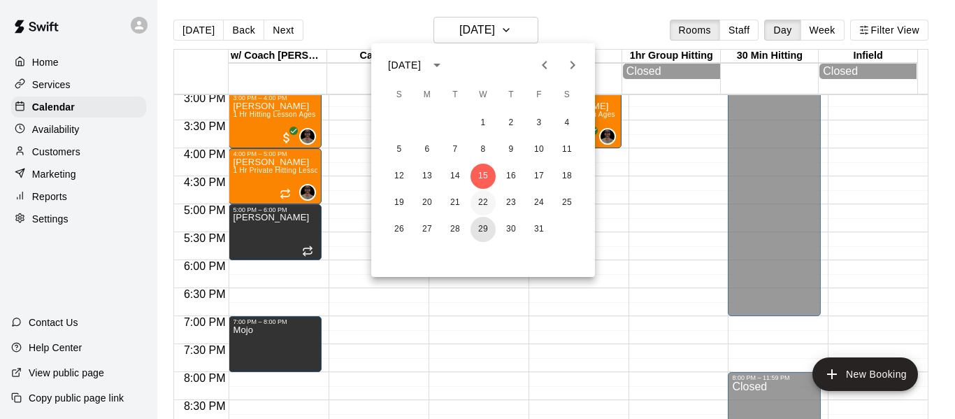
drag, startPoint x: 479, startPoint y: 230, endPoint x: 480, endPoint y: 209, distance: 21.0
click at [480, 209] on div "1 2 3 4 5 6 7 8 9 10 11 12 13 14 15 16 17 18 19 20 21 22 23 24 25 26 27 28 29 3…" at bounding box center [483, 176] width 224 height 134
click at [480, 209] on button "22" at bounding box center [482, 202] width 25 height 25
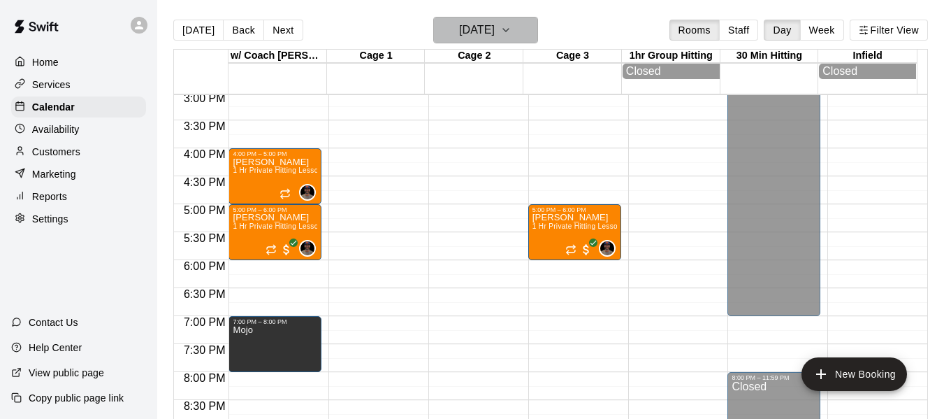
click at [528, 34] on button "Wednesday Oct 22" at bounding box center [485, 30] width 105 height 27
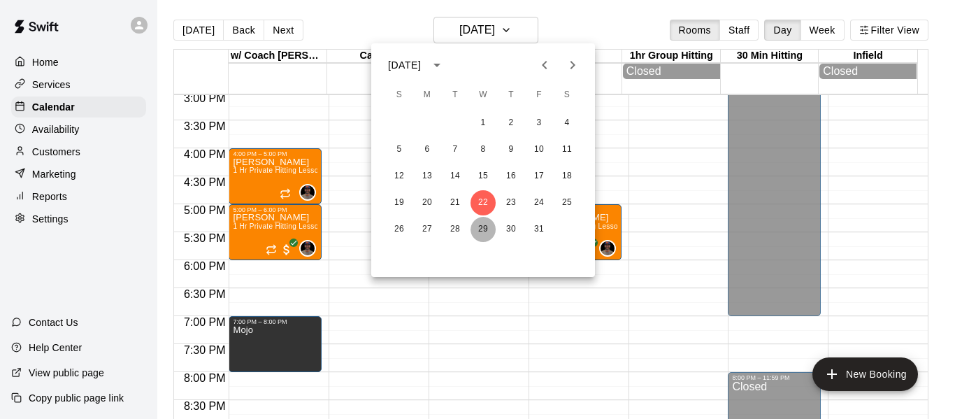
click at [479, 229] on button "29" at bounding box center [482, 229] width 25 height 25
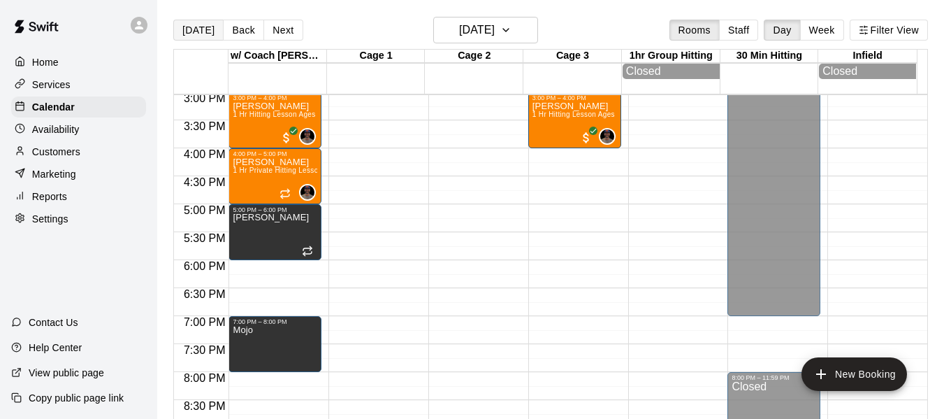
click at [177, 27] on button "[DATE]" at bounding box center [198, 30] width 50 height 21
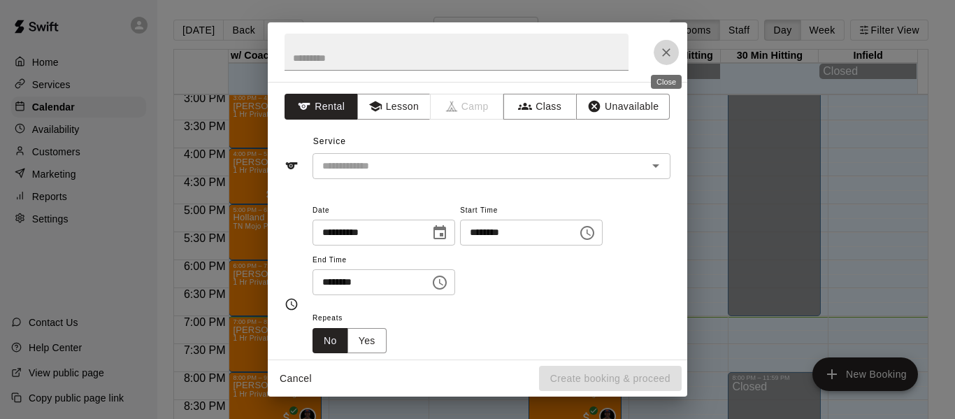
click at [669, 52] on icon "Close" at bounding box center [666, 52] width 14 height 14
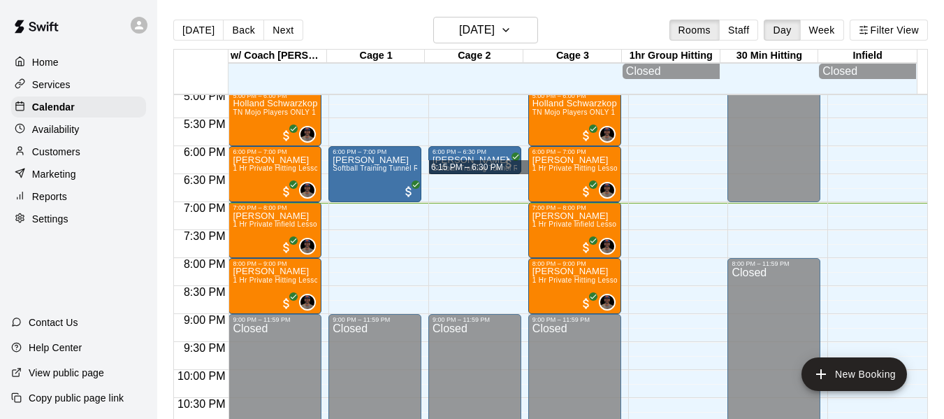
scroll to position [981, 0]
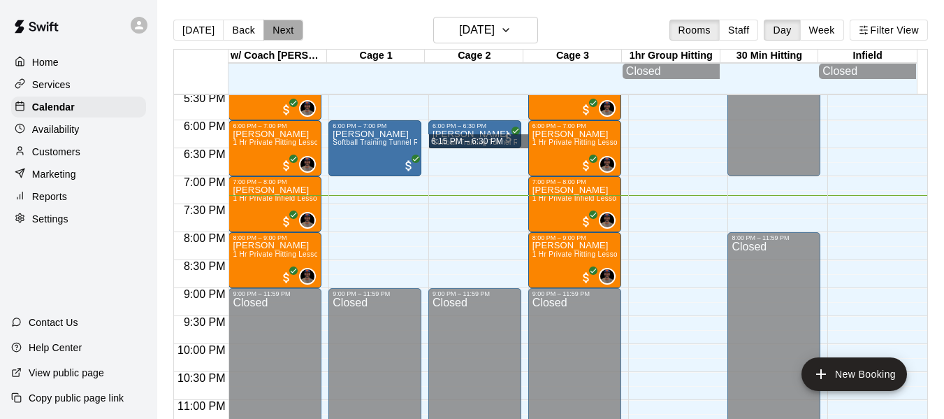
click at [293, 31] on button "Next" at bounding box center [282, 30] width 39 height 21
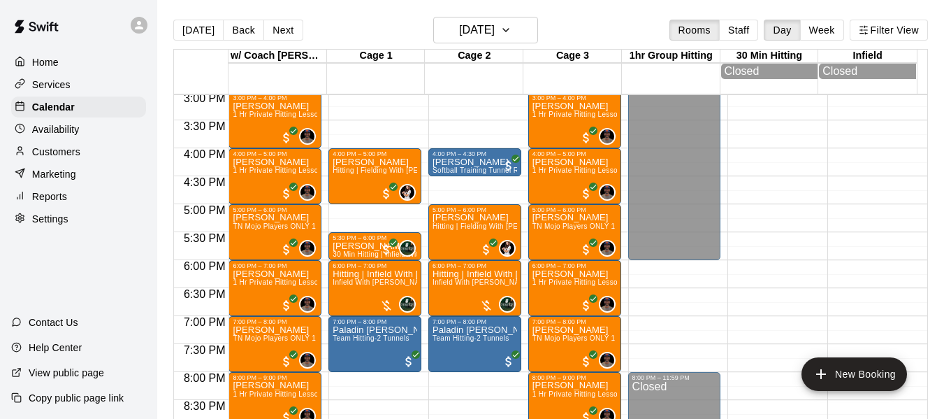
scroll to position [818, 0]
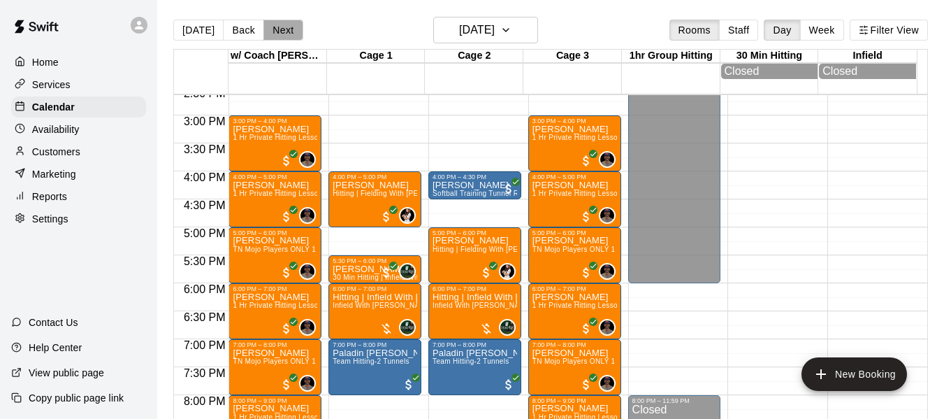
click at [275, 34] on button "Next" at bounding box center [282, 30] width 39 height 21
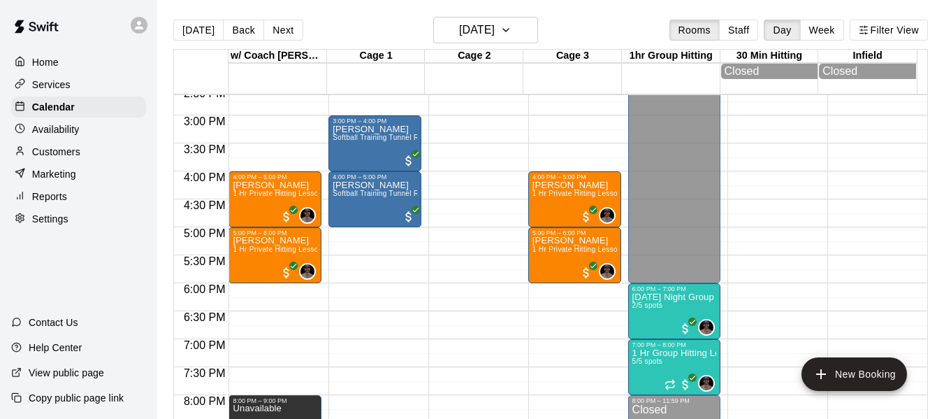
scroll to position [795, 0]
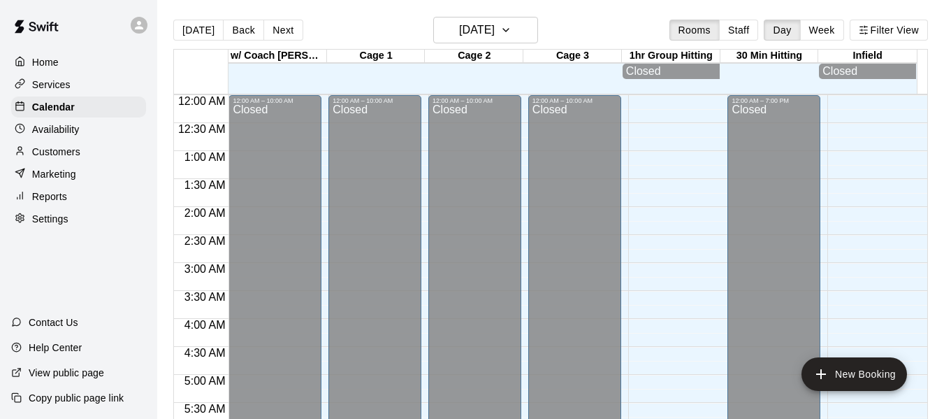
scroll to position [958, 0]
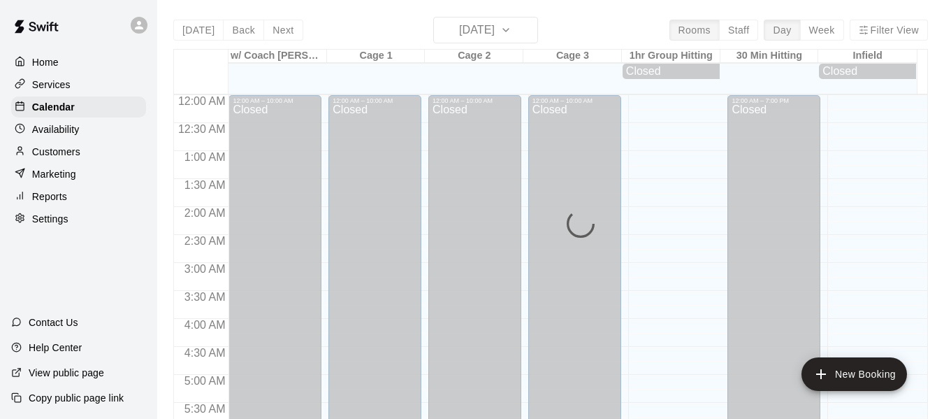
scroll to position [958, 0]
